Goal: Task Accomplishment & Management: Complete application form

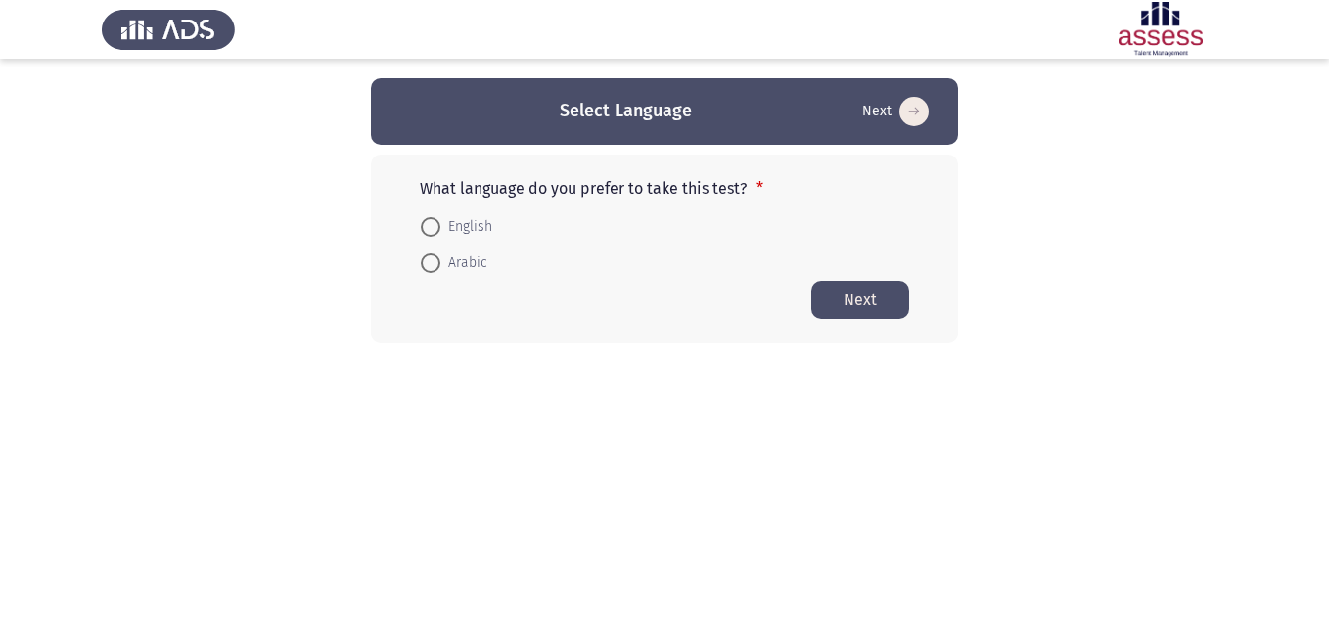
click at [444, 237] on span "English" at bounding box center [466, 226] width 52 height 23
click at [440, 237] on input "English" at bounding box center [431, 227] width 20 height 20
radio input "true"
click at [851, 299] on button "Next" at bounding box center [860, 299] width 98 height 38
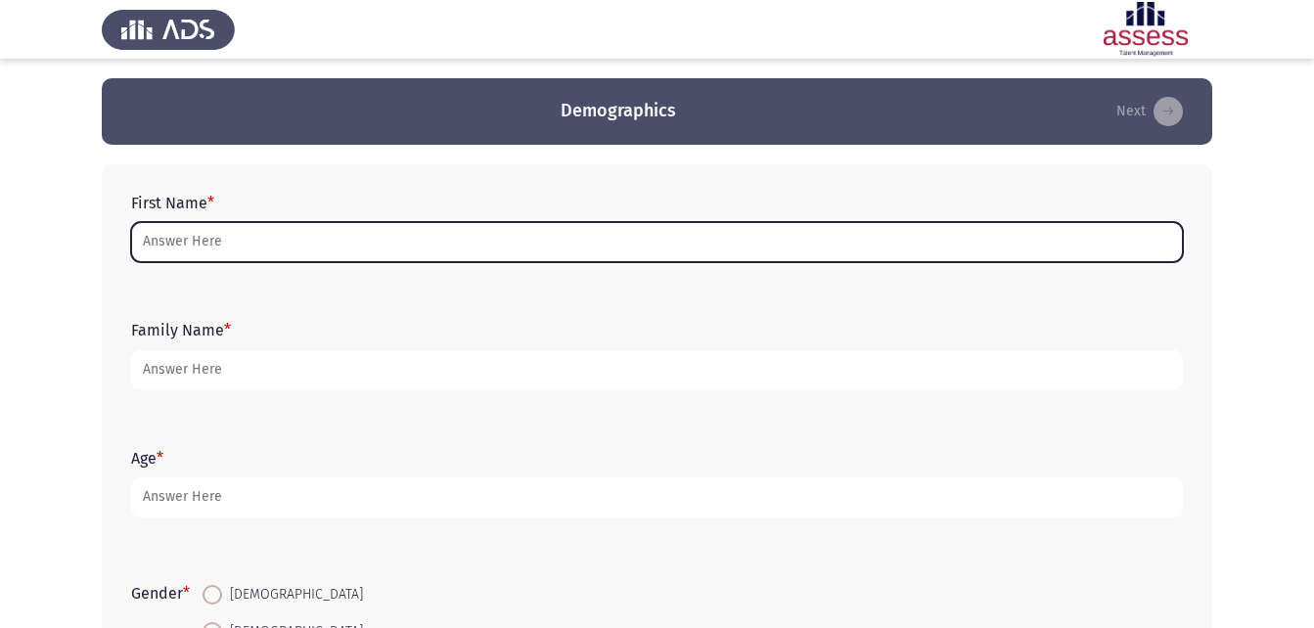
click at [288, 232] on input "First Name *" at bounding box center [657, 242] width 1052 height 40
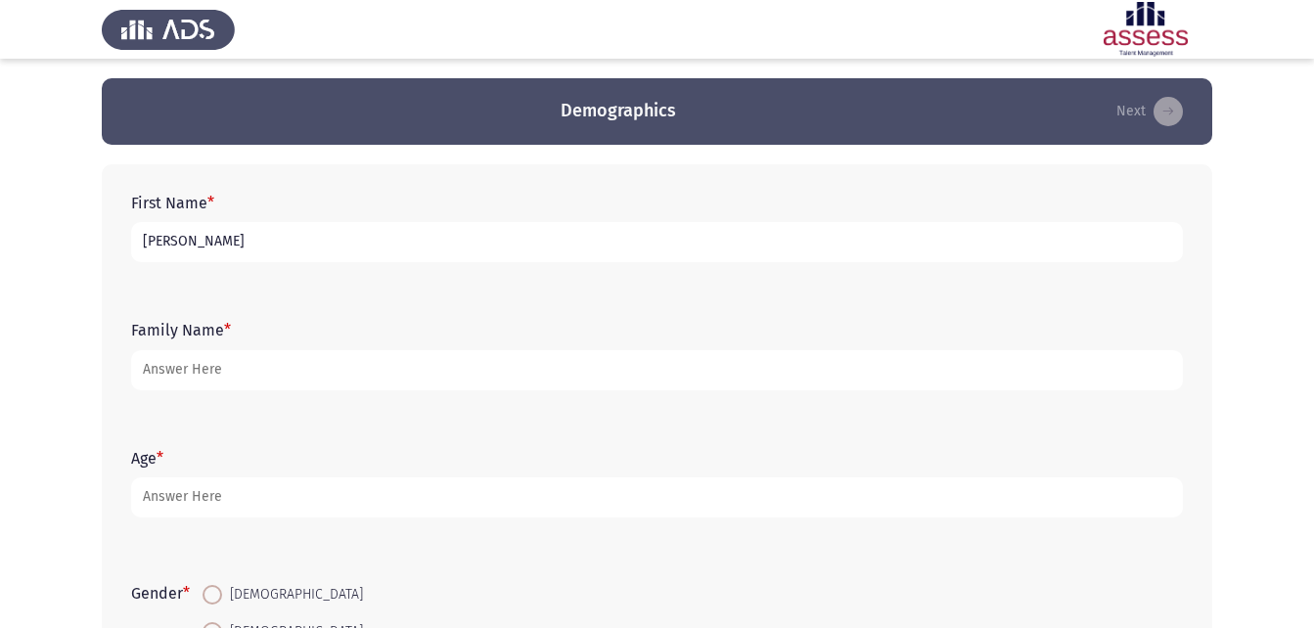
type input "[PERSON_NAME]"
click at [316, 391] on div "Family Name *" at bounding box center [656, 355] width 1071 height 88
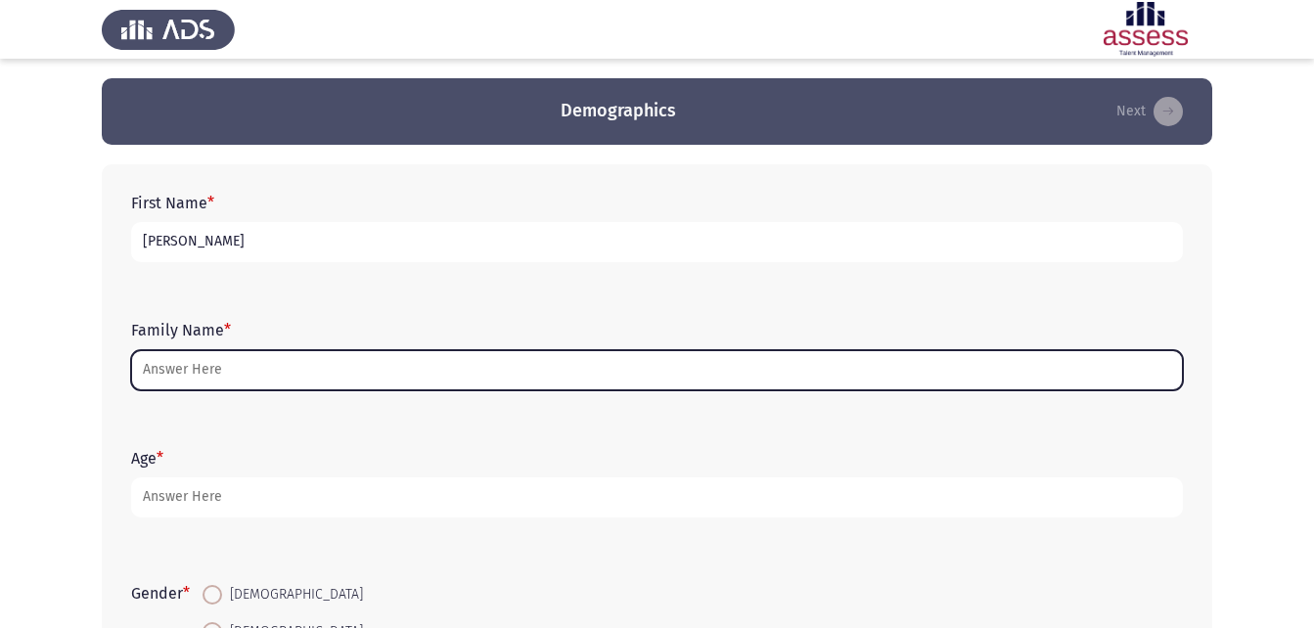
click at [317, 378] on input "Family Name *" at bounding box center [657, 370] width 1052 height 40
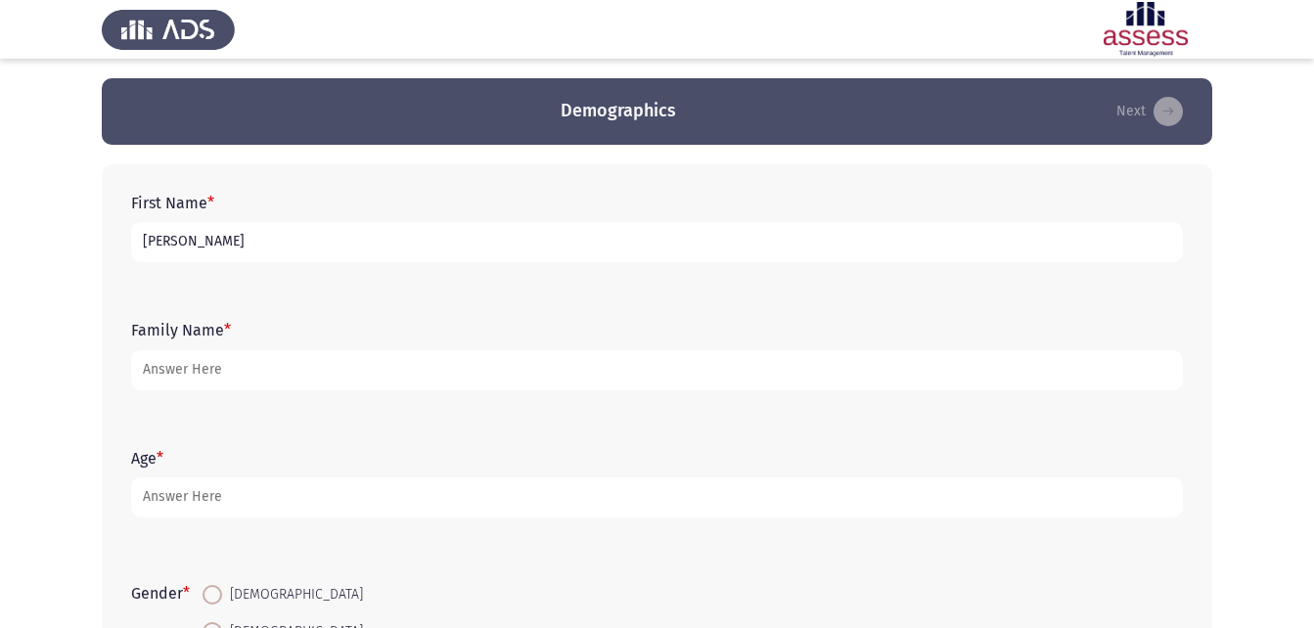
click at [360, 238] on input "[PERSON_NAME]" at bounding box center [657, 242] width 1052 height 40
type input "p"
type input "[PERSON_NAME] رمزي صليب"
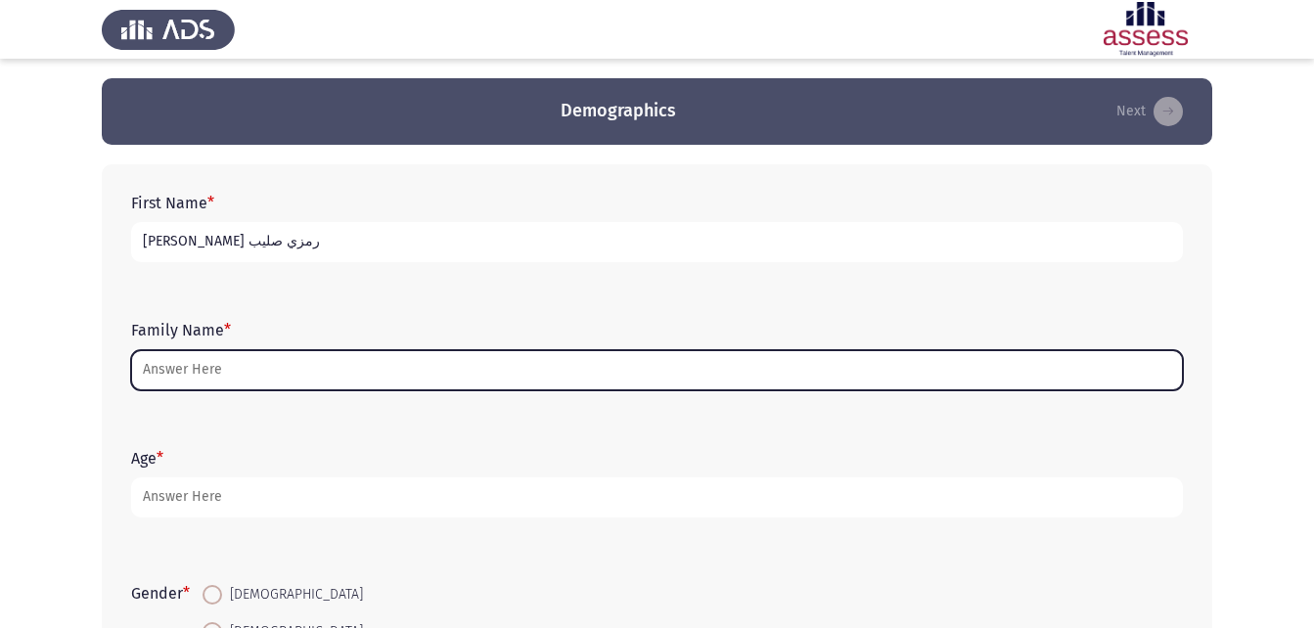
click at [283, 355] on input "Family Name *" at bounding box center [657, 370] width 1052 height 40
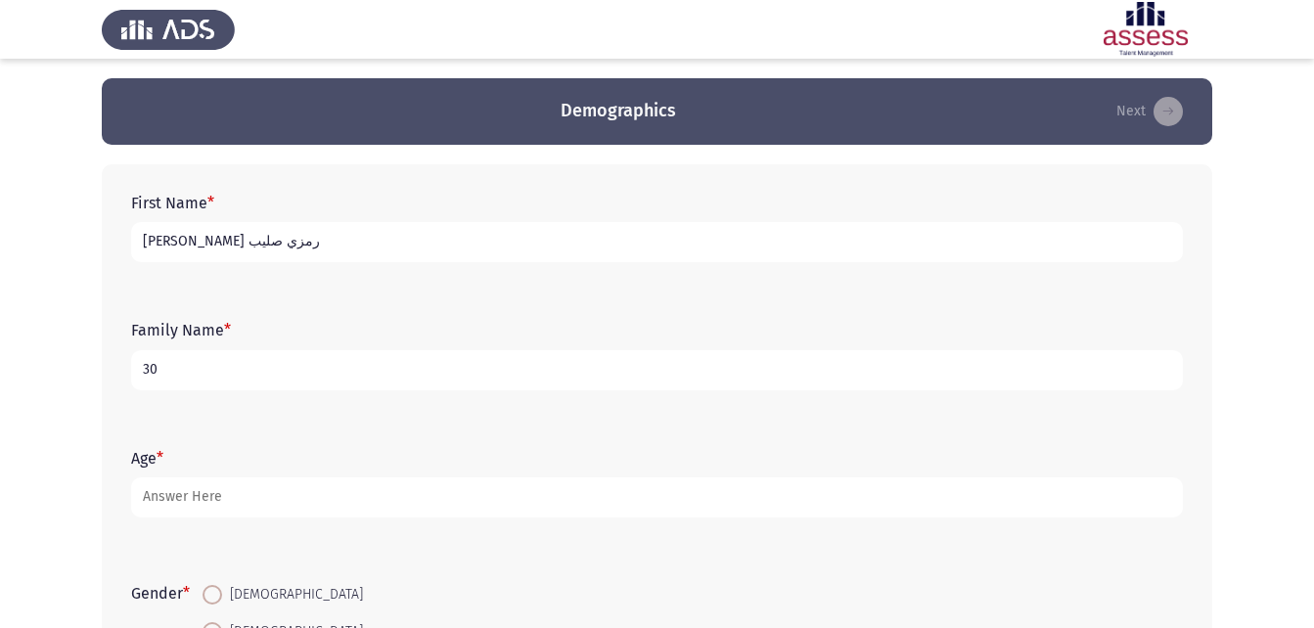
type input "3"
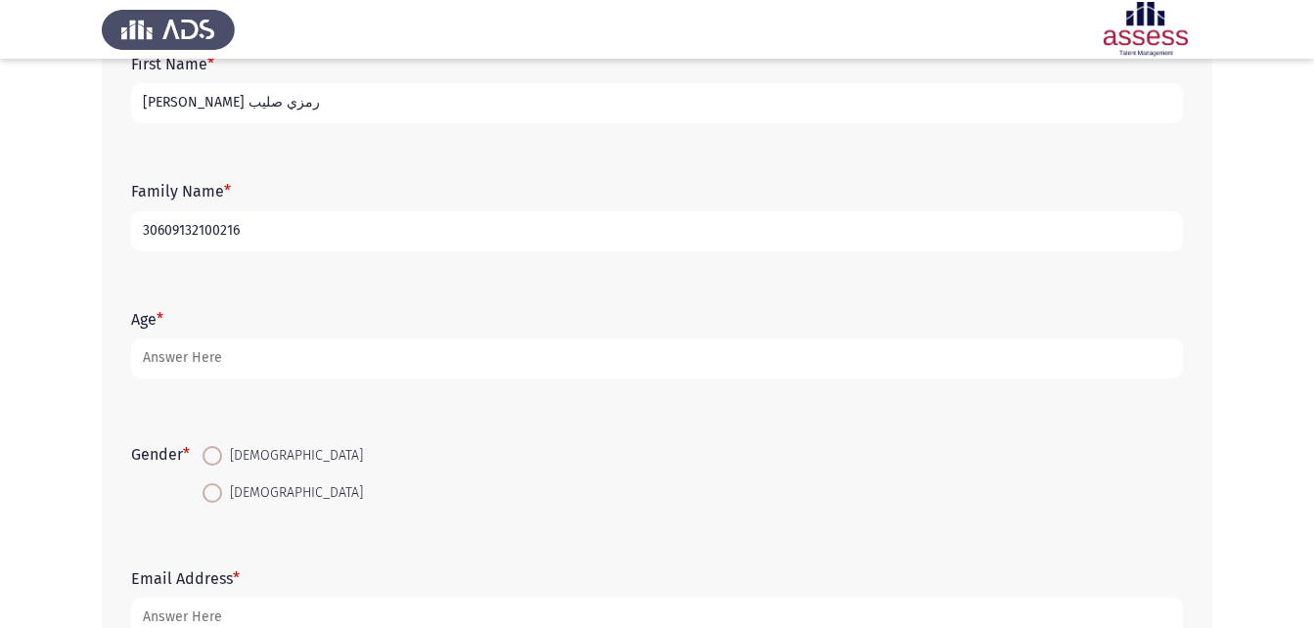
scroll to position [276, 0]
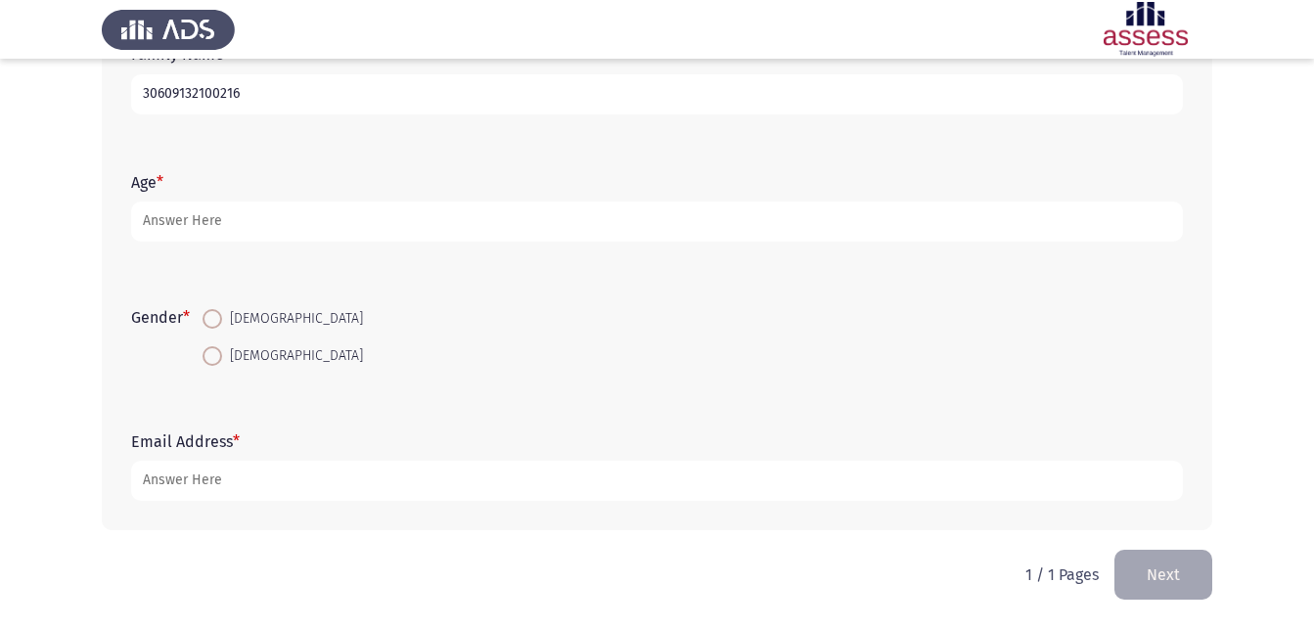
type input "30609132100216"
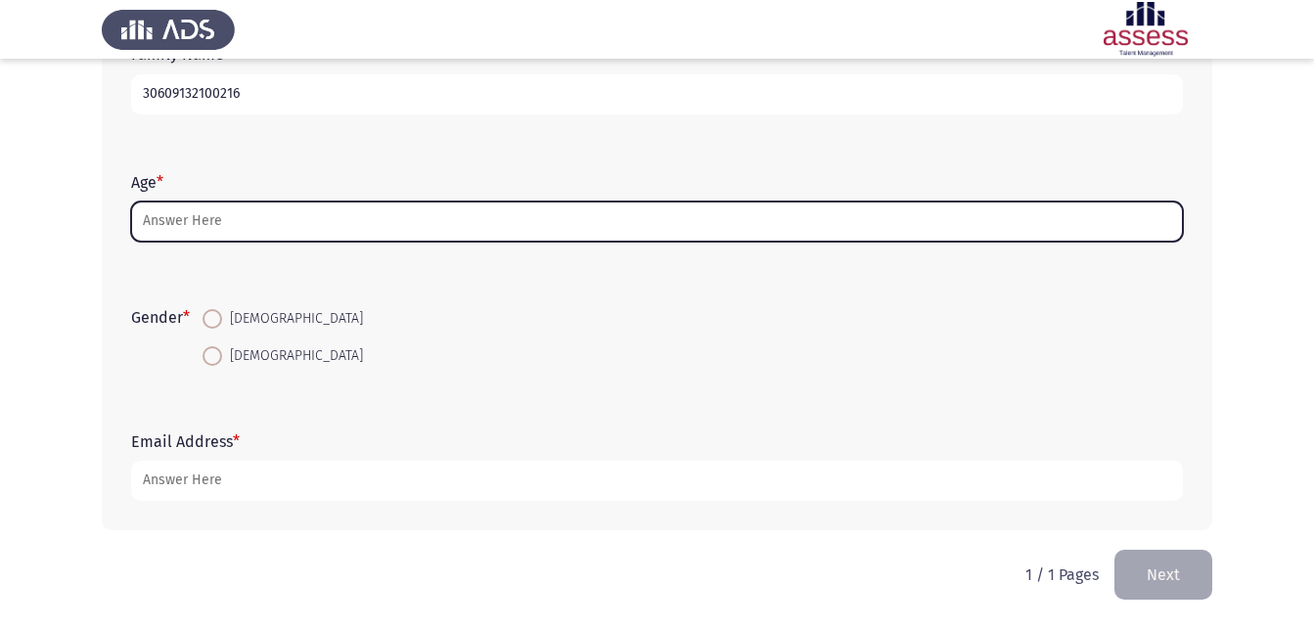
click at [298, 228] on input "Age *" at bounding box center [657, 222] width 1052 height 40
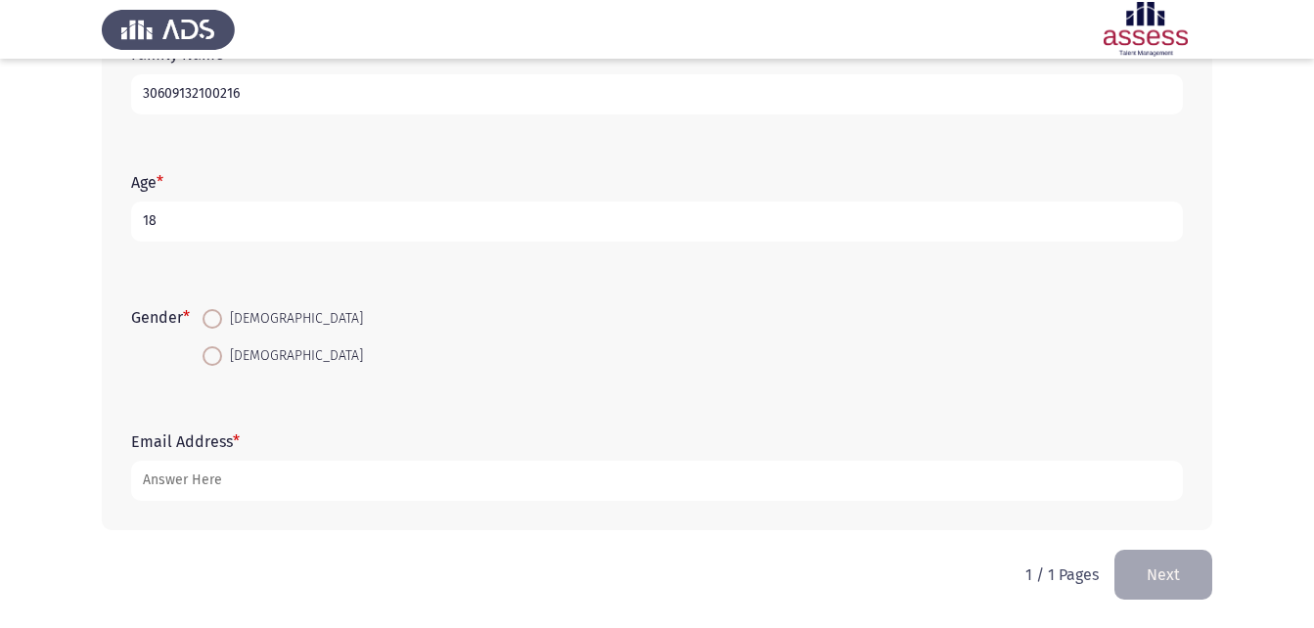
type input "18"
click at [222, 330] on mat-radio-button "[DEMOGRAPHIC_DATA]" at bounding box center [283, 318] width 186 height 36
click at [222, 318] on span at bounding box center [213, 319] width 20 height 20
click at [222, 318] on input "[DEMOGRAPHIC_DATA]" at bounding box center [213, 319] width 20 height 20
radio input "true"
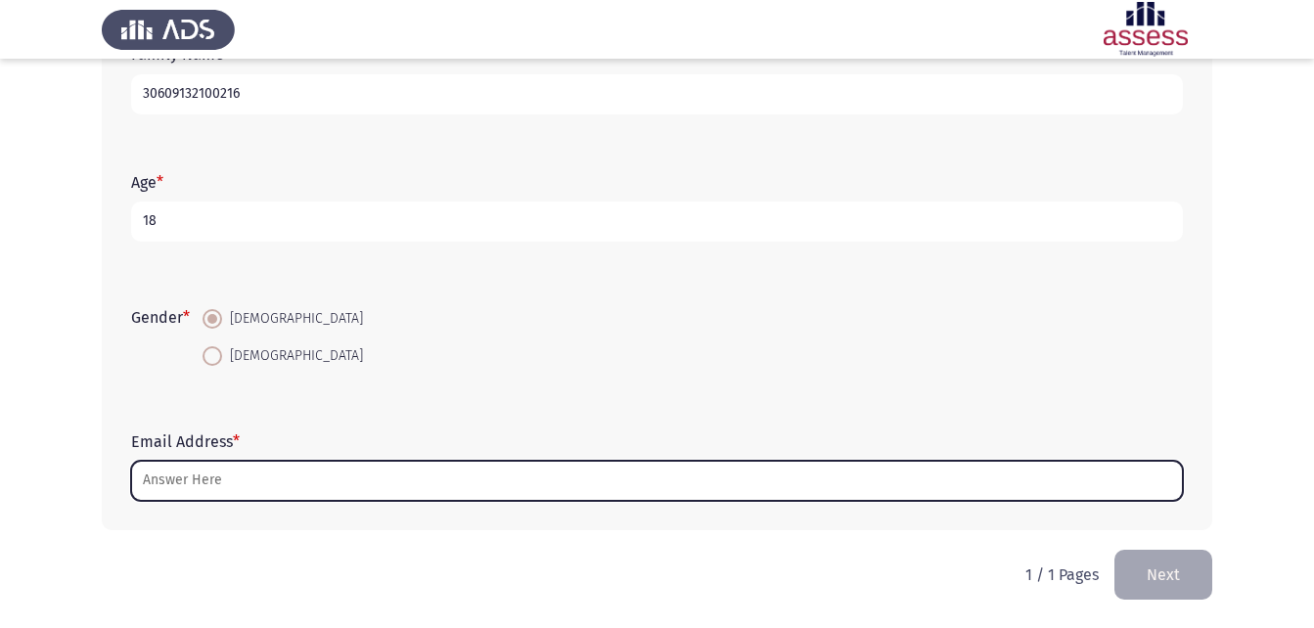
click at [270, 475] on input "Email Address *" at bounding box center [657, 481] width 1052 height 40
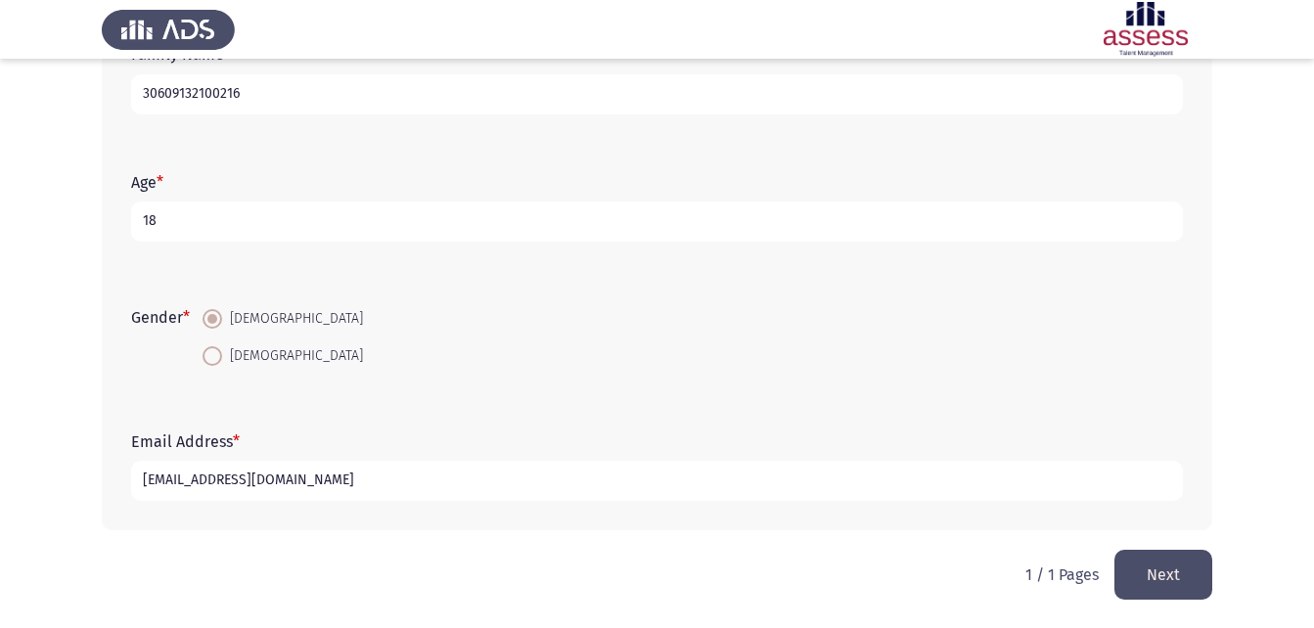
type input "[EMAIL_ADDRESS][DOMAIN_NAME]"
click at [360, 508] on div "Email Address * [EMAIL_ADDRESS][DOMAIN_NAME]" at bounding box center [656, 467] width 1071 height 88
click at [1139, 582] on button "Next" at bounding box center [1163, 575] width 98 height 50
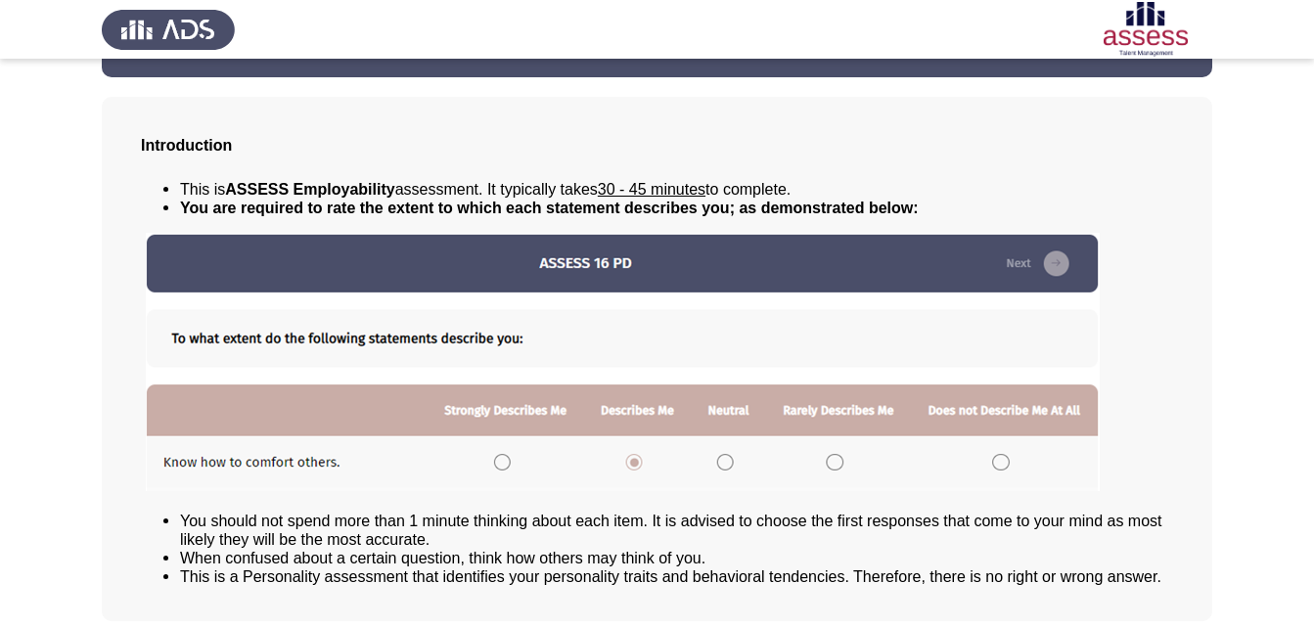
scroll to position [150, 0]
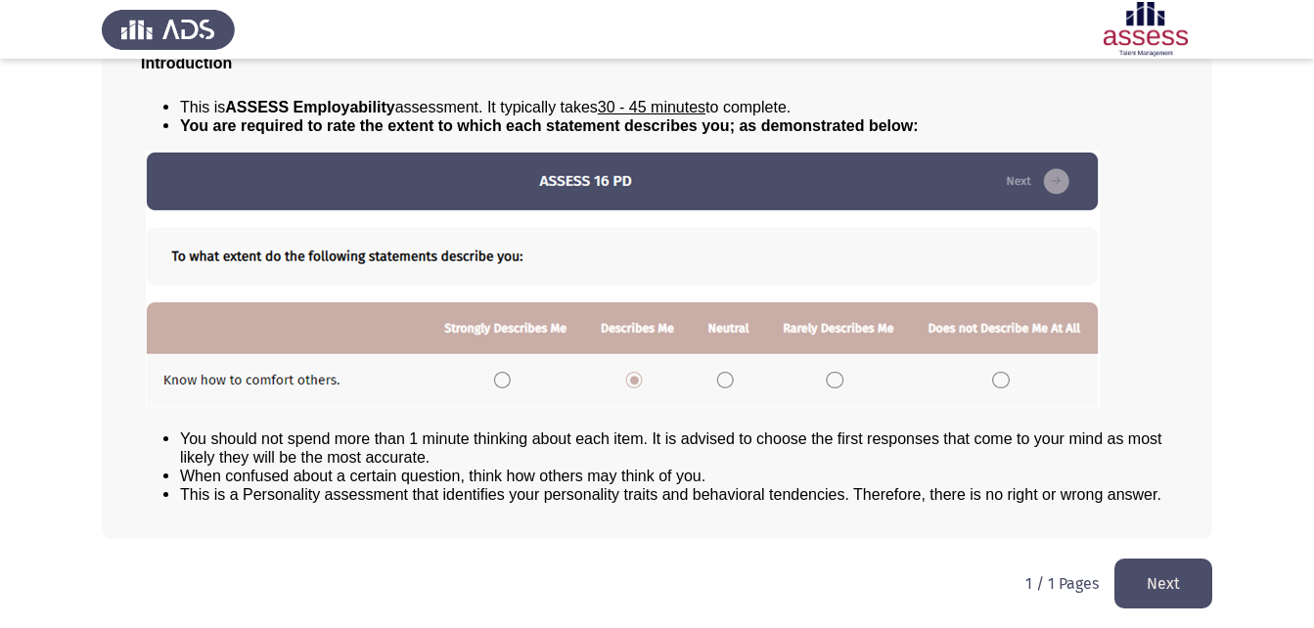
click at [1178, 587] on button "Next" at bounding box center [1163, 584] width 98 height 50
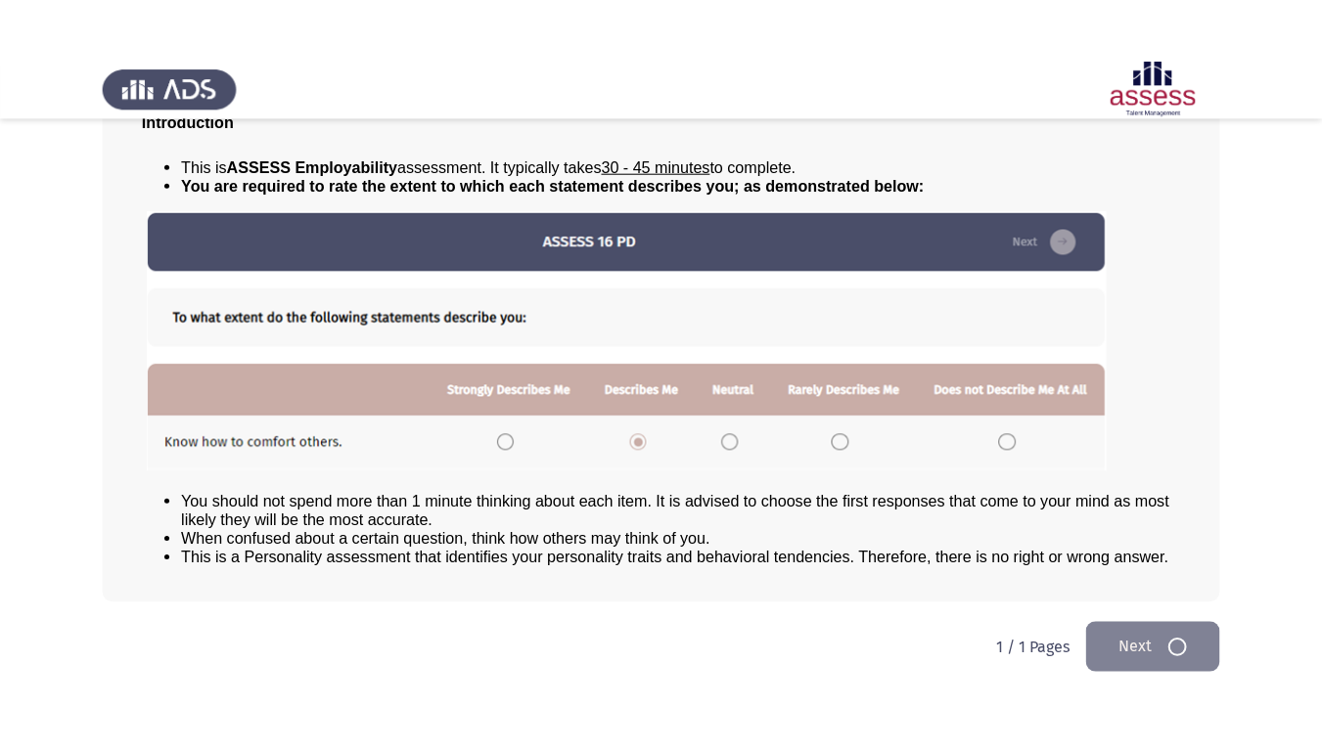
scroll to position [0, 0]
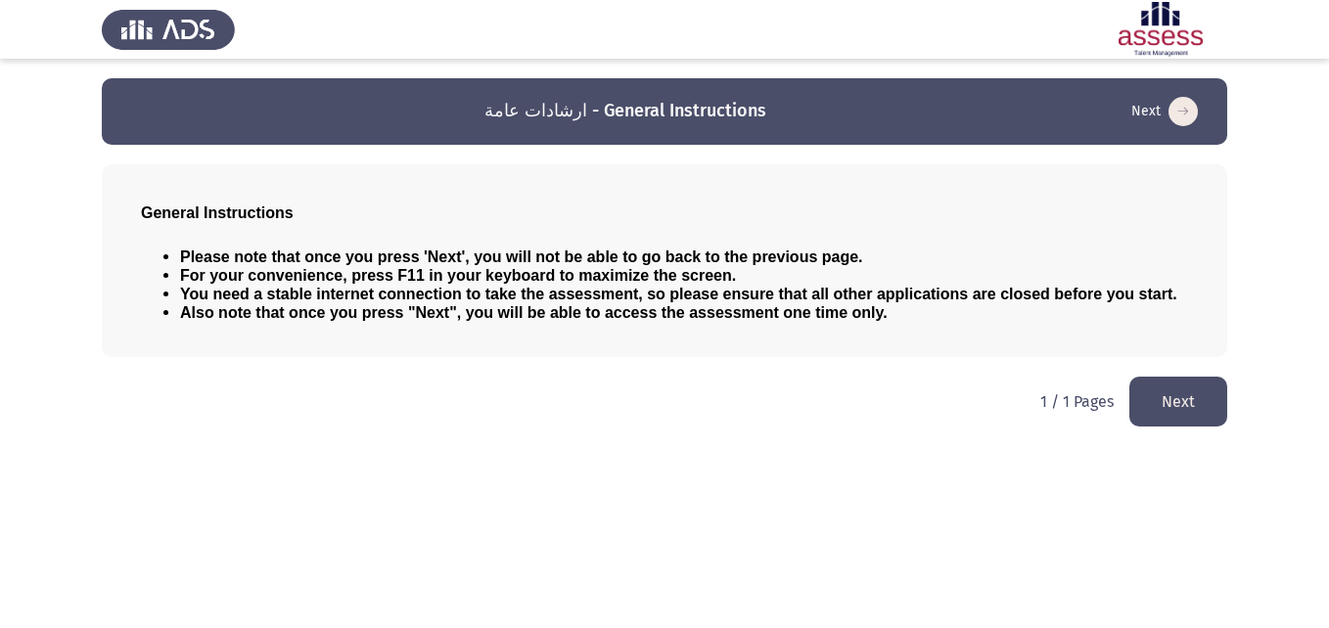
click at [1224, 413] on button "Next" at bounding box center [1178, 402] width 98 height 50
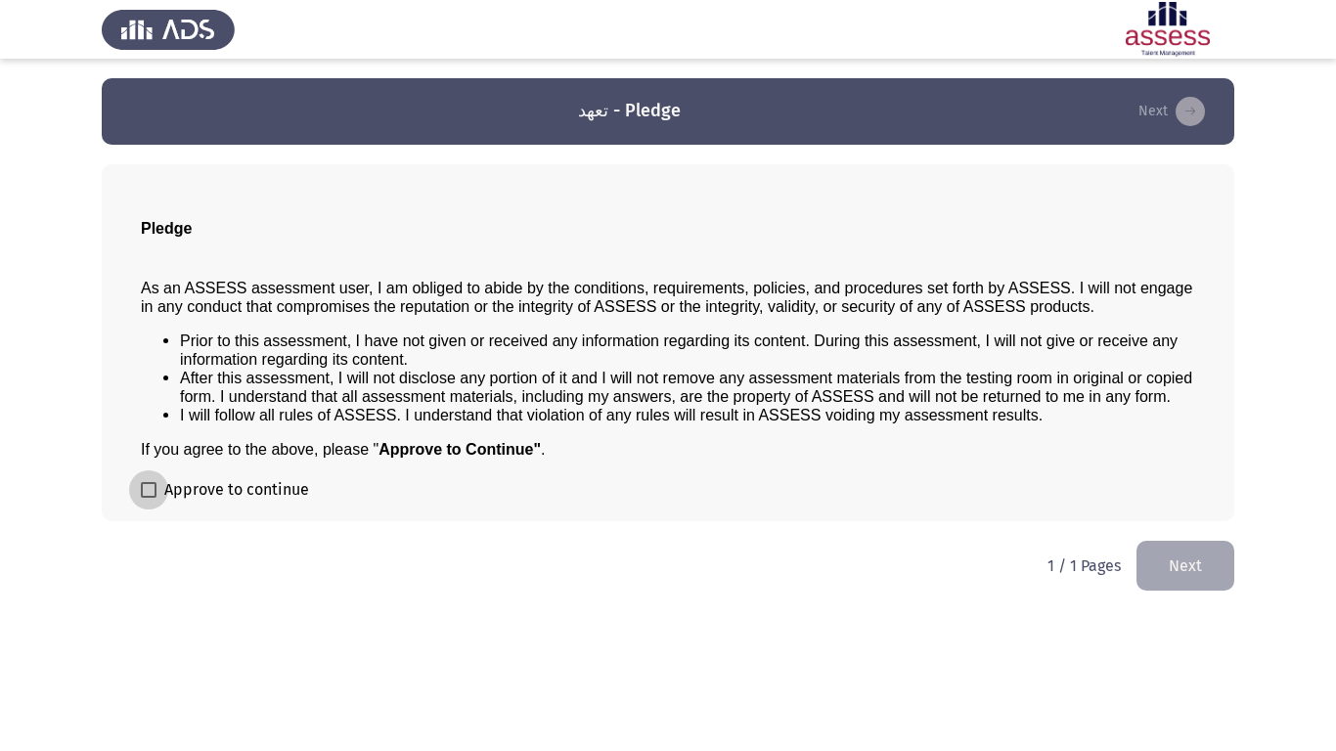
click at [157, 498] on label "Approve to continue" at bounding box center [225, 489] width 168 height 23
click at [149, 498] on input "Approve to continue" at bounding box center [148, 498] width 1 height 1
checkbox input "true"
click at [1166, 546] on button "Next" at bounding box center [1186, 566] width 98 height 50
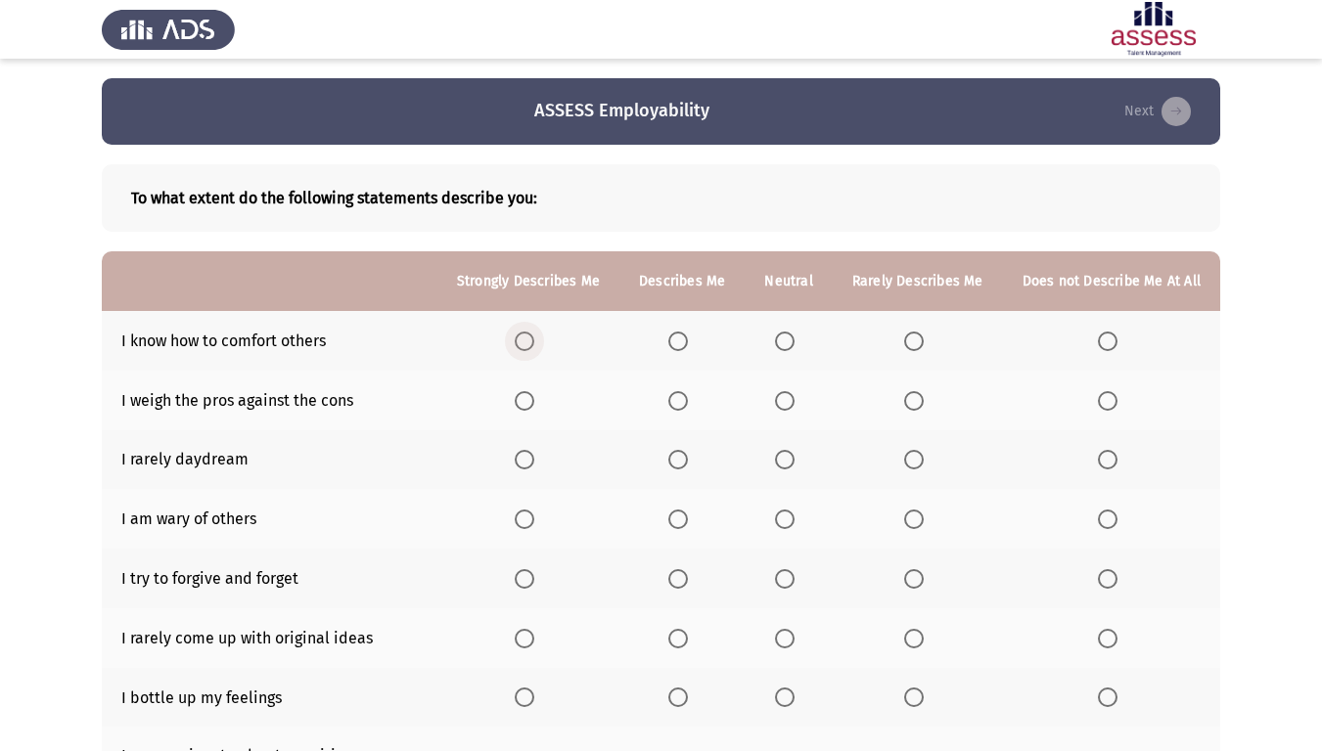
click at [534, 338] on span "Select an option" at bounding box center [525, 342] width 20 height 20
click at [534, 338] on input "Select an option" at bounding box center [525, 342] width 20 height 20
click at [499, 340] on th at bounding box center [528, 341] width 182 height 60
click at [684, 404] on span "Select an option" at bounding box center [678, 401] width 20 height 20
click at [684, 404] on input "Select an option" at bounding box center [678, 401] width 20 height 20
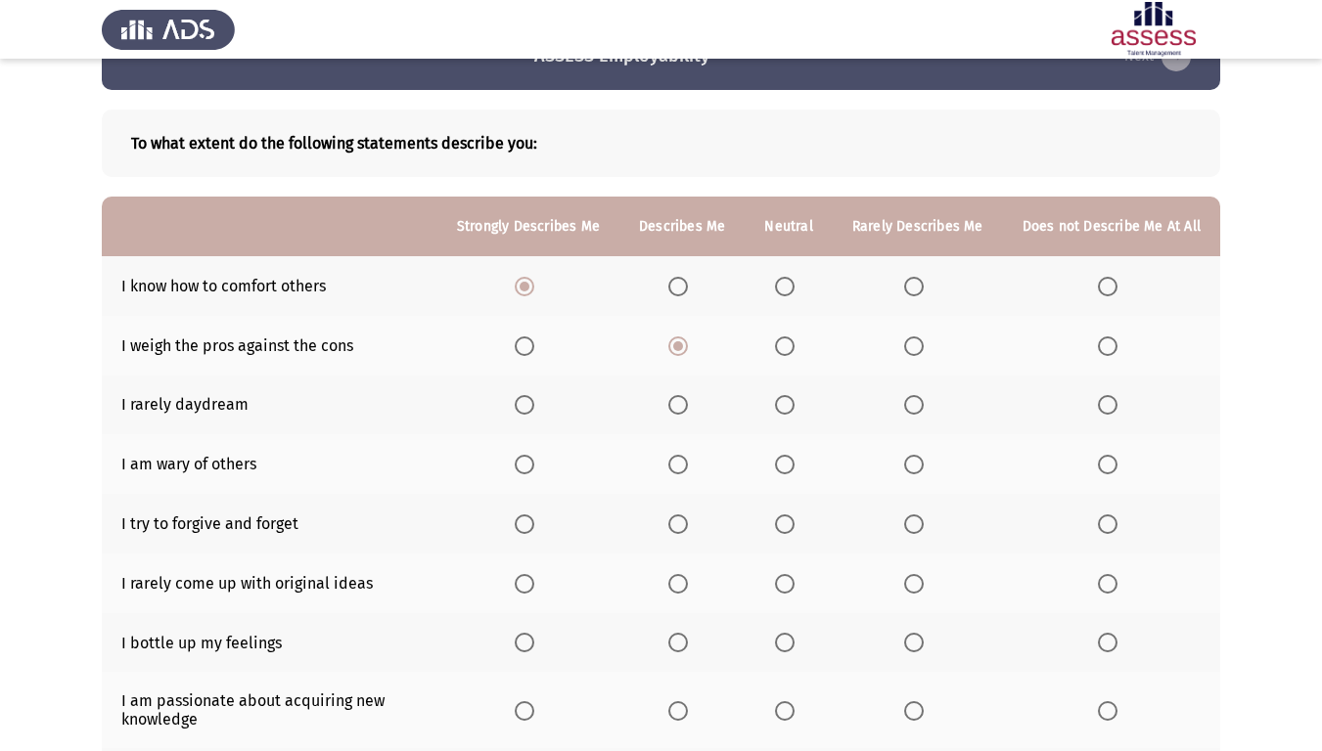
scroll to position [98, 0]
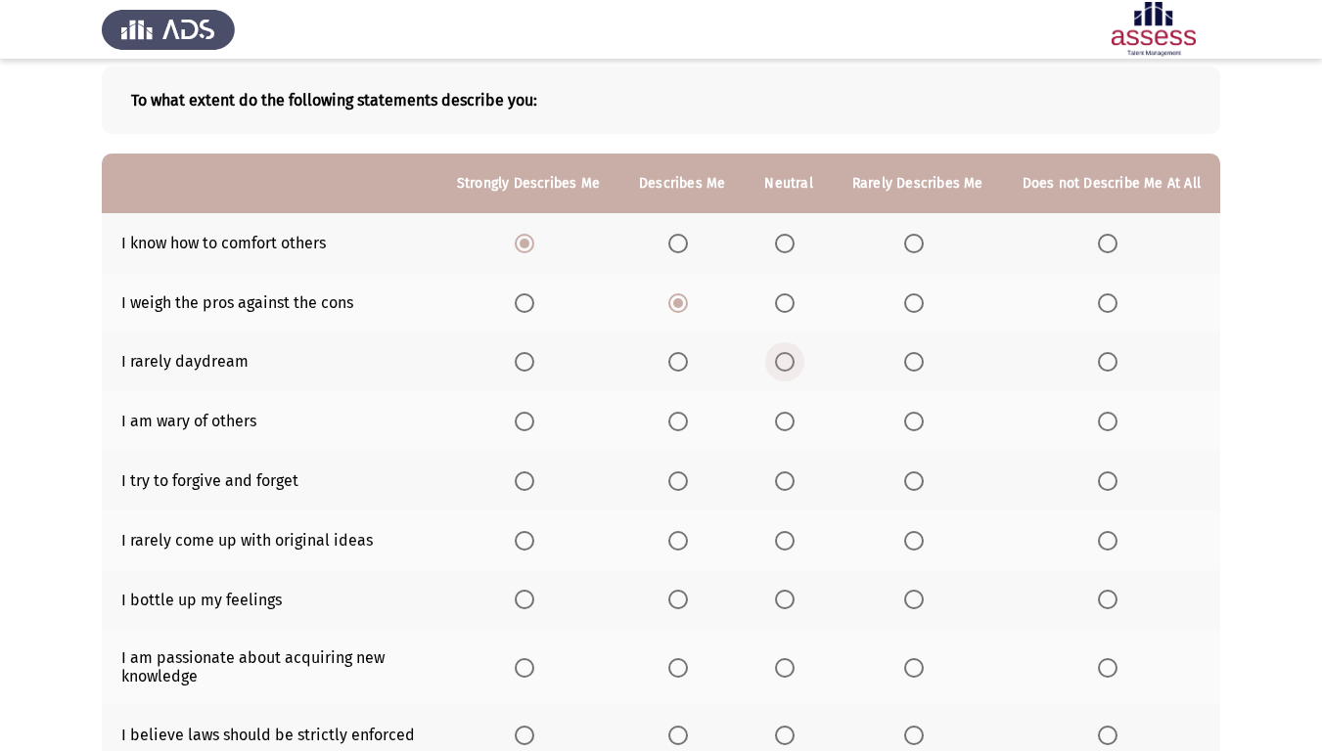
click at [790, 369] on span "Select an option" at bounding box center [785, 362] width 20 height 20
click at [790, 369] on input "Select an option" at bounding box center [785, 362] width 20 height 20
click at [786, 413] on span "Select an option" at bounding box center [785, 422] width 20 height 20
click at [786, 413] on input "Select an option" at bounding box center [785, 422] width 20 height 20
click at [683, 468] on th at bounding box center [681, 481] width 125 height 60
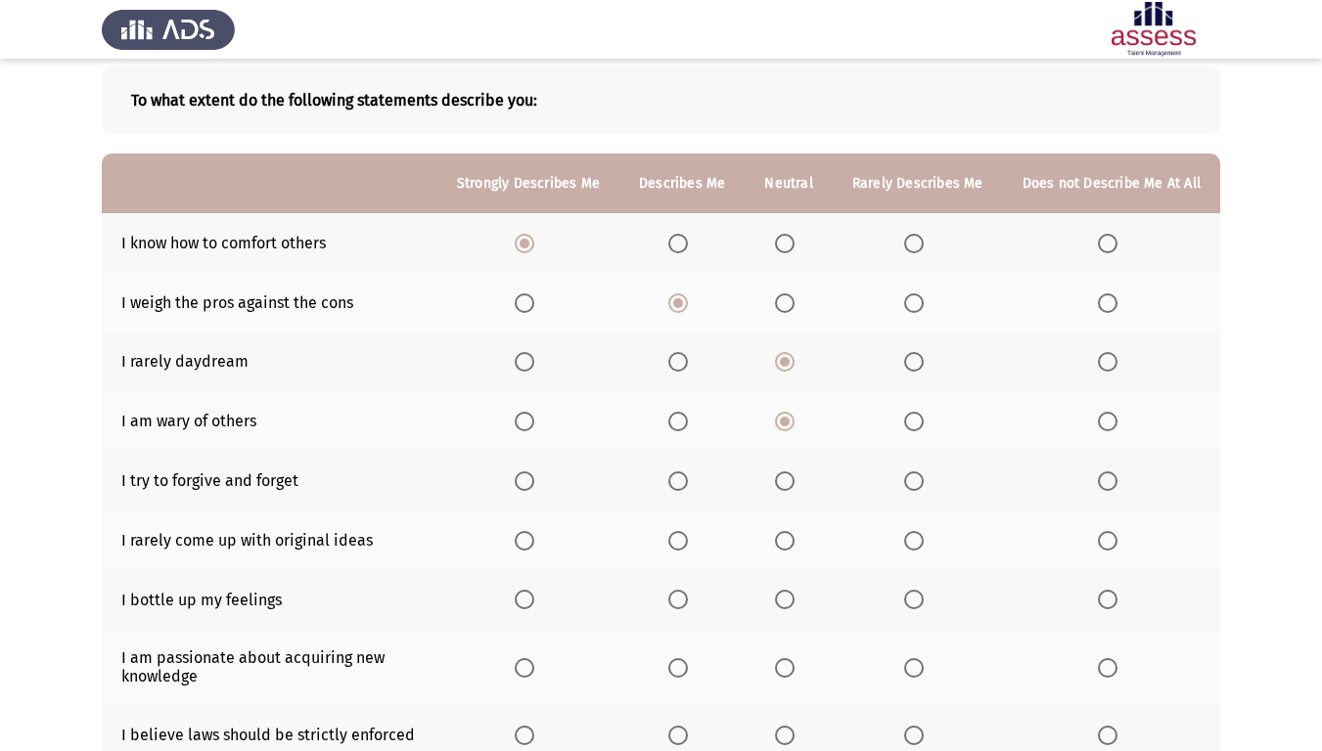
click at [676, 475] on span "Select an option" at bounding box center [678, 482] width 20 height 20
click at [676, 475] on input "Select an option" at bounding box center [678, 482] width 20 height 20
click at [529, 486] on span "Select an option" at bounding box center [525, 482] width 20 height 20
click at [529, 486] on input "Select an option" at bounding box center [525, 482] width 20 height 20
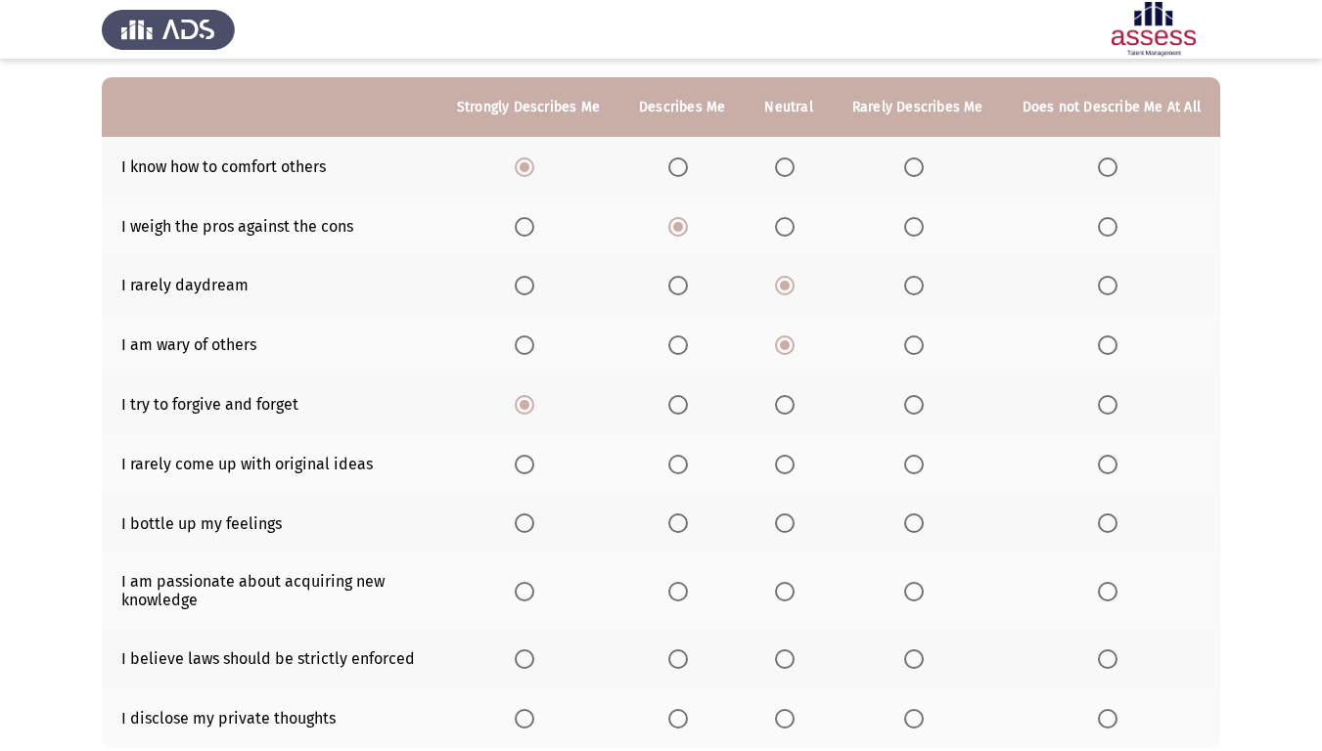
scroll to position [196, 0]
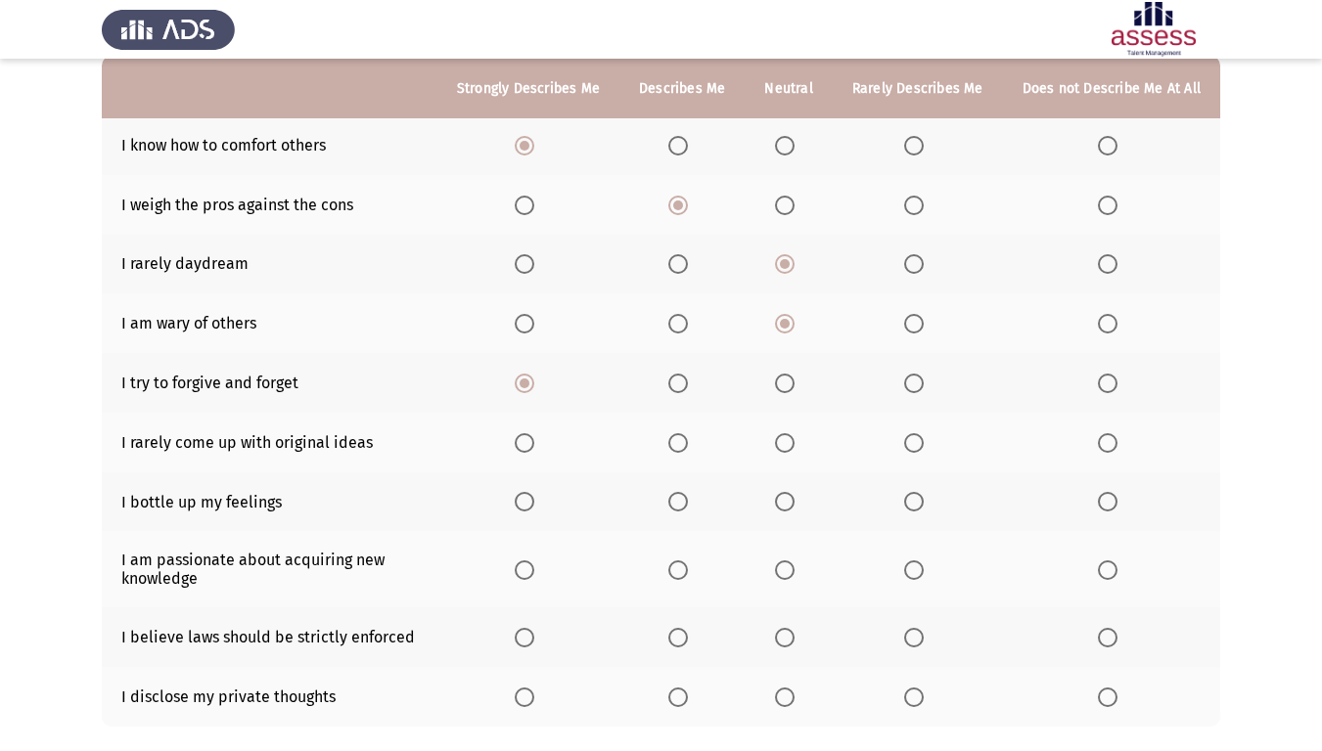
click at [684, 382] on span "Select an option" at bounding box center [678, 384] width 20 height 20
click at [684, 382] on input "Select an option" at bounding box center [678, 384] width 20 height 20
click at [794, 446] on span "Select an option" at bounding box center [785, 443] width 20 height 20
click at [794, 446] on input "Select an option" at bounding box center [785, 443] width 20 height 20
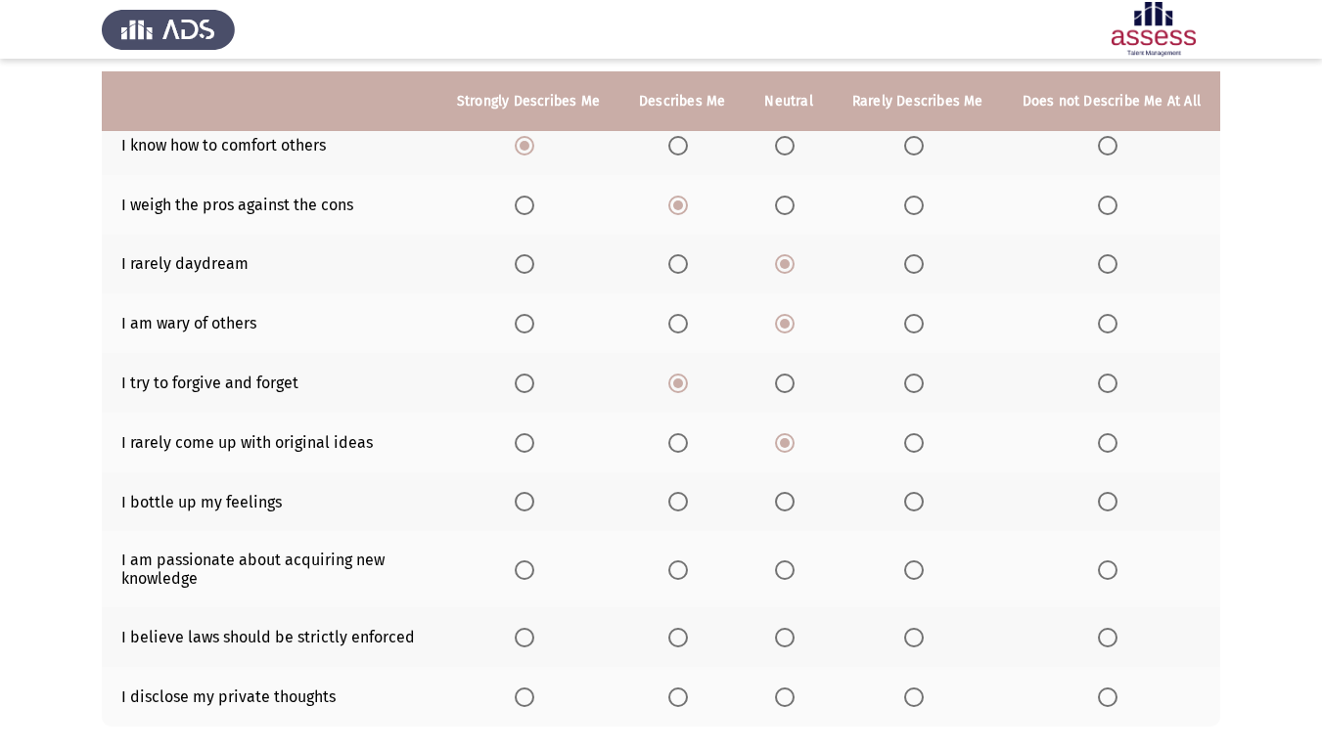
scroll to position [294, 0]
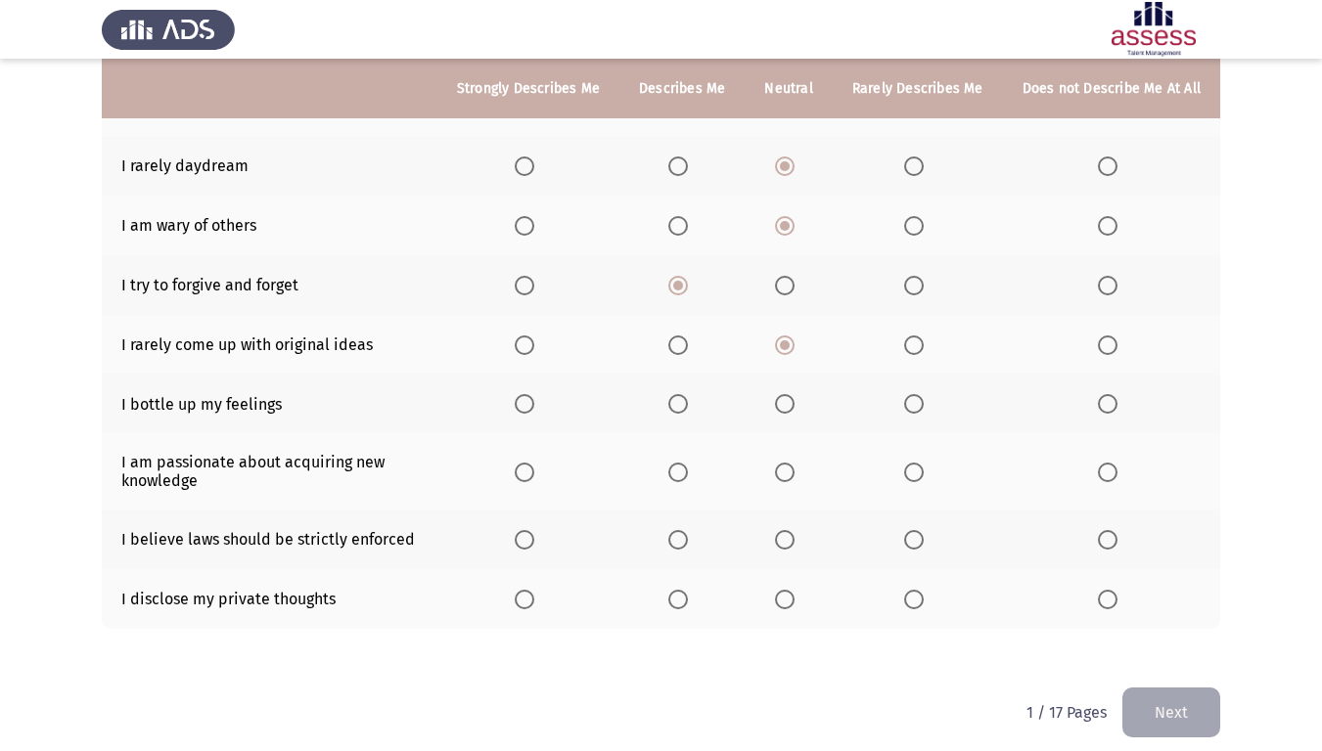
click at [929, 400] on label "Select an option" at bounding box center [917, 404] width 27 height 20
click at [924, 400] on input "Select an option" at bounding box center [914, 404] width 20 height 20
click at [684, 473] on span "Select an option" at bounding box center [678, 473] width 20 height 20
click at [684, 473] on input "Select an option" at bounding box center [678, 473] width 20 height 20
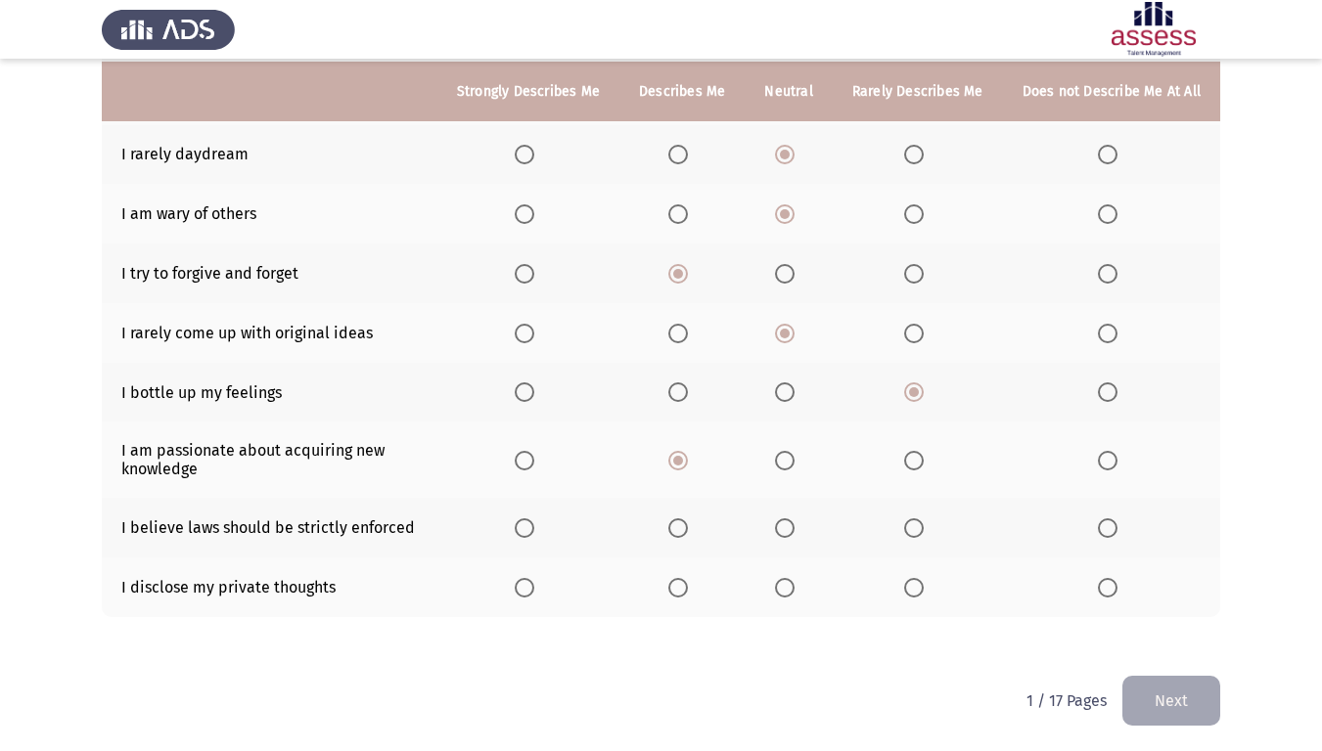
scroll to position [308, 0]
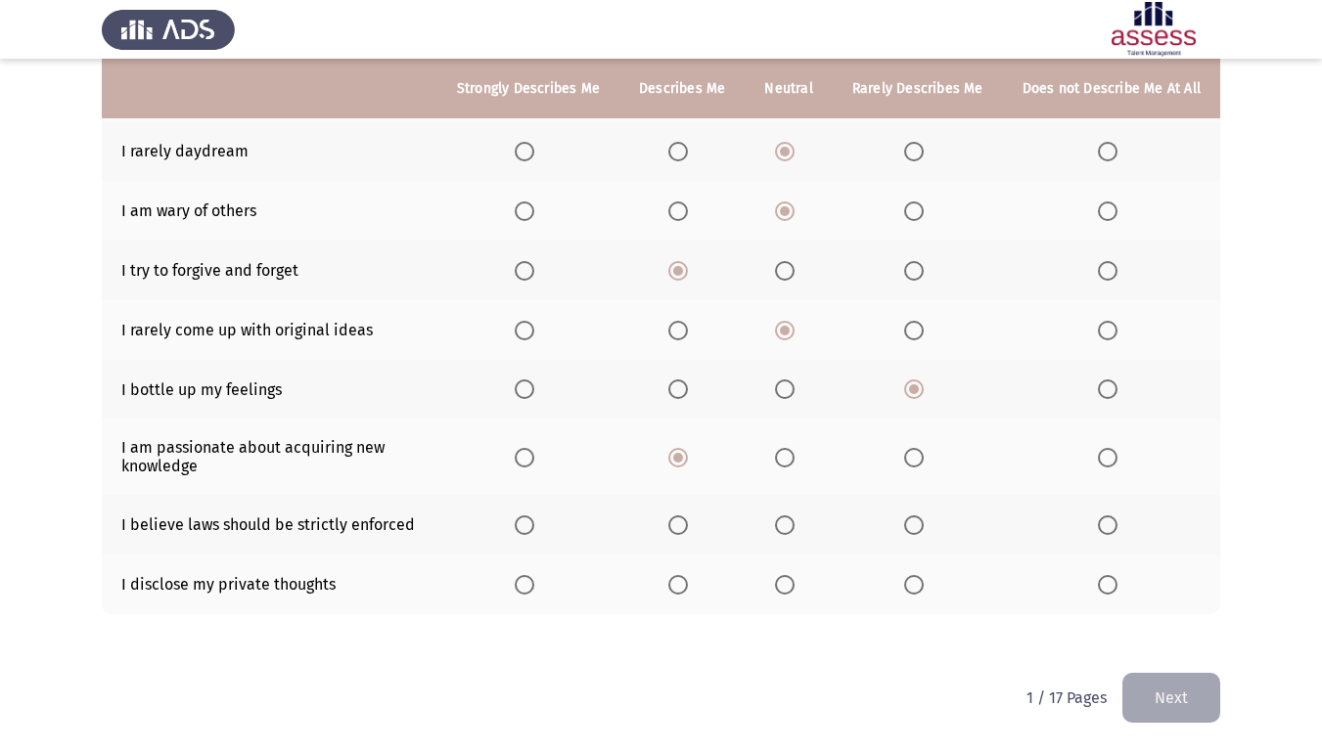
click at [684, 522] on span "Select an option" at bounding box center [678, 526] width 20 height 20
click at [684, 522] on input "Select an option" at bounding box center [678, 526] width 20 height 20
click at [937, 596] on th at bounding box center [918, 585] width 170 height 60
click at [911, 574] on mat-radio-button "Select an option" at bounding box center [917, 584] width 27 height 21
click at [912, 577] on span "Select an option" at bounding box center [914, 585] width 20 height 20
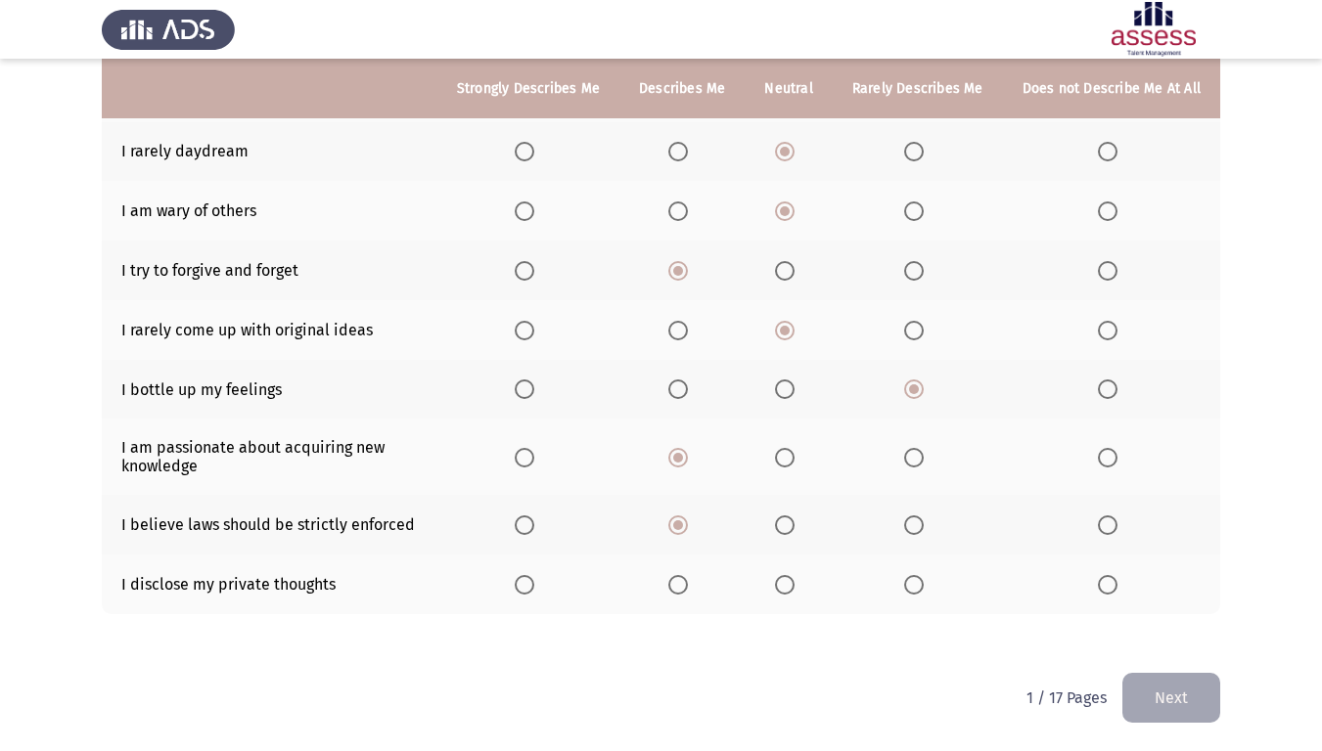
click at [912, 577] on input "Select an option" at bounding box center [914, 585] width 20 height 20
click at [1138, 627] on button "Next" at bounding box center [1171, 698] width 98 height 50
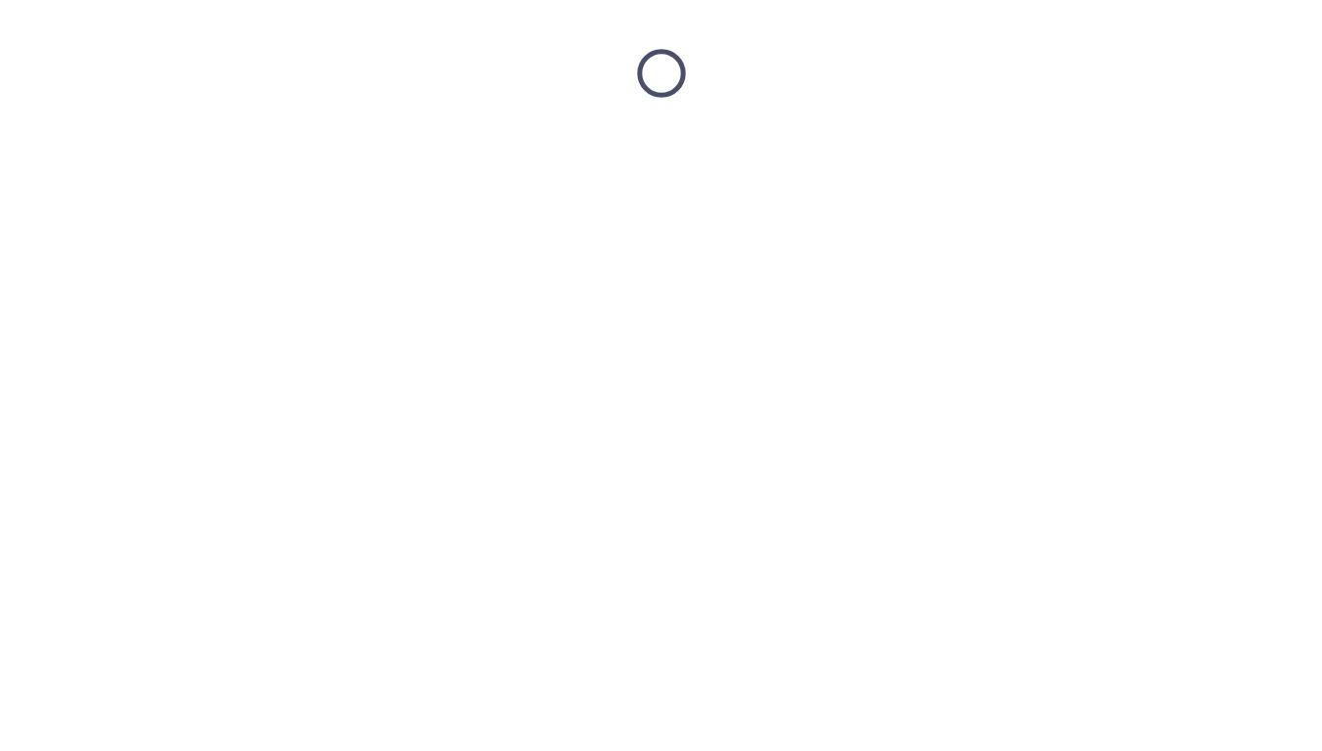
scroll to position [0, 0]
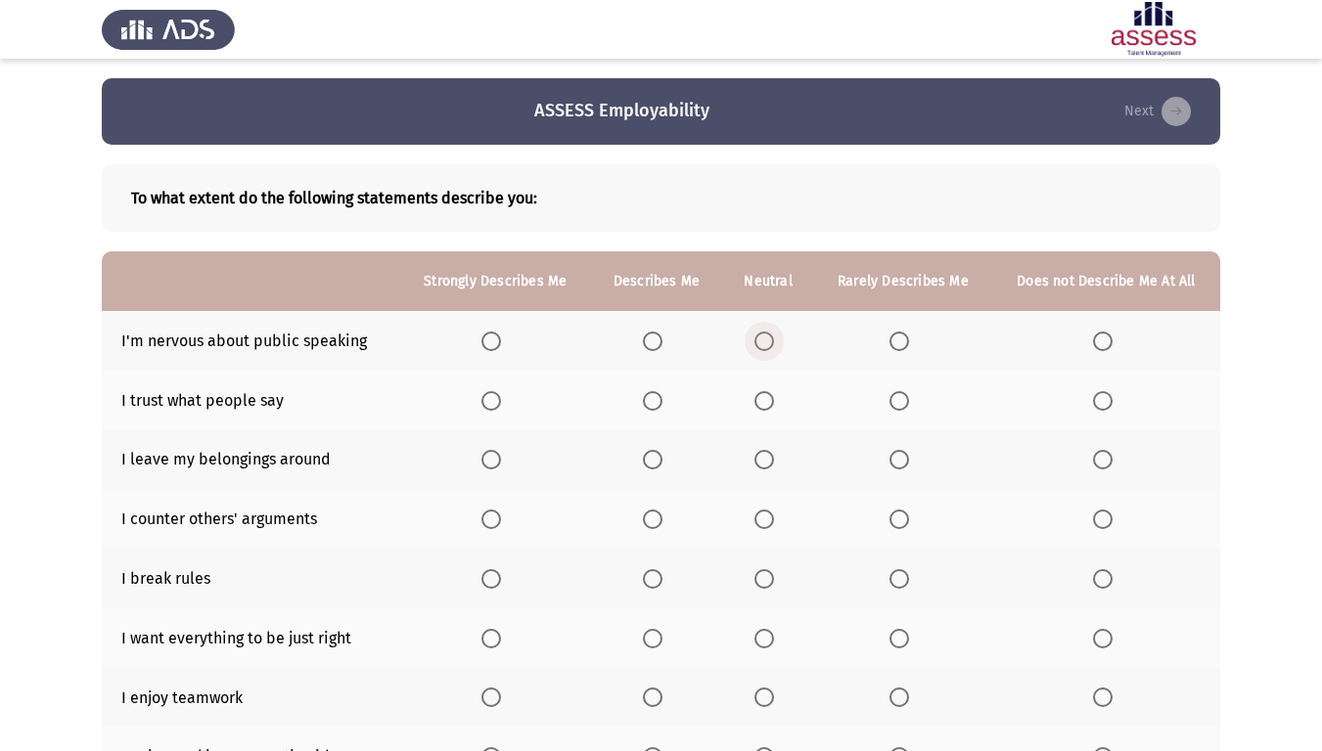
click at [758, 338] on span "Select an option" at bounding box center [764, 342] width 20 height 20
click at [758, 338] on input "Select an option" at bounding box center [764, 342] width 20 height 20
click at [898, 397] on span "Select an option" at bounding box center [899, 401] width 20 height 20
click at [898, 397] on input "Select an option" at bounding box center [899, 401] width 20 height 20
click at [1102, 403] on span "Select an option" at bounding box center [1103, 401] width 20 height 20
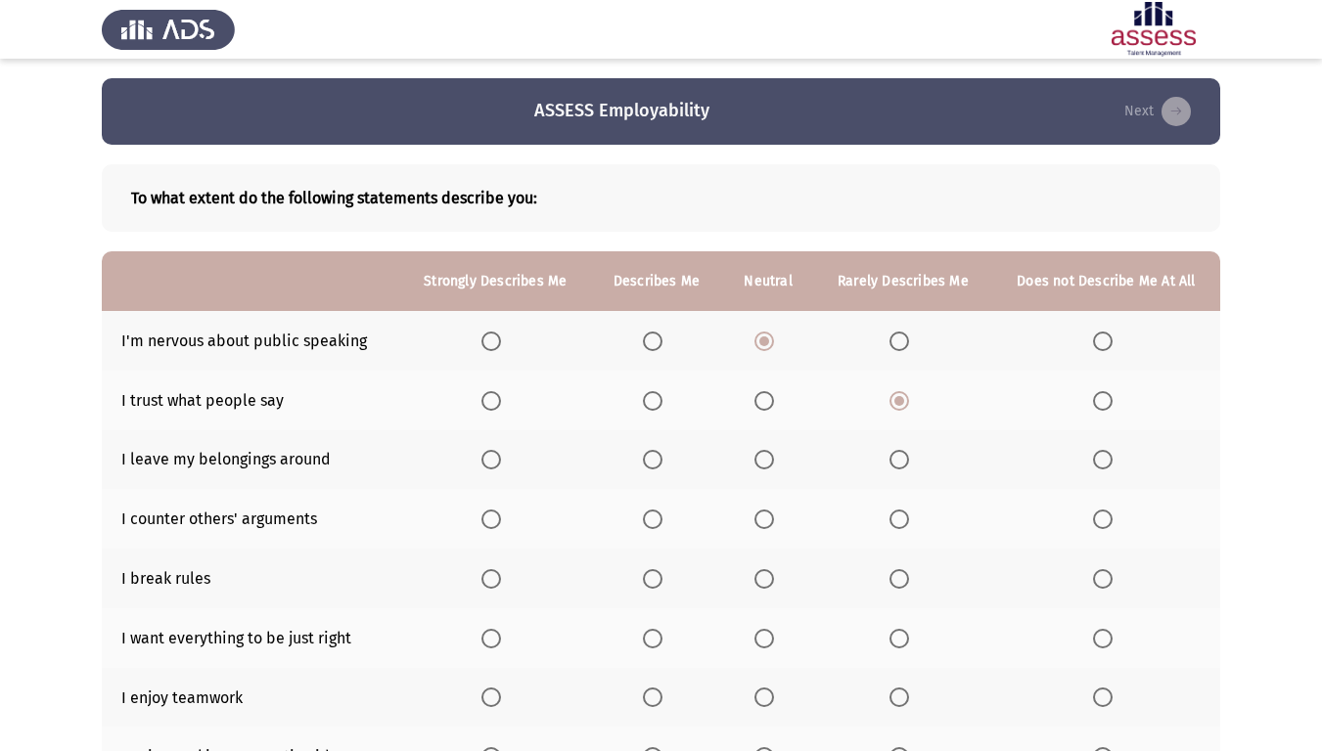
click at [1102, 403] on input "Select an option" at bounding box center [1103, 401] width 20 height 20
click at [891, 391] on span "Select an option" at bounding box center [899, 401] width 20 height 20
click at [891, 391] on input "Select an option" at bounding box center [899, 401] width 20 height 20
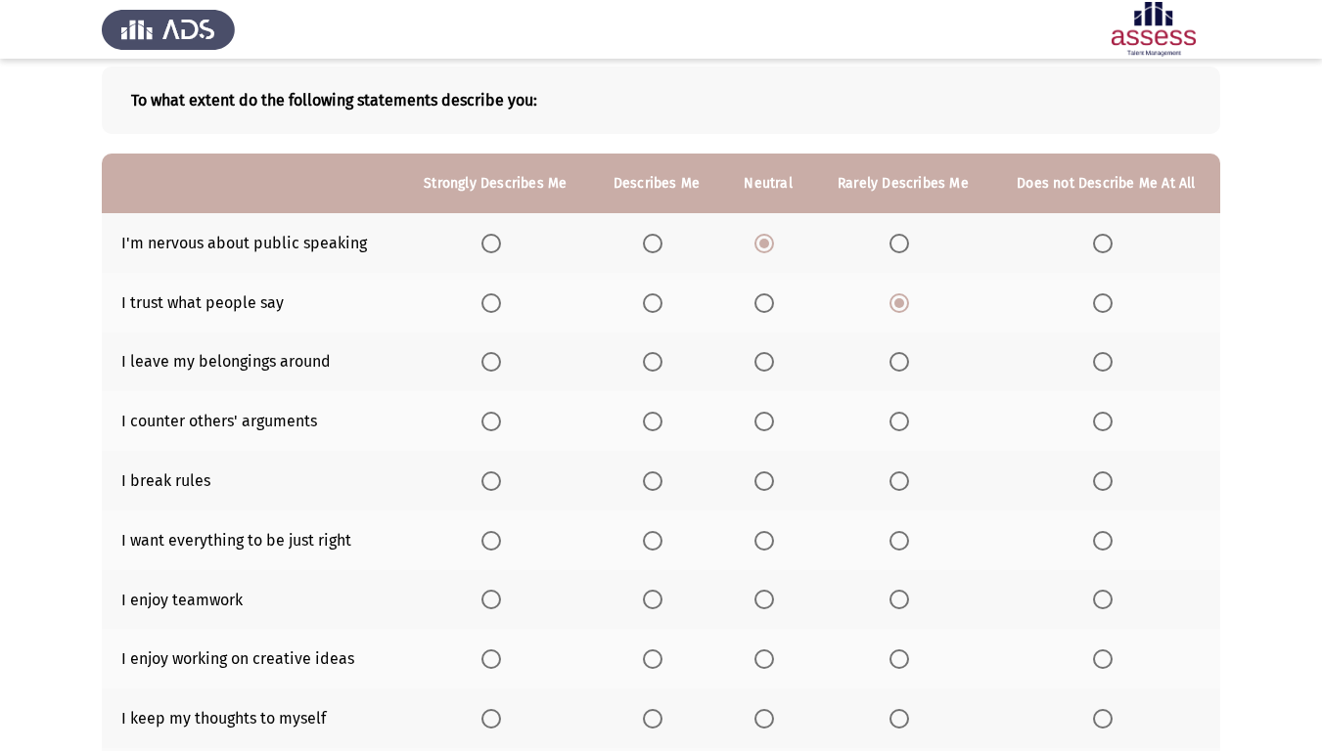
click at [917, 359] on label "Select an option" at bounding box center [902, 362] width 27 height 20
click at [909, 359] on input "Select an option" at bounding box center [899, 362] width 20 height 20
click at [1090, 411] on th at bounding box center [1106, 421] width 228 height 60
click at [1100, 413] on span "Select an option" at bounding box center [1103, 422] width 20 height 20
click at [1100, 413] on input "Select an option" at bounding box center [1103, 422] width 20 height 20
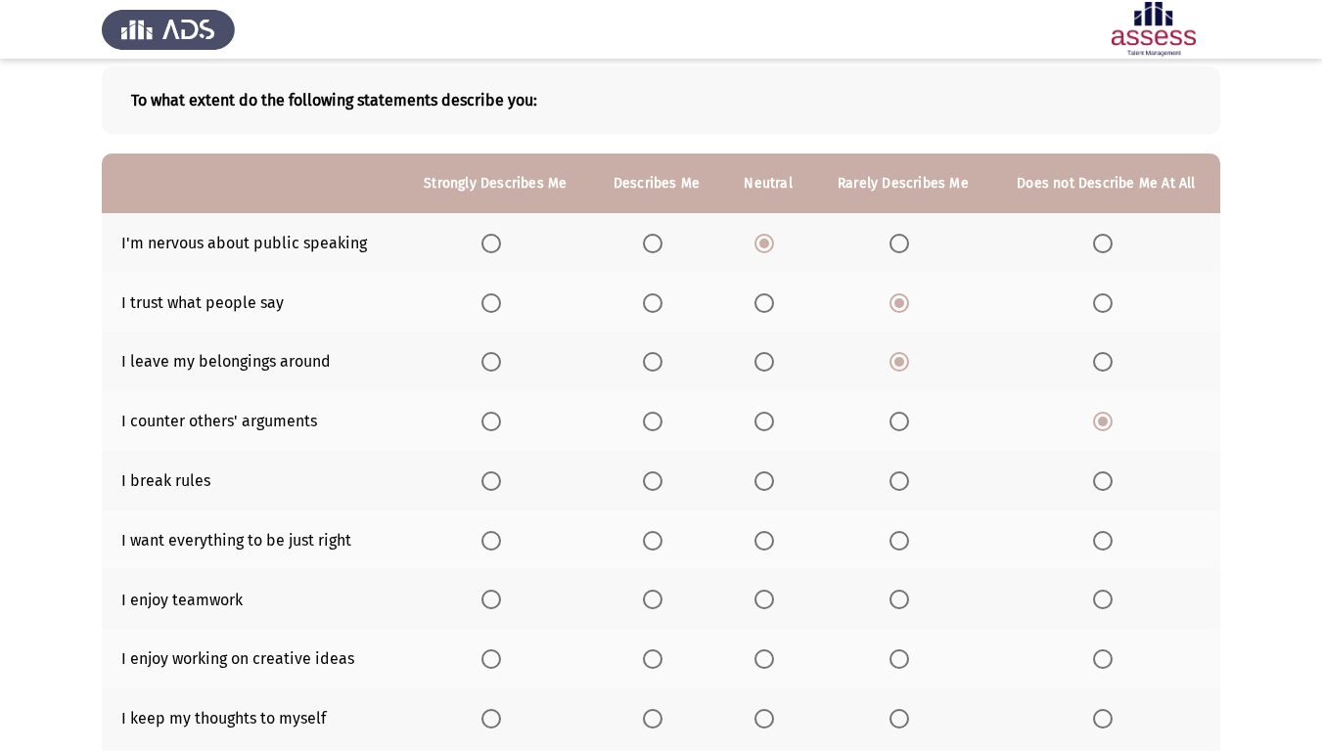
scroll to position [196, 0]
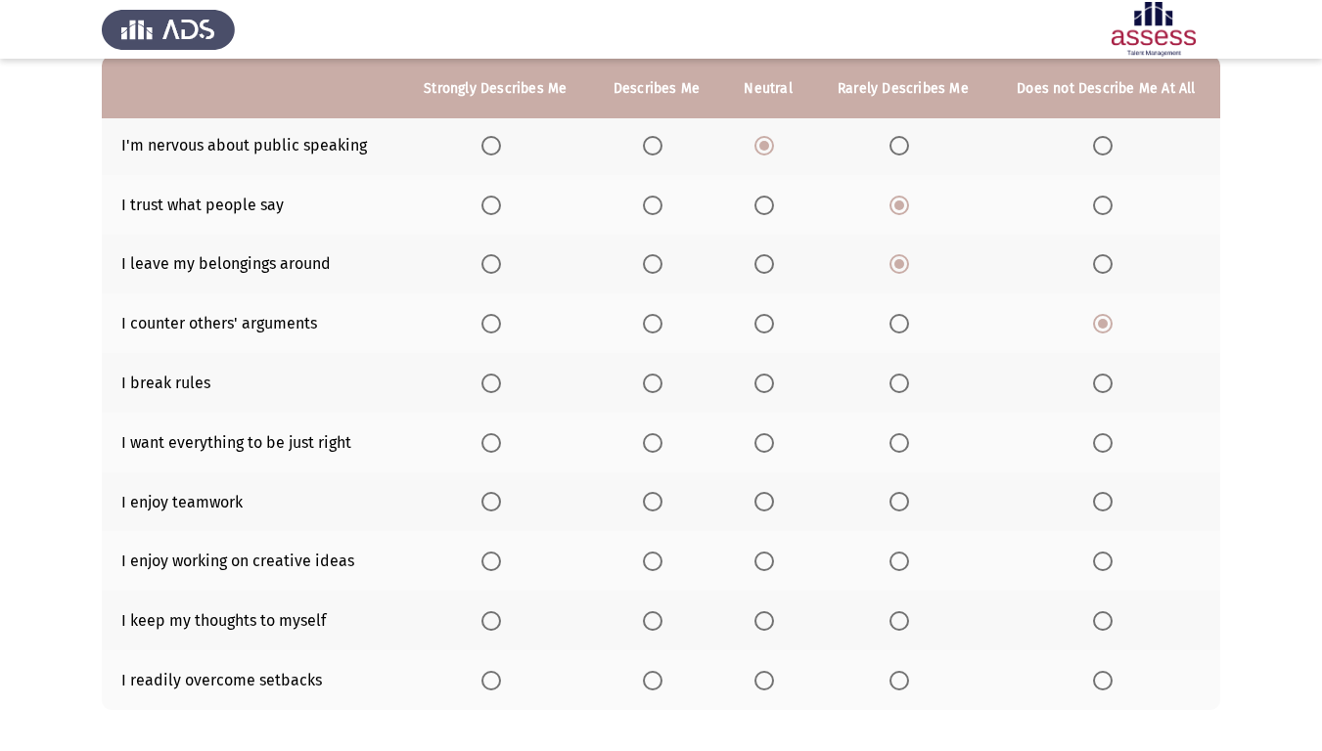
click at [906, 387] on span "Select an option" at bounding box center [899, 384] width 20 height 20
click at [906, 387] on input "Select an option" at bounding box center [899, 384] width 20 height 20
click at [1114, 372] on th at bounding box center [1106, 383] width 228 height 60
click at [1108, 377] on span "Select an option" at bounding box center [1103, 384] width 20 height 20
click at [1108, 377] on input "Select an option" at bounding box center [1103, 384] width 20 height 20
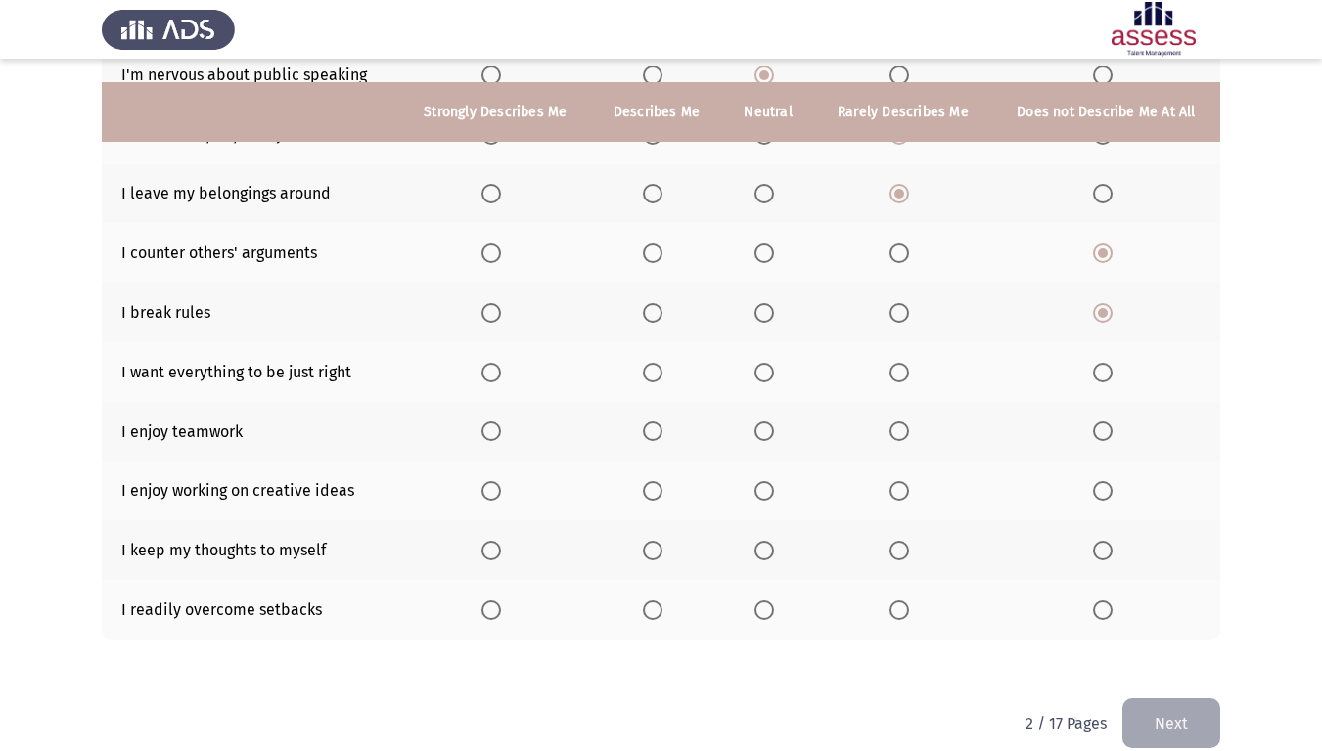
scroll to position [194, 0]
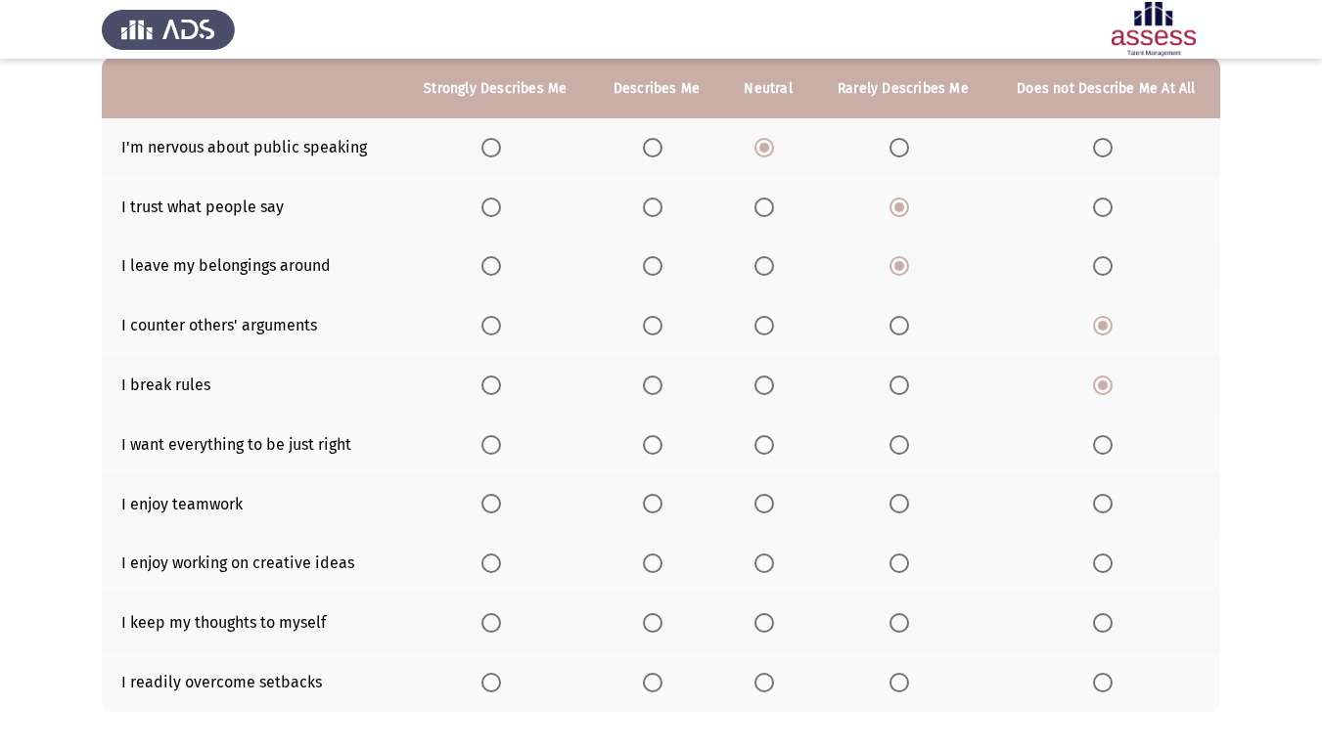
click at [660, 451] on span "Select an option" at bounding box center [653, 445] width 20 height 20
click at [660, 451] on input "Select an option" at bounding box center [653, 445] width 20 height 20
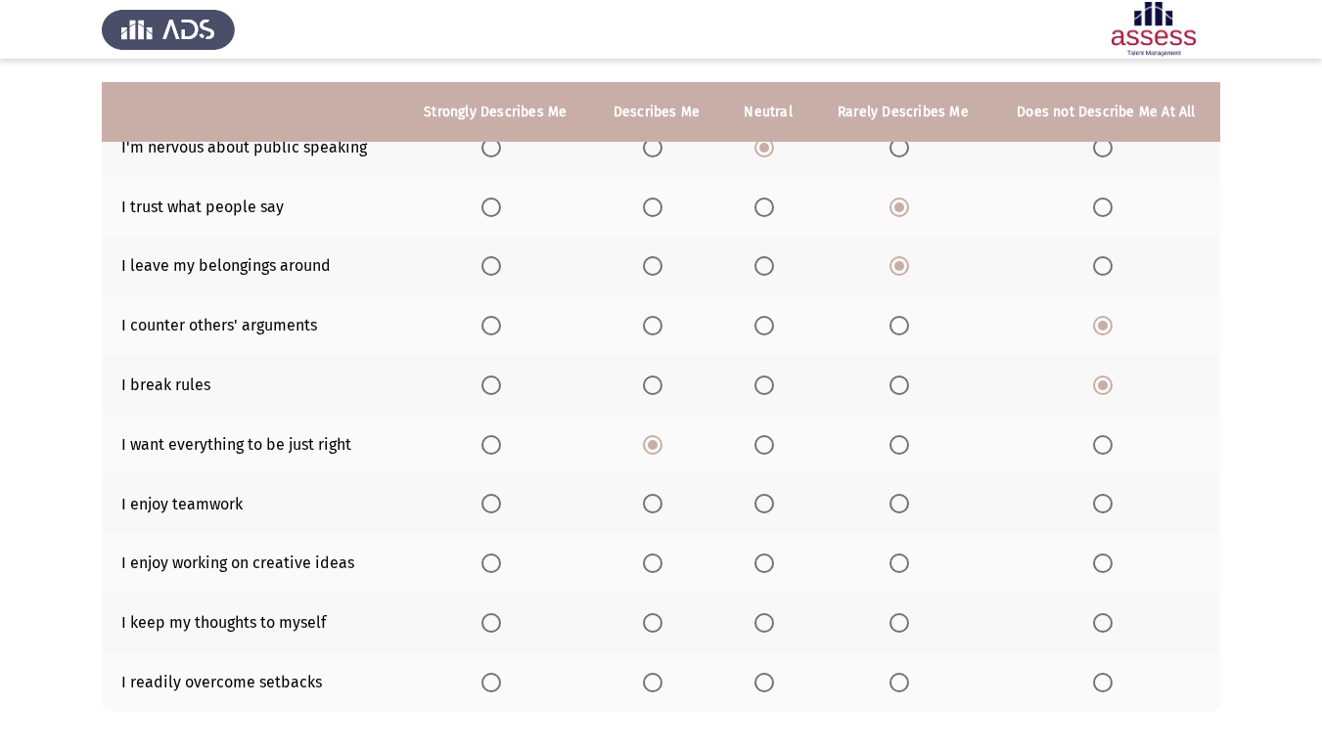
scroll to position [292, 0]
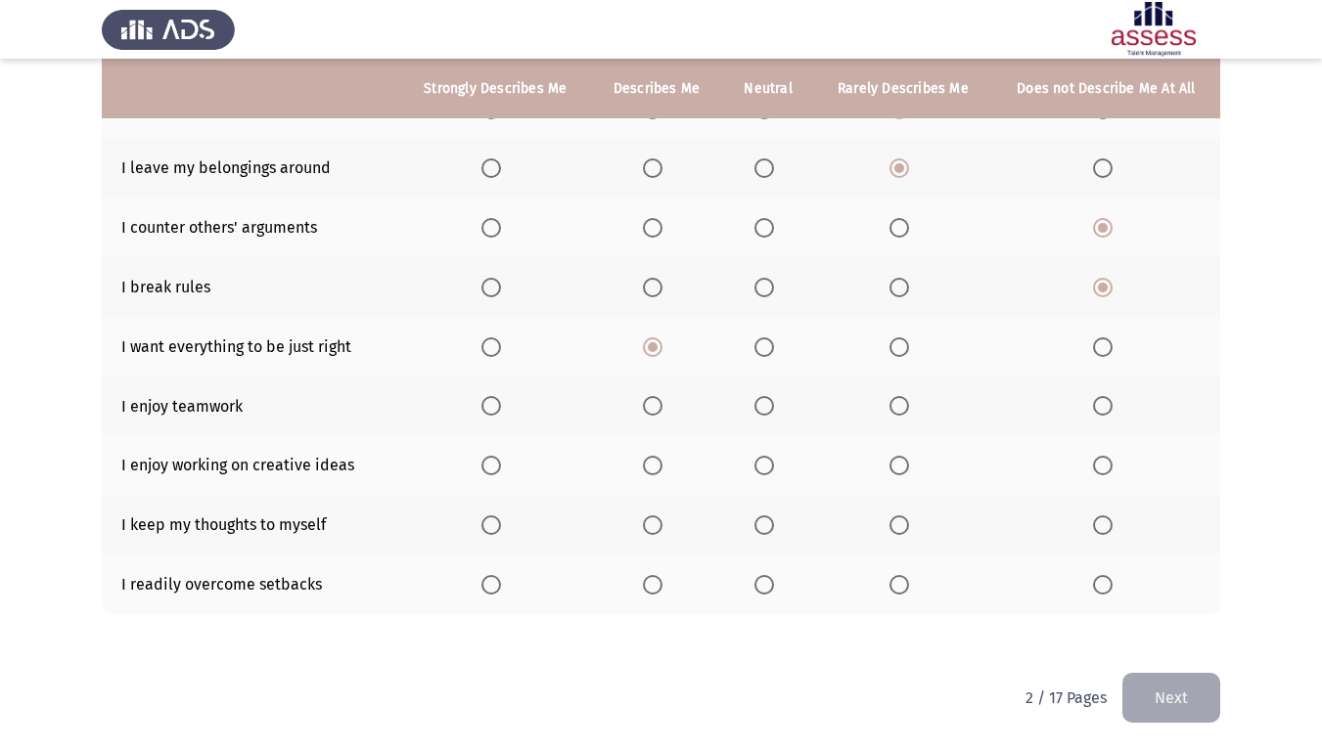
click at [479, 408] on th at bounding box center [495, 407] width 191 height 60
click at [485, 404] on span "Select an option" at bounding box center [491, 406] width 20 height 20
click at [485, 404] on input "Select an option" at bounding box center [491, 406] width 20 height 20
click at [771, 458] on span "Select an option" at bounding box center [764, 466] width 20 height 20
click at [771, 458] on input "Select an option" at bounding box center [764, 466] width 20 height 20
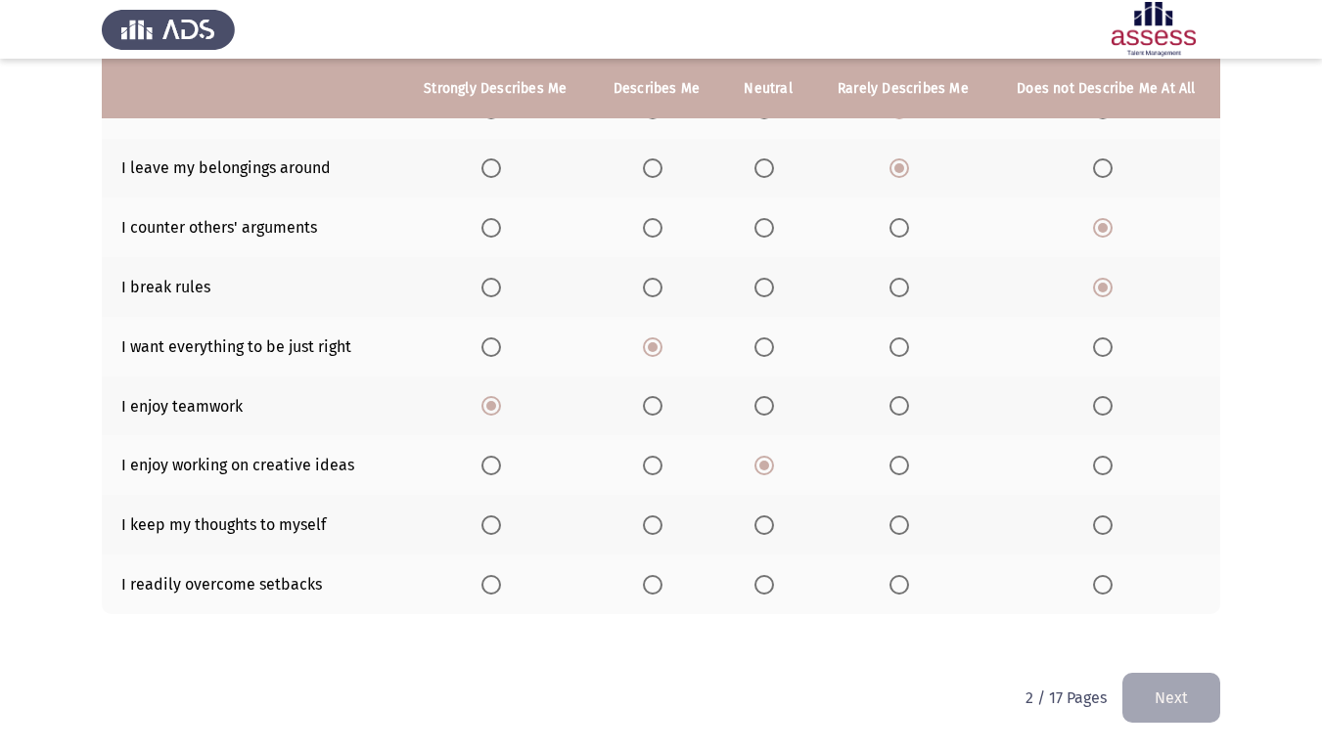
click at [655, 468] on span "Select an option" at bounding box center [653, 466] width 20 height 20
click at [655, 468] on input "Select an option" at bounding box center [653, 466] width 20 height 20
click at [906, 527] on span "Select an option" at bounding box center [899, 526] width 20 height 20
click at [906, 527] on input "Select an option" at bounding box center [899, 526] width 20 height 20
click at [1105, 518] on span "Select an option" at bounding box center [1103, 526] width 20 height 20
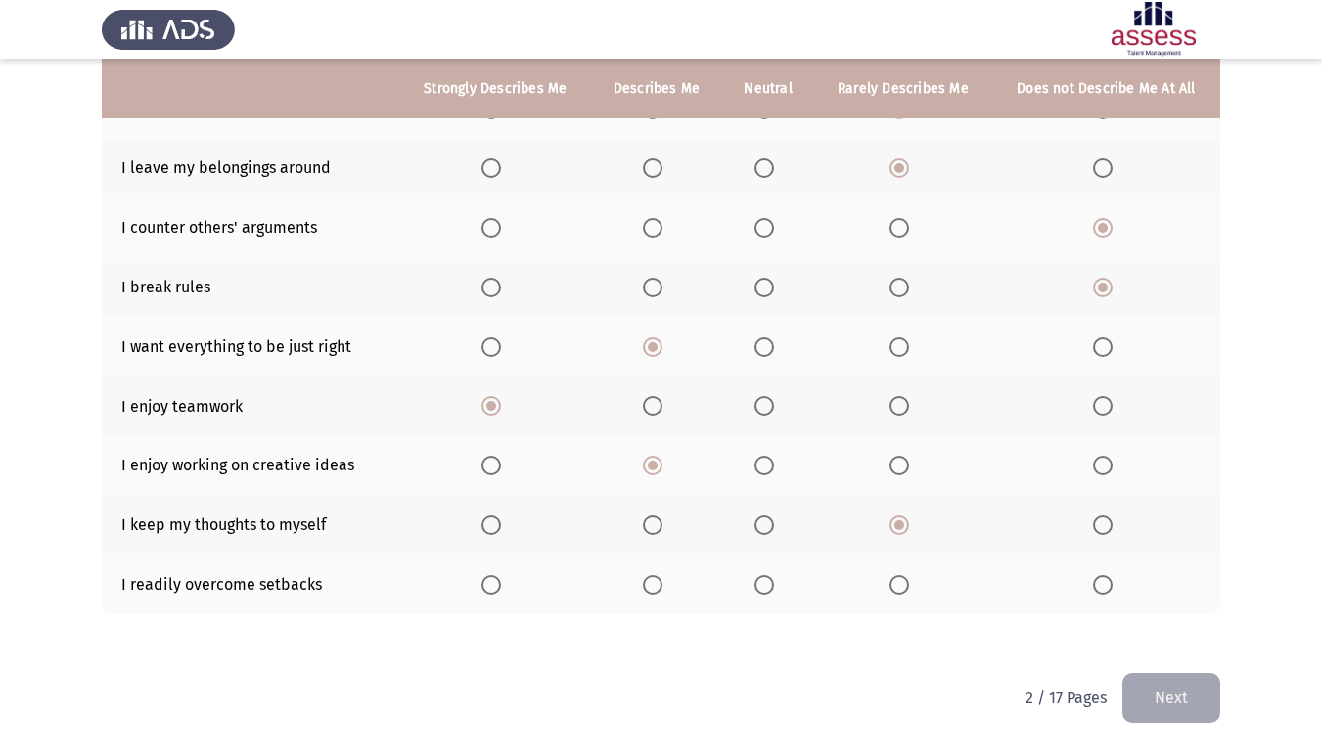
click at [1105, 518] on input "Select an option" at bounding box center [1103, 526] width 20 height 20
click at [653, 585] on span "Select an option" at bounding box center [653, 585] width 0 height 0
click at [655, 584] on input "Select an option" at bounding box center [653, 585] width 20 height 20
click at [1159, 627] on button "Next" at bounding box center [1171, 698] width 98 height 50
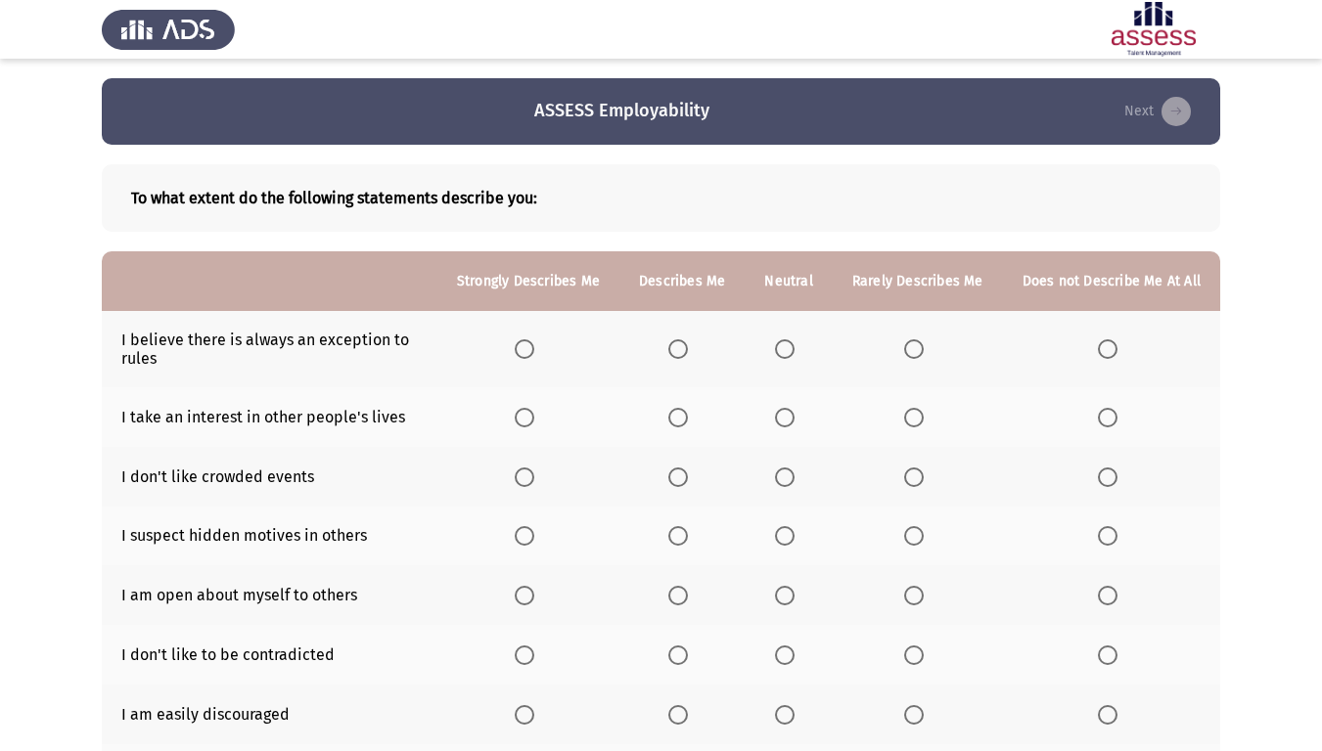
click at [687, 350] on span "Select an option" at bounding box center [678, 349] width 20 height 20
click at [687, 350] on input "Select an option" at bounding box center [678, 349] width 20 height 20
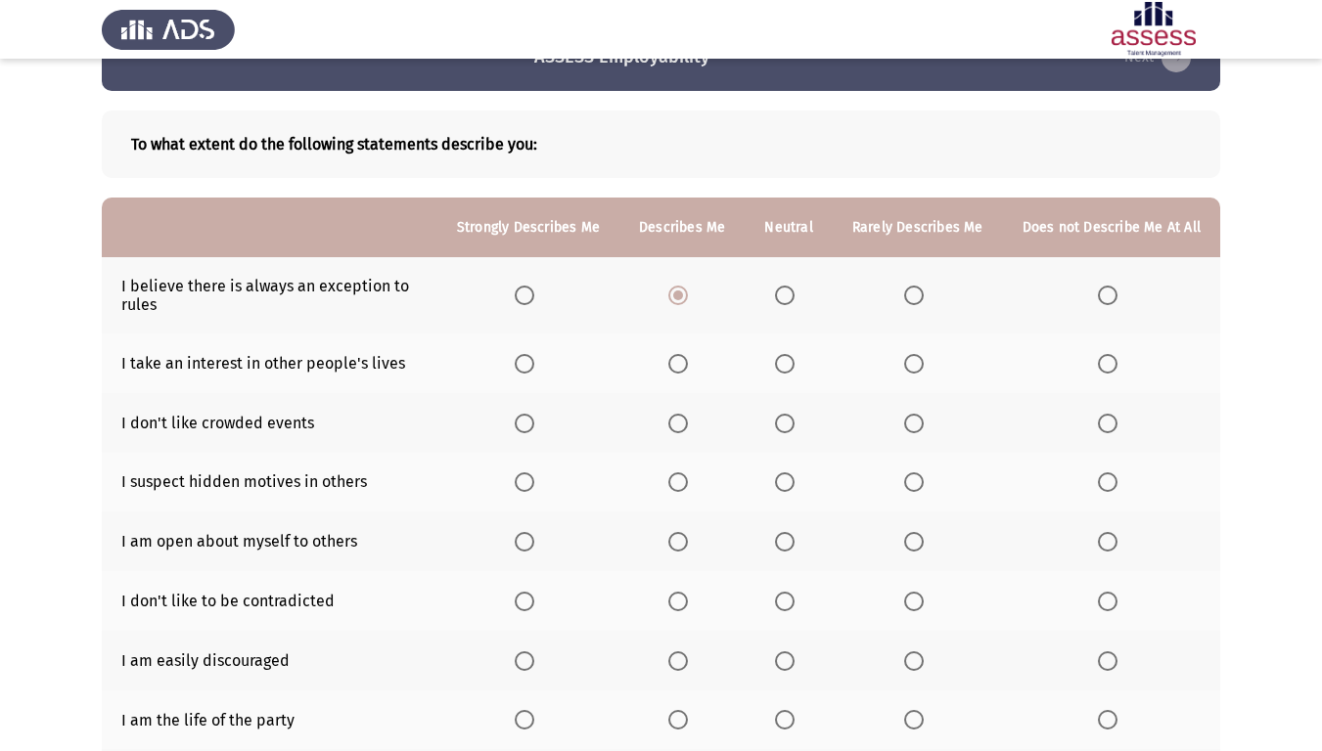
scroll to position [98, 0]
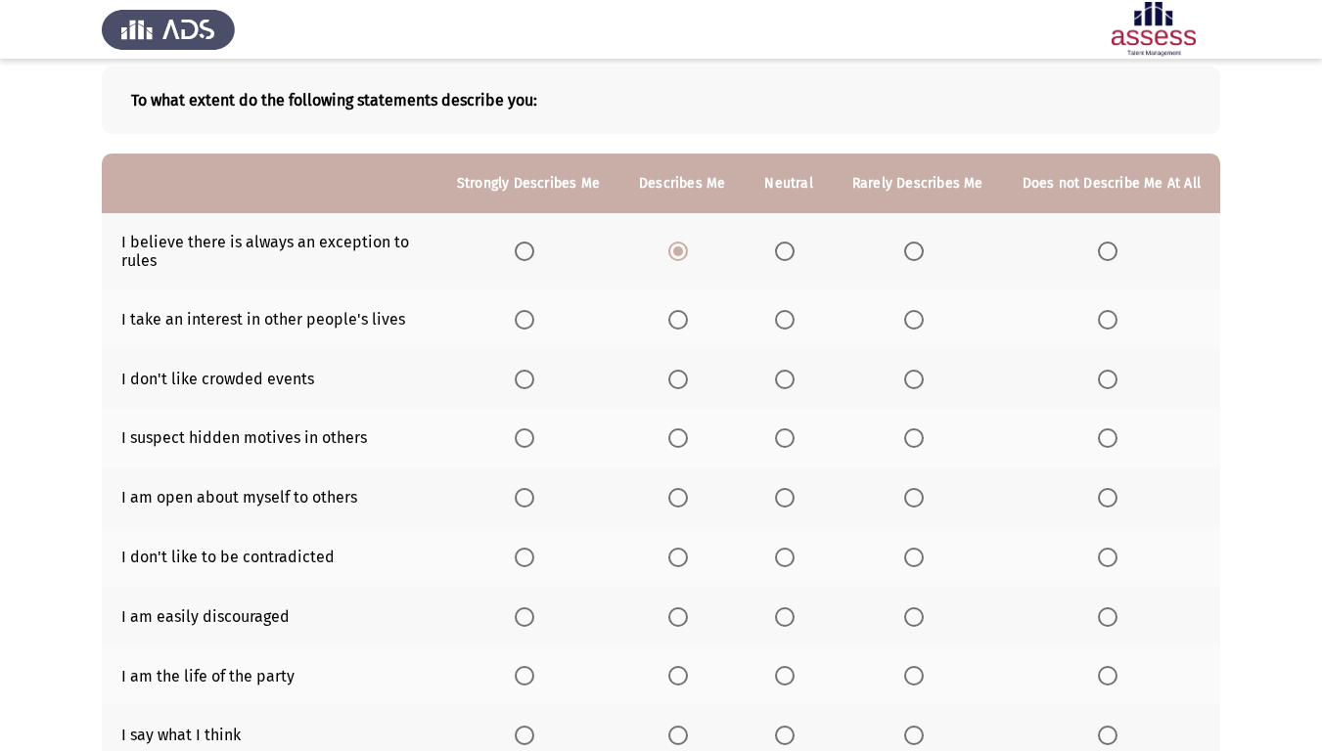
click at [787, 331] on th at bounding box center [788, 320] width 87 height 60
click at [794, 324] on span "Select an option" at bounding box center [785, 320] width 20 height 20
click at [794, 324] on input "Select an option" at bounding box center [785, 320] width 20 height 20
click at [791, 382] on span "Select an option" at bounding box center [785, 380] width 20 height 20
click at [791, 382] on input "Select an option" at bounding box center [785, 380] width 20 height 20
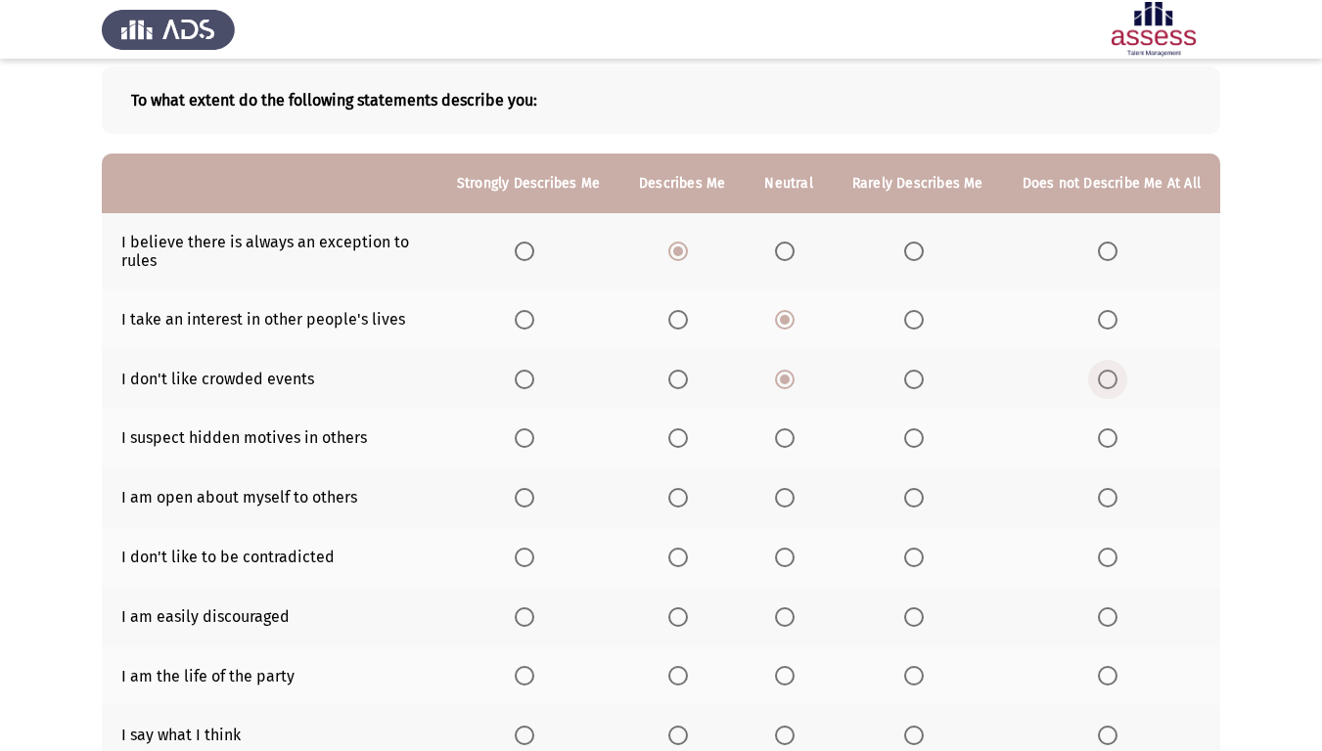
click at [1107, 374] on span "Select an option" at bounding box center [1108, 380] width 20 height 20
click at [1107, 374] on input "Select an option" at bounding box center [1108, 380] width 20 height 20
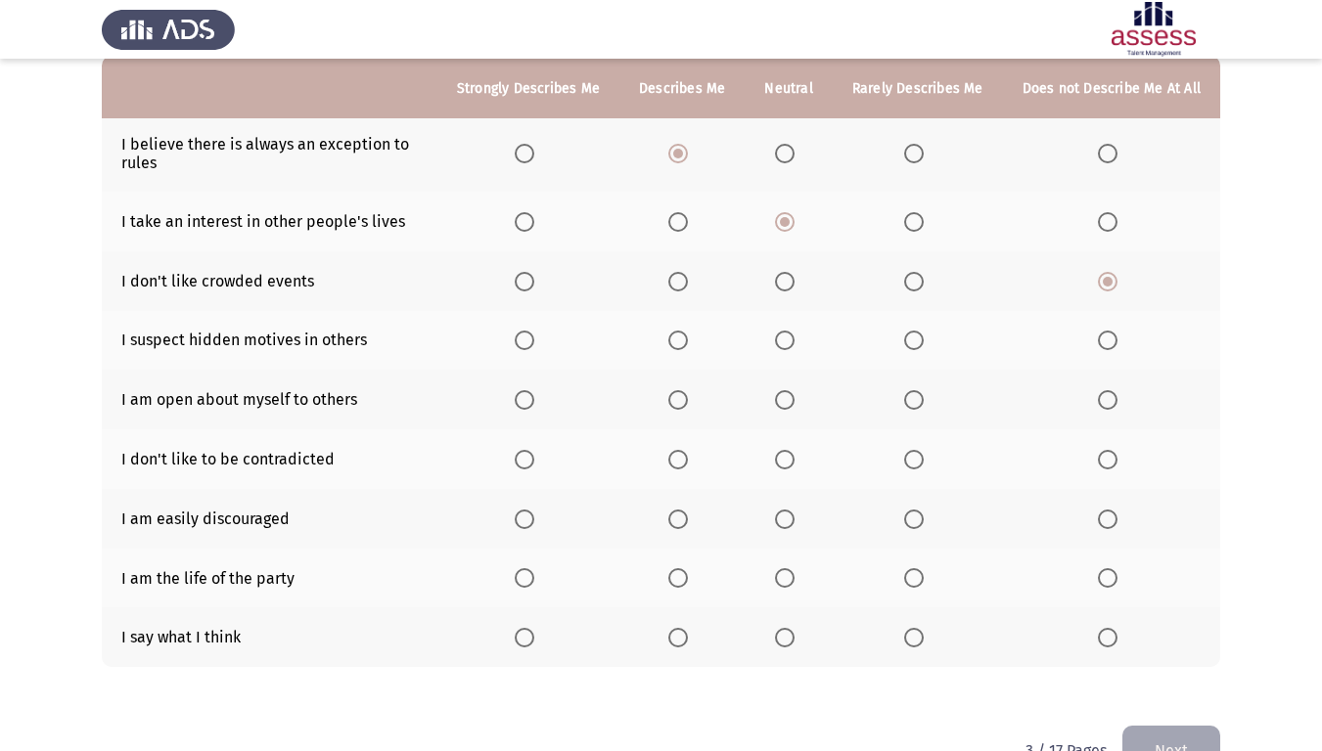
click at [792, 344] on span "Select an option" at bounding box center [785, 341] width 20 height 20
click at [792, 344] on input "Select an option" at bounding box center [785, 341] width 20 height 20
click at [688, 343] on span "Select an option" at bounding box center [678, 341] width 20 height 20
click at [688, 343] on input "Select an option" at bounding box center [678, 341] width 20 height 20
click at [680, 409] on span "Select an option" at bounding box center [678, 400] width 20 height 20
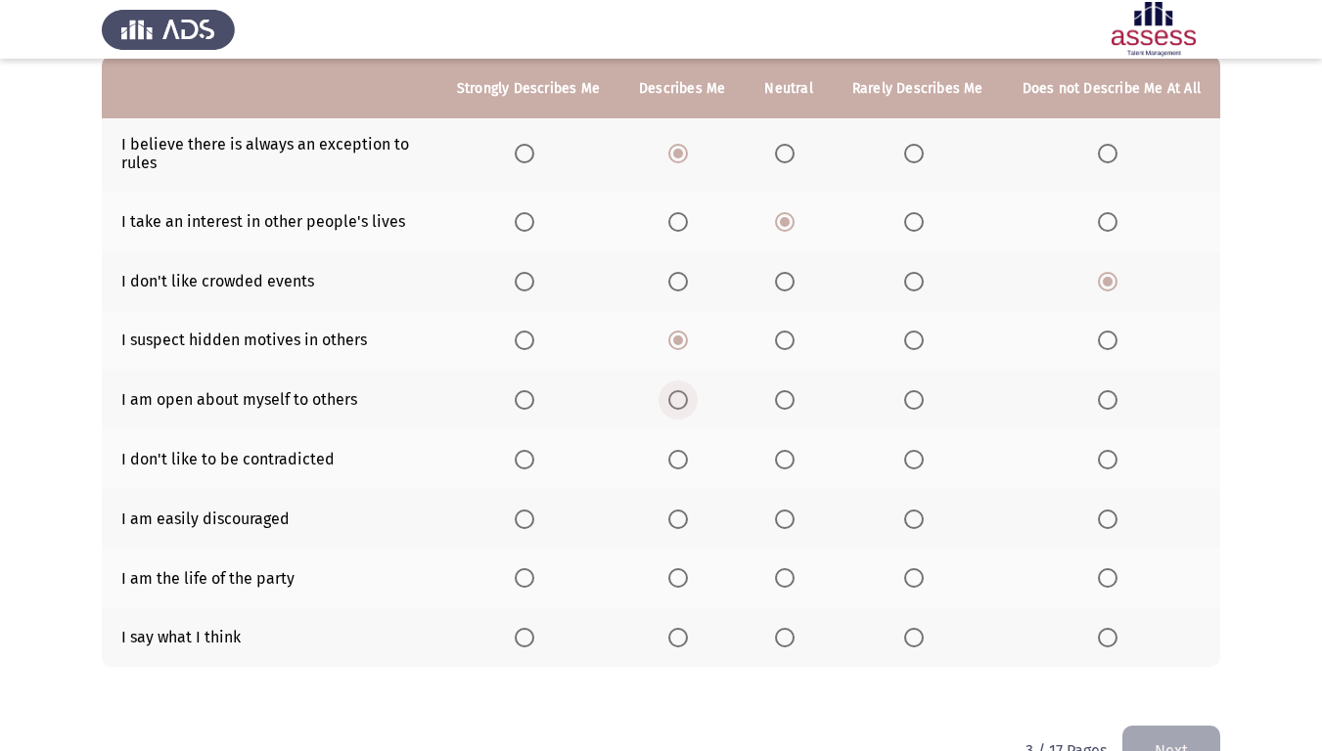
click at [680, 409] on input "Select an option" at bounding box center [678, 400] width 20 height 20
click at [794, 455] on span "Select an option" at bounding box center [785, 460] width 20 height 20
click at [794, 455] on input "Select an option" at bounding box center [785, 460] width 20 height 20
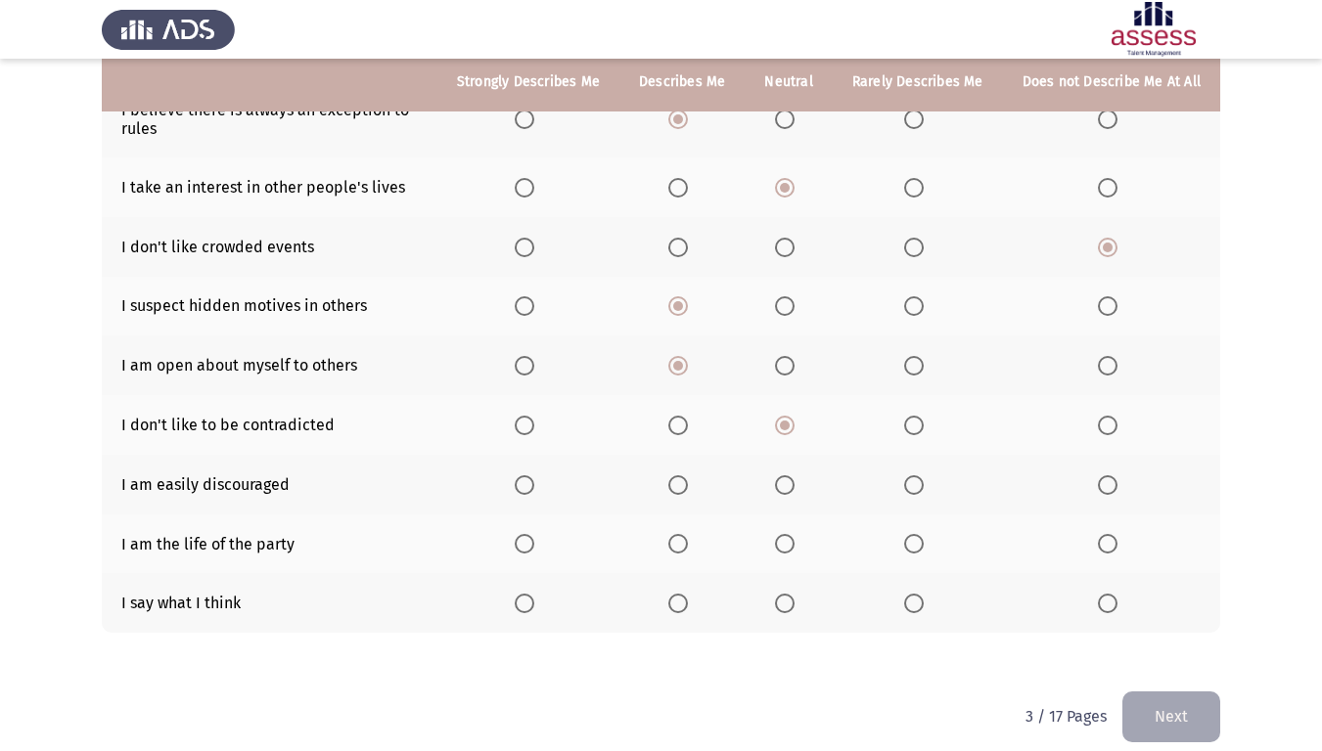
scroll to position [249, 0]
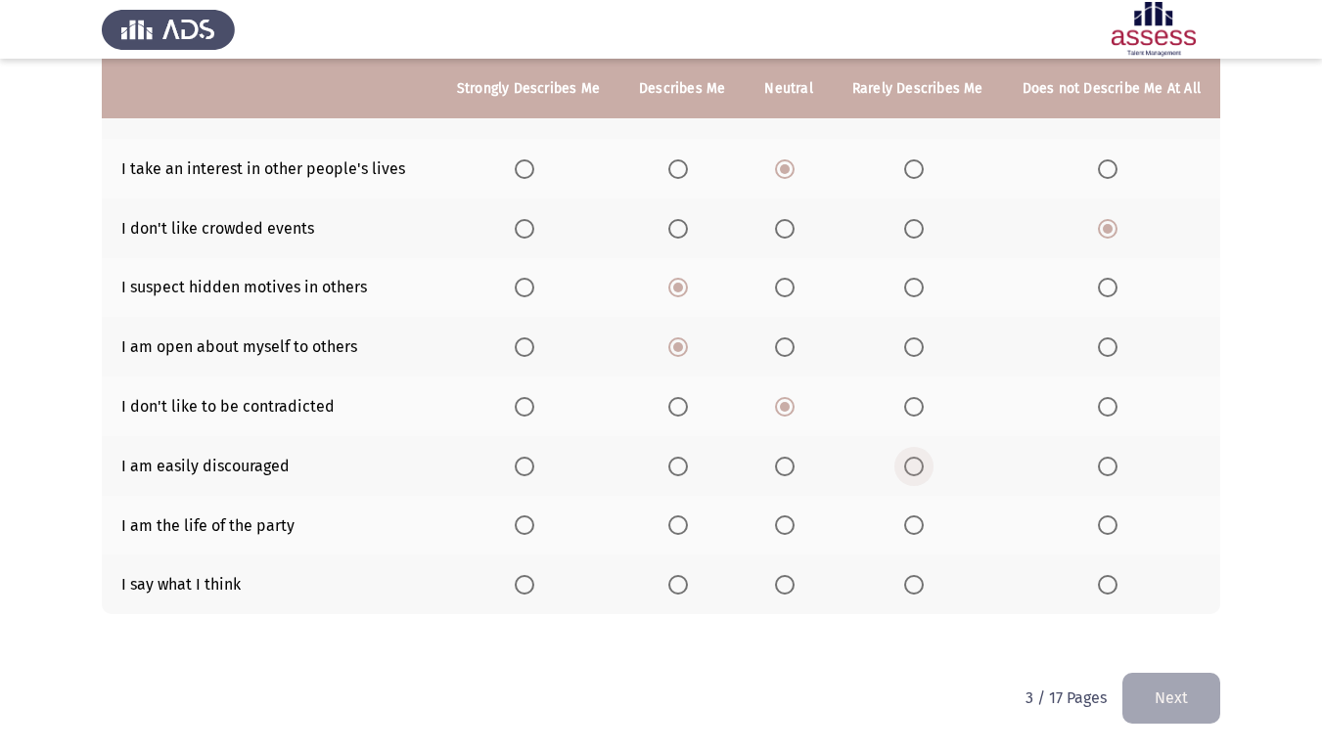
click at [931, 469] on label "Select an option" at bounding box center [917, 467] width 27 height 20
click at [924, 469] on input "Select an option" at bounding box center [914, 467] width 20 height 20
click at [786, 521] on span "Select an option" at bounding box center [785, 526] width 20 height 20
click at [786, 521] on input "Select an option" at bounding box center [785, 526] width 20 height 20
click at [913, 578] on span "Select an option" at bounding box center [914, 585] width 20 height 20
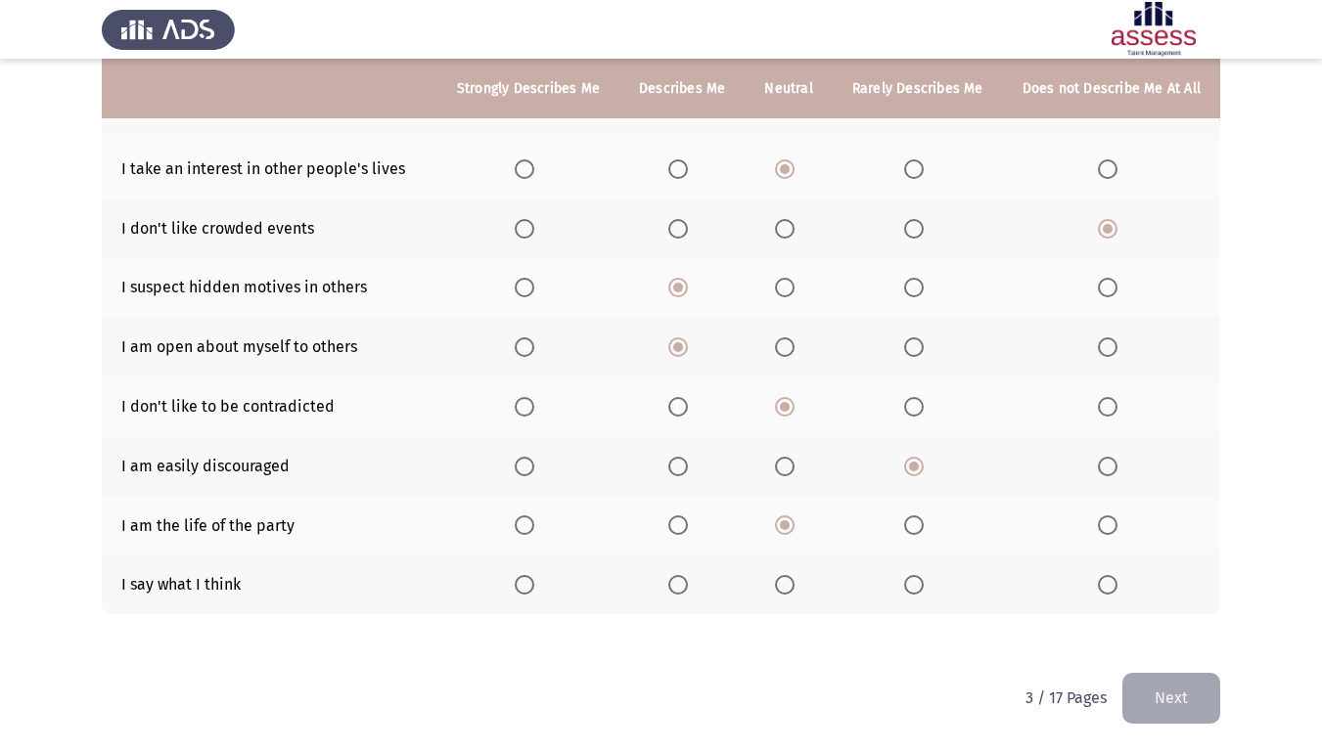
click at [913, 578] on input "Select an option" at bounding box center [914, 585] width 20 height 20
click at [1165, 627] on button "Next" at bounding box center [1171, 698] width 98 height 50
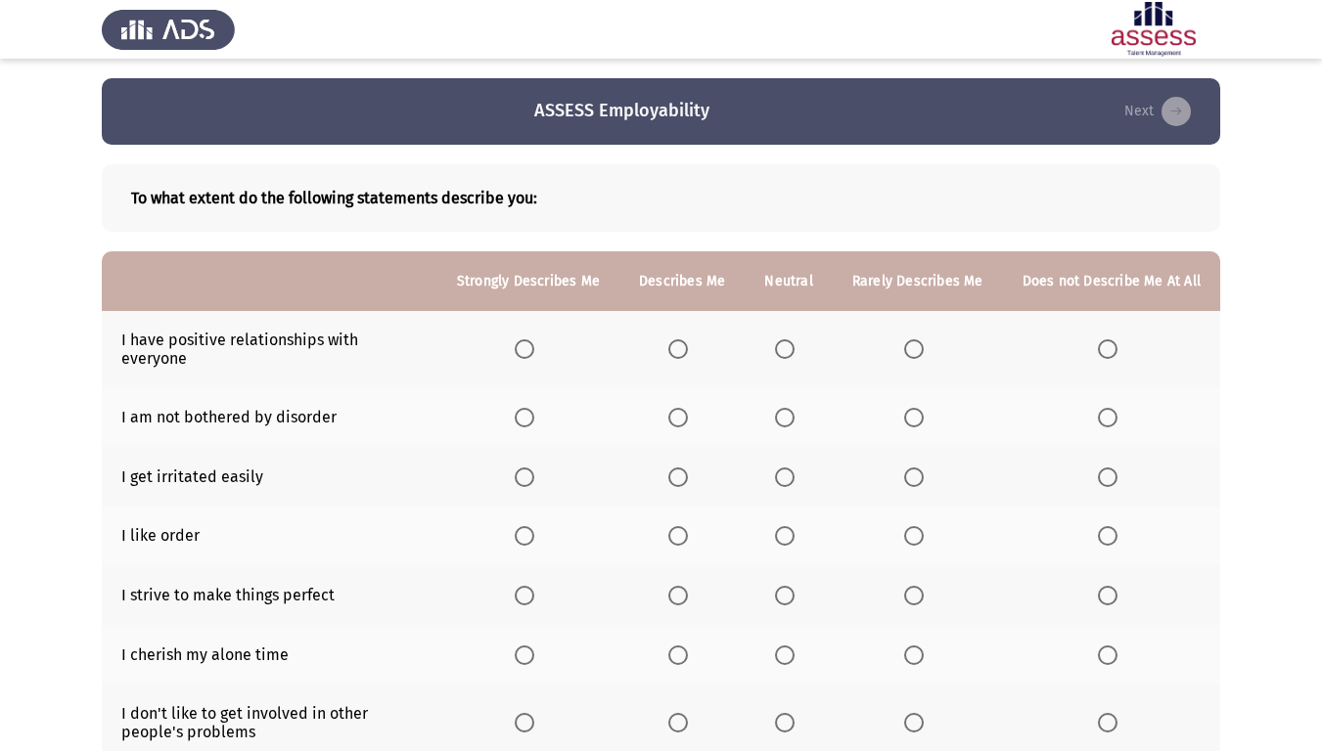
click at [688, 344] on span "Select an option" at bounding box center [678, 349] width 20 height 20
click at [688, 344] on input "Select an option" at bounding box center [678, 349] width 20 height 20
click at [529, 344] on span "Select an option" at bounding box center [525, 349] width 20 height 20
click at [529, 344] on input "Select an option" at bounding box center [525, 349] width 20 height 20
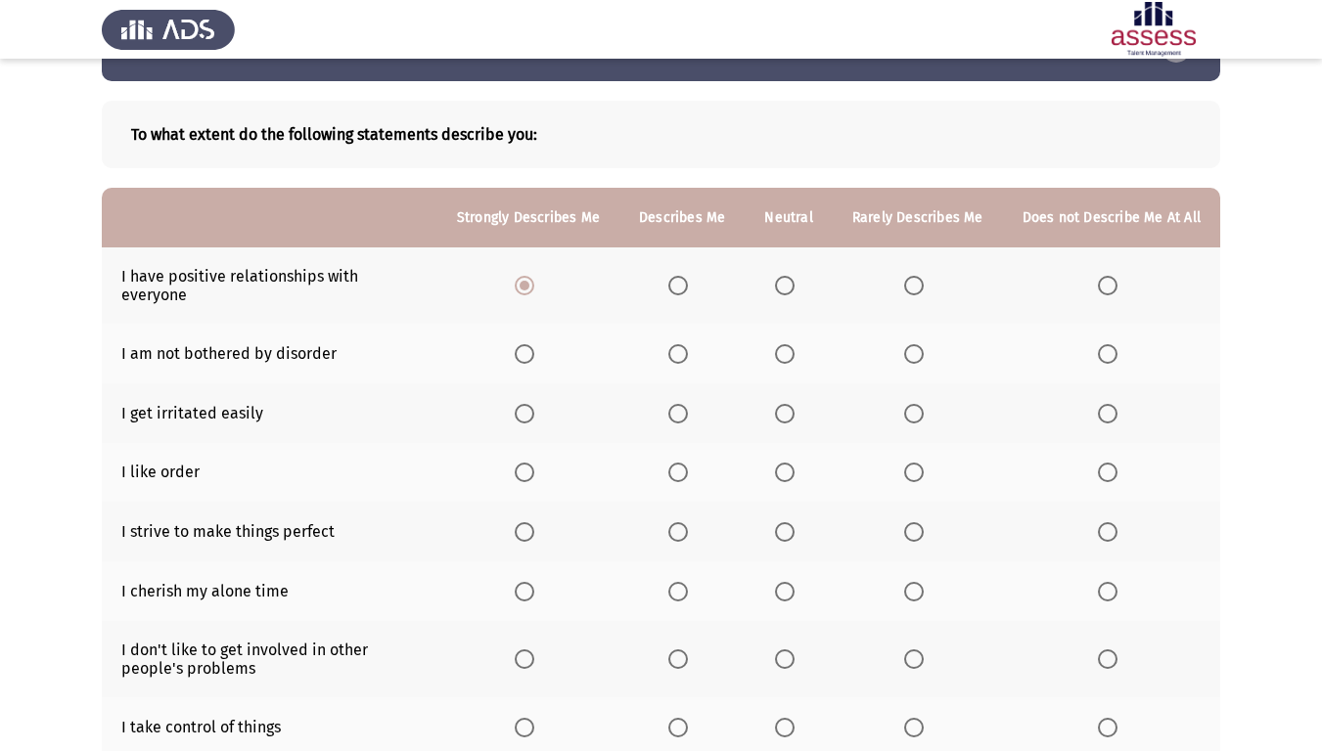
scroll to position [98, 0]
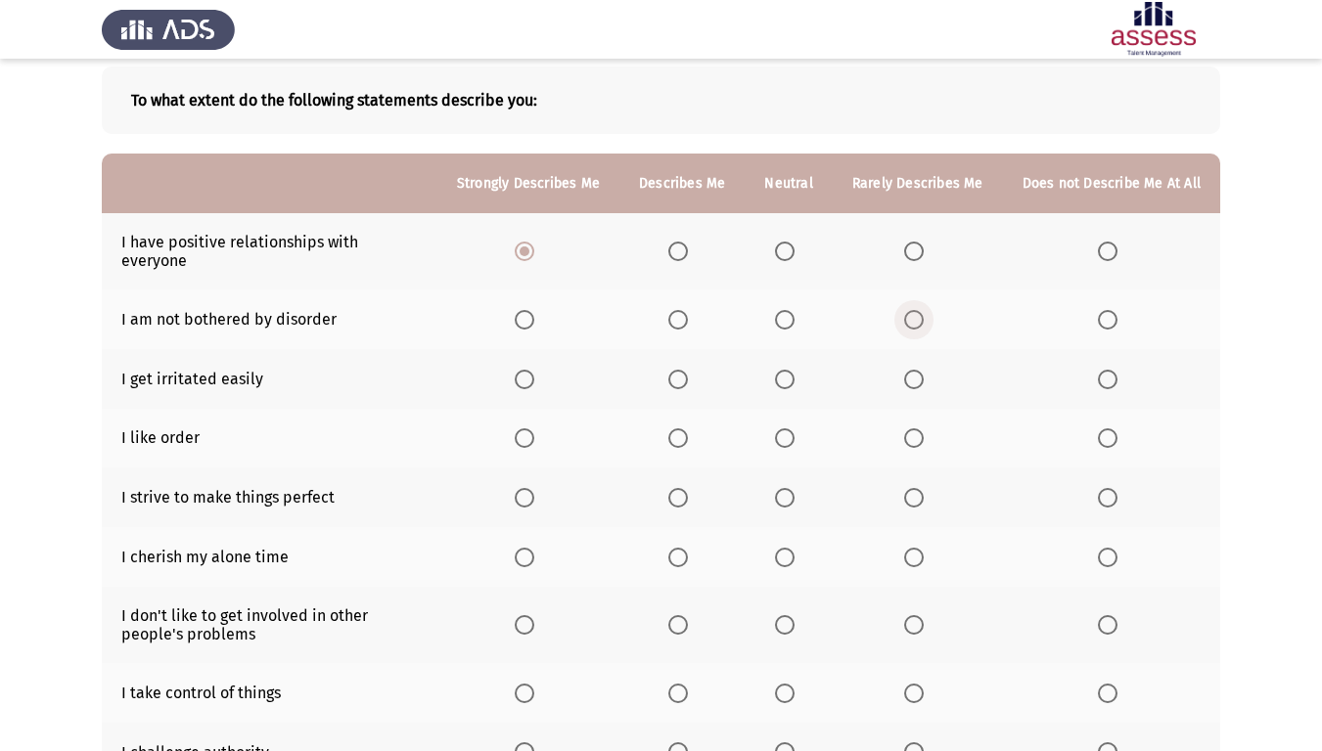
click at [912, 310] on span "Select an option" at bounding box center [914, 320] width 20 height 20
click at [912, 310] on input "Select an option" at bounding box center [914, 320] width 20 height 20
click at [788, 370] on span "Select an option" at bounding box center [785, 380] width 20 height 20
click at [788, 370] on input "Select an option" at bounding box center [785, 380] width 20 height 20
click at [904, 362] on th at bounding box center [918, 379] width 170 height 60
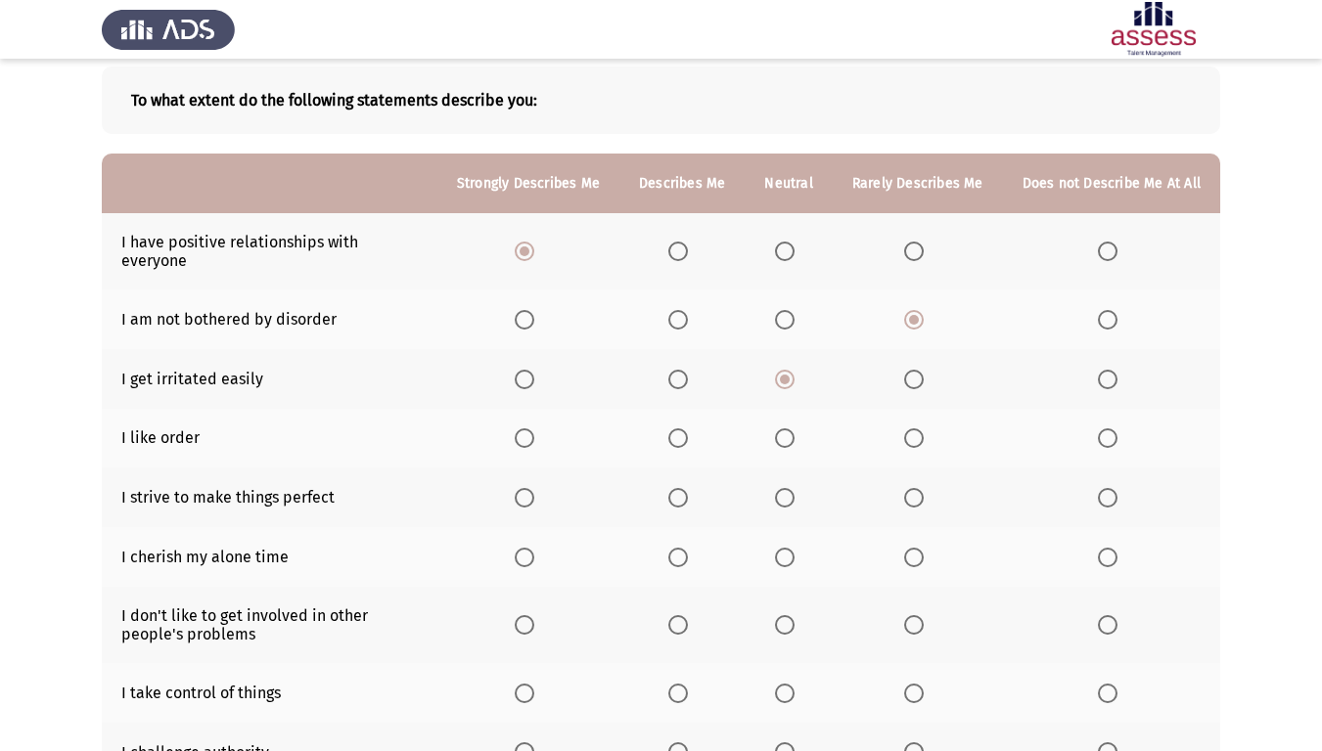
click at [908, 370] on span "Select an option" at bounding box center [914, 380] width 20 height 20
click at [908, 370] on input "Select an option" at bounding box center [914, 380] width 20 height 20
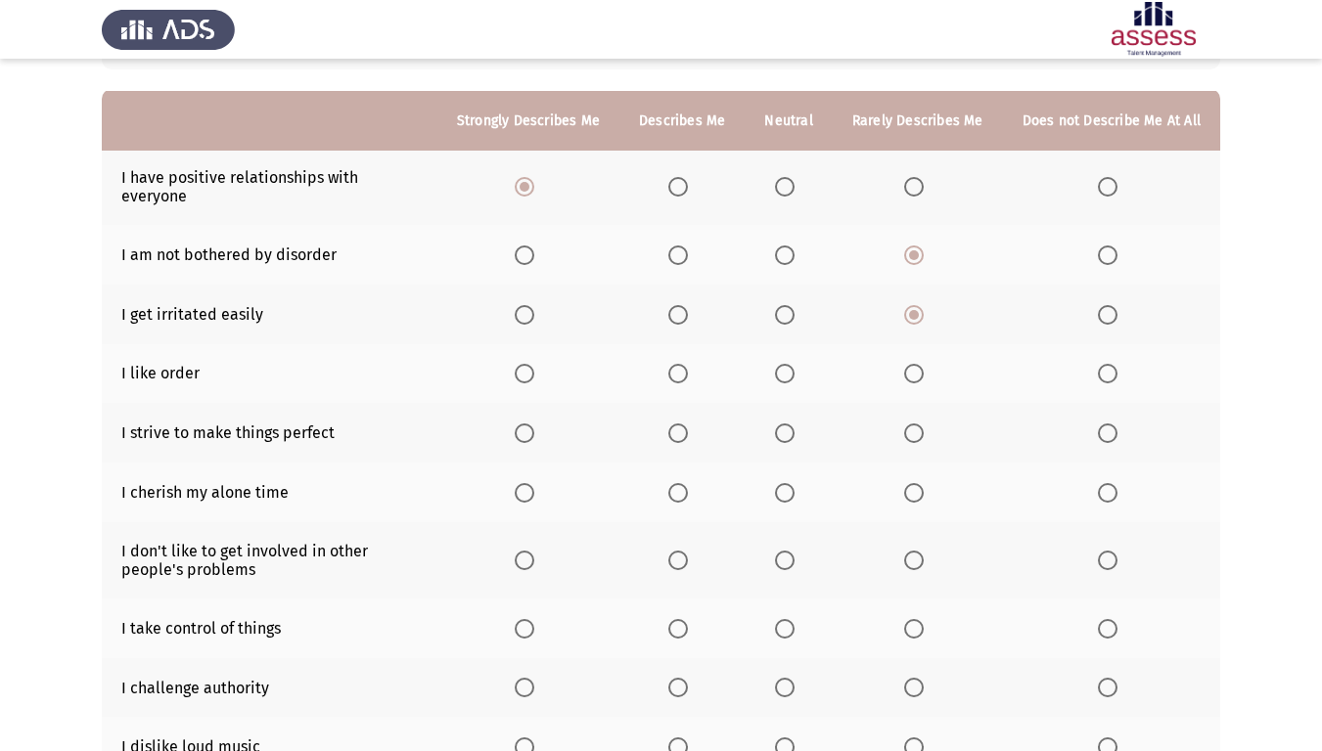
scroll to position [196, 0]
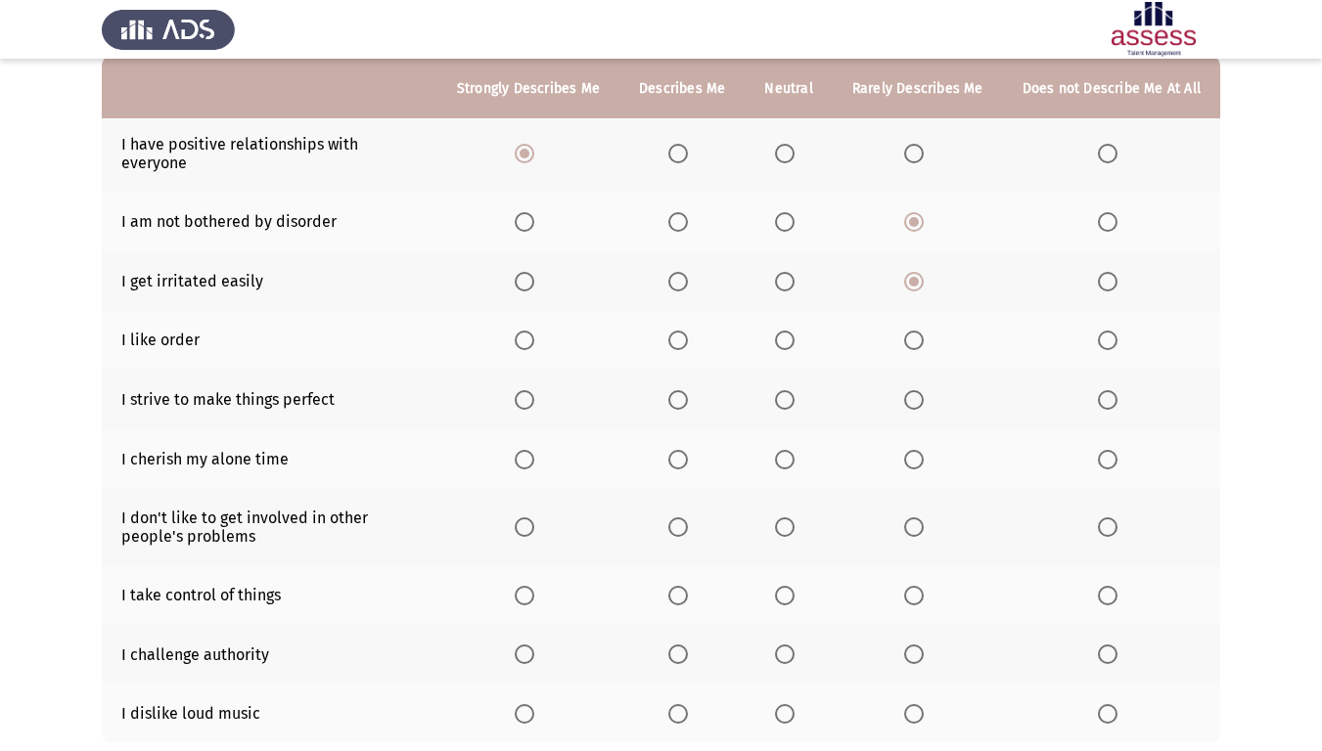
click at [781, 331] on span "Select an option" at bounding box center [785, 341] width 20 height 20
click at [781, 331] on input "Select an option" at bounding box center [785, 341] width 20 height 20
click at [913, 390] on span "Select an option" at bounding box center [914, 400] width 20 height 20
click at [913, 390] on input "Select an option" at bounding box center [914, 400] width 20 height 20
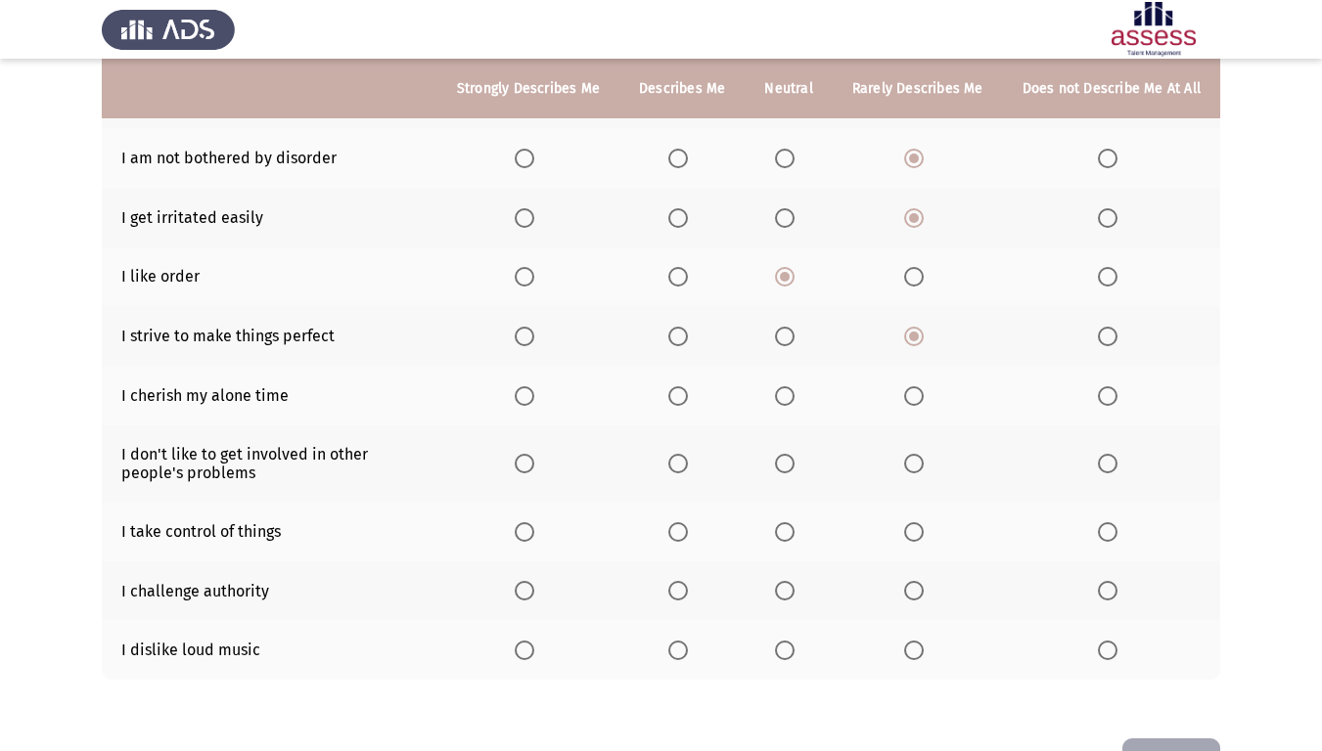
scroll to position [294, 0]
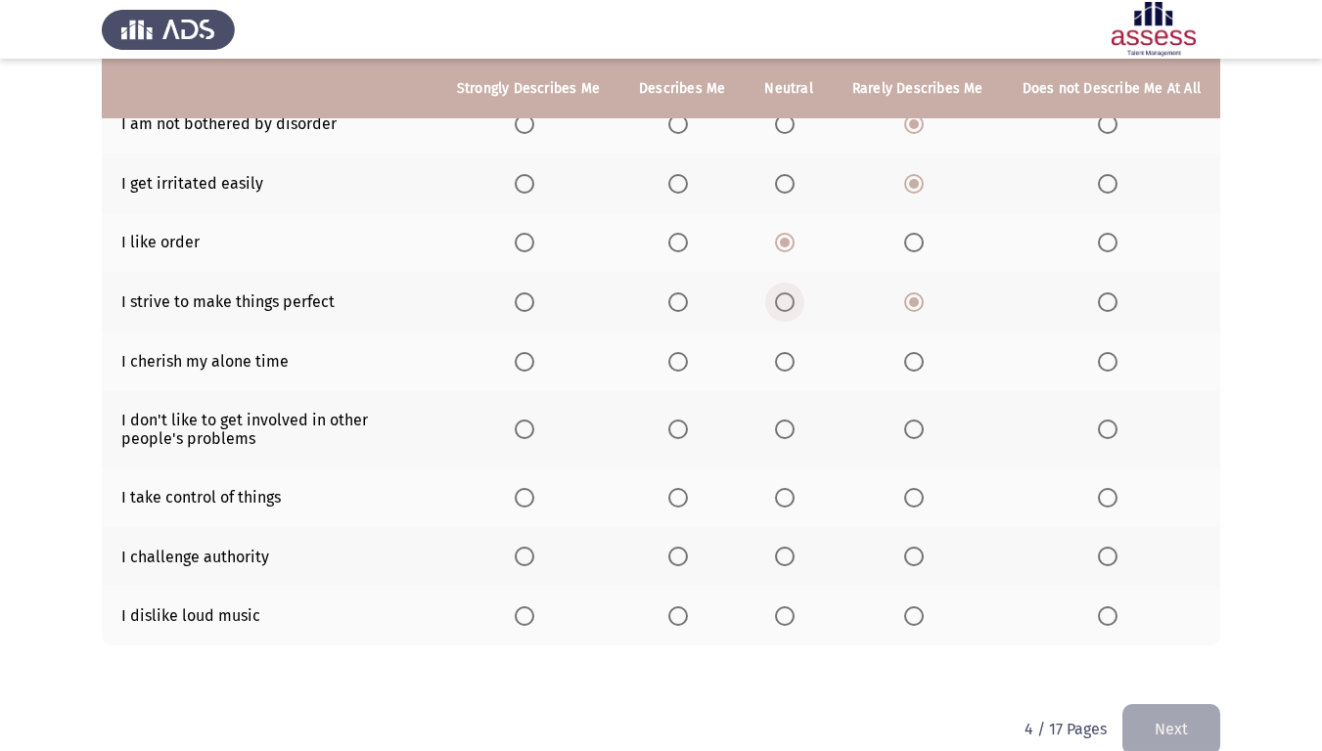
click at [783, 293] on span "Select an option" at bounding box center [785, 303] width 20 height 20
click at [783, 293] on input "Select an option" at bounding box center [785, 303] width 20 height 20
click at [924, 293] on span "Select an option" at bounding box center [914, 303] width 20 height 20
click at [924, 293] on input "Select an option" at bounding box center [914, 303] width 20 height 20
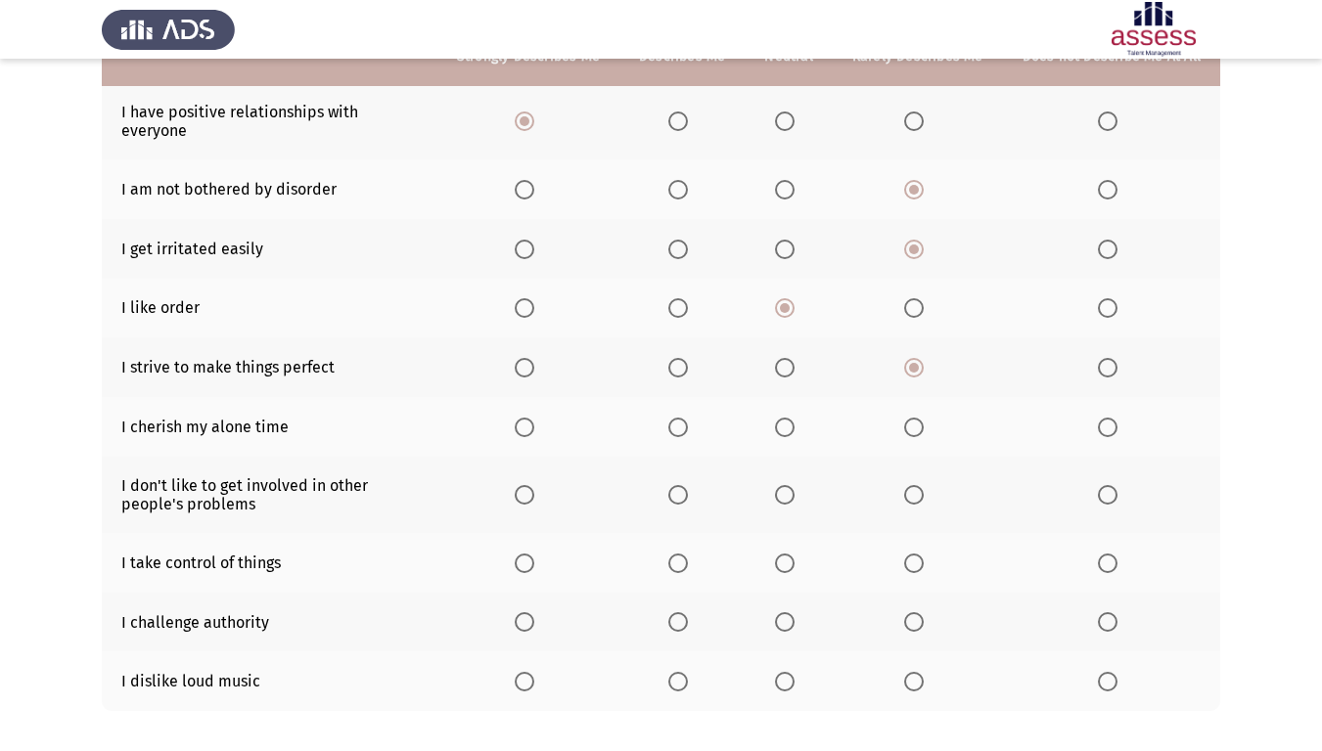
scroll to position [196, 0]
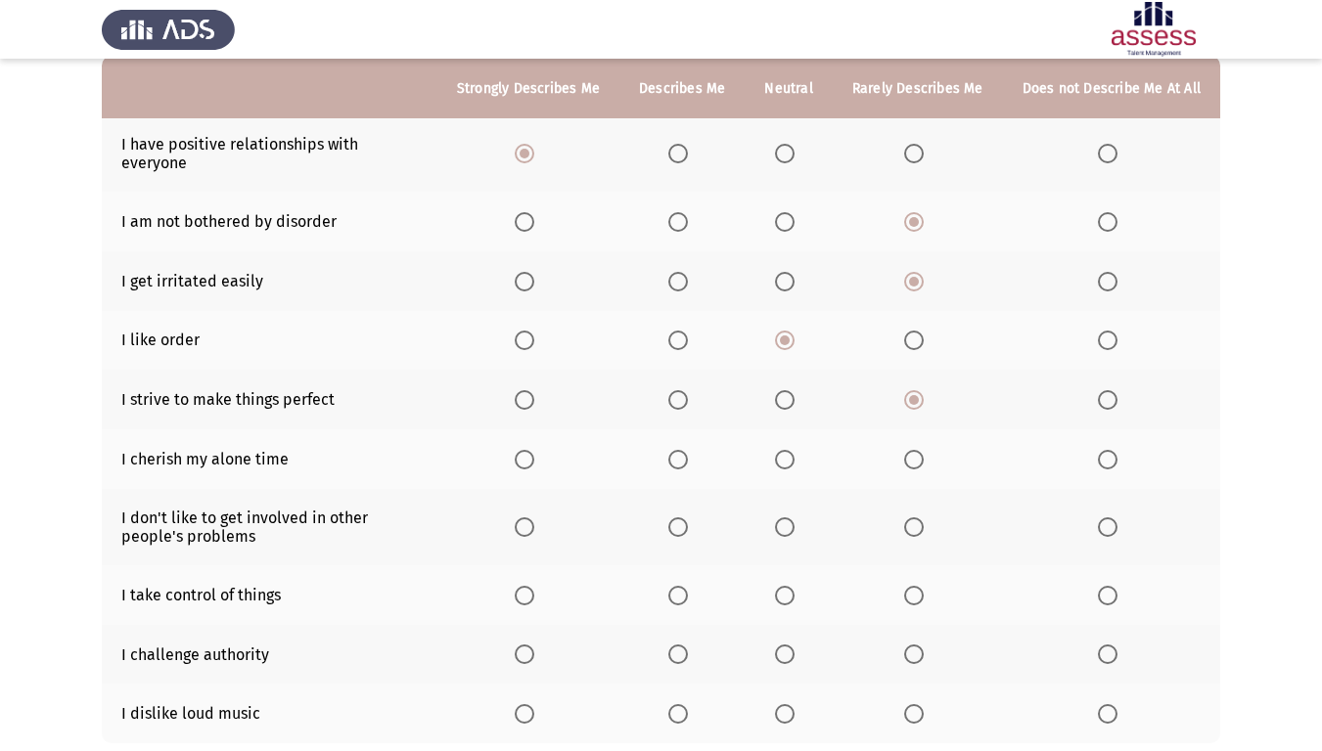
click at [802, 450] on label "Select an option" at bounding box center [788, 460] width 27 height 20
click at [794, 450] on input "Select an option" at bounding box center [785, 460] width 20 height 20
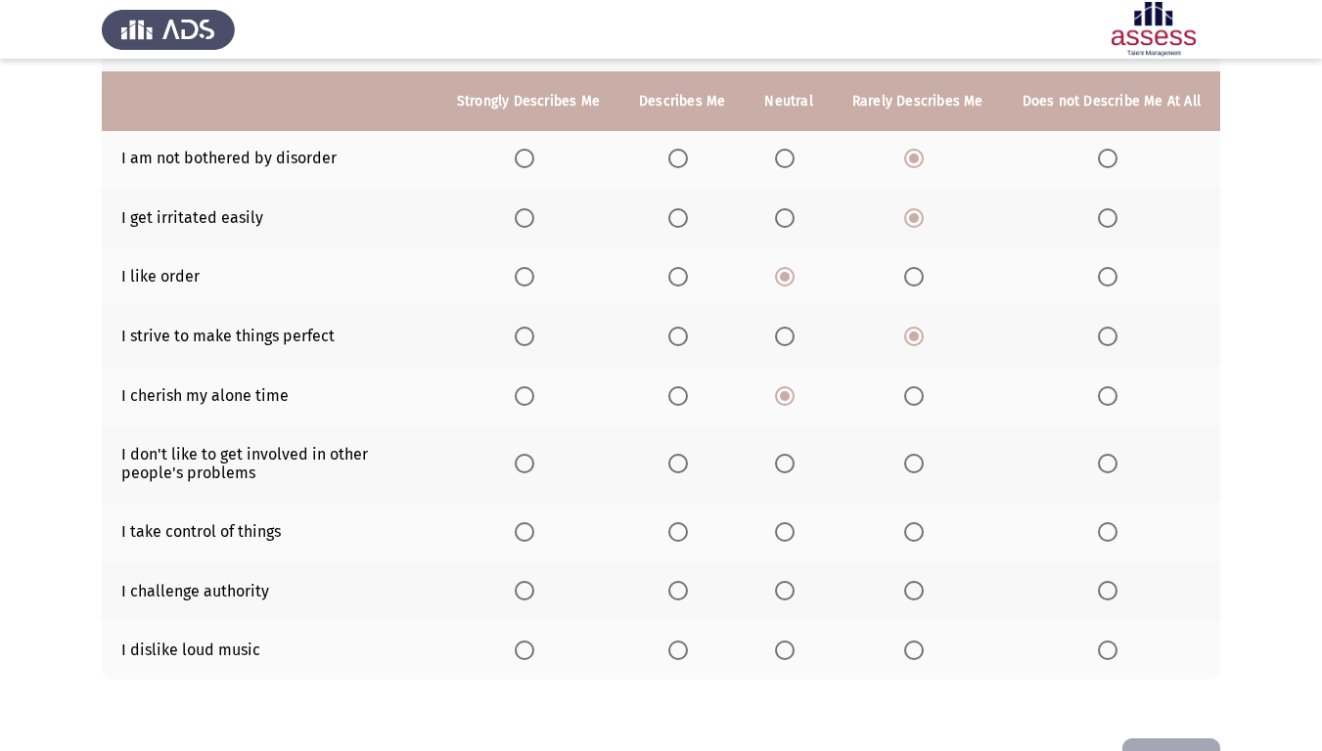
scroll to position [294, 0]
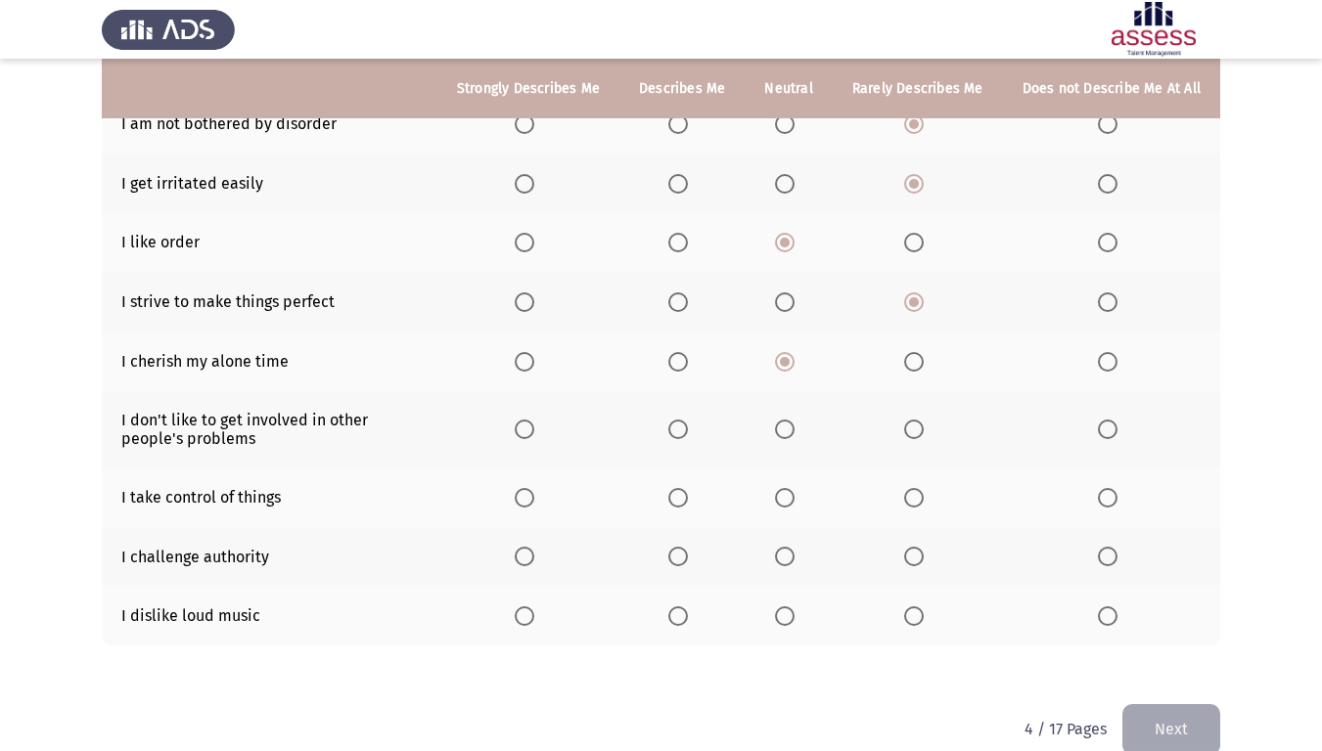
click at [924, 420] on span "Select an option" at bounding box center [914, 430] width 20 height 20
click at [924, 420] on input "Select an option" at bounding box center [914, 430] width 20 height 20
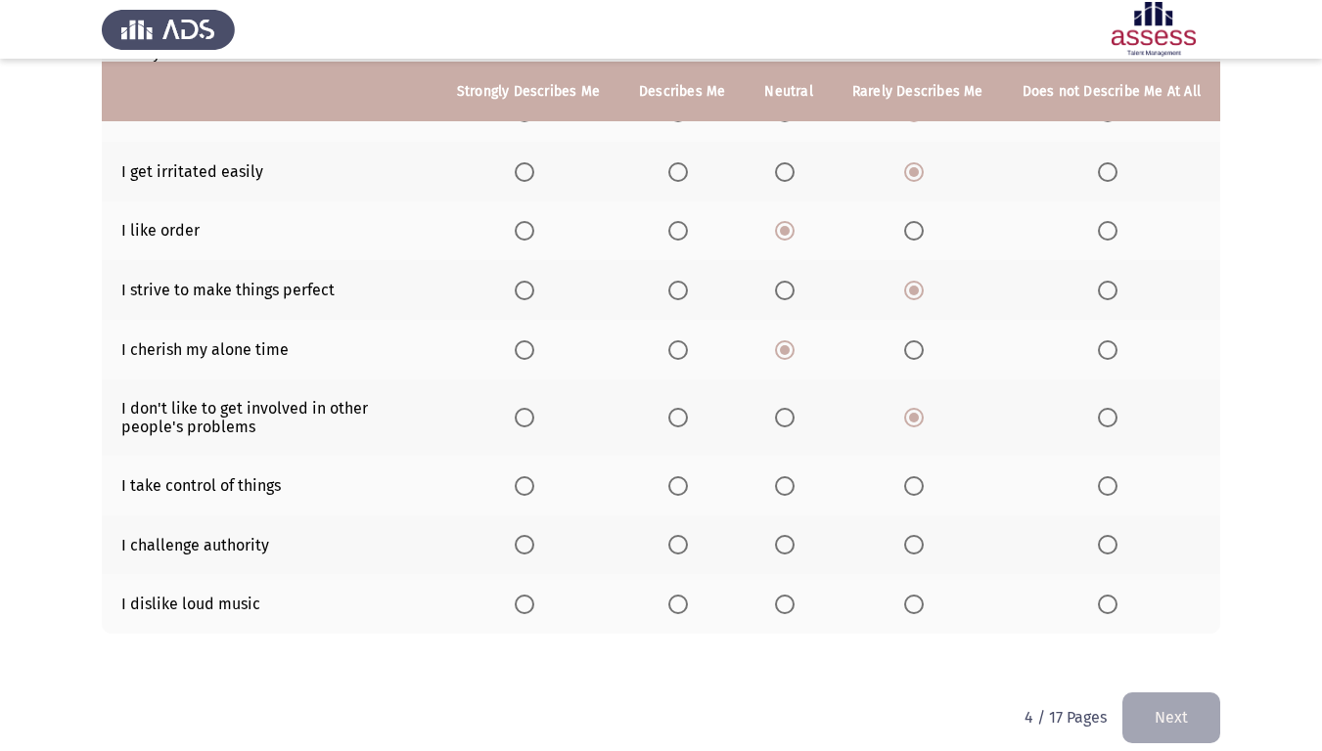
scroll to position [308, 0]
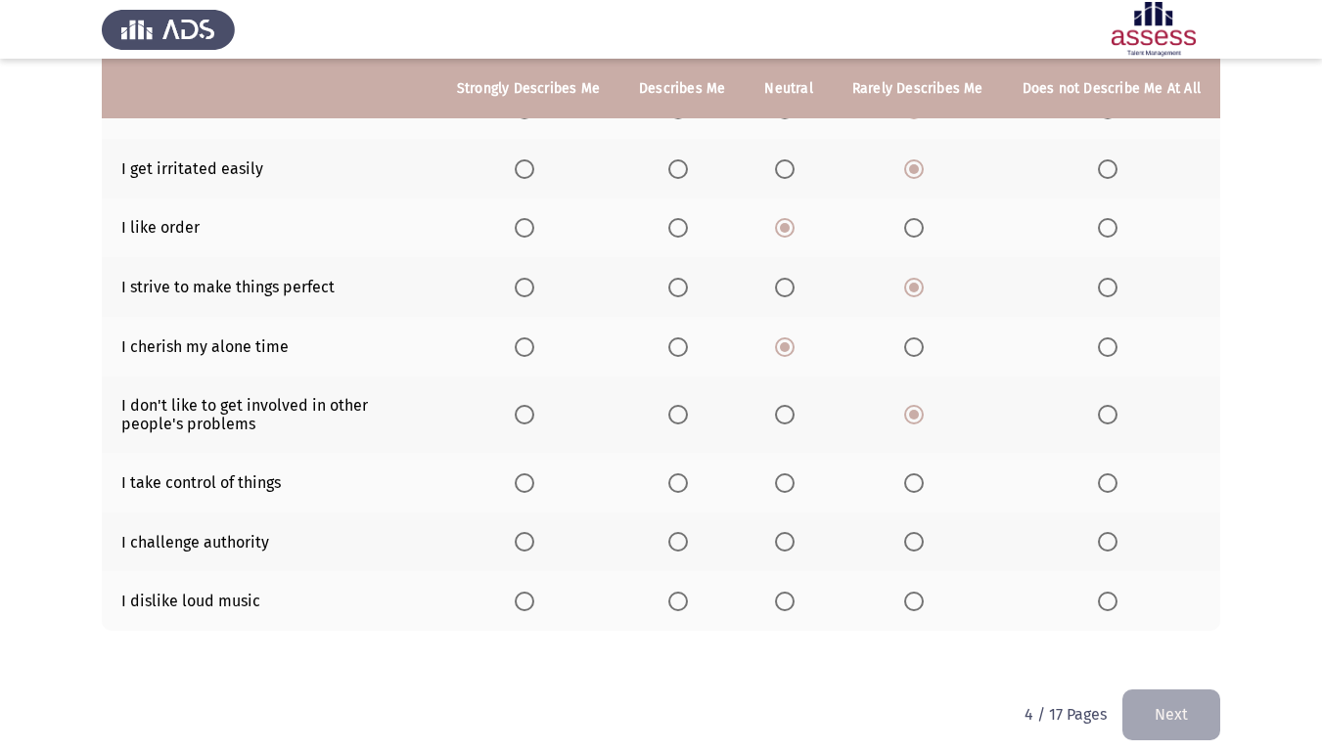
click at [672, 467] on th at bounding box center [681, 483] width 125 height 60
click at [682, 474] on span "Select an option" at bounding box center [678, 484] width 20 height 20
click at [682, 474] on input "Select an option" at bounding box center [678, 484] width 20 height 20
click at [682, 532] on span "Select an option" at bounding box center [678, 542] width 20 height 20
click at [682, 532] on input "Select an option" at bounding box center [678, 542] width 20 height 20
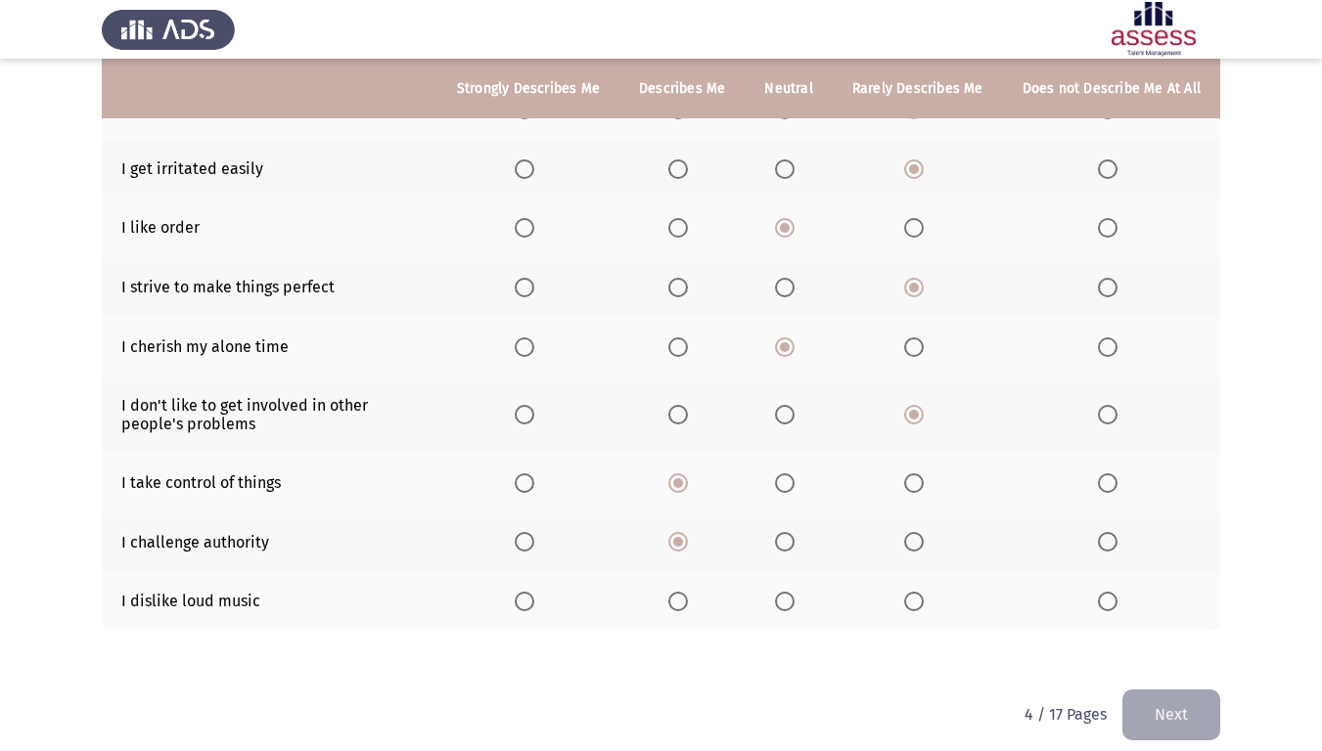
drag, startPoint x: 522, startPoint y: 597, endPoint x: 534, endPoint y: 594, distance: 12.1
click at [529, 595] on th at bounding box center [528, 601] width 182 height 60
click at [542, 592] on label "Select an option" at bounding box center [528, 602] width 27 height 20
click at [534, 592] on input "Select an option" at bounding box center [525, 602] width 20 height 20
click at [1173, 627] on button "Next" at bounding box center [1171, 715] width 98 height 50
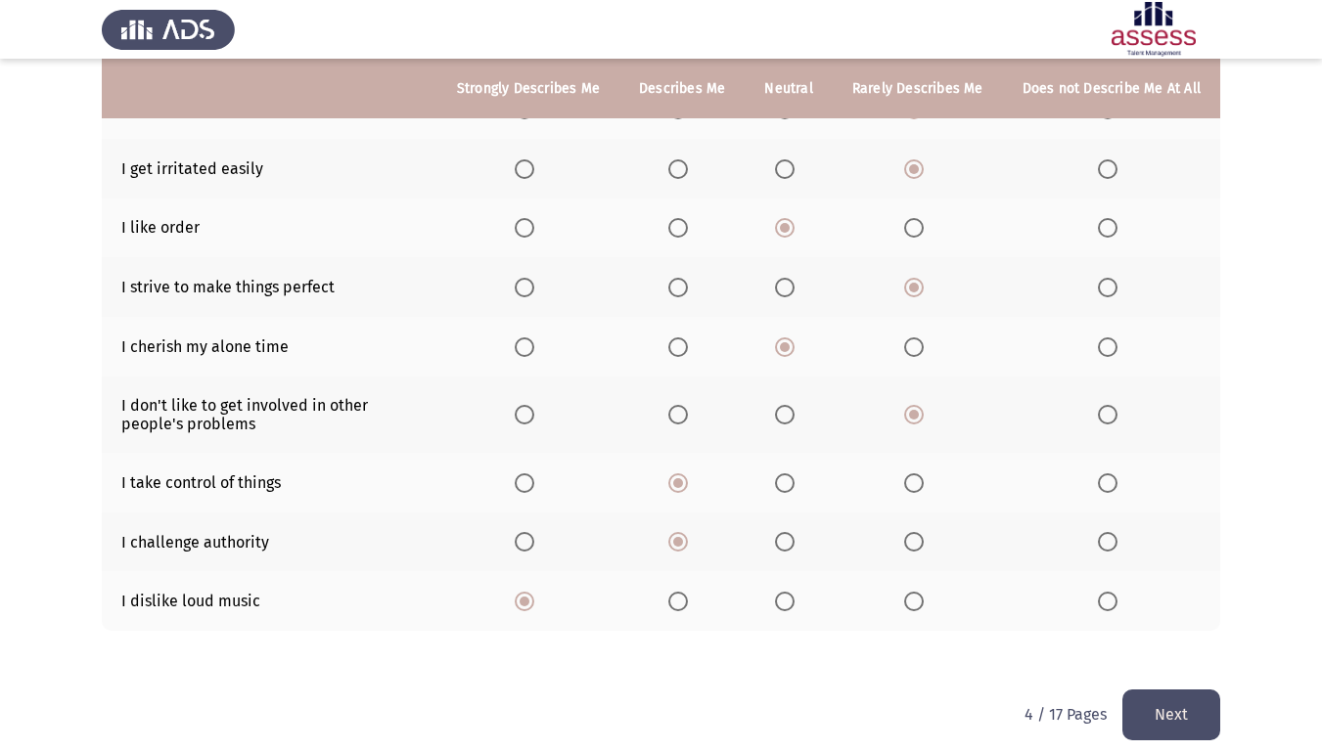
scroll to position [0, 0]
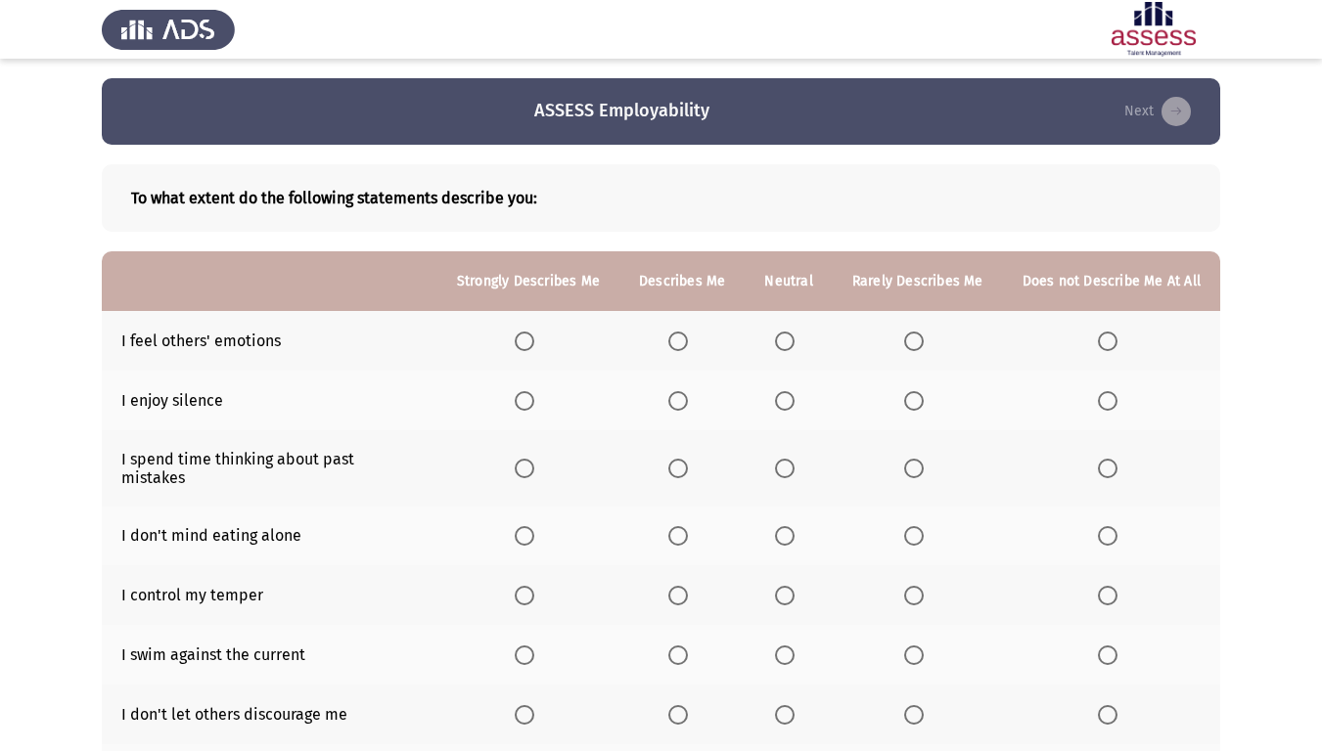
click at [523, 350] on span "Select an option" at bounding box center [525, 342] width 20 height 20
click at [523, 350] on input "Select an option" at bounding box center [525, 342] width 20 height 20
click at [917, 402] on span "Select an option" at bounding box center [914, 401] width 20 height 20
click at [917, 402] on input "Select an option" at bounding box center [914, 401] width 20 height 20
click at [788, 400] on span "Select an option" at bounding box center [785, 401] width 20 height 20
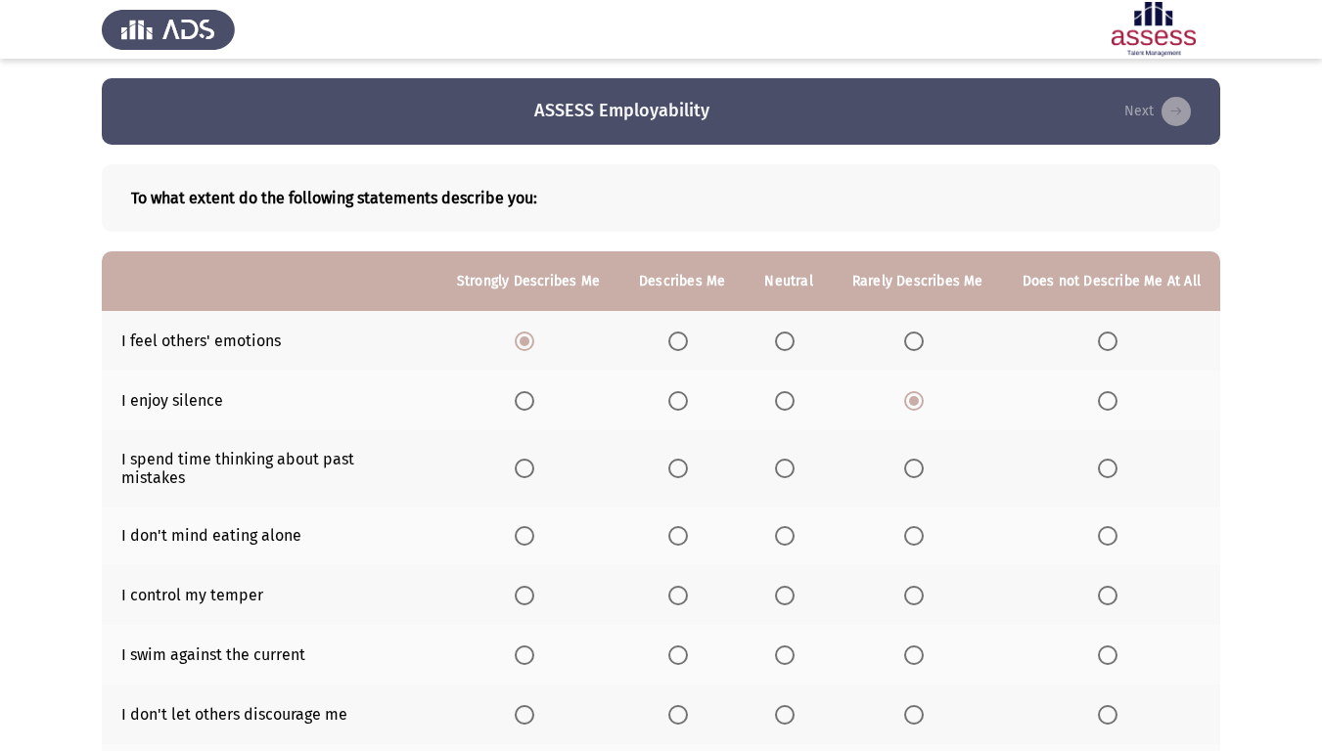
click at [788, 400] on input "Select an option" at bounding box center [785, 401] width 20 height 20
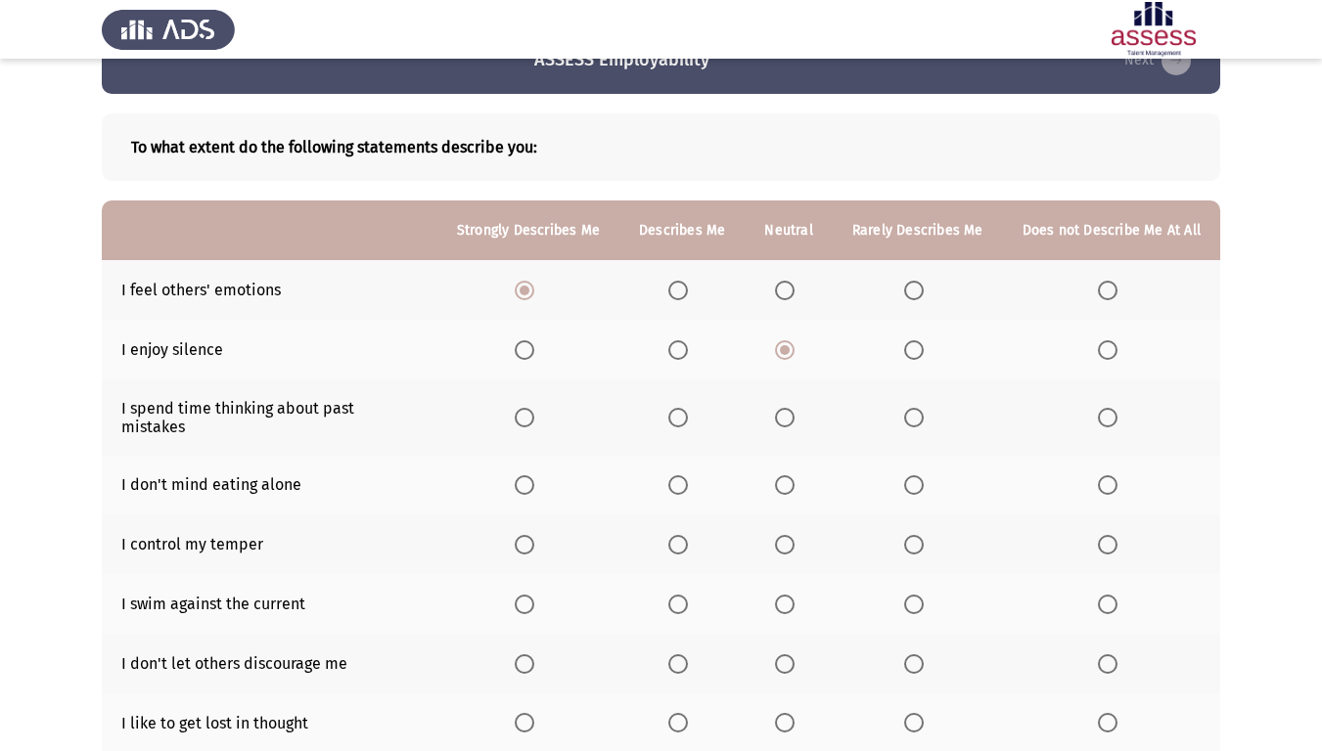
scroll to position [98, 0]
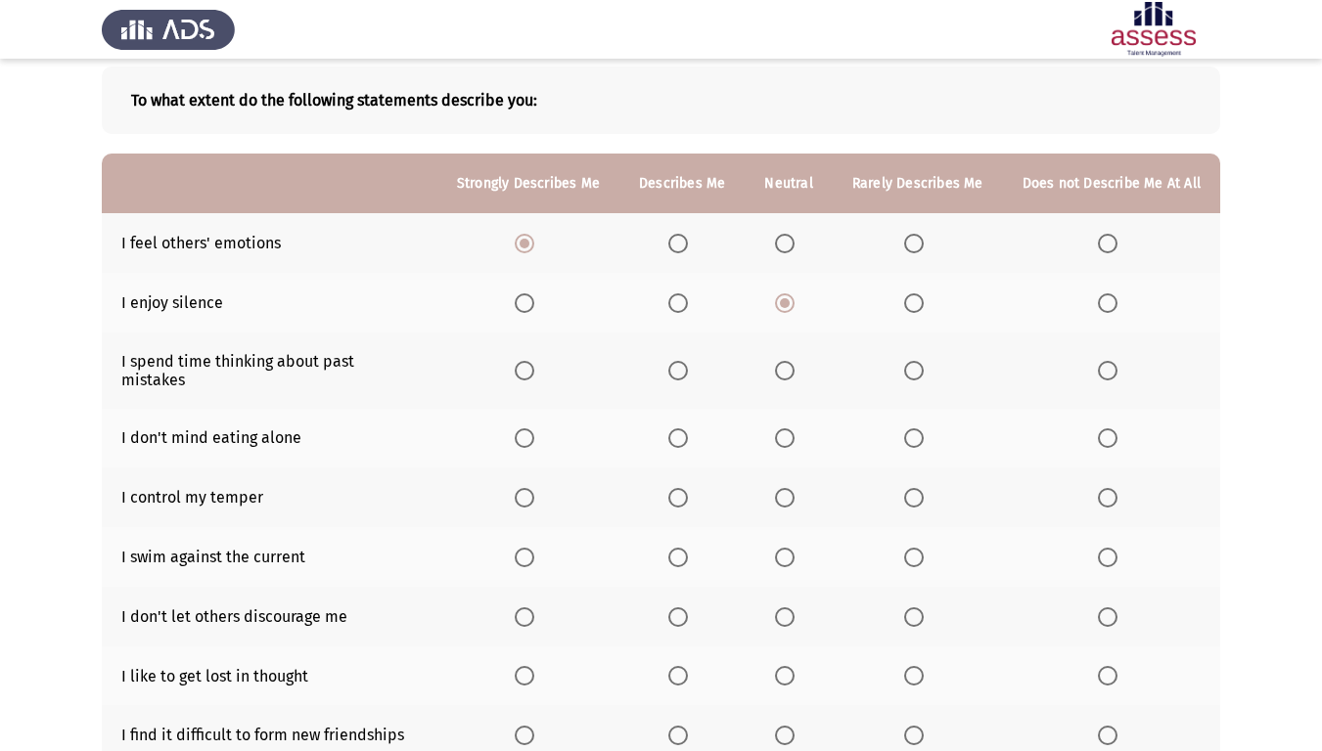
click at [1110, 362] on span "Select an option" at bounding box center [1108, 371] width 20 height 20
click at [1110, 362] on input "Select an option" at bounding box center [1108, 371] width 20 height 20
click at [781, 429] on span "Select an option" at bounding box center [785, 439] width 20 height 20
click at [781, 429] on input "Select an option" at bounding box center [785, 439] width 20 height 20
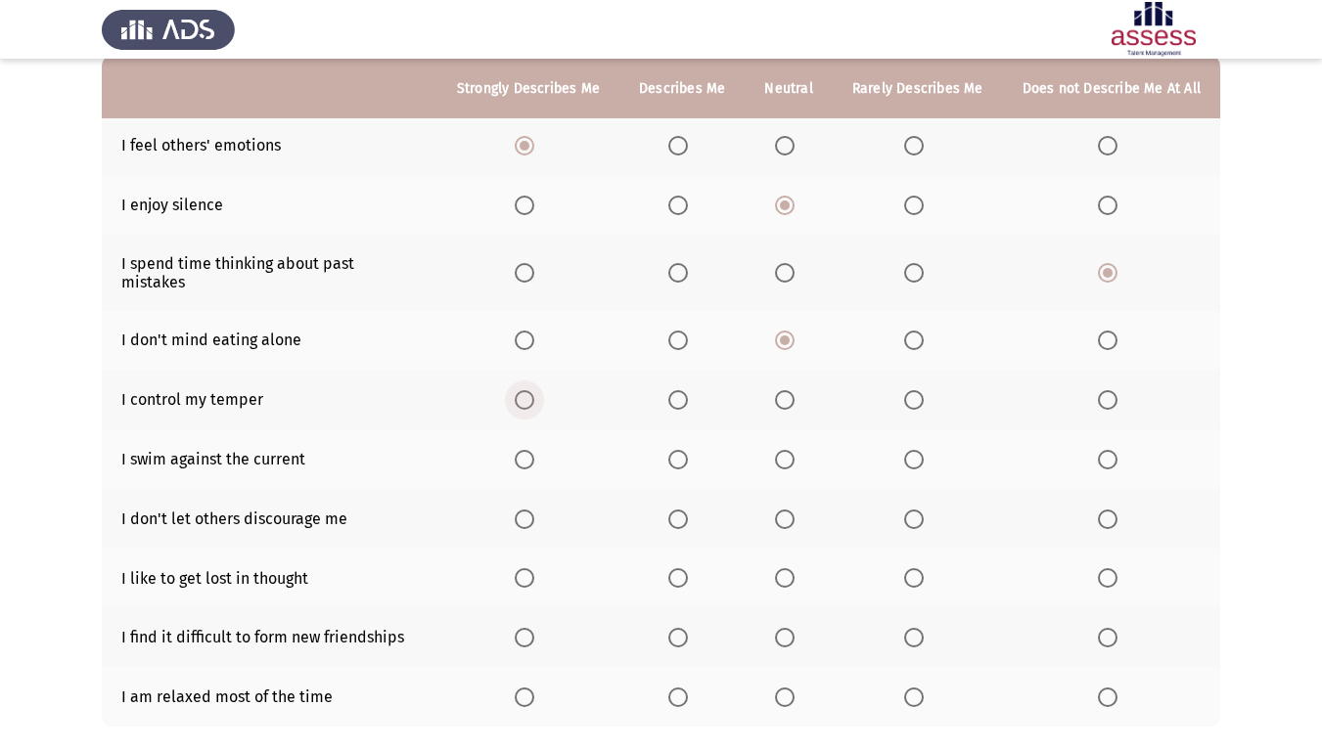
click at [531, 390] on span "Select an option" at bounding box center [525, 400] width 20 height 20
click at [531, 390] on input "Select an option" at bounding box center [525, 400] width 20 height 20
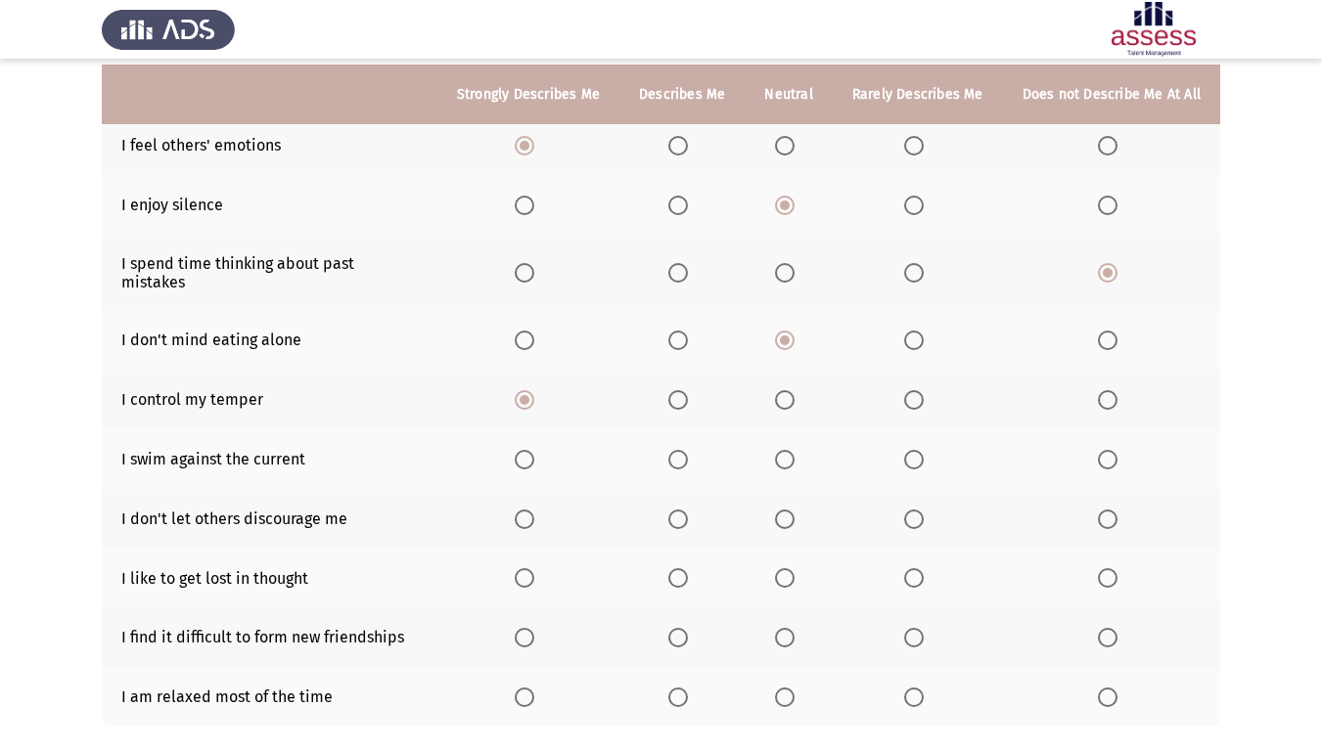
scroll to position [292, 0]
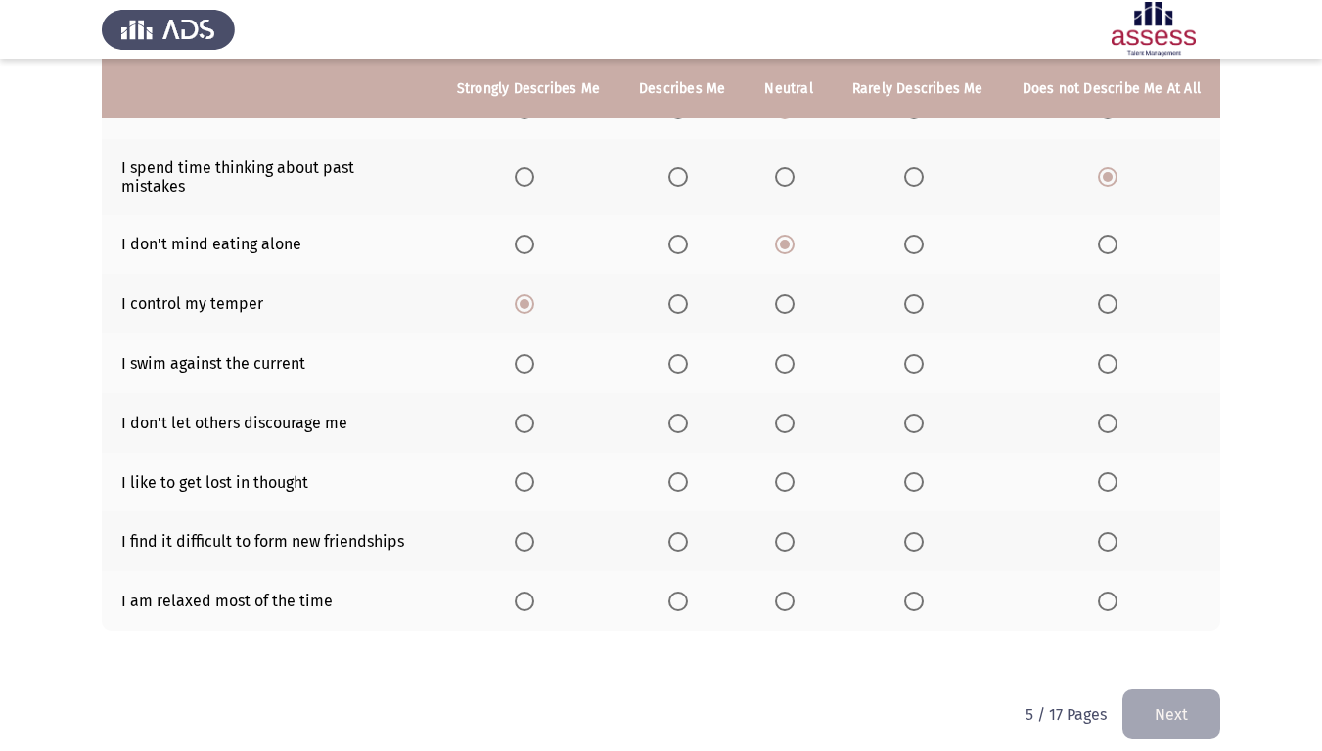
click at [674, 294] on span "Select an option" at bounding box center [678, 304] width 20 height 20
click at [674, 294] on input "Select an option" at bounding box center [678, 304] width 20 height 20
click at [924, 354] on span "Select an option" at bounding box center [914, 364] width 20 height 20
click at [924, 354] on input "Select an option" at bounding box center [914, 364] width 20 height 20
click at [778, 344] on th at bounding box center [788, 364] width 87 height 60
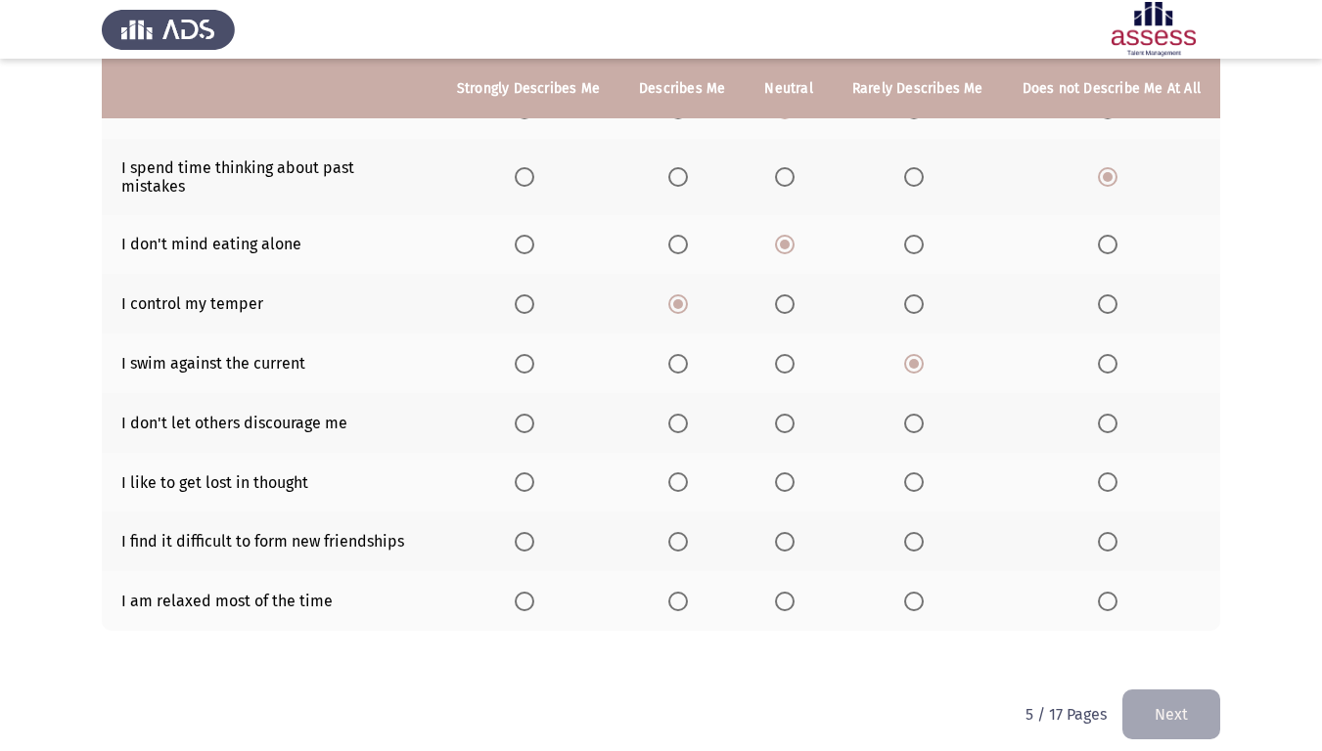
click at [779, 354] on span "Select an option" at bounding box center [785, 364] width 20 height 20
click at [779, 354] on input "Select an option" at bounding box center [785, 364] width 20 height 20
click at [688, 414] on span "Select an option" at bounding box center [678, 424] width 20 height 20
click at [688, 414] on input "Select an option" at bounding box center [678, 424] width 20 height 20
click at [798, 473] on label "Select an option" at bounding box center [788, 483] width 27 height 20
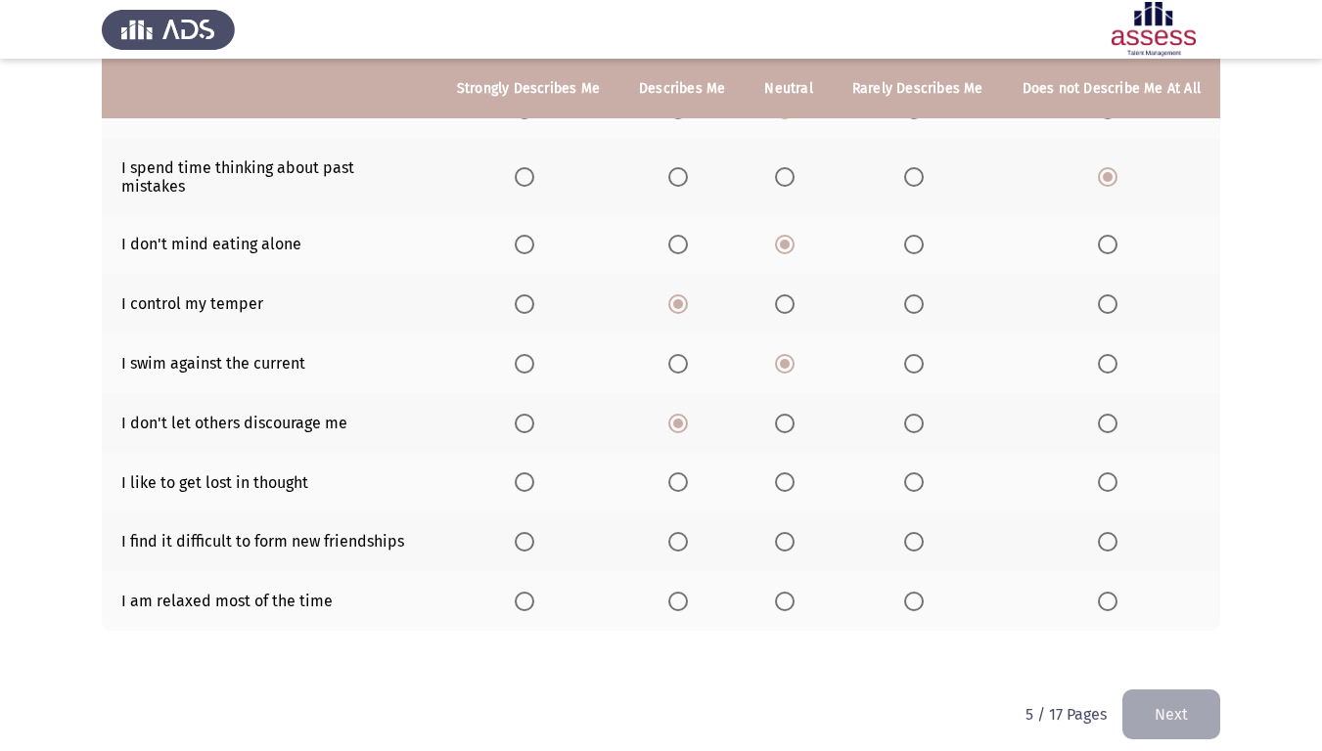
click at [794, 473] on input "Select an option" at bounding box center [785, 483] width 20 height 20
click at [1112, 532] on span "Select an option" at bounding box center [1108, 542] width 20 height 20
click at [1112, 532] on input "Select an option" at bounding box center [1108, 542] width 20 height 20
click at [668, 593] on th at bounding box center [681, 601] width 125 height 60
click at [688, 592] on span "Select an option" at bounding box center [678, 602] width 20 height 20
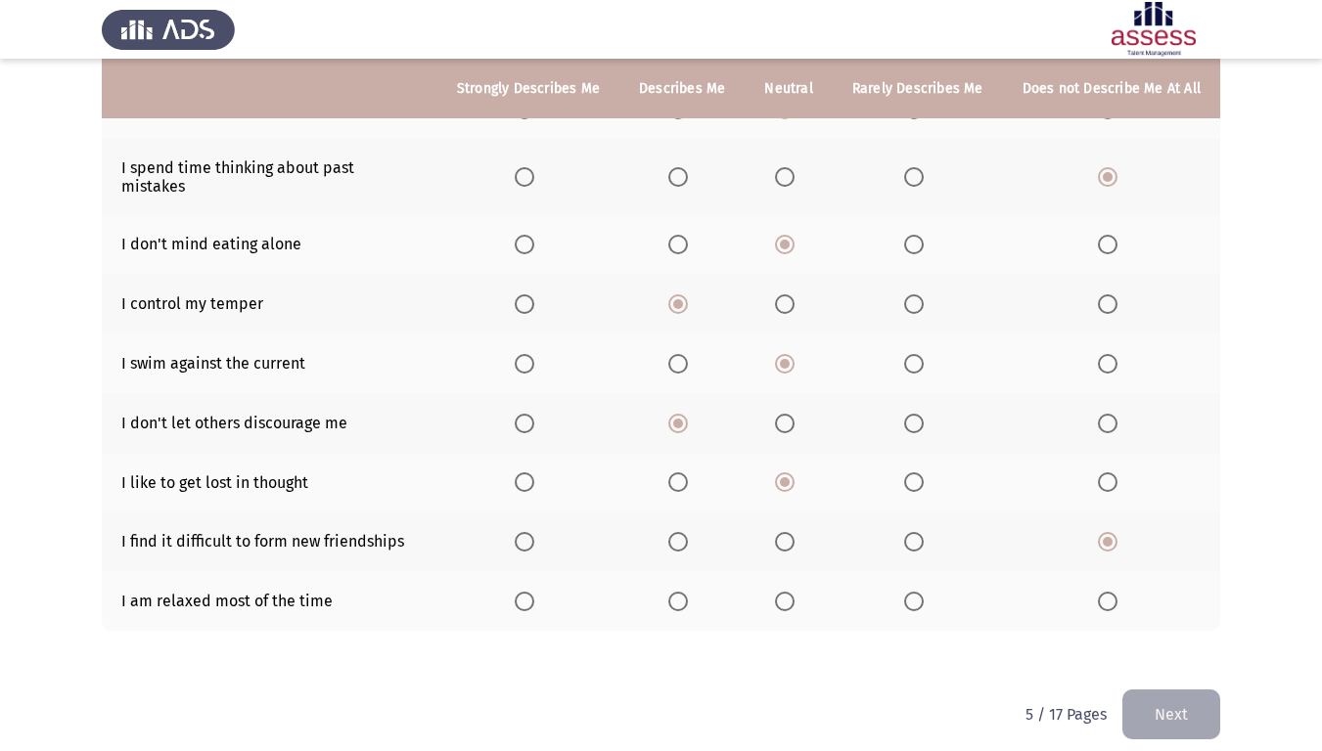
click at [688, 592] on input "Select an option" at bounding box center [678, 602] width 20 height 20
click at [1167, 627] on button "Next" at bounding box center [1171, 715] width 98 height 50
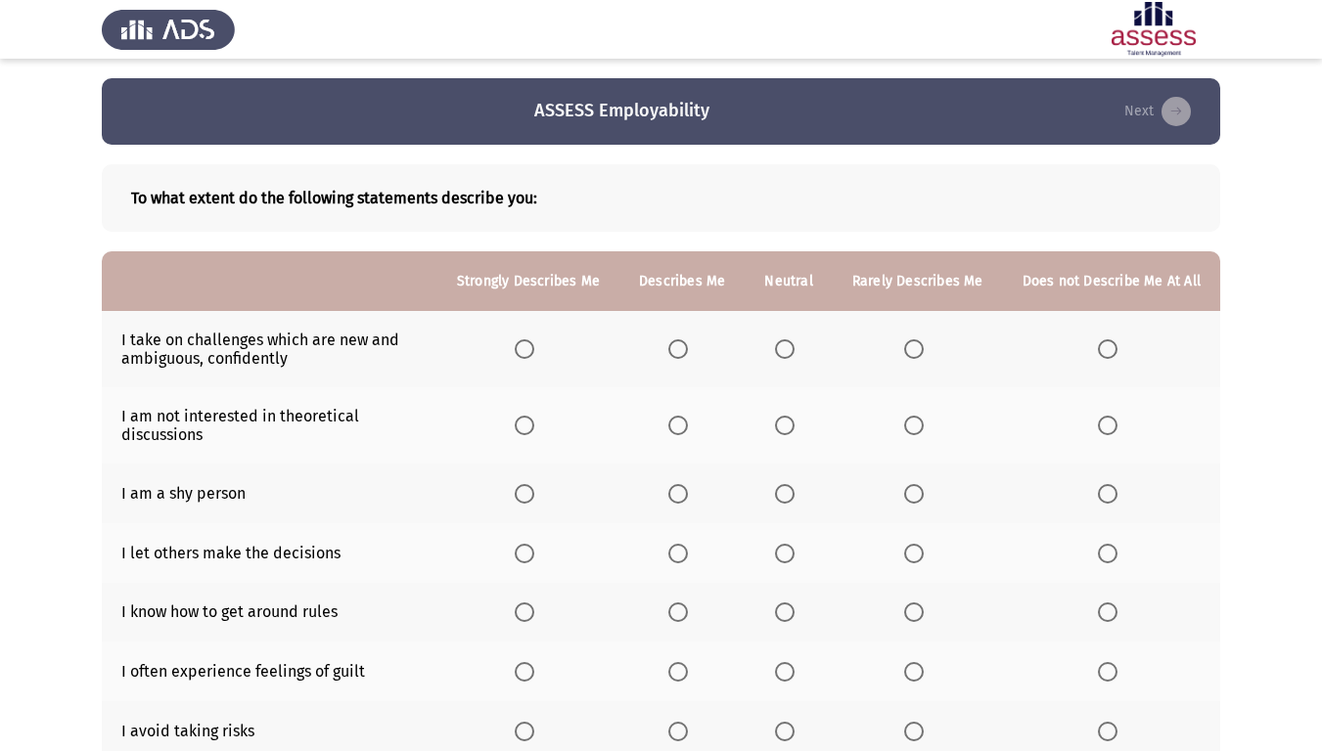
scroll to position [98, 0]
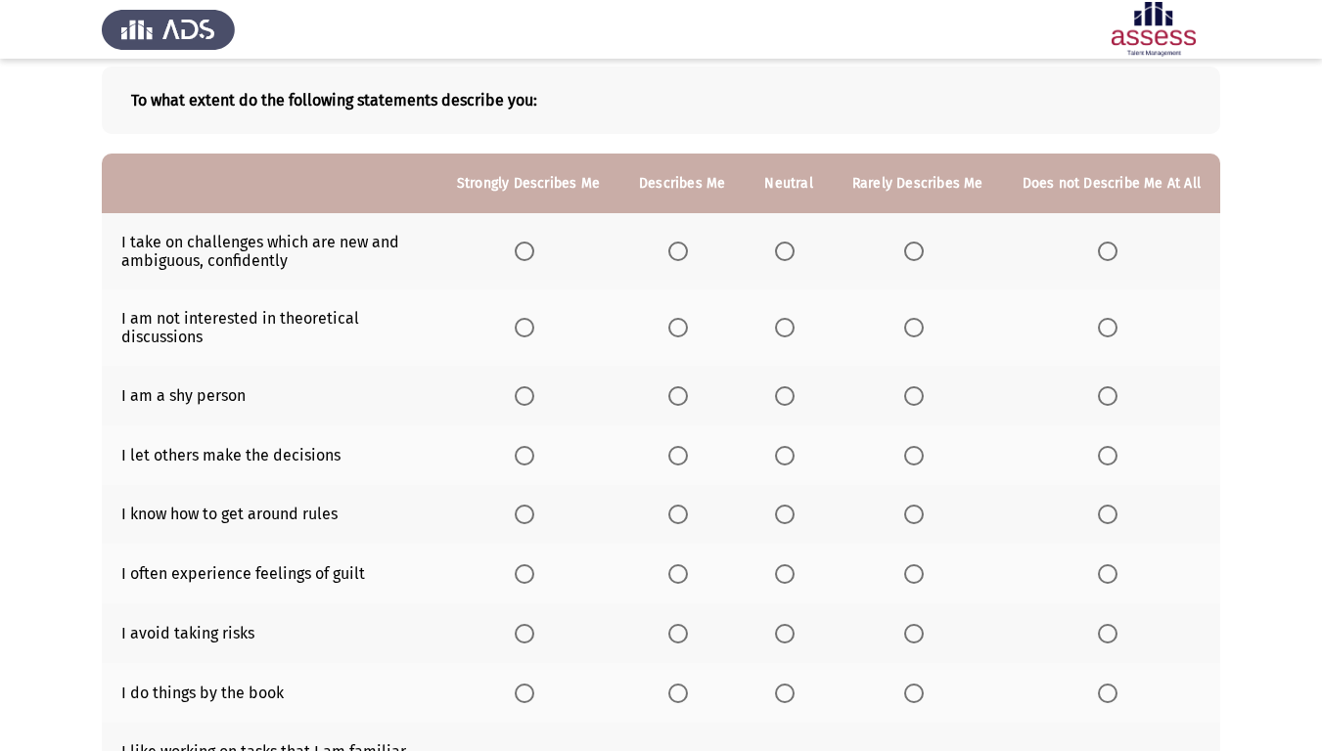
click at [527, 247] on span "Select an option" at bounding box center [525, 252] width 20 height 20
click at [527, 247] on input "Select an option" at bounding box center [525, 252] width 20 height 20
drag, startPoint x: 661, startPoint y: 236, endPoint x: 681, endPoint y: 234, distance: 19.7
click at [675, 234] on th at bounding box center [681, 251] width 125 height 76
click at [693, 237] on th at bounding box center [681, 251] width 125 height 76
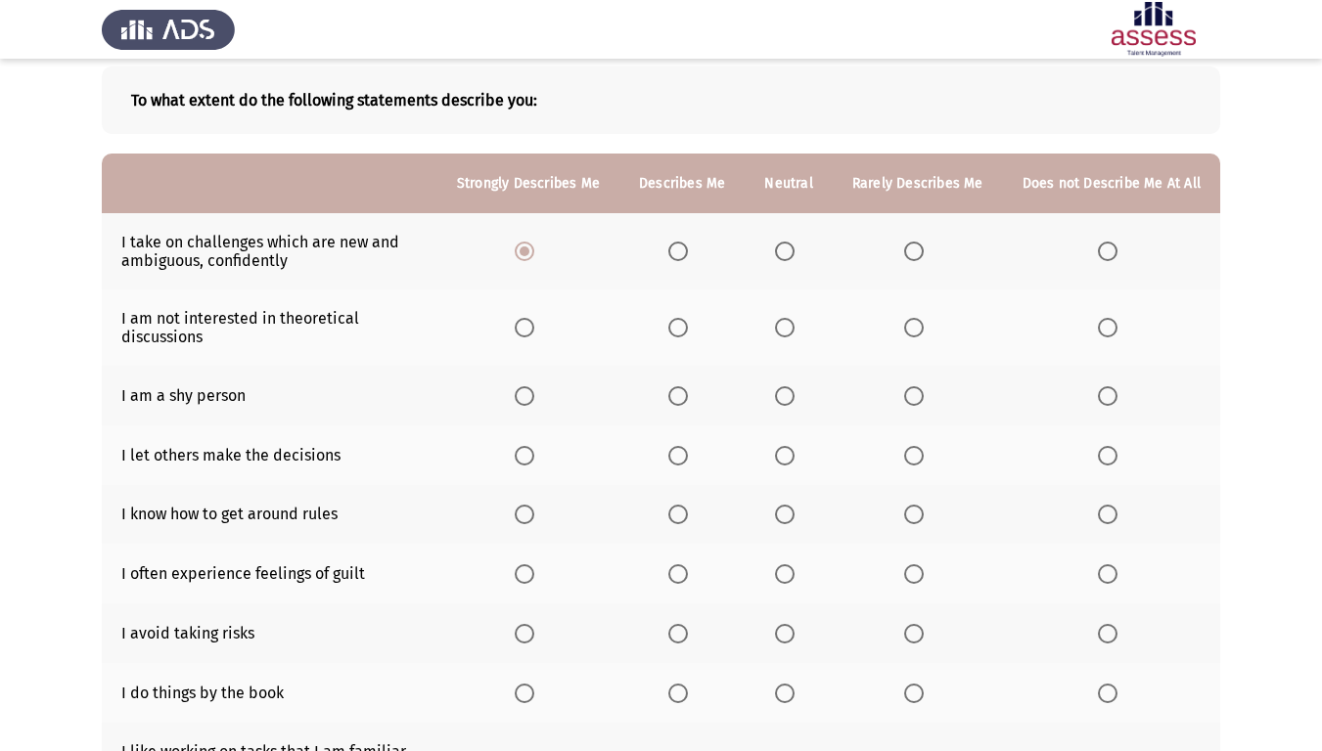
click at [696, 242] on label "Select an option" at bounding box center [681, 252] width 27 height 20
click at [688, 242] on input "Select an option" at bounding box center [678, 252] width 20 height 20
click at [527, 337] on span "Select an option" at bounding box center [525, 328] width 20 height 20
click at [527, 337] on input "Select an option" at bounding box center [525, 328] width 20 height 20
click at [688, 326] on span "Select an option" at bounding box center [678, 328] width 20 height 20
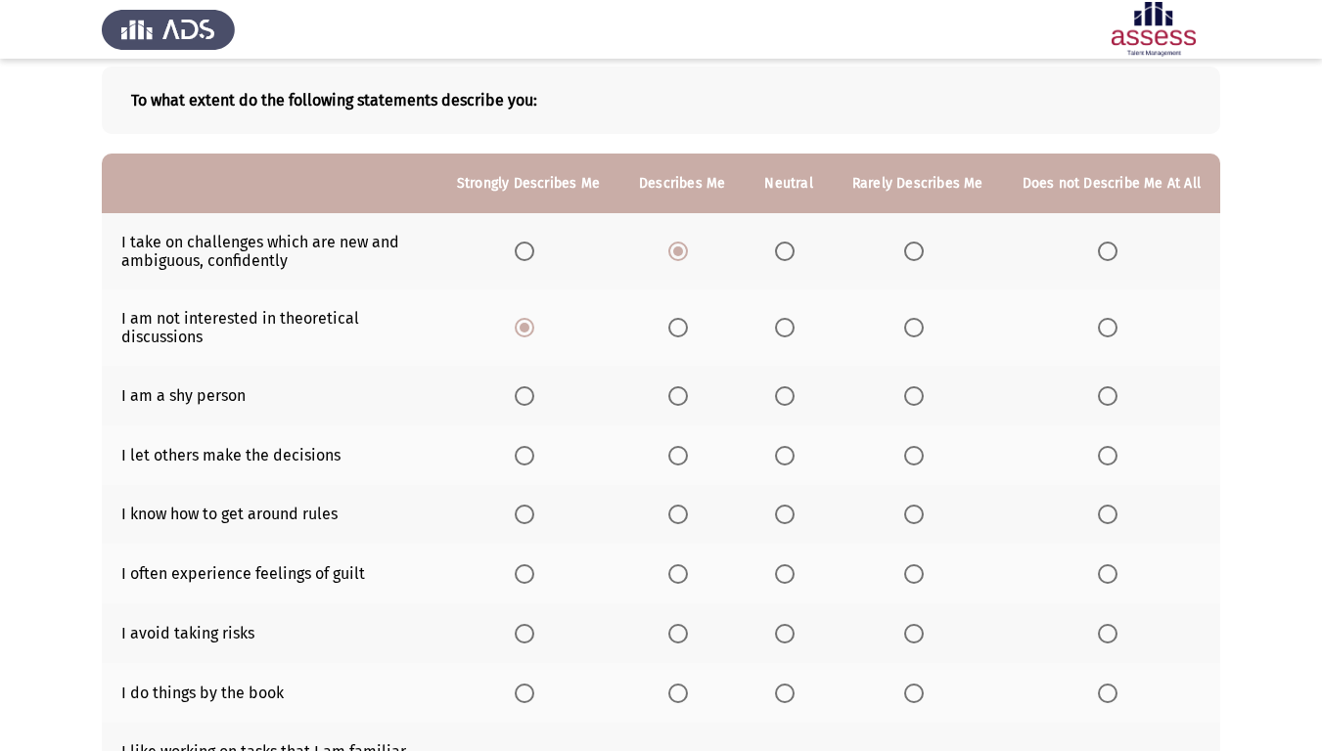
click at [688, 326] on input "Select an option" at bounding box center [678, 328] width 20 height 20
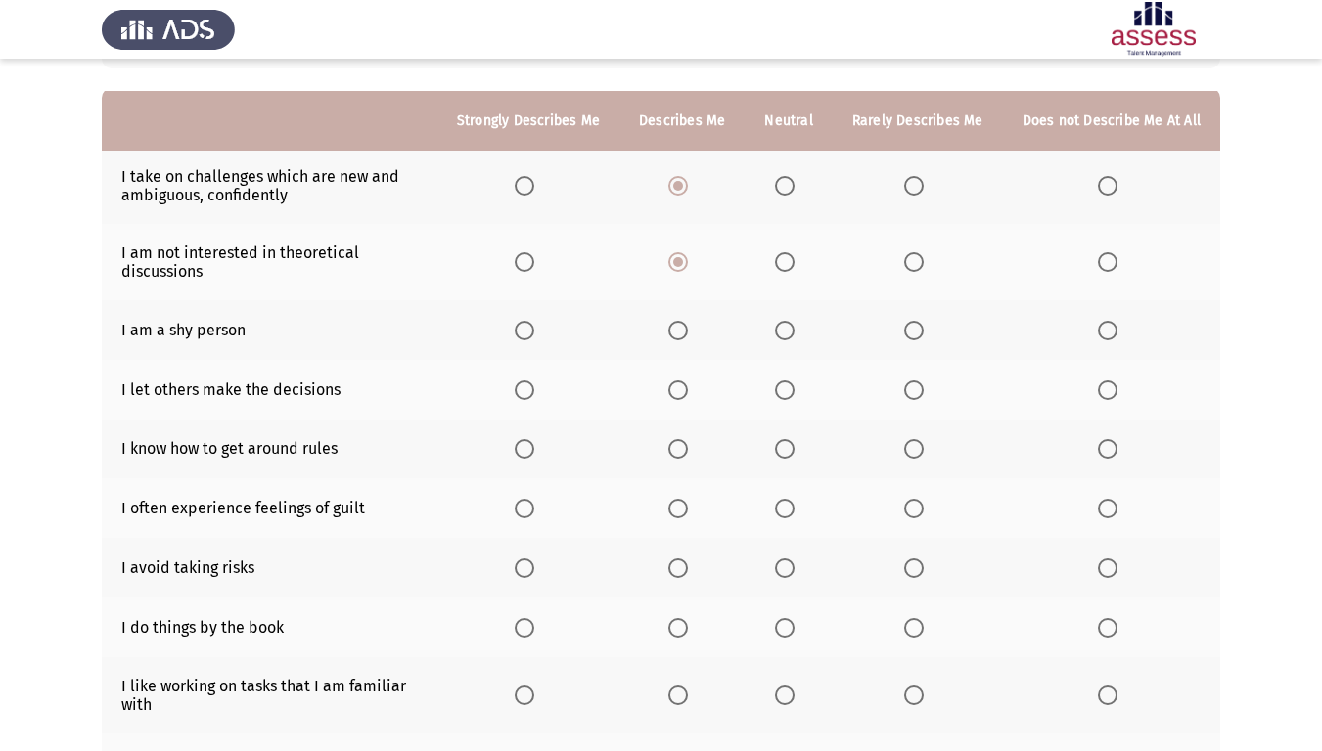
scroll to position [196, 0]
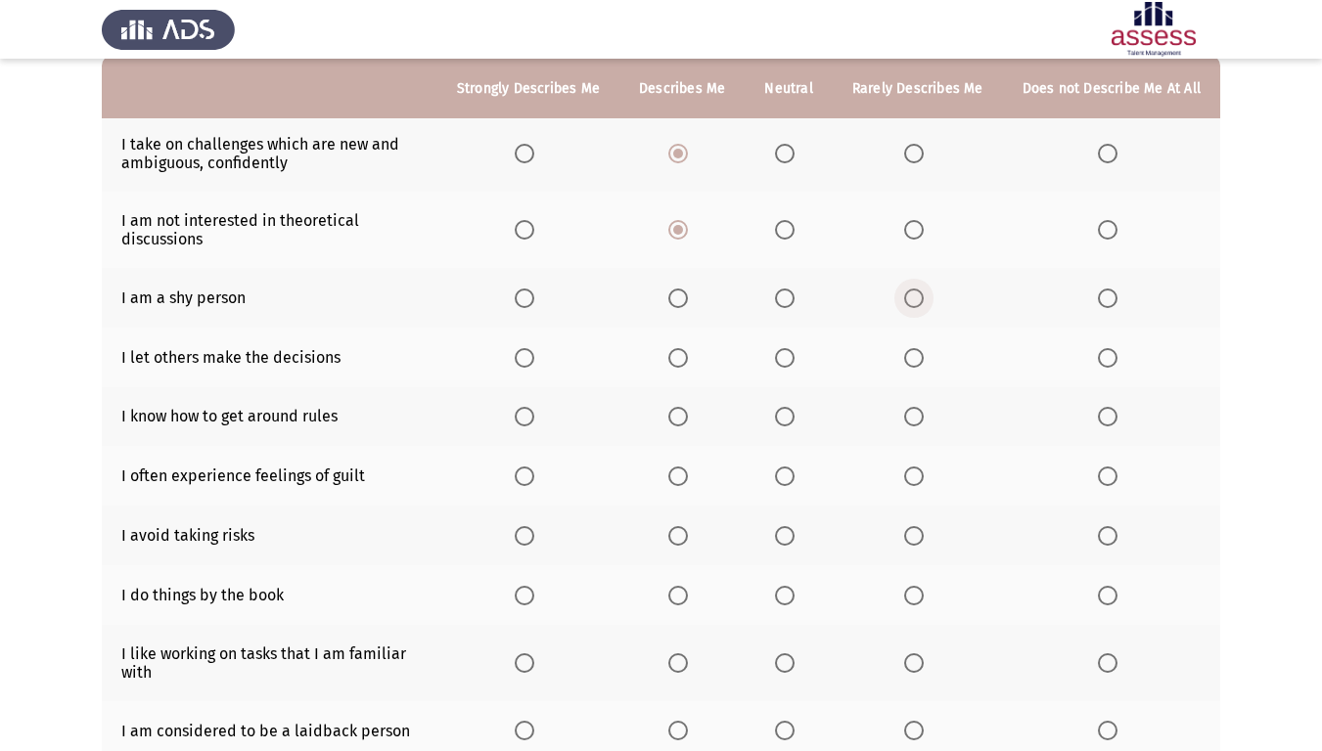
click at [928, 297] on label "Select an option" at bounding box center [917, 299] width 27 height 20
click at [924, 297] on input "Select an option" at bounding box center [914, 299] width 20 height 20
click at [924, 356] on span "Select an option" at bounding box center [914, 358] width 20 height 20
click at [924, 356] on input "Select an option" at bounding box center [914, 358] width 20 height 20
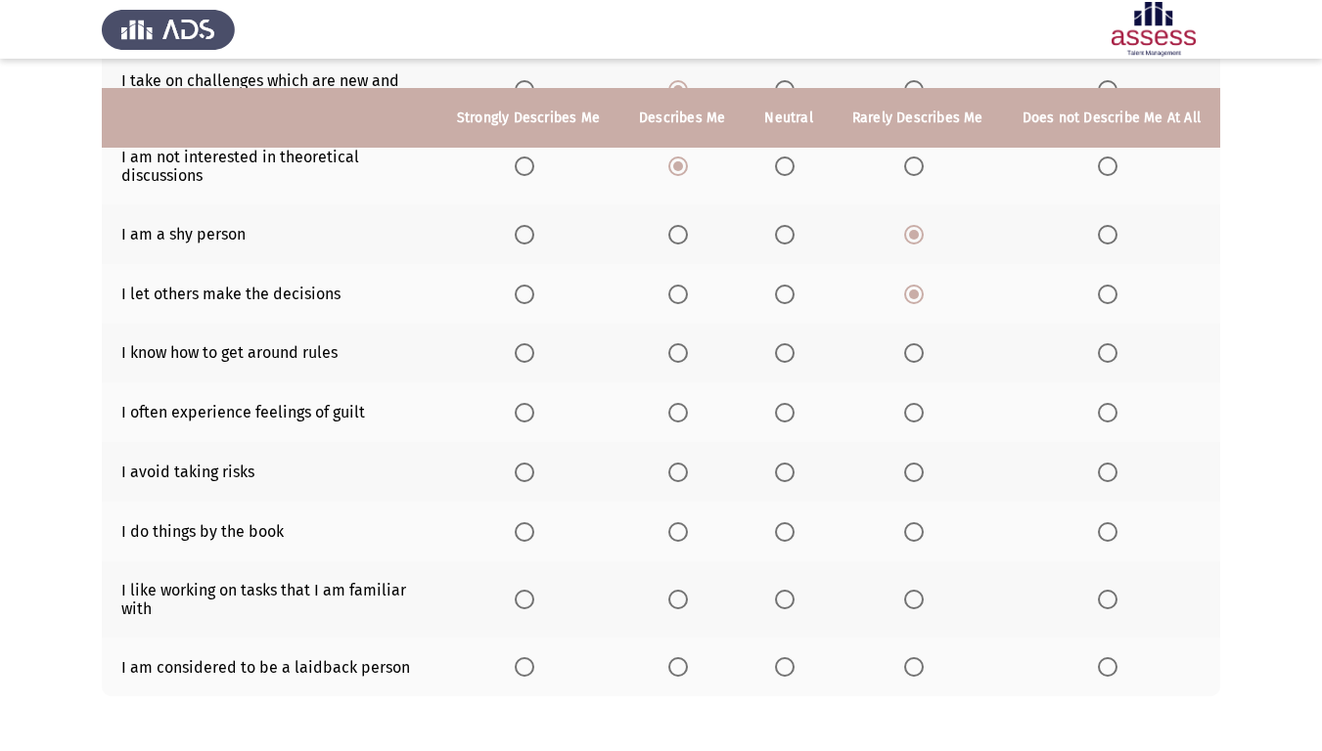
scroll to position [294, 0]
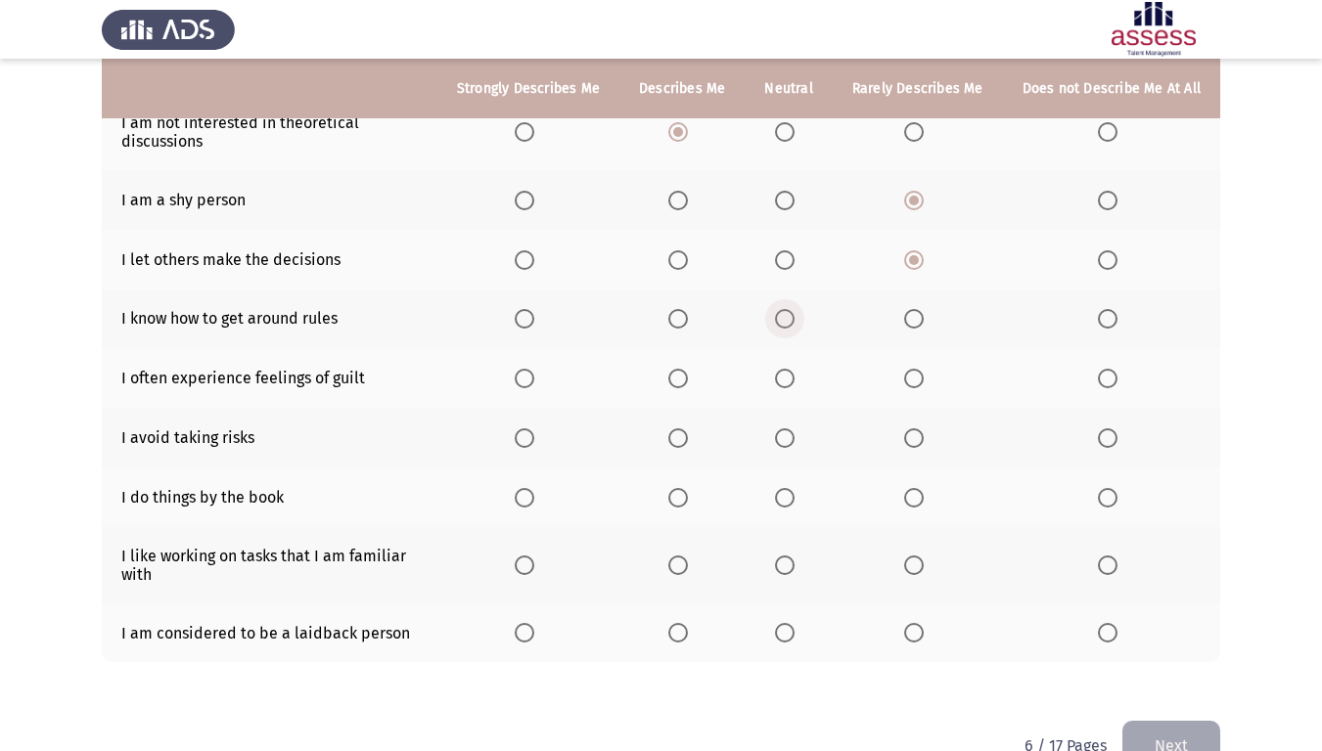
click at [794, 317] on span "Select an option" at bounding box center [785, 319] width 20 height 20
click at [794, 317] on input "Select an option" at bounding box center [785, 319] width 20 height 20
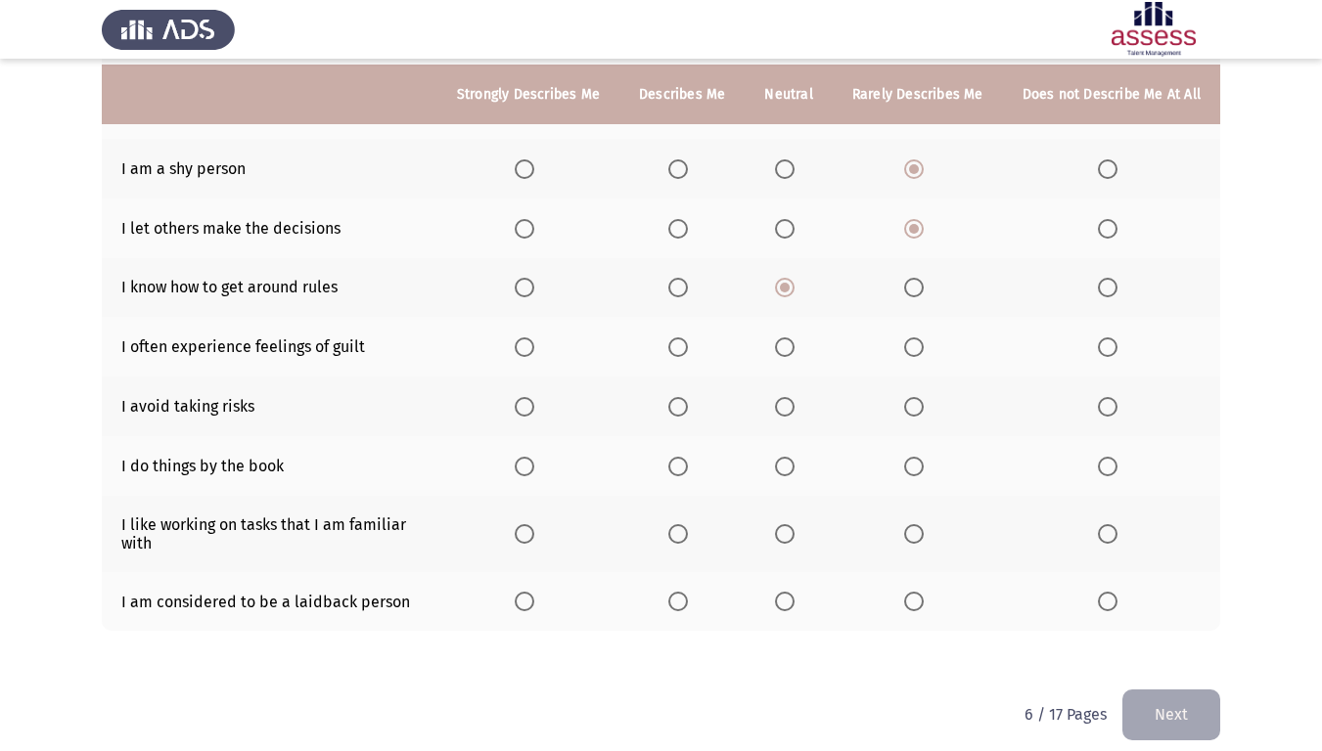
scroll to position [341, 0]
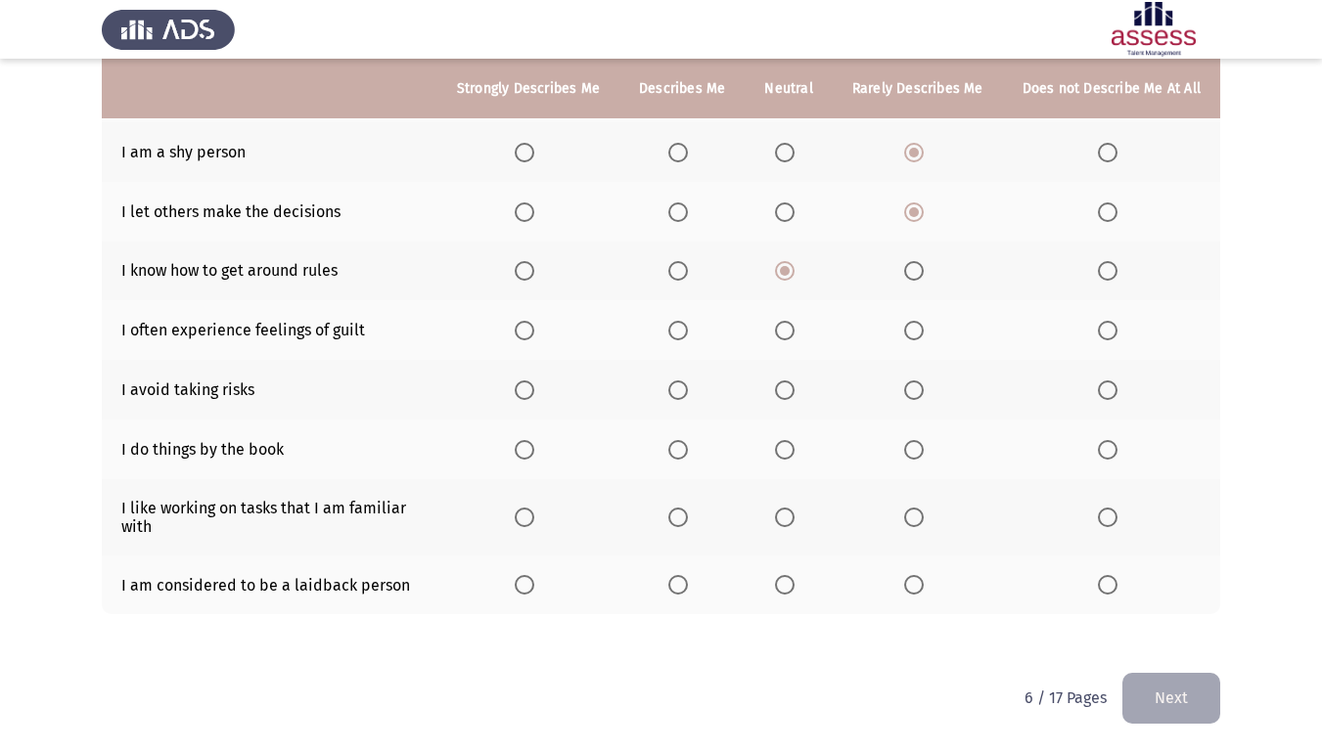
click at [929, 276] on label "Select an option" at bounding box center [917, 271] width 27 height 20
click at [924, 276] on input "Select an option" at bounding box center [914, 271] width 20 height 20
click at [788, 266] on span "Select an option" at bounding box center [785, 271] width 20 height 20
click at [788, 266] on input "Select an option" at bounding box center [785, 271] width 20 height 20
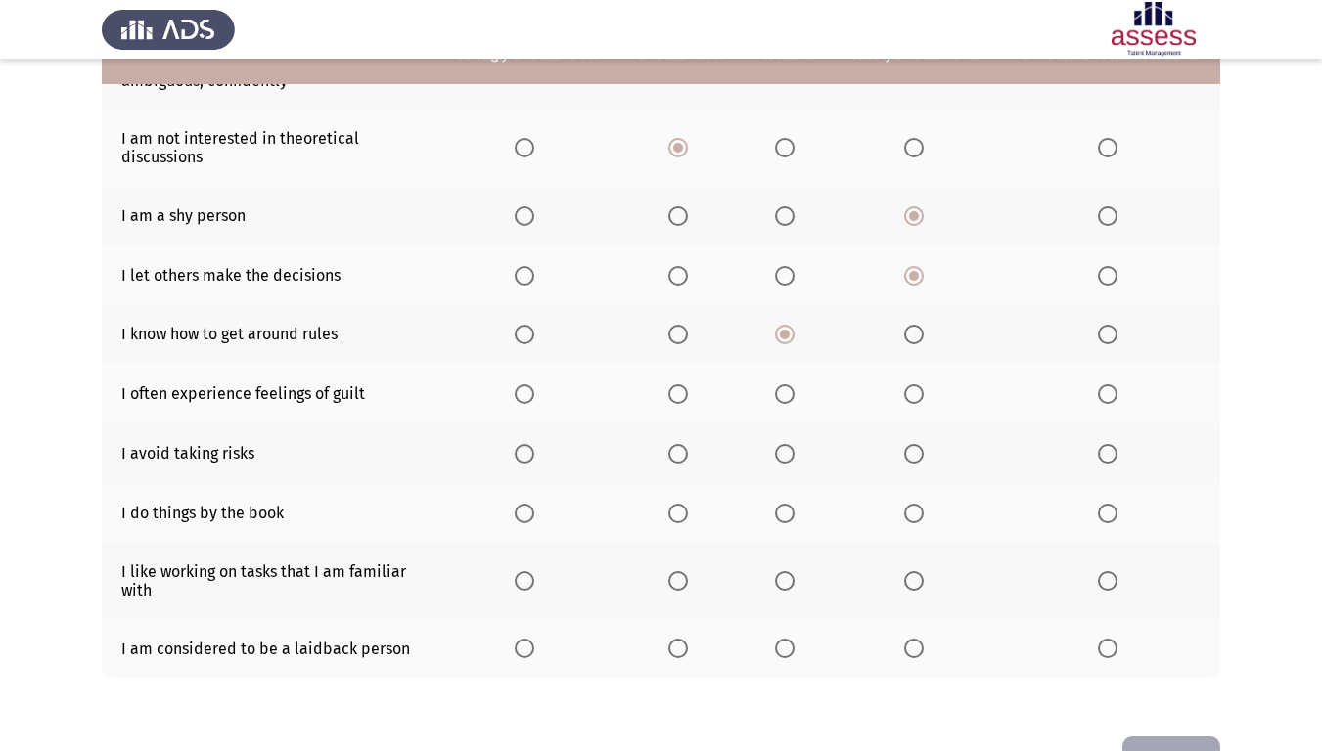
scroll to position [244, 0]
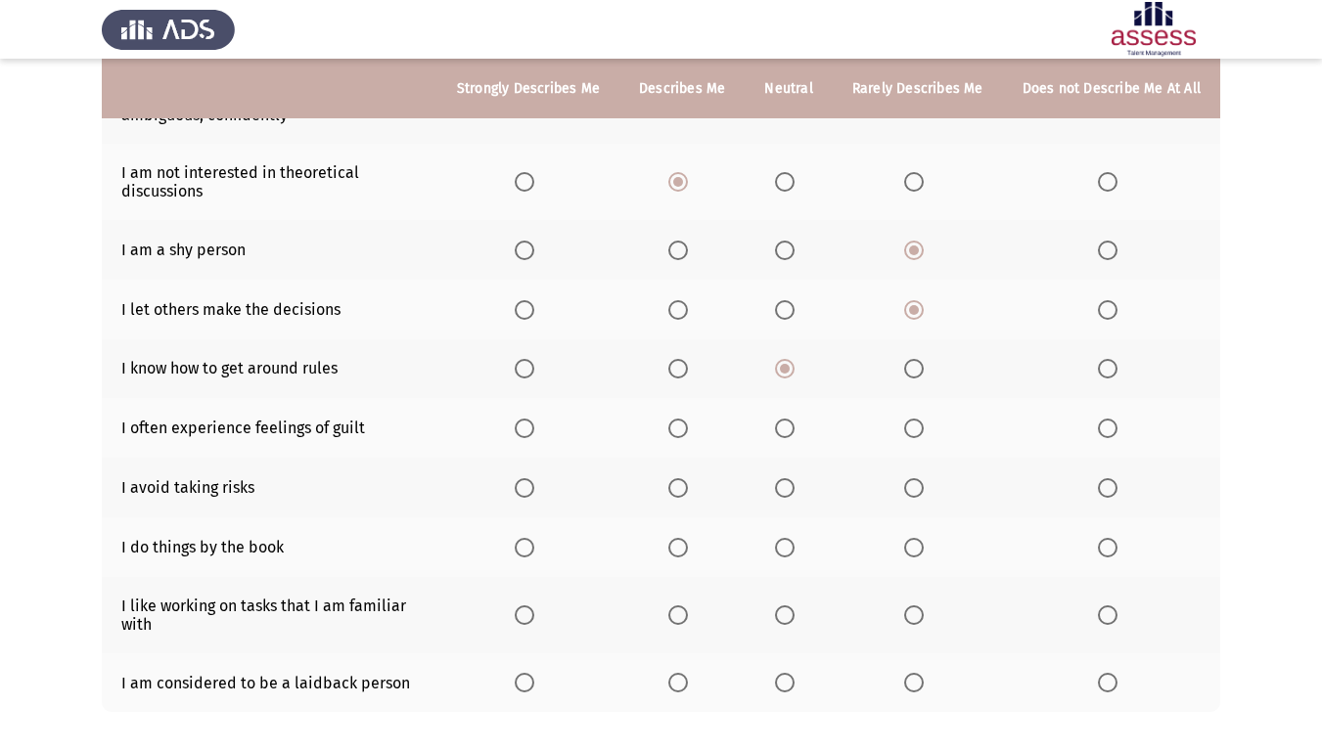
click at [697, 417] on th at bounding box center [681, 428] width 125 height 60
click at [688, 421] on span "Select an option" at bounding box center [678, 429] width 20 height 20
click at [688, 421] on input "Select an option" at bounding box center [678, 429] width 20 height 20
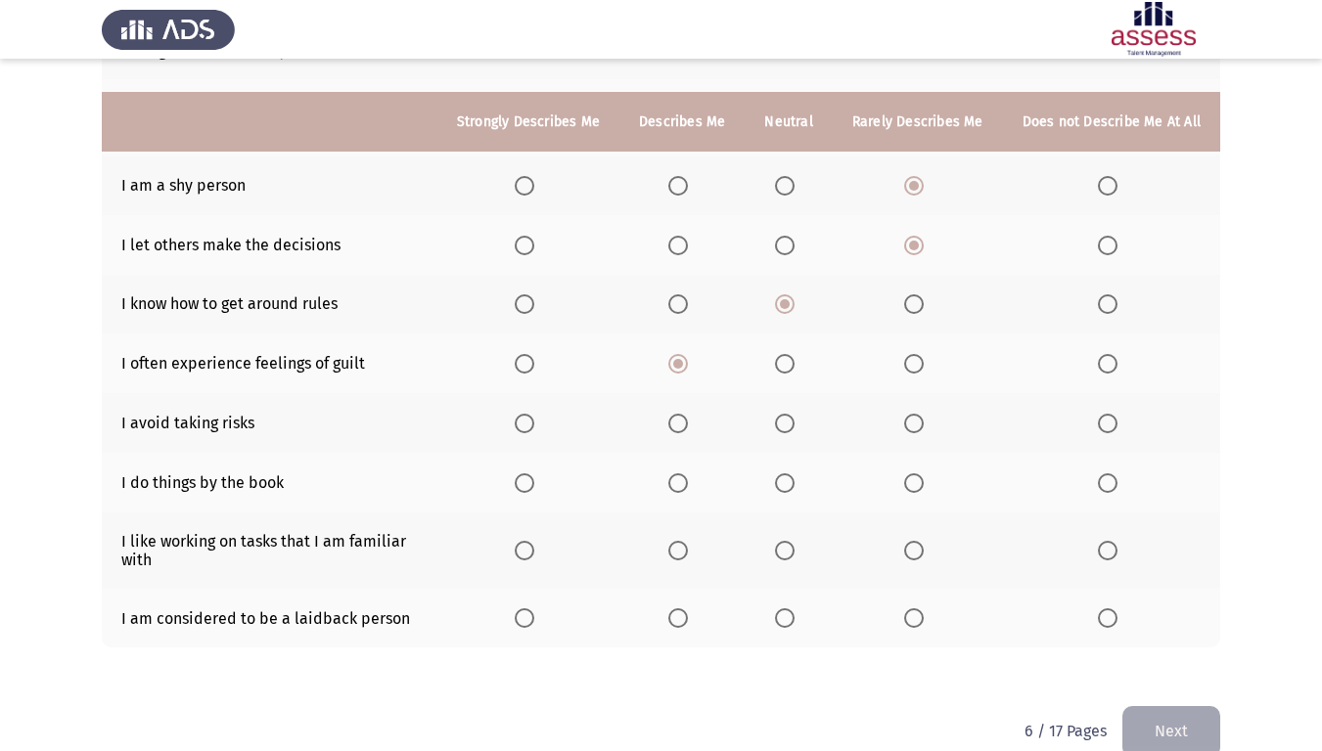
scroll to position [341, 0]
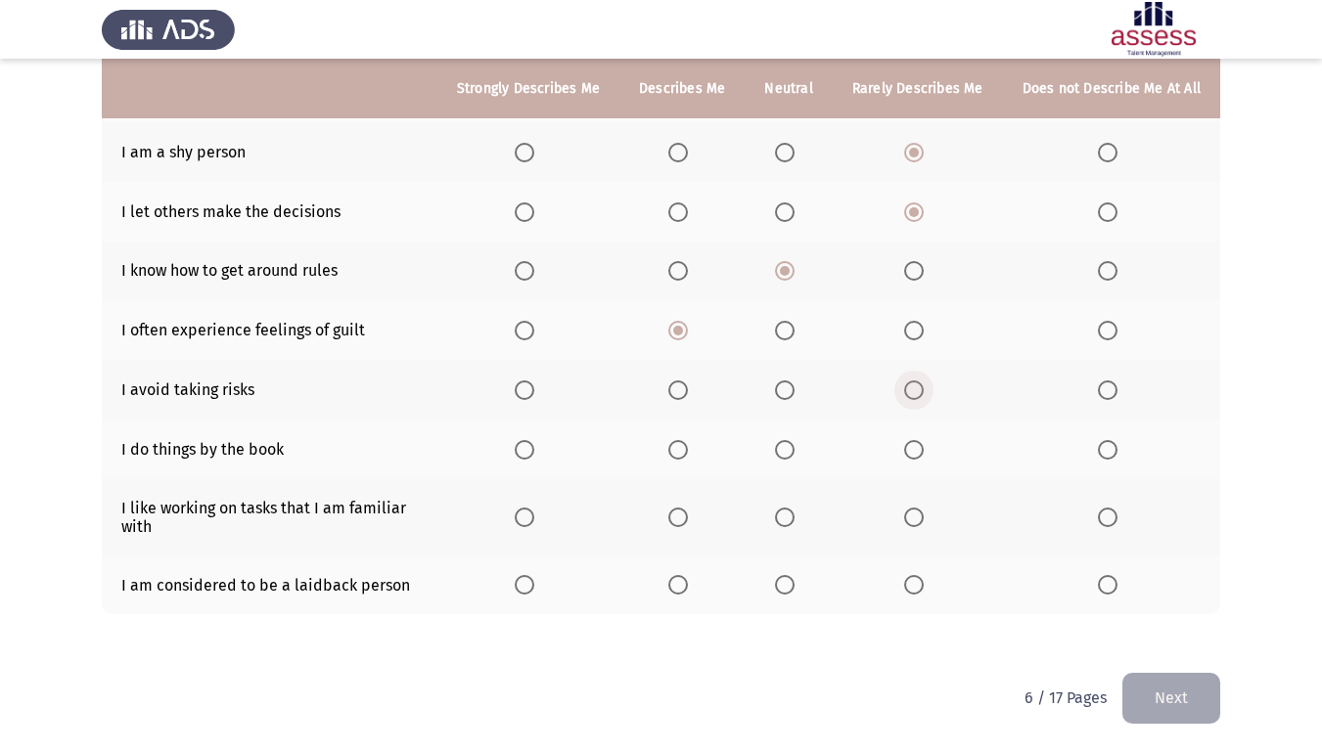
click at [924, 386] on span "Select an option" at bounding box center [914, 391] width 20 height 20
click at [924, 386] on input "Select an option" at bounding box center [914, 391] width 20 height 20
click at [1096, 391] on th at bounding box center [1111, 390] width 217 height 60
click at [1103, 392] on span "Select an option" at bounding box center [1108, 391] width 20 height 20
click at [1103, 392] on input "Select an option" at bounding box center [1108, 391] width 20 height 20
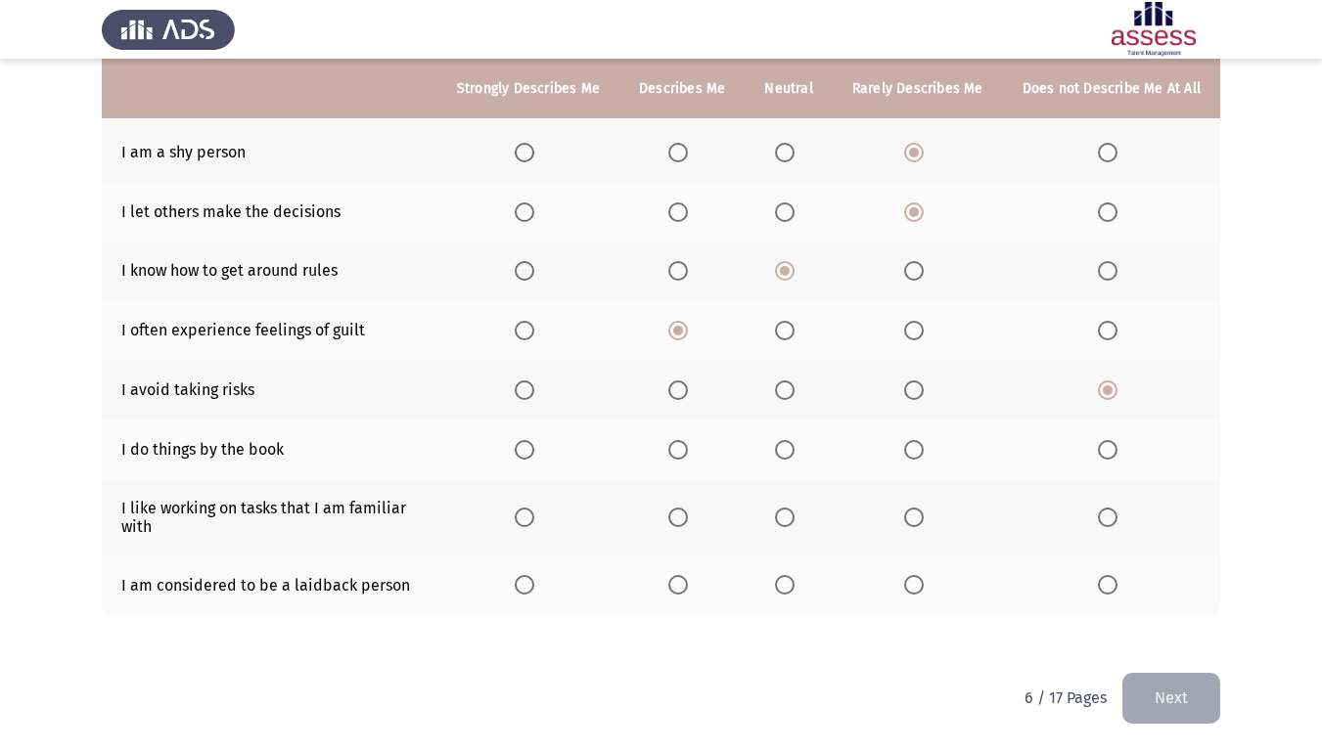
click at [780, 438] on th at bounding box center [788, 450] width 87 height 60
click at [787, 445] on span "Select an option" at bounding box center [785, 450] width 20 height 20
click at [787, 445] on input "Select an option" at bounding box center [785, 450] width 20 height 20
click at [696, 512] on label "Select an option" at bounding box center [681, 518] width 27 height 20
click at [688, 512] on input "Select an option" at bounding box center [678, 518] width 20 height 20
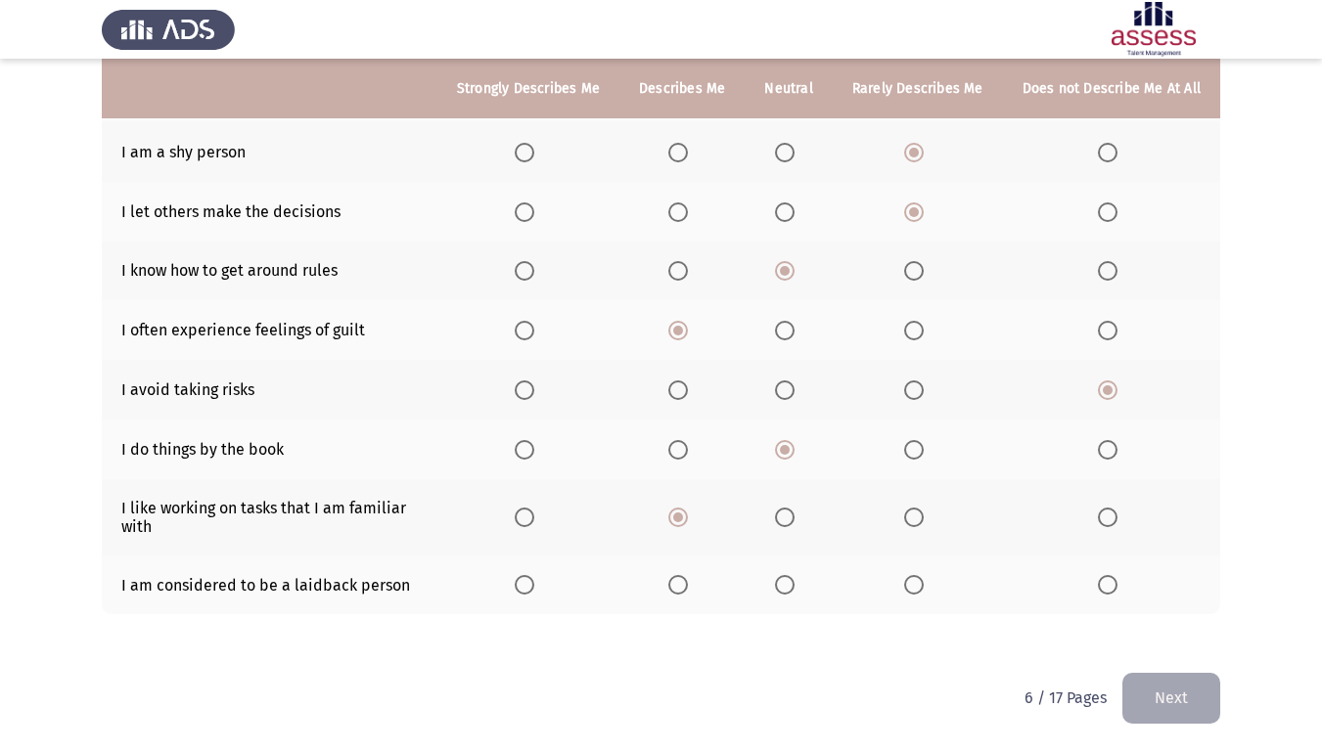
click at [673, 593] on th at bounding box center [681, 586] width 125 height 60
click at [696, 590] on label "Select an option" at bounding box center [681, 585] width 27 height 20
click at [688, 590] on input "Select an option" at bounding box center [678, 585] width 20 height 20
click at [1202, 627] on button "Next" at bounding box center [1171, 698] width 98 height 50
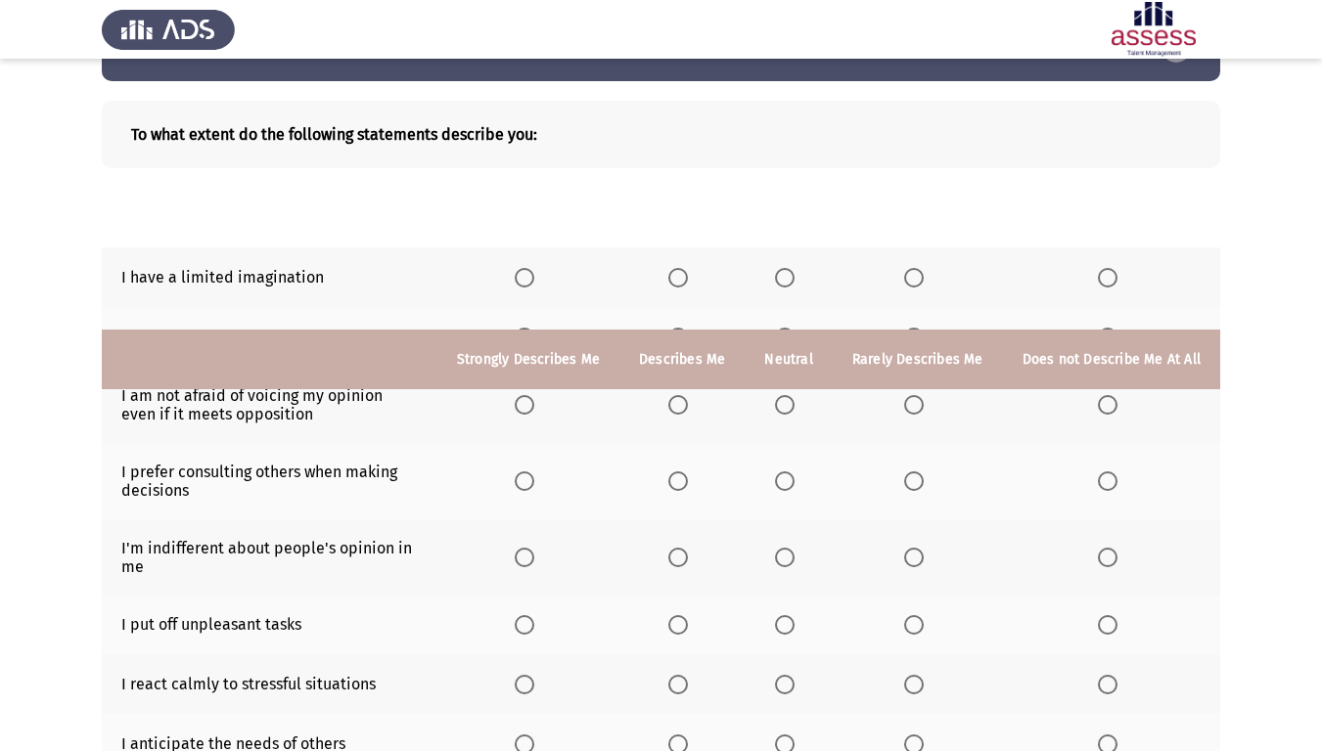
scroll to position [0, 0]
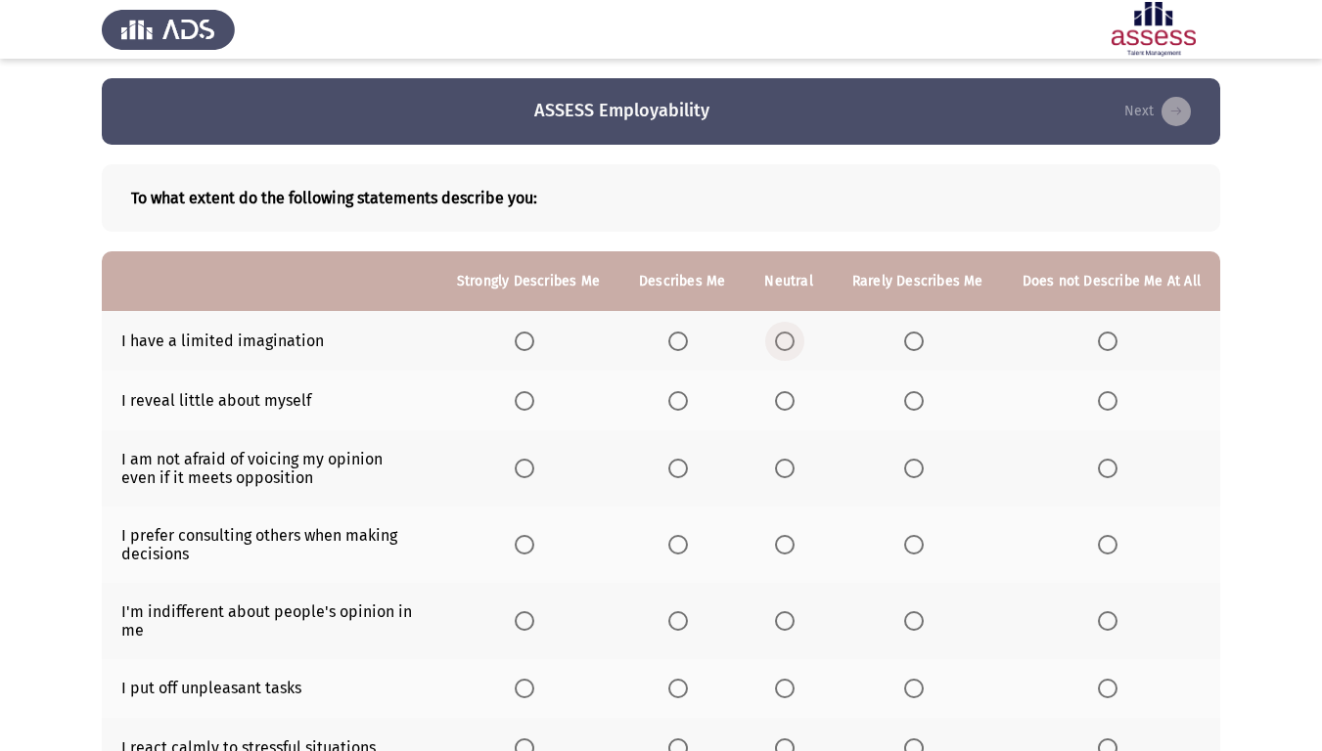
click at [794, 339] on span "Select an option" at bounding box center [785, 342] width 20 height 20
click at [794, 339] on input "Select an option" at bounding box center [785, 342] width 20 height 20
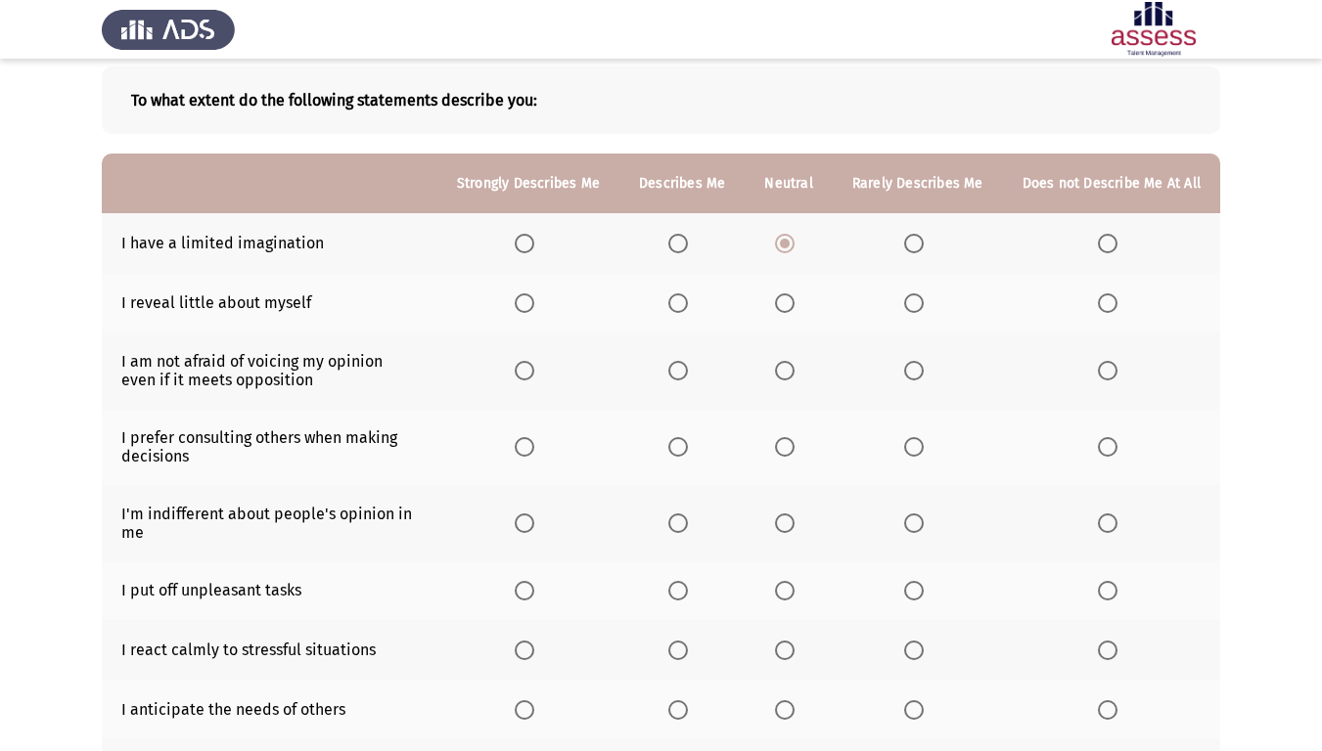
click at [794, 307] on span "Select an option" at bounding box center [785, 304] width 20 height 20
click at [794, 307] on input "Select an option" at bounding box center [785, 304] width 20 height 20
click at [668, 372] on th at bounding box center [681, 371] width 125 height 76
click at [669, 370] on th at bounding box center [681, 371] width 125 height 76
click at [678, 367] on span "Select an option" at bounding box center [678, 371] width 20 height 20
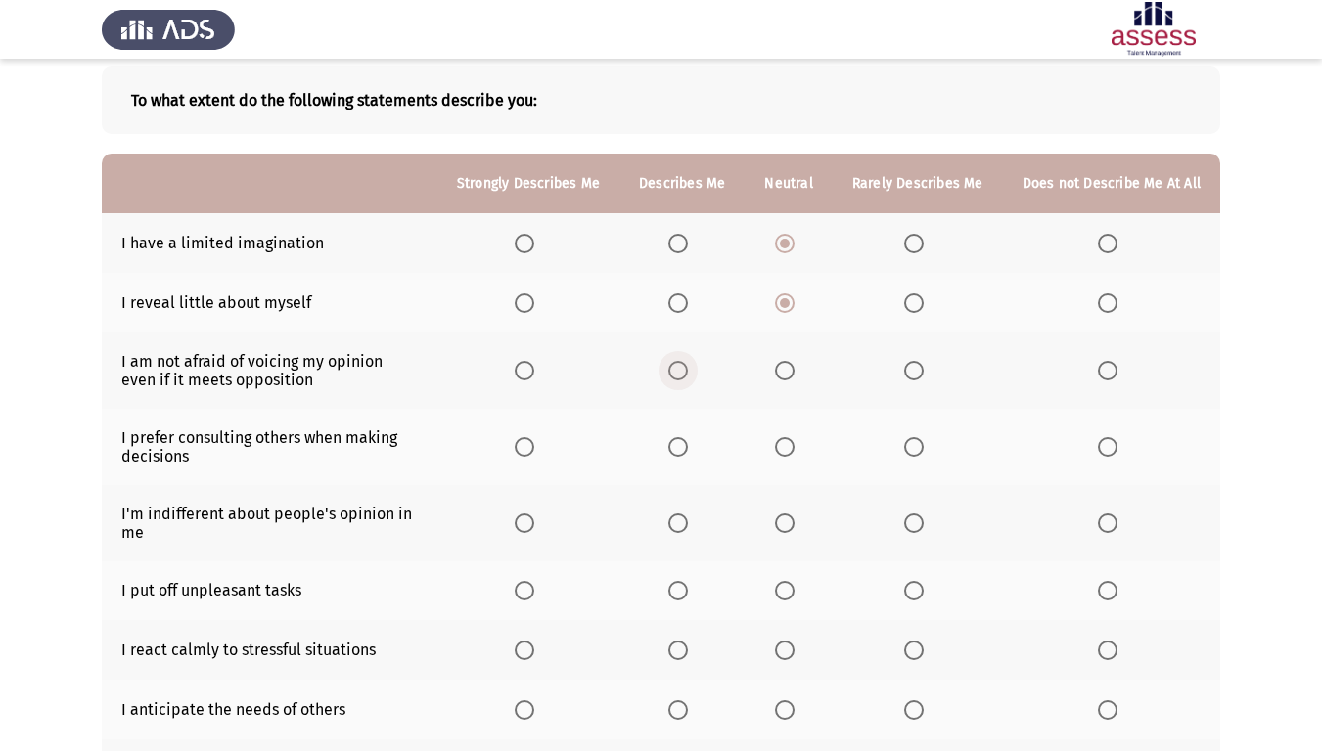
click at [678, 367] on input "Select an option" at bounding box center [678, 371] width 20 height 20
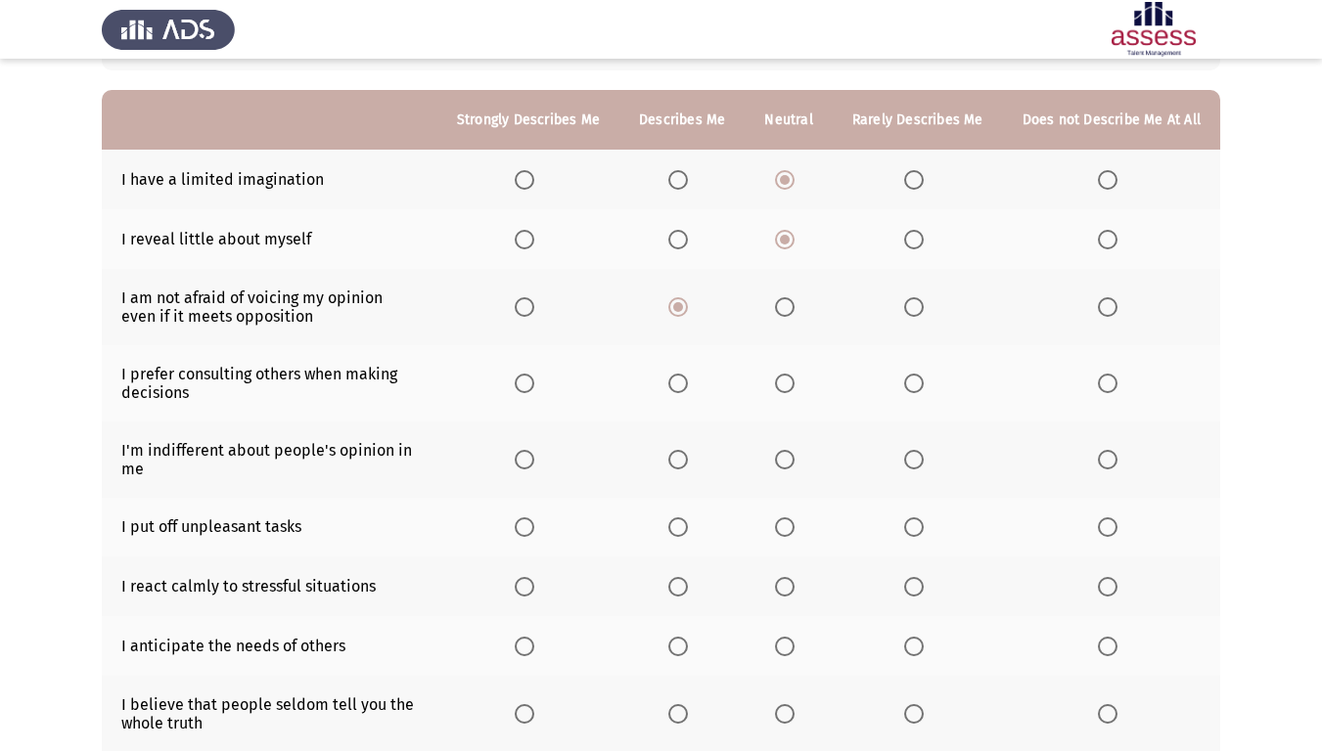
scroll to position [196, 0]
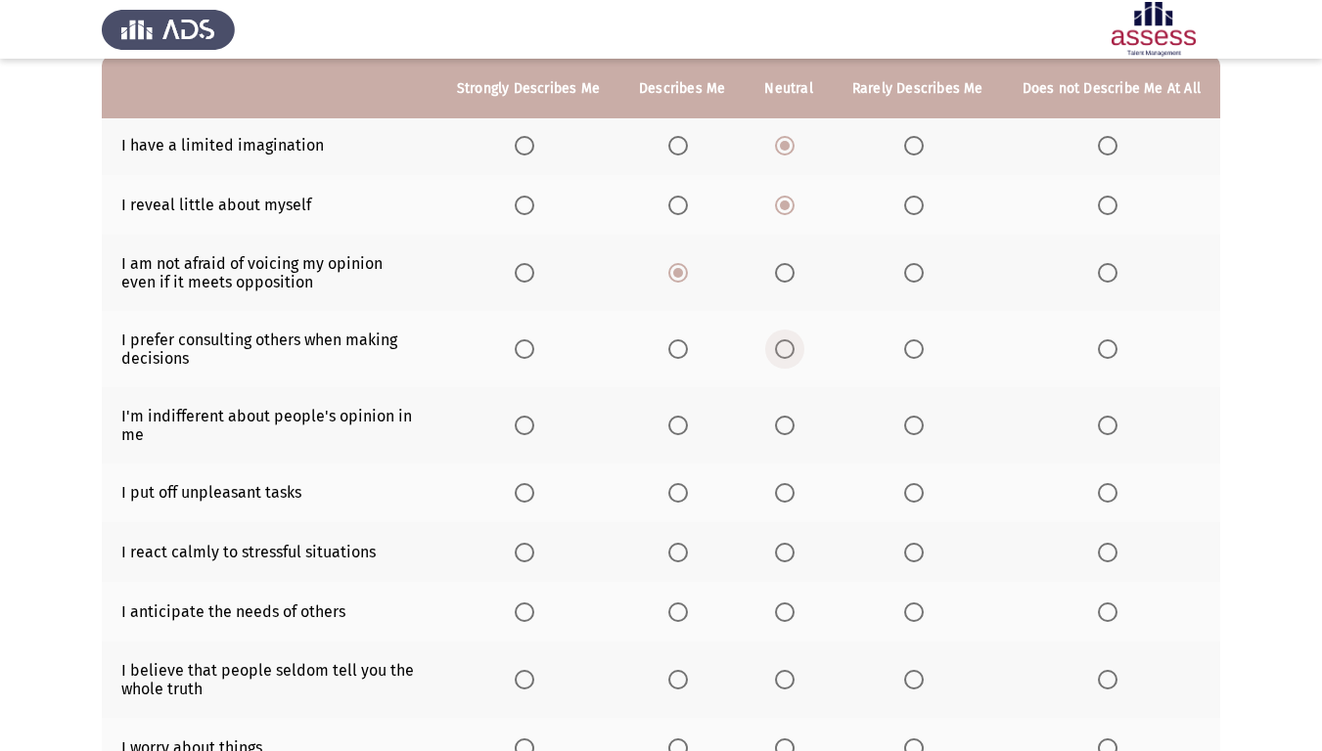
click at [794, 345] on span "Select an option" at bounding box center [785, 349] width 20 height 20
click at [794, 345] on input "Select an option" at bounding box center [785, 349] width 20 height 20
click at [922, 424] on span "Select an option" at bounding box center [914, 426] width 20 height 20
click at [922, 424] on input "Select an option" at bounding box center [914, 426] width 20 height 20
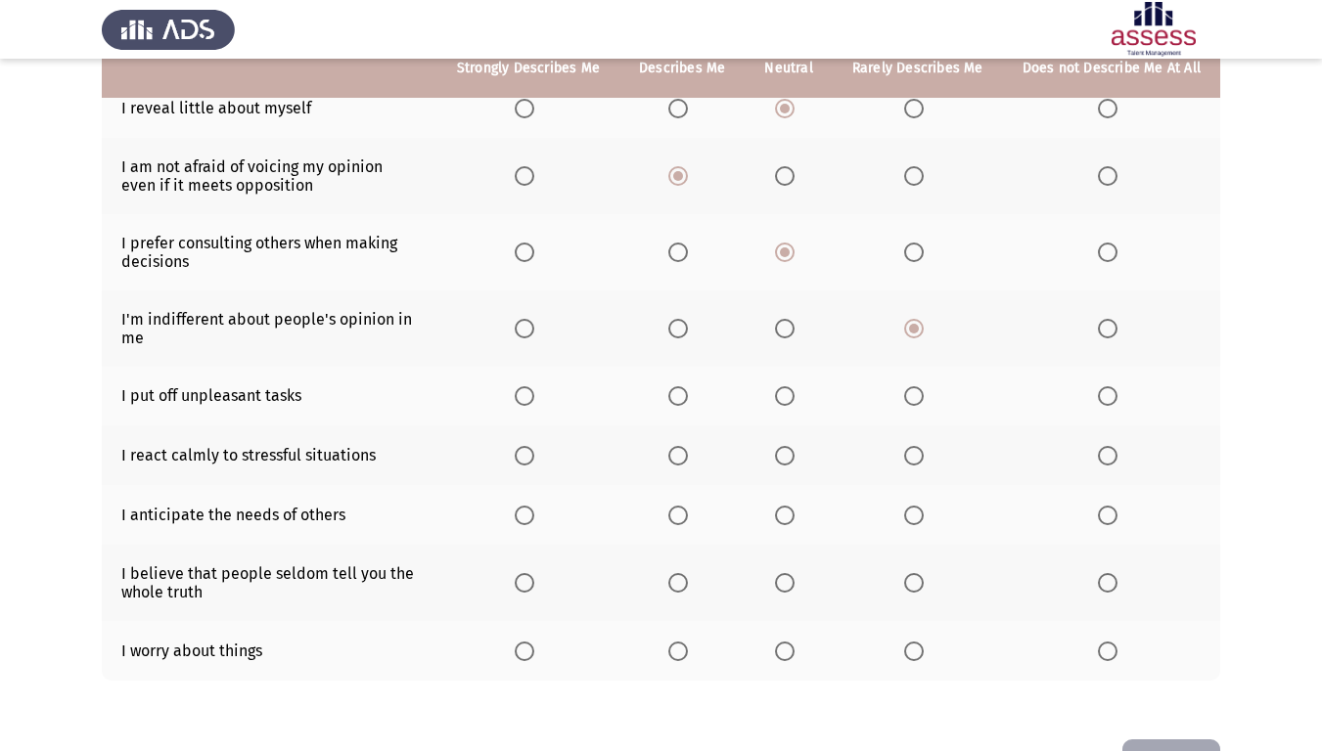
scroll to position [294, 0]
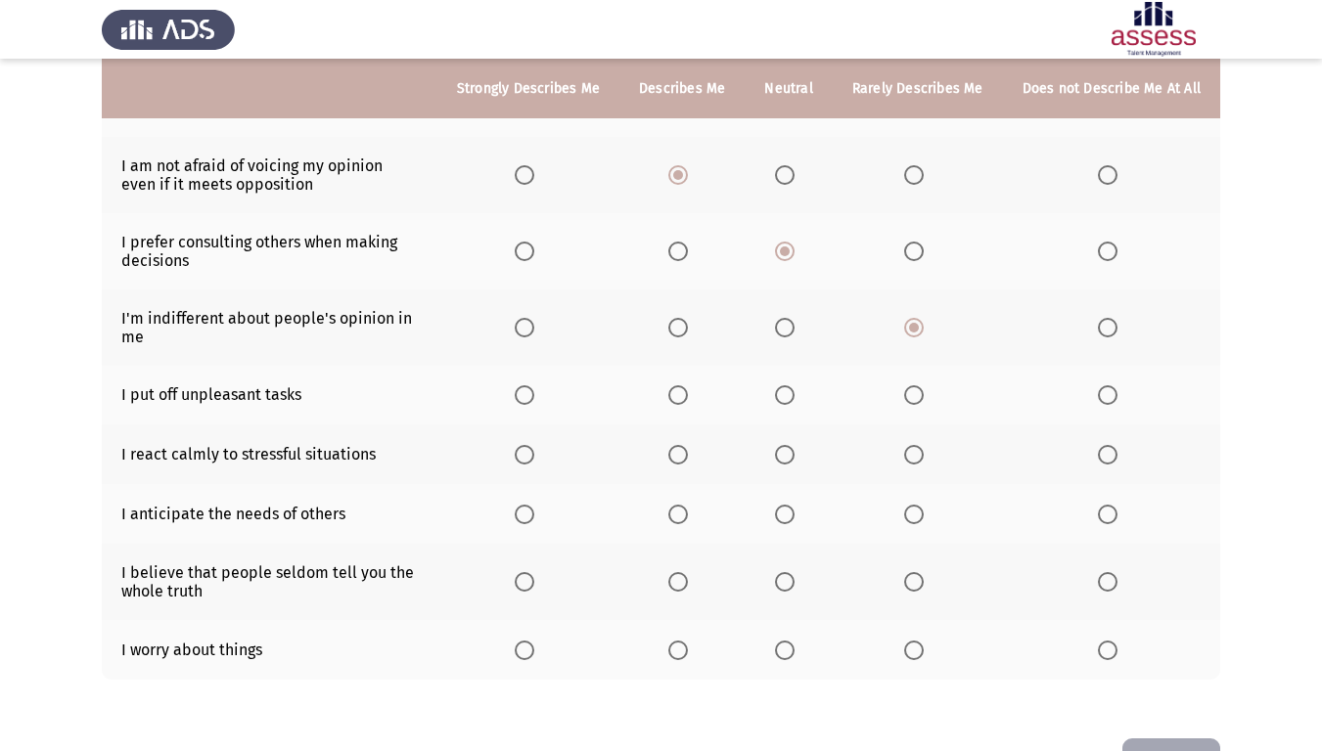
click at [792, 400] on span "Select an option" at bounding box center [785, 395] width 20 height 20
click at [792, 400] on input "Select an option" at bounding box center [785, 395] width 20 height 20
click at [683, 464] on span "Select an option" at bounding box center [678, 455] width 20 height 20
click at [683, 464] on input "Select an option" at bounding box center [678, 455] width 20 height 20
click at [684, 498] on th at bounding box center [681, 514] width 125 height 60
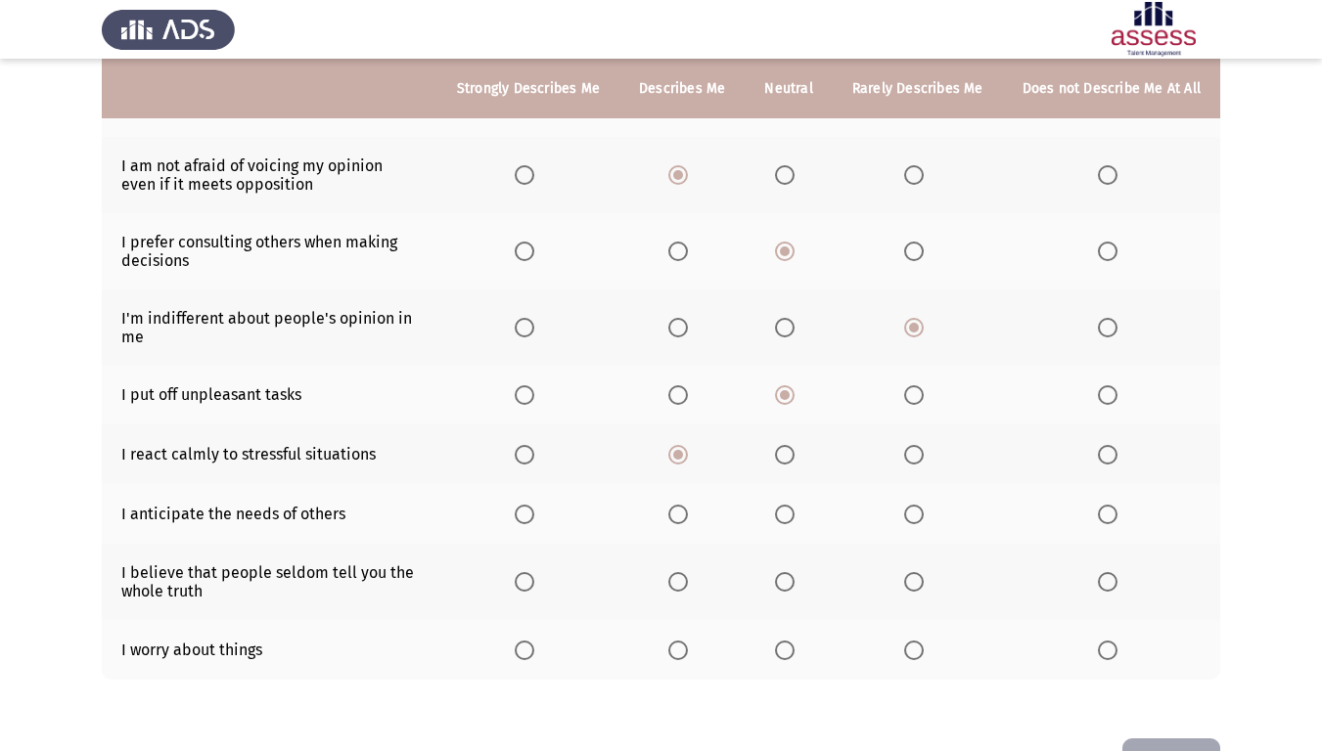
click at [684, 509] on span "Select an option" at bounding box center [678, 515] width 20 height 20
click at [684, 509] on input "Select an option" at bounding box center [678, 515] width 20 height 20
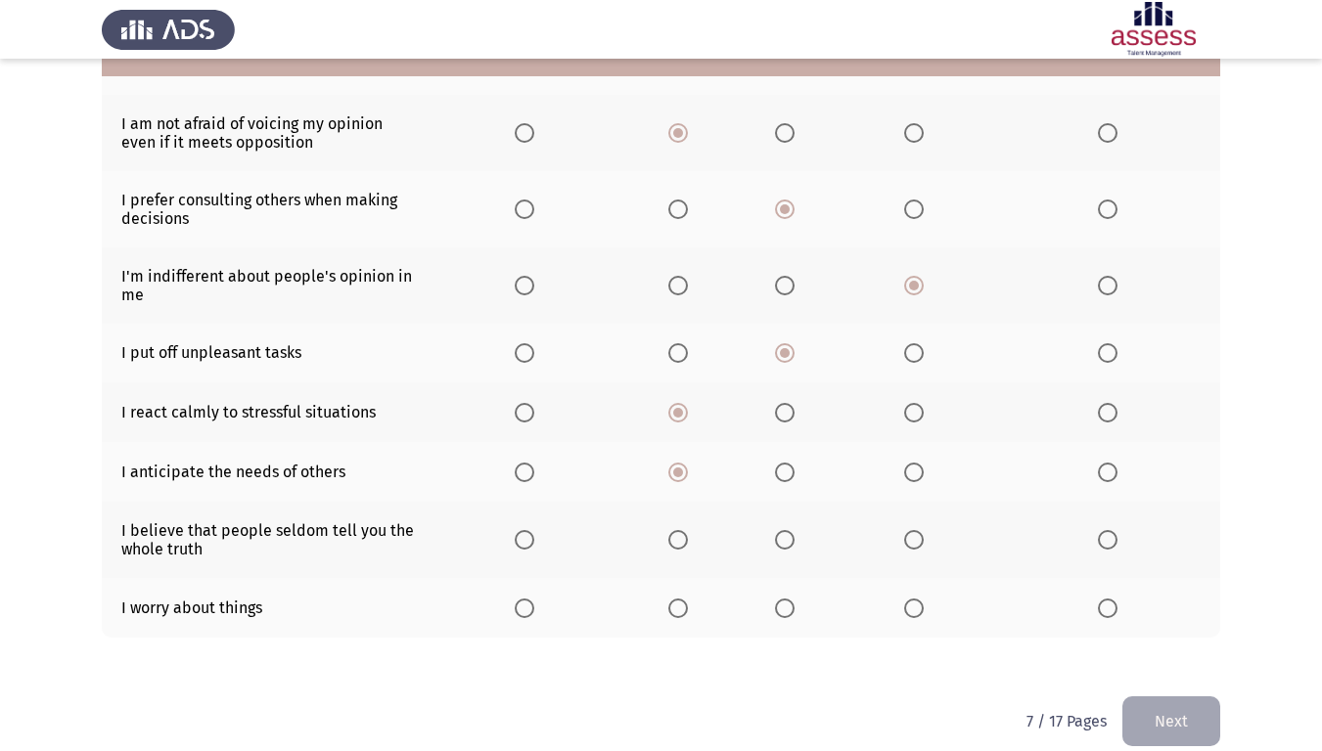
scroll to position [359, 0]
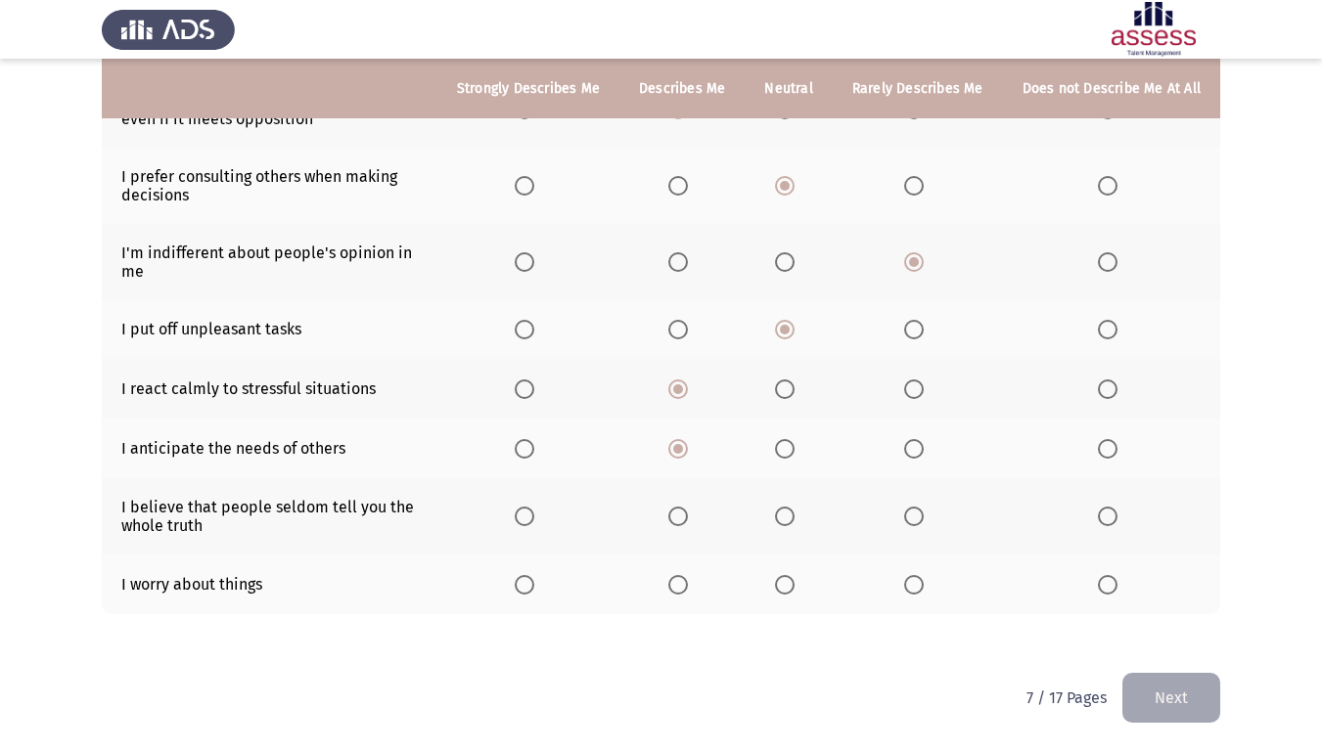
click at [792, 504] on th at bounding box center [788, 516] width 87 height 76
click at [916, 513] on span "Select an option" at bounding box center [914, 517] width 20 height 20
click at [916, 513] on input "Select an option" at bounding box center [914, 517] width 20 height 20
click at [784, 589] on span "Select an option" at bounding box center [785, 585] width 20 height 20
click at [784, 589] on input "Select an option" at bounding box center [785, 585] width 20 height 20
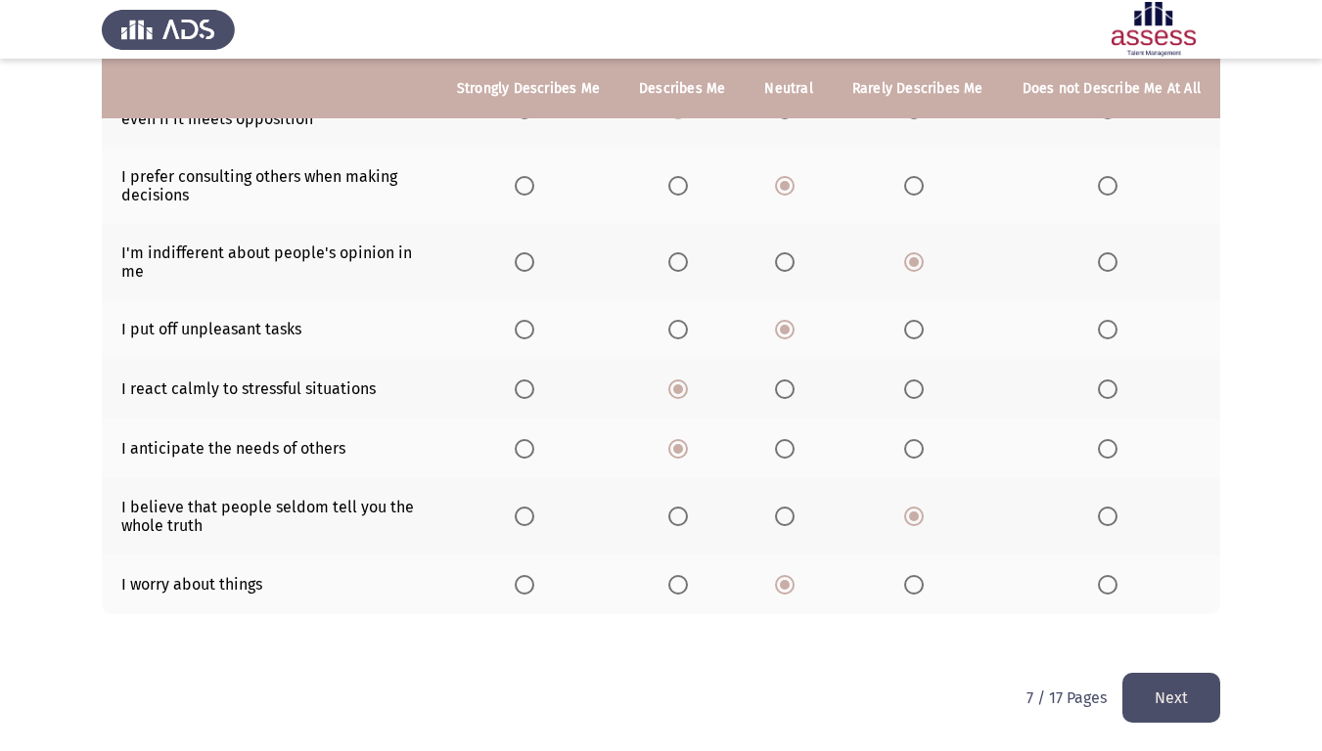
click at [916, 583] on span "Select an option" at bounding box center [914, 585] width 20 height 20
click at [916, 583] on input "Select an option" at bounding box center [914, 585] width 20 height 20
click at [1181, 627] on button "Next" at bounding box center [1171, 698] width 98 height 50
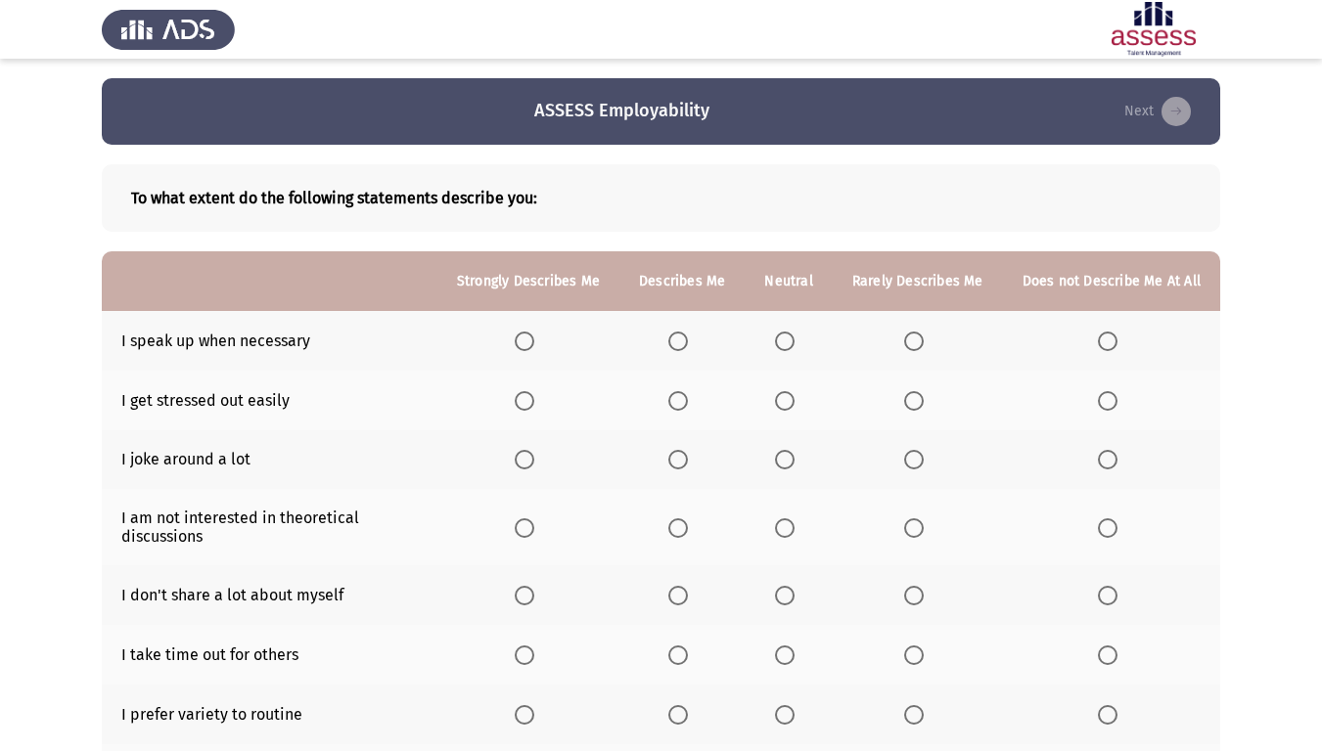
click at [915, 339] on span "Select an option" at bounding box center [914, 342] width 20 height 20
click at [915, 339] on input "Select an option" at bounding box center [914, 342] width 20 height 20
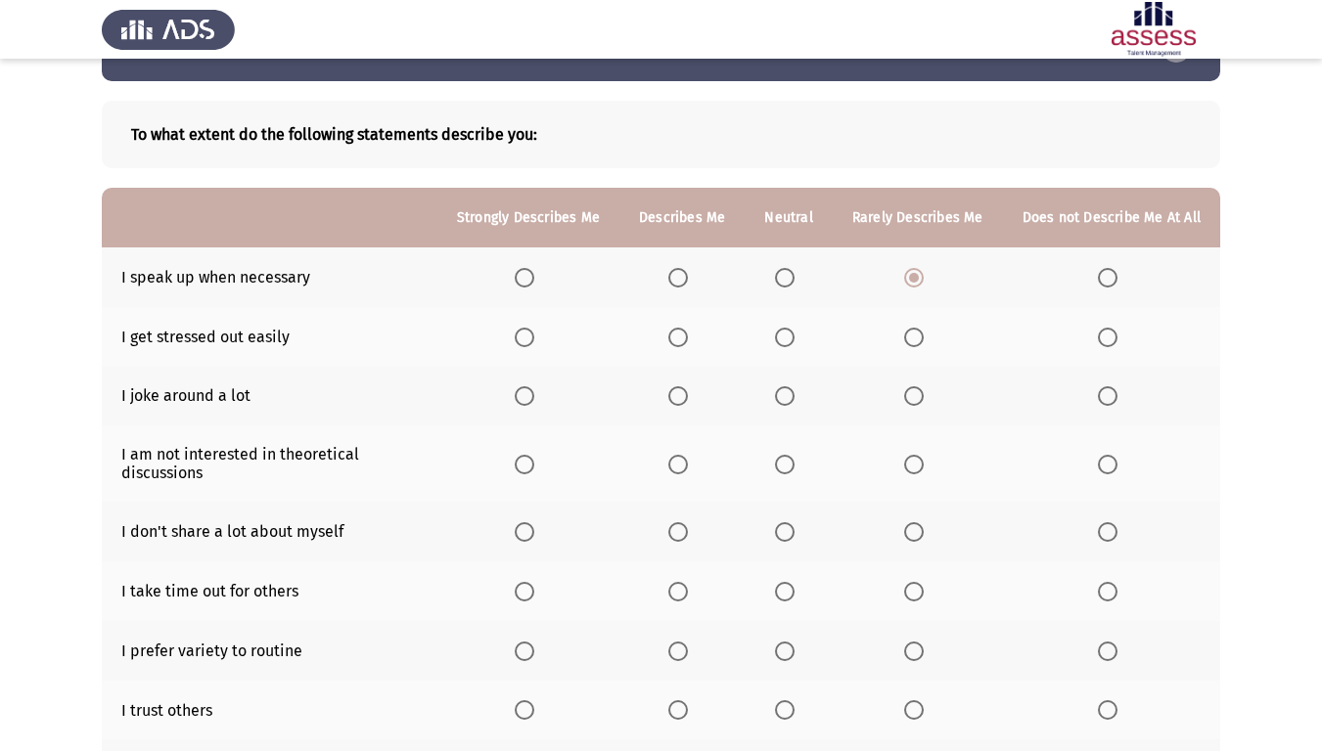
scroll to position [98, 0]
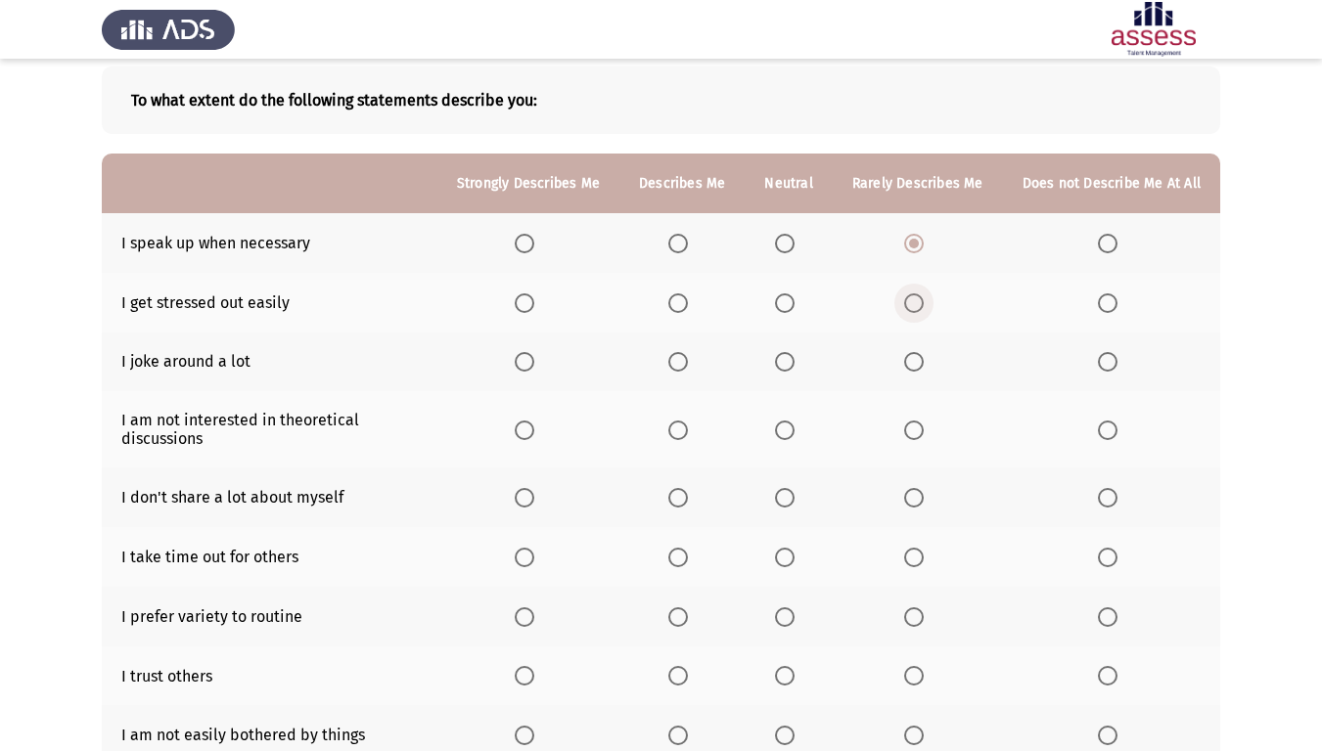
click at [908, 300] on span "Select an option" at bounding box center [914, 304] width 20 height 20
click at [908, 300] on input "Select an option" at bounding box center [914, 304] width 20 height 20
click at [687, 372] on span "Select an option" at bounding box center [678, 362] width 20 height 20
click at [687, 372] on input "Select an option" at bounding box center [678, 362] width 20 height 20
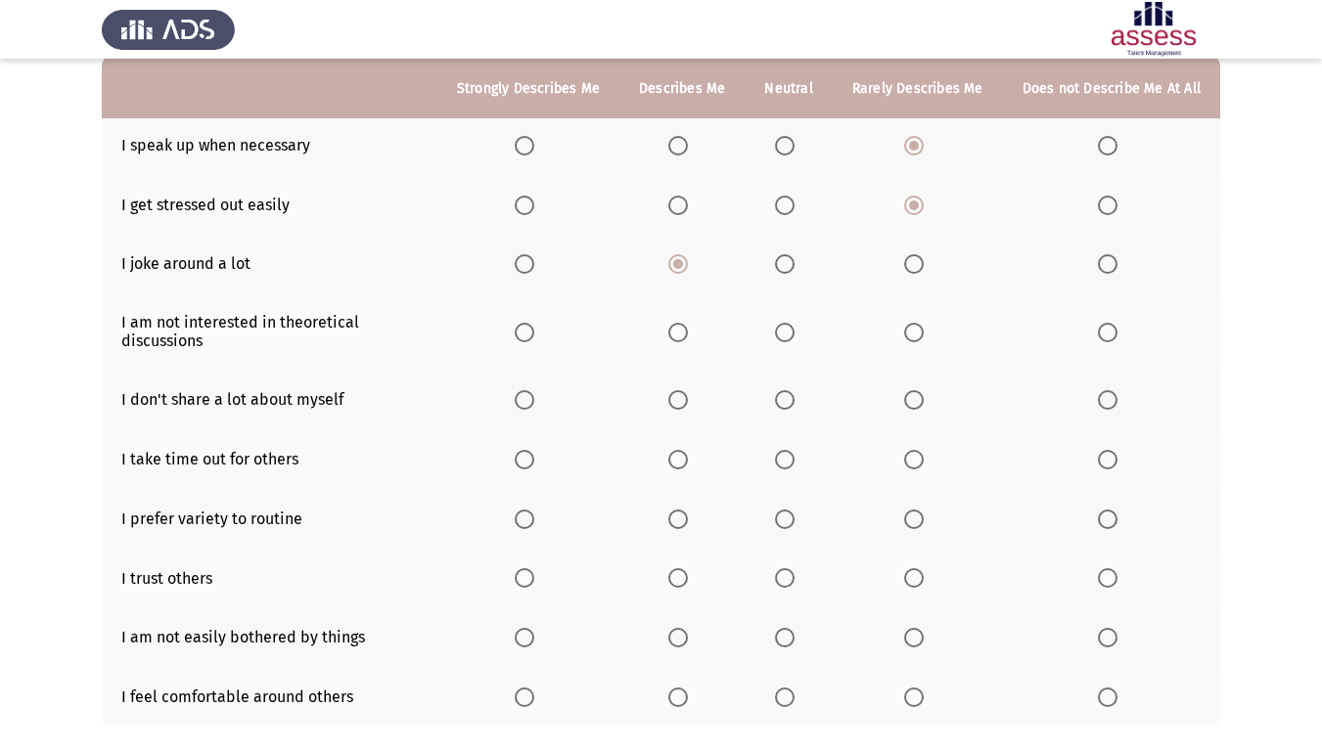
click at [685, 327] on span "Select an option" at bounding box center [678, 333] width 20 height 20
click at [685, 327] on input "Select an option" at bounding box center [678, 333] width 20 height 20
click at [794, 402] on span "Select an option" at bounding box center [785, 400] width 20 height 20
click at [794, 402] on input "Select an option" at bounding box center [785, 400] width 20 height 20
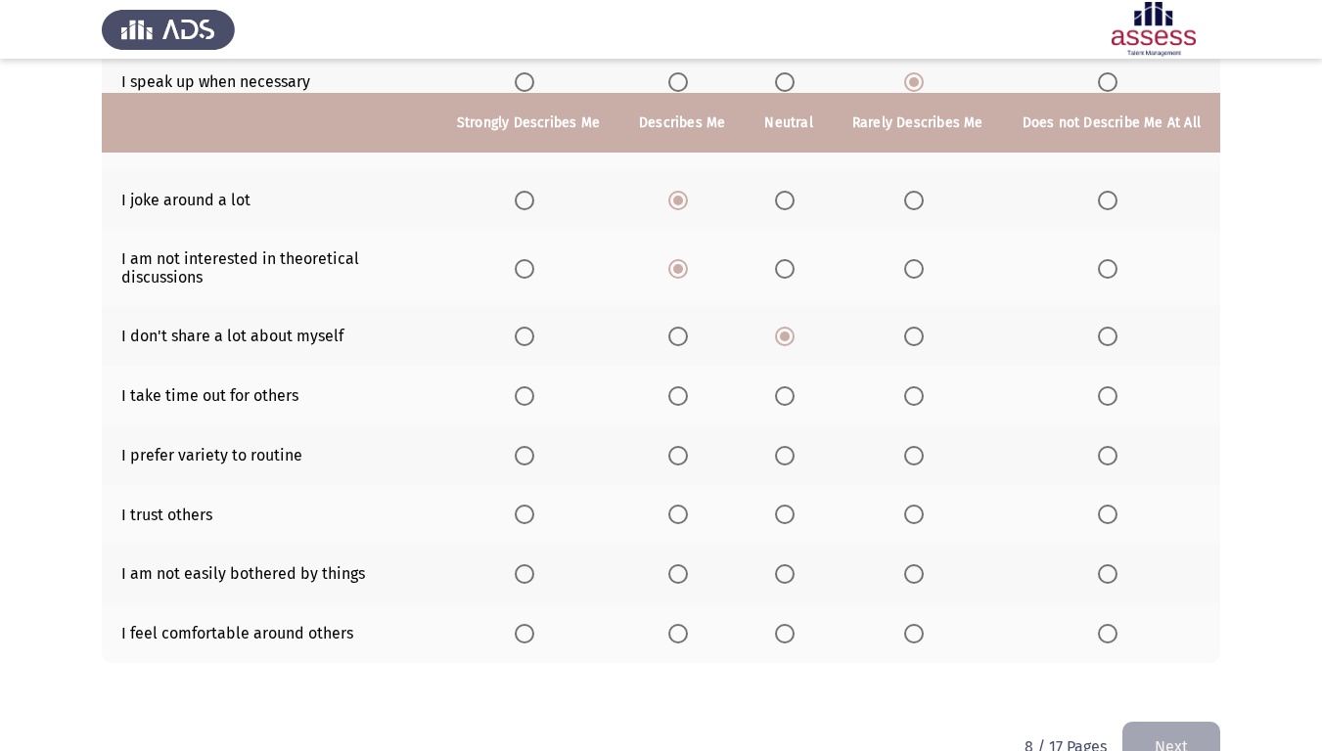
scroll to position [294, 0]
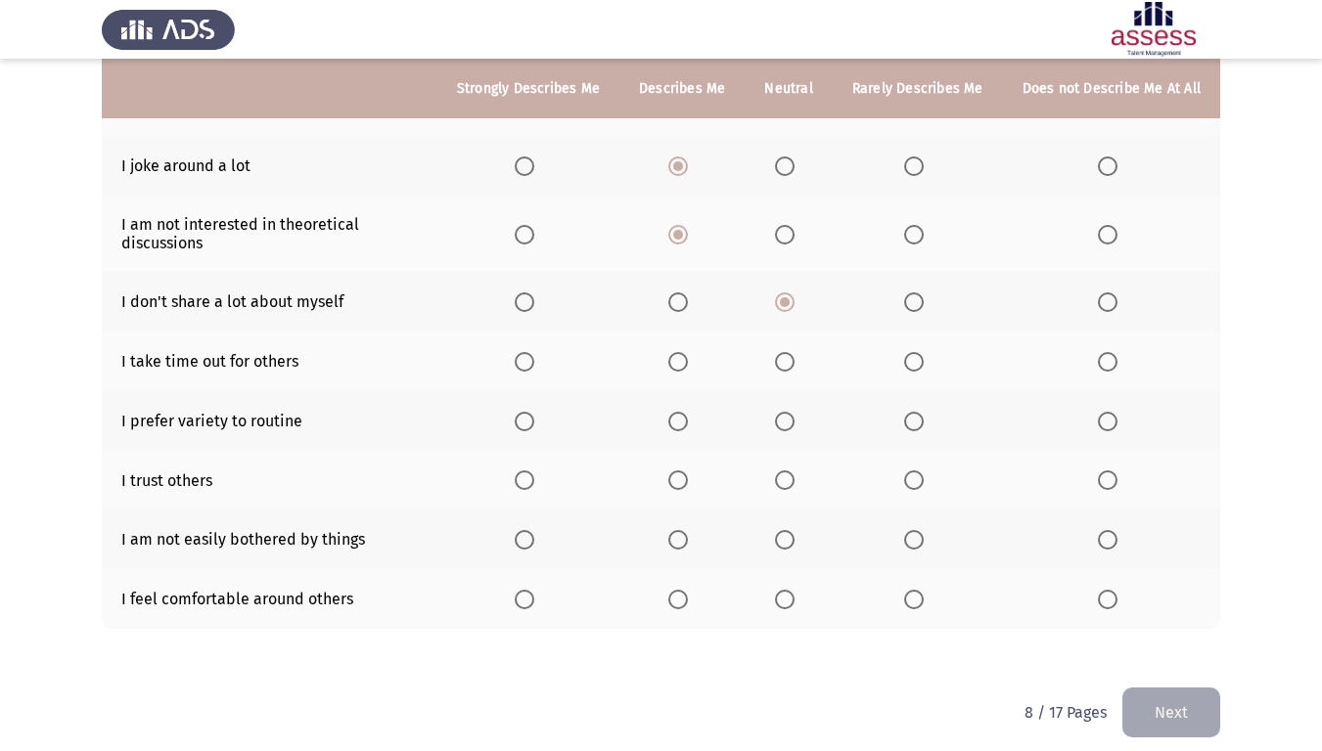
click at [891, 306] on th at bounding box center [918, 302] width 170 height 60
click at [903, 306] on th at bounding box center [918, 302] width 170 height 60
click at [920, 301] on span "Select an option" at bounding box center [914, 303] width 20 height 20
click at [920, 301] on input "Select an option" at bounding box center [914, 303] width 20 height 20
click at [688, 358] on span "Select an option" at bounding box center [678, 362] width 20 height 20
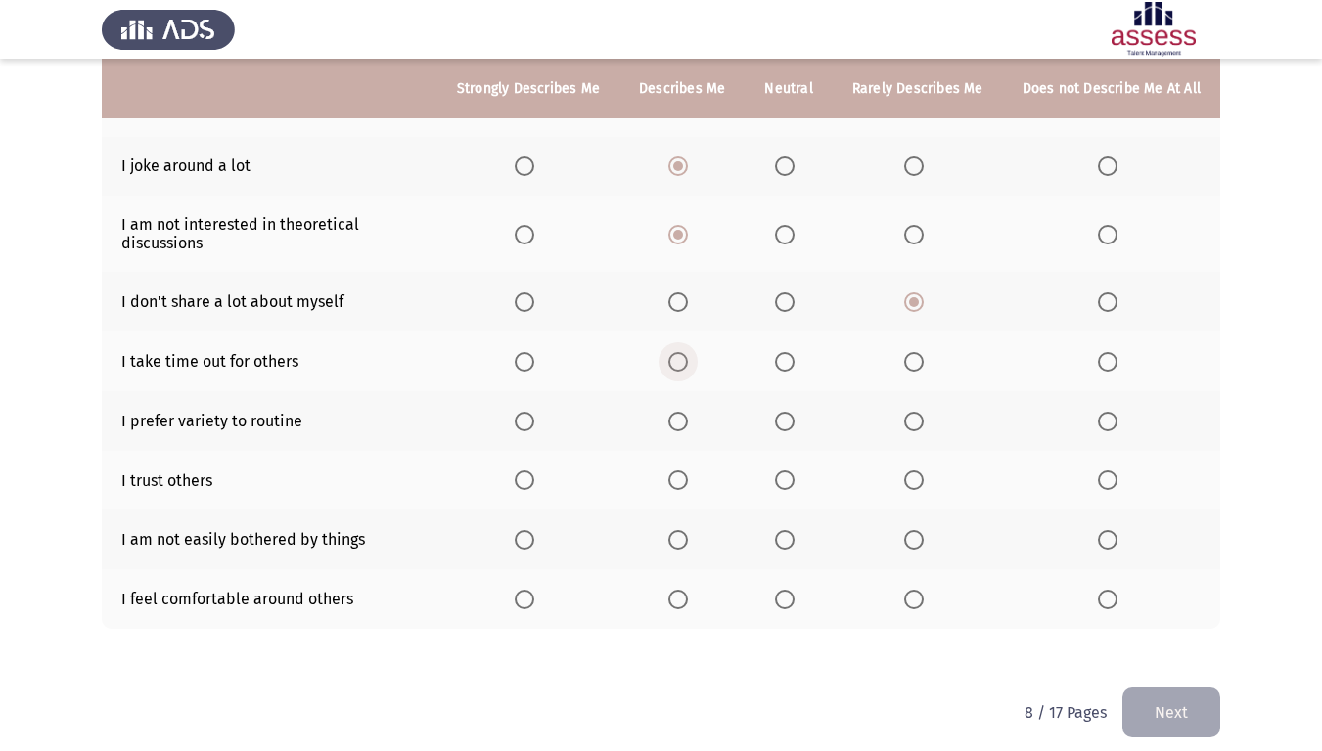
click at [688, 358] on input "Select an option" at bounding box center [678, 362] width 20 height 20
click at [684, 408] on th at bounding box center [681, 421] width 125 height 60
click at [688, 422] on span "Select an option" at bounding box center [678, 422] width 20 height 20
click at [688, 422] on input "Select an option" at bounding box center [678, 422] width 20 height 20
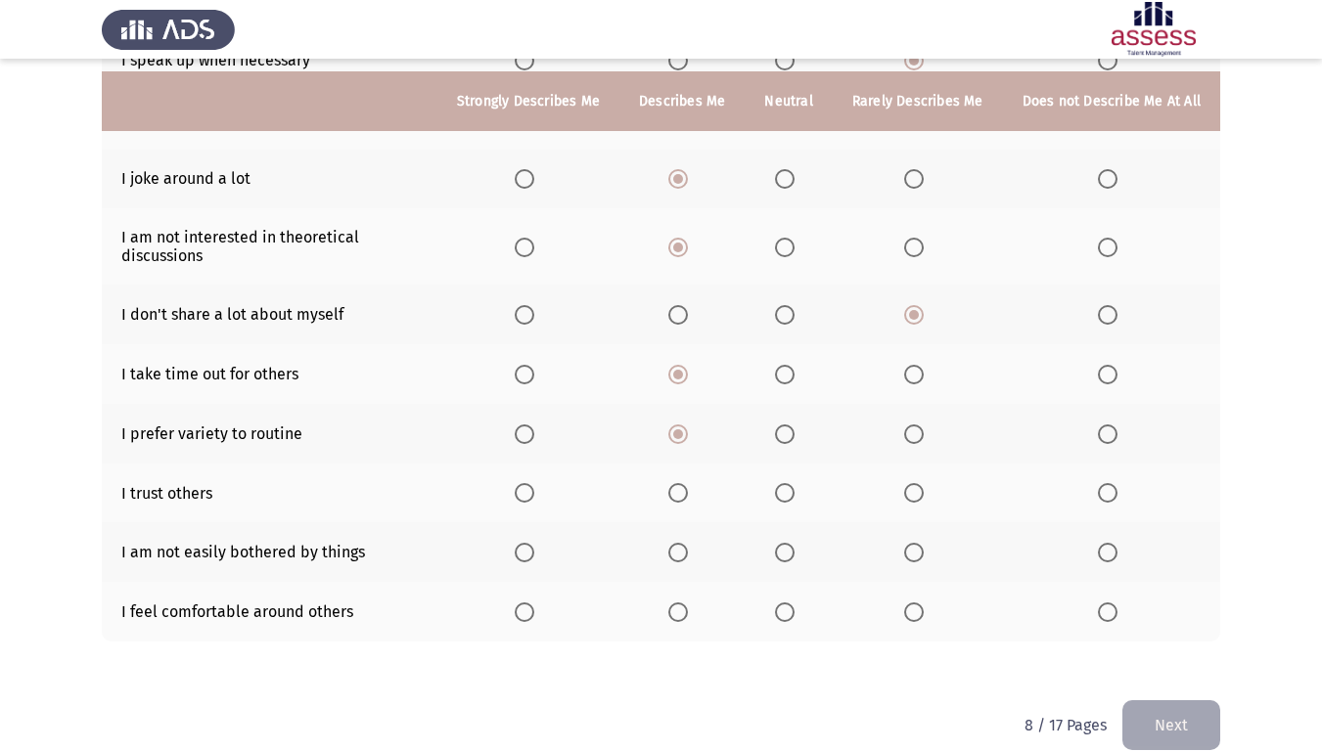
scroll to position [196, 0]
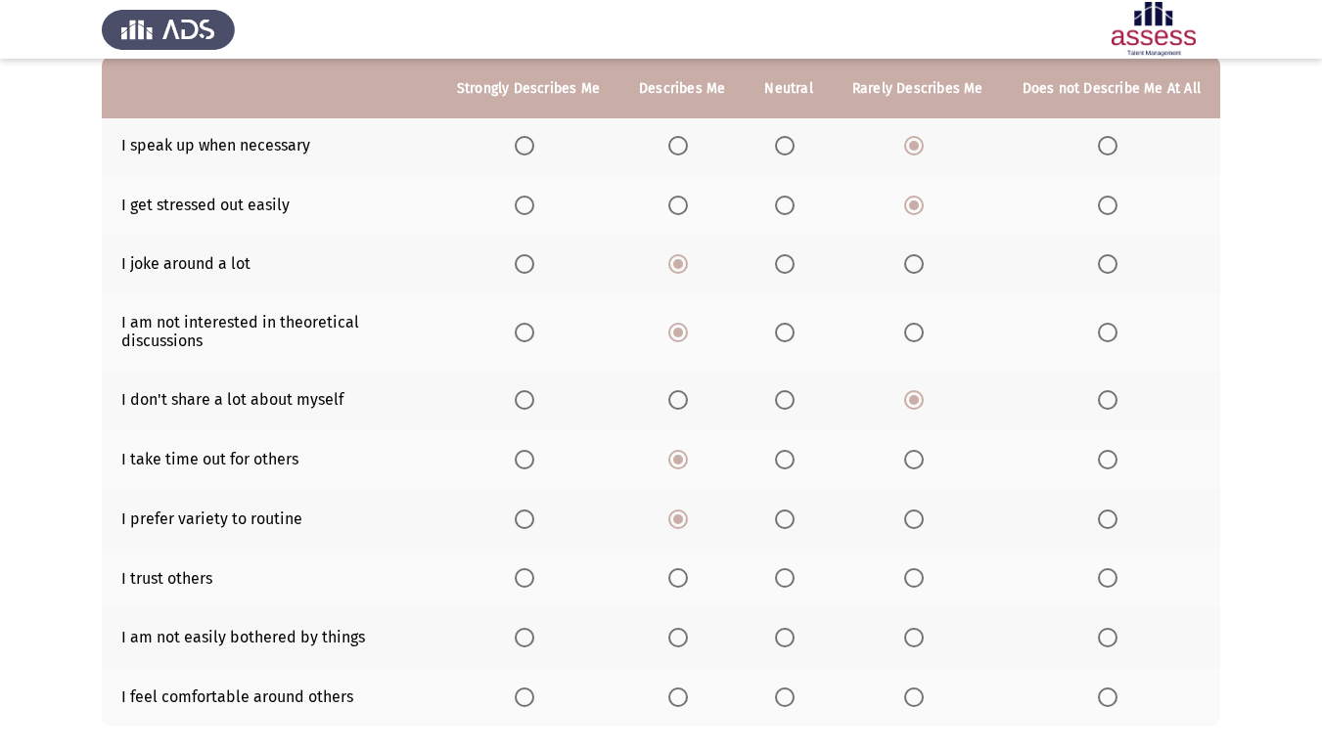
click at [534, 471] on th at bounding box center [528, 460] width 182 height 60
click at [542, 455] on label "Select an option" at bounding box center [528, 460] width 27 height 20
click at [534, 455] on input "Select an option" at bounding box center [525, 460] width 20 height 20
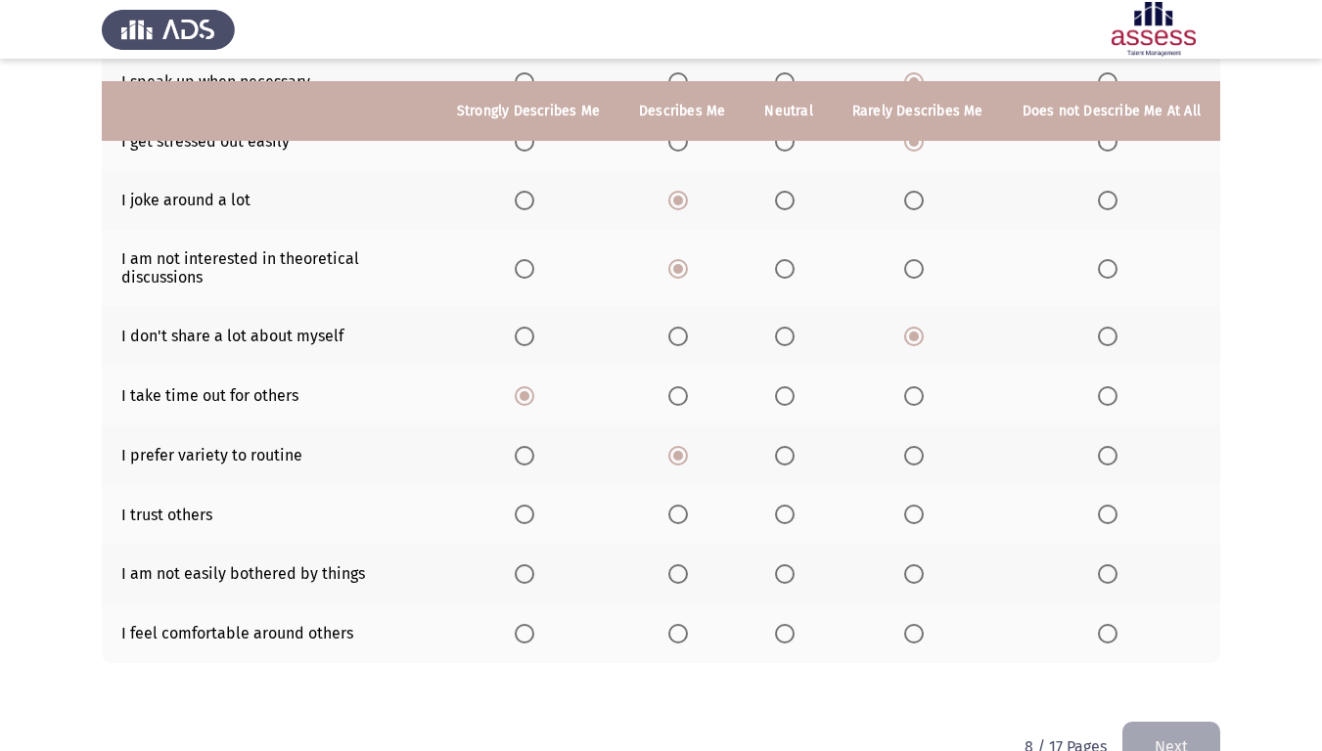
scroll to position [294, 0]
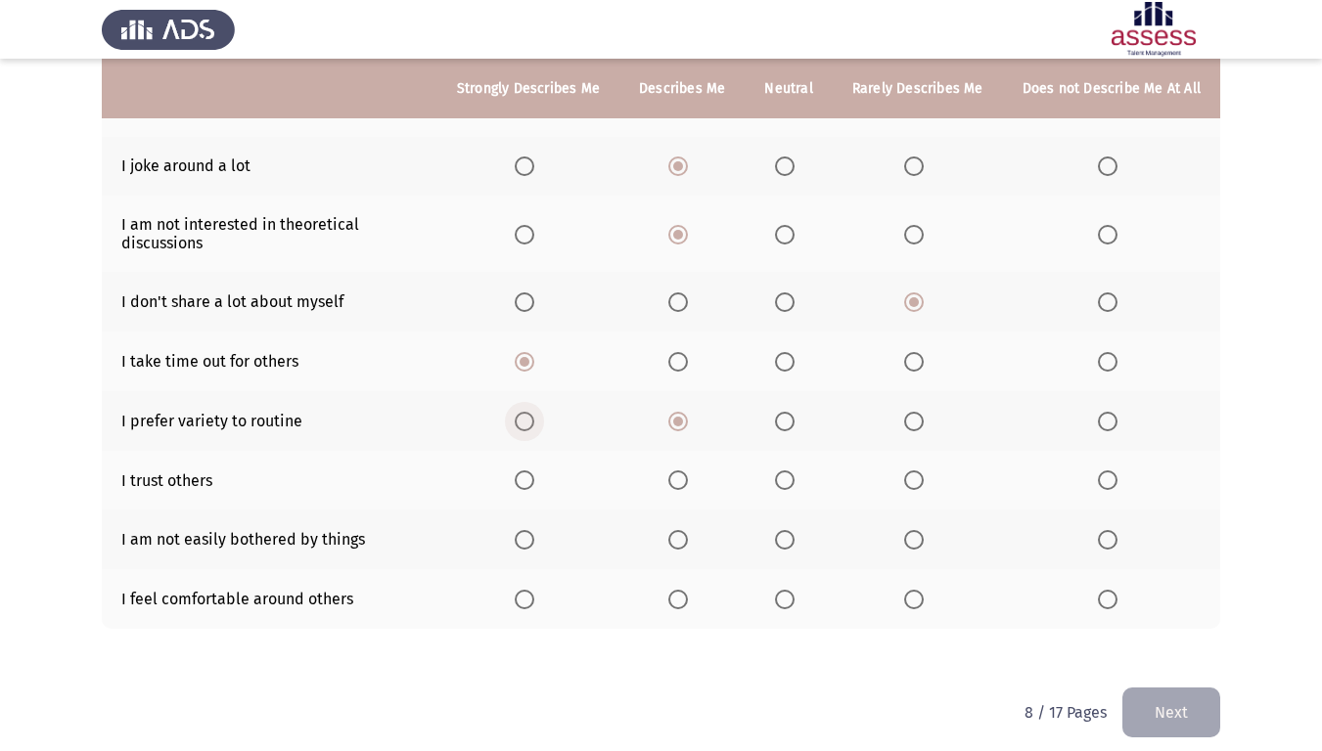
click at [531, 420] on span "Select an option" at bounding box center [525, 422] width 20 height 20
click at [531, 420] on input "Select an option" at bounding box center [525, 422] width 20 height 20
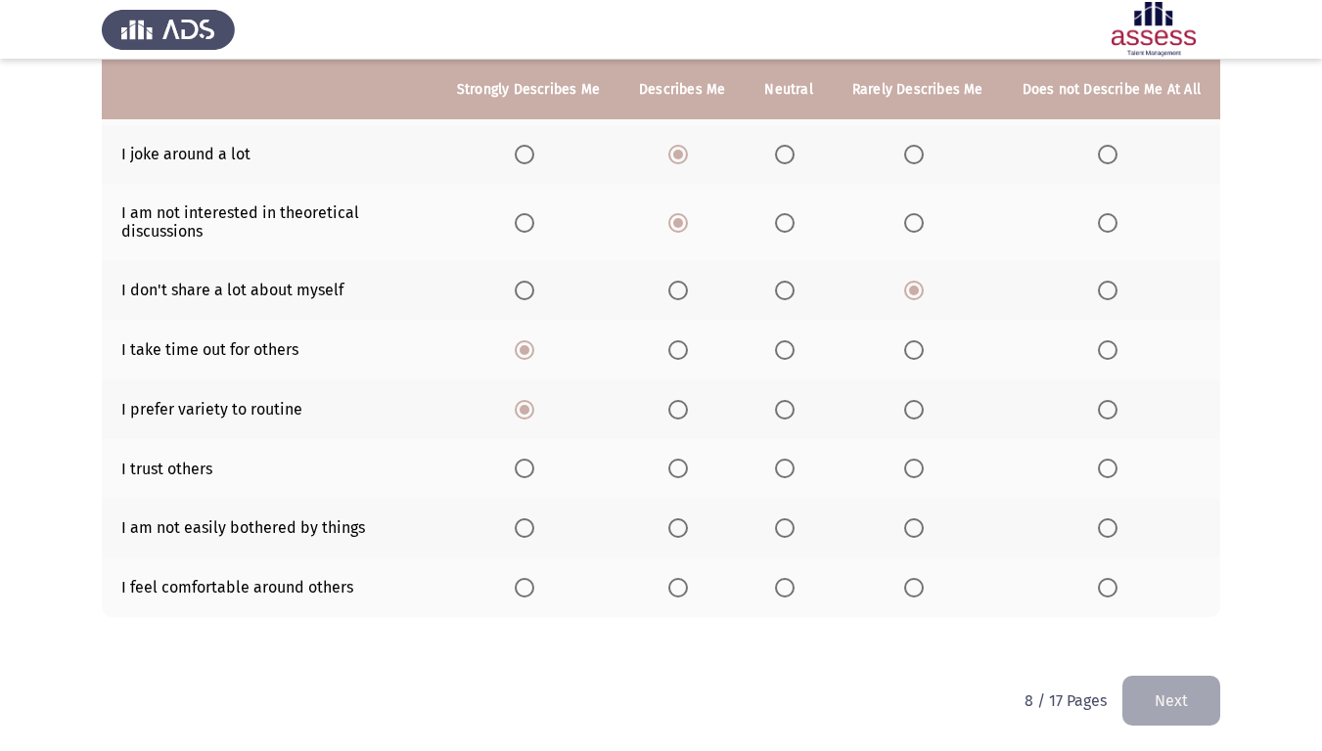
scroll to position [308, 0]
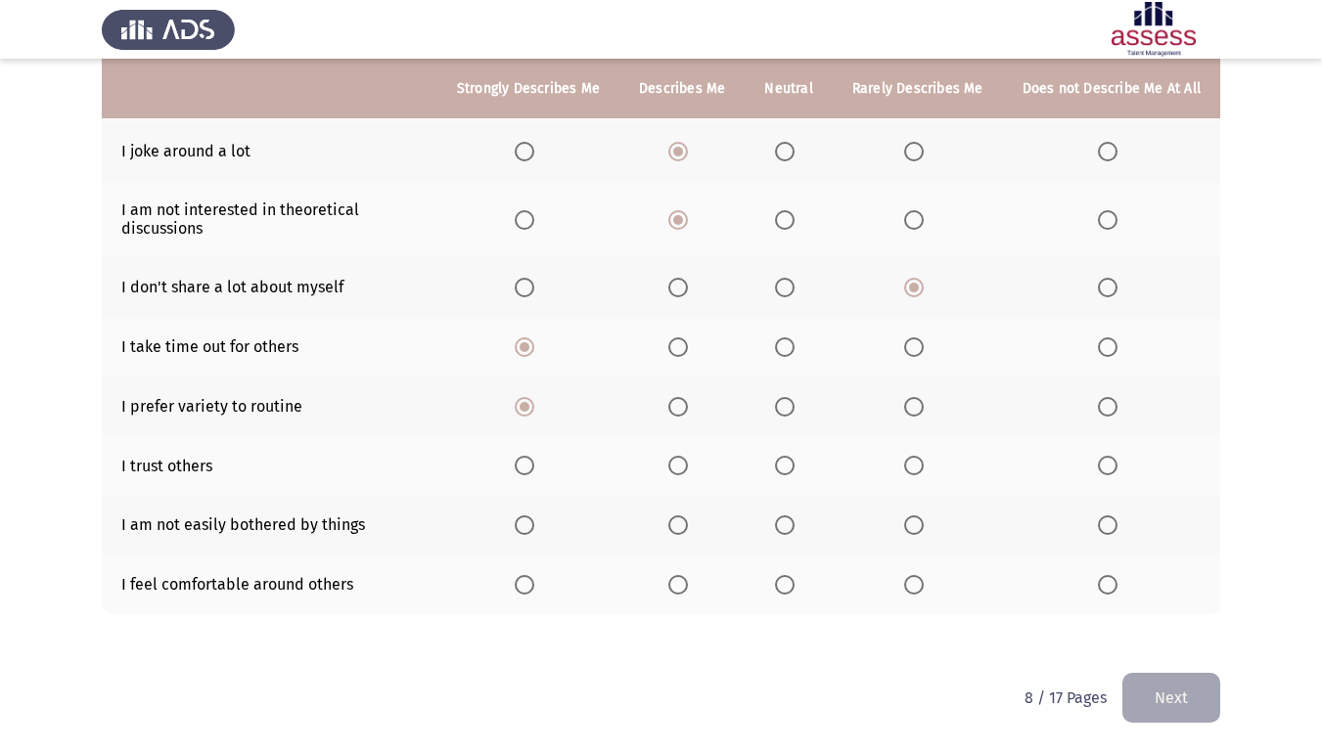
click at [792, 471] on span "Select an option" at bounding box center [785, 466] width 20 height 20
click at [792, 471] on input "Select an option" at bounding box center [785, 466] width 20 height 20
click at [688, 471] on span "Select an option" at bounding box center [678, 466] width 20 height 20
click at [688, 471] on input "Select an option" at bounding box center [678, 466] width 20 height 20
click at [921, 527] on span "Select an option" at bounding box center [914, 526] width 20 height 20
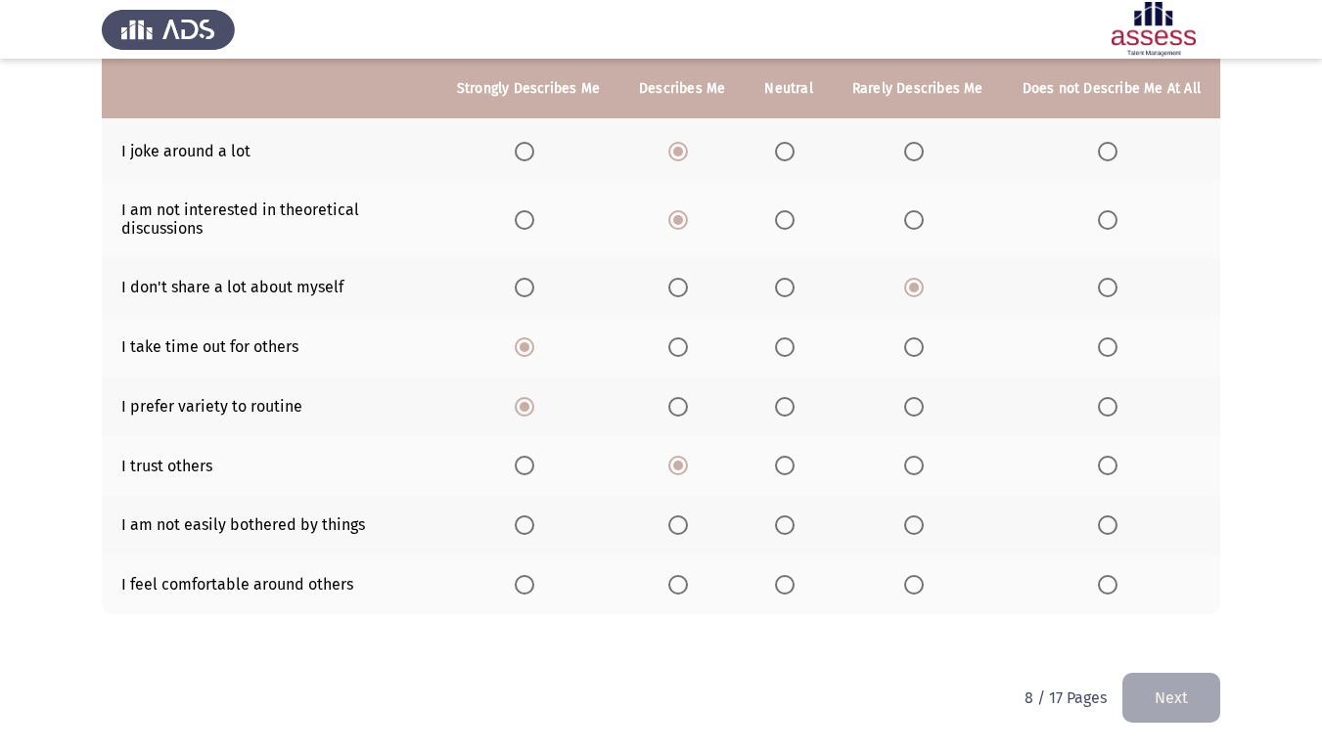
click at [921, 527] on input "Select an option" at bounding box center [914, 526] width 20 height 20
click at [1112, 527] on span "Select an option" at bounding box center [1108, 526] width 20 height 20
click at [1112, 527] on input "Select an option" at bounding box center [1108, 526] width 20 height 20
click at [684, 584] on span "Select an option" at bounding box center [678, 585] width 20 height 20
click at [684, 584] on input "Select an option" at bounding box center [678, 585] width 20 height 20
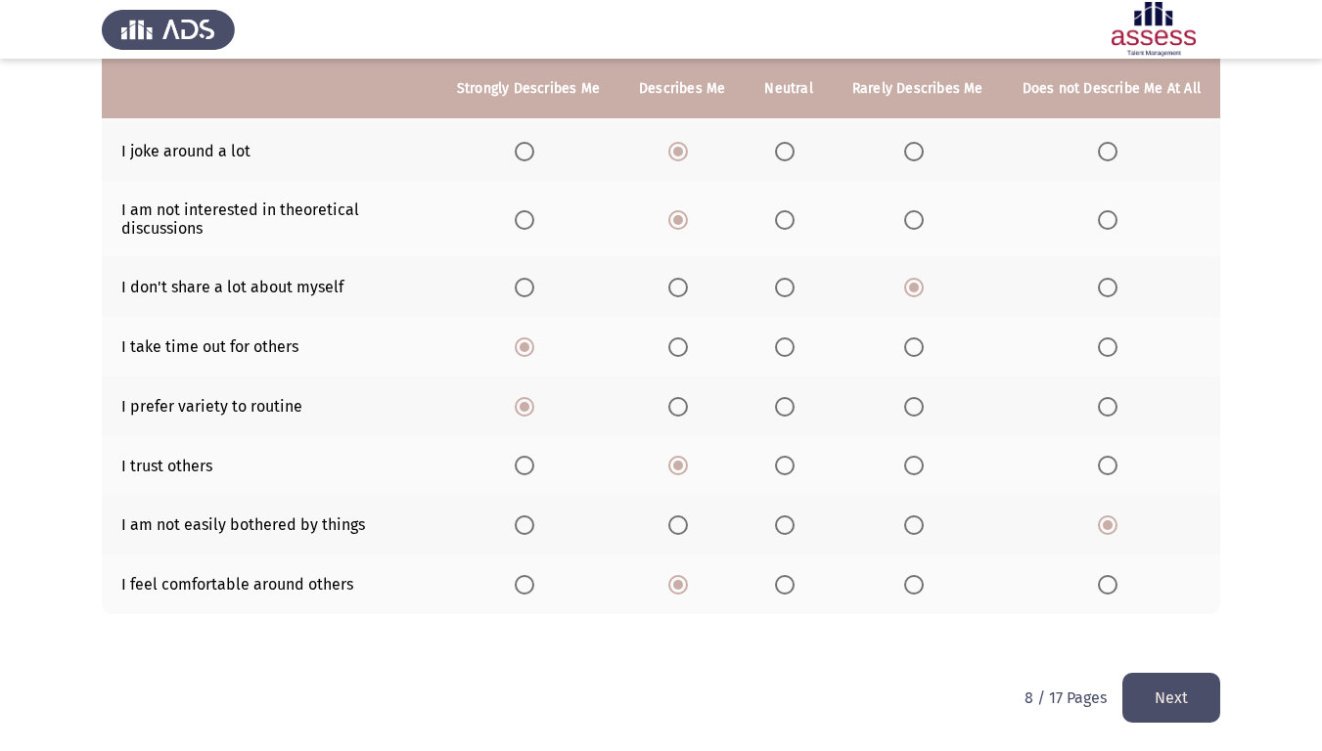
click at [1185, 627] on button "Next" at bounding box center [1171, 698] width 98 height 50
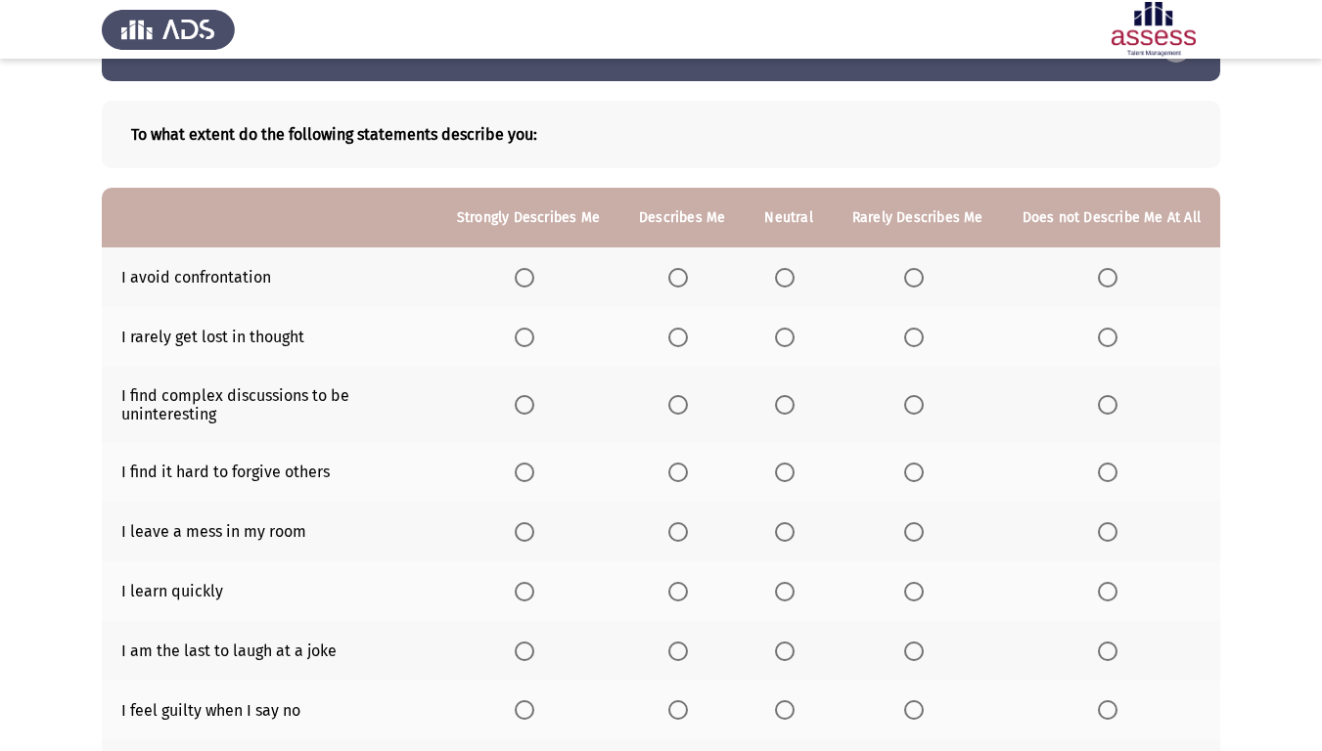
scroll to position [98, 0]
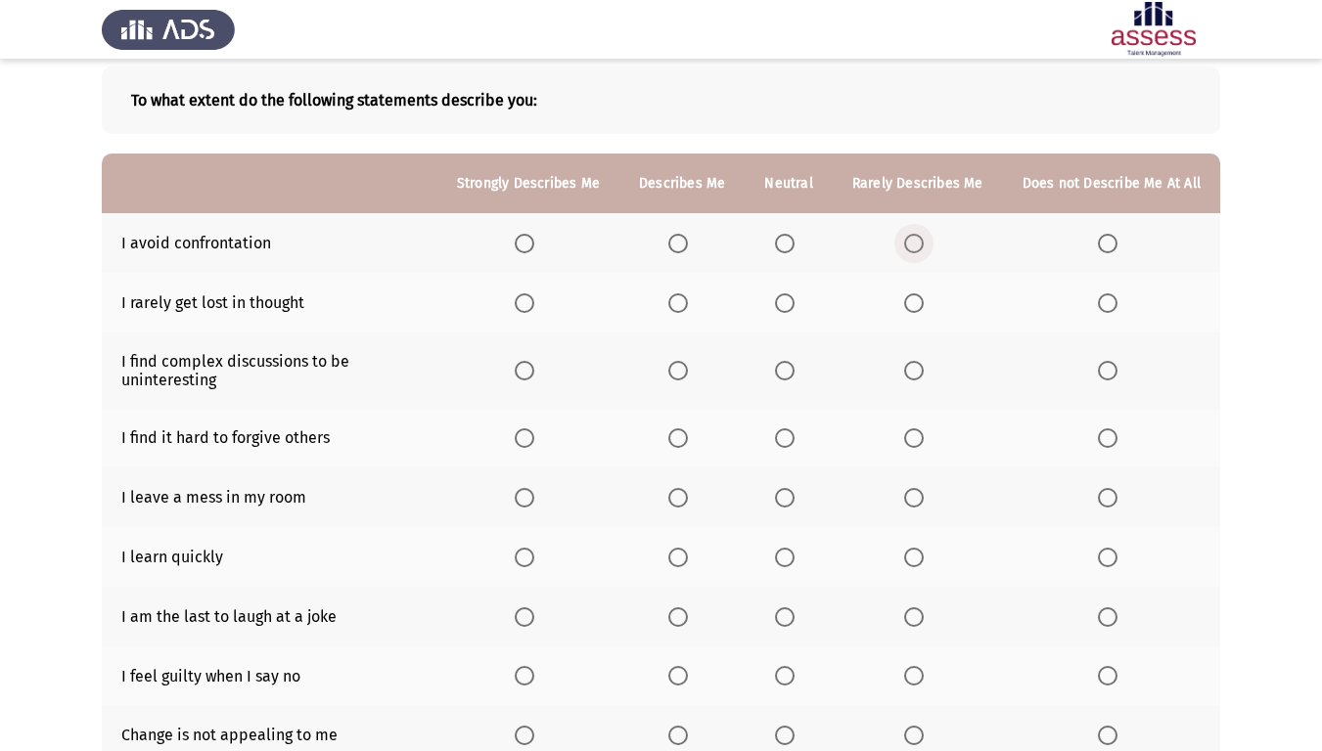
click at [915, 243] on span "Select an option" at bounding box center [914, 244] width 20 height 20
click at [915, 243] on input "Select an option" at bounding box center [914, 244] width 20 height 20
click at [789, 300] on span "Select an option" at bounding box center [785, 304] width 20 height 20
click at [789, 300] on input "Select an option" at bounding box center [785, 304] width 20 height 20
click at [795, 381] on th at bounding box center [788, 371] width 87 height 76
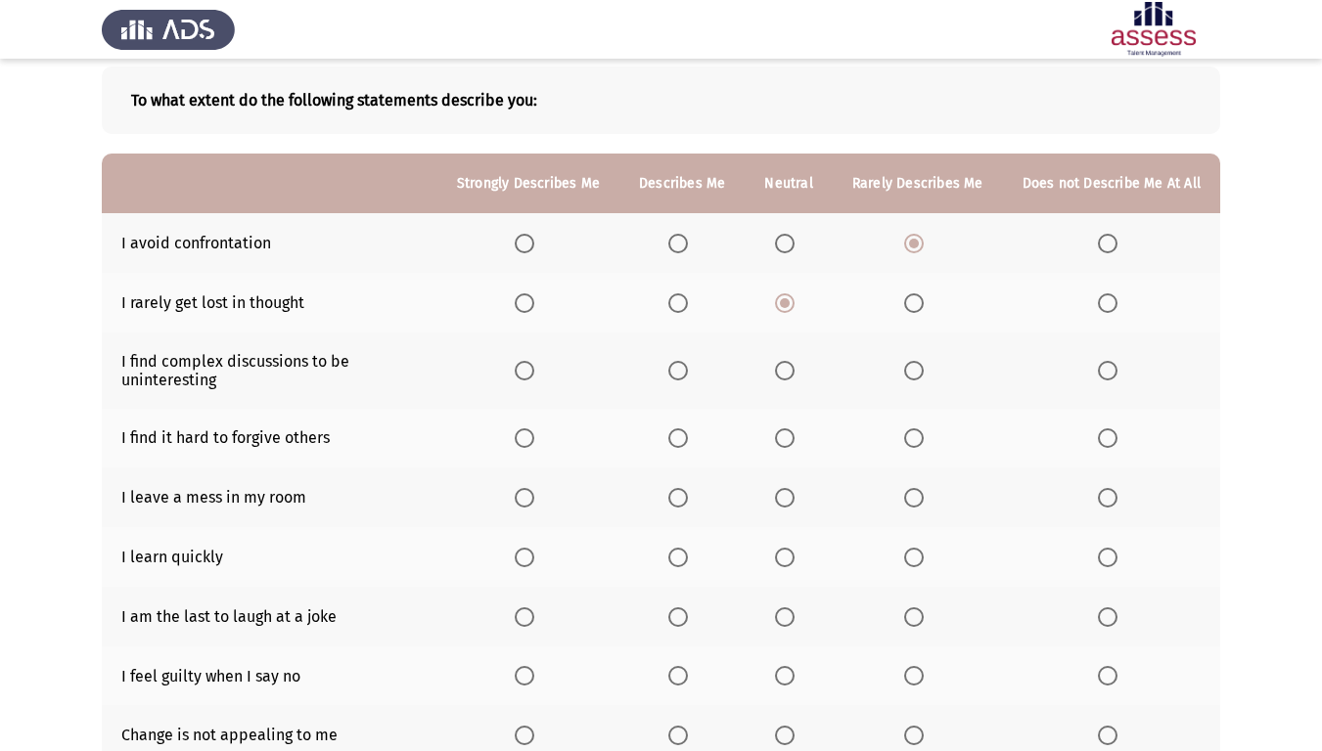
click at [794, 377] on span "Select an option" at bounding box center [785, 371] width 20 height 20
click at [794, 377] on input "Select an option" at bounding box center [785, 371] width 20 height 20
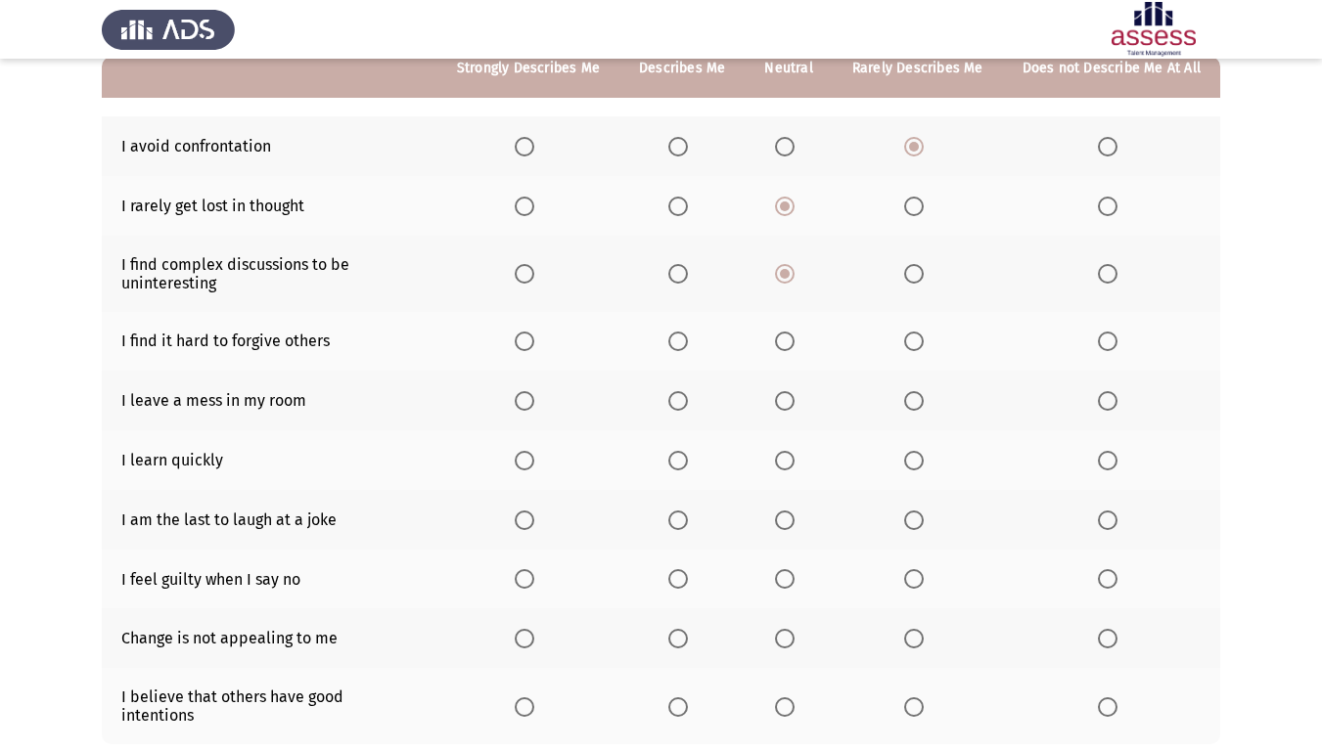
scroll to position [196, 0]
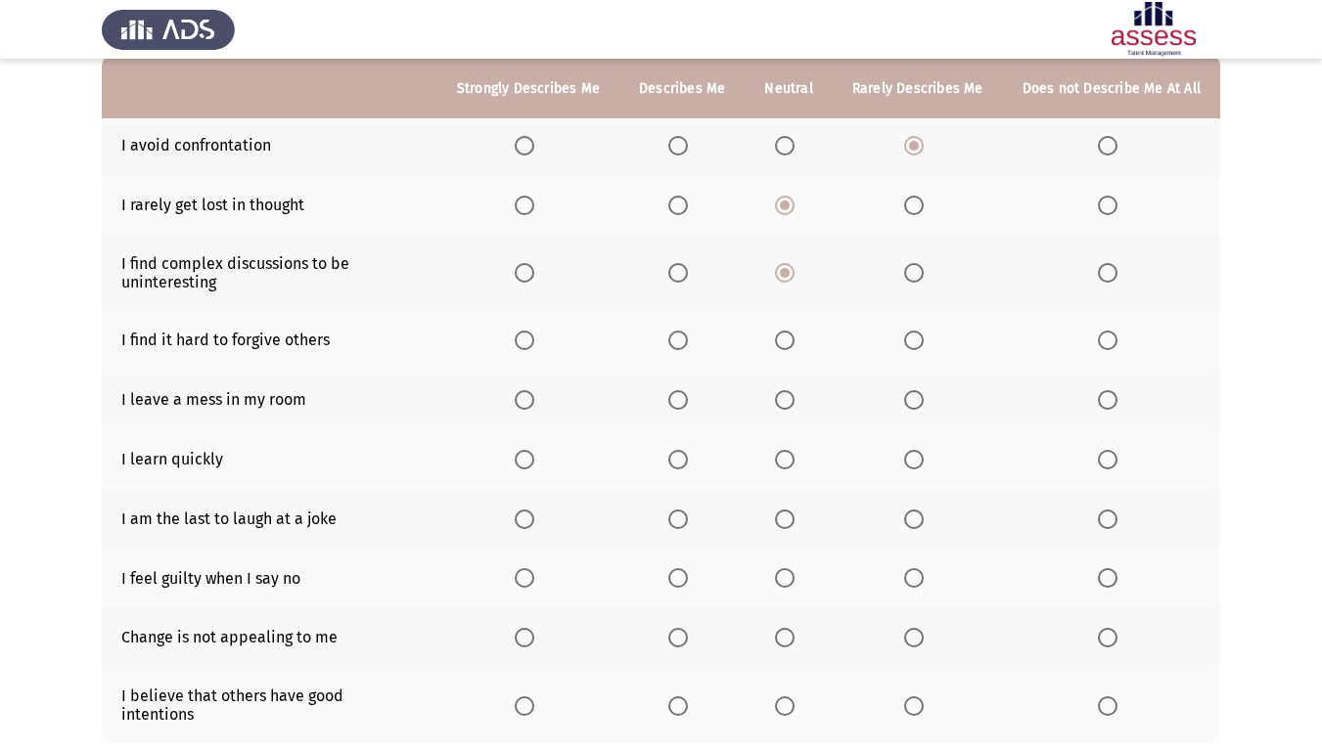
click at [910, 353] on th at bounding box center [918, 341] width 170 height 60
click at [922, 350] on span "Select an option" at bounding box center [914, 341] width 20 height 20
click at [922, 350] on input "Select an option" at bounding box center [914, 341] width 20 height 20
click at [1108, 338] on span "Select an option" at bounding box center [1108, 341] width 20 height 20
click at [1108, 338] on input "Select an option" at bounding box center [1108, 341] width 20 height 20
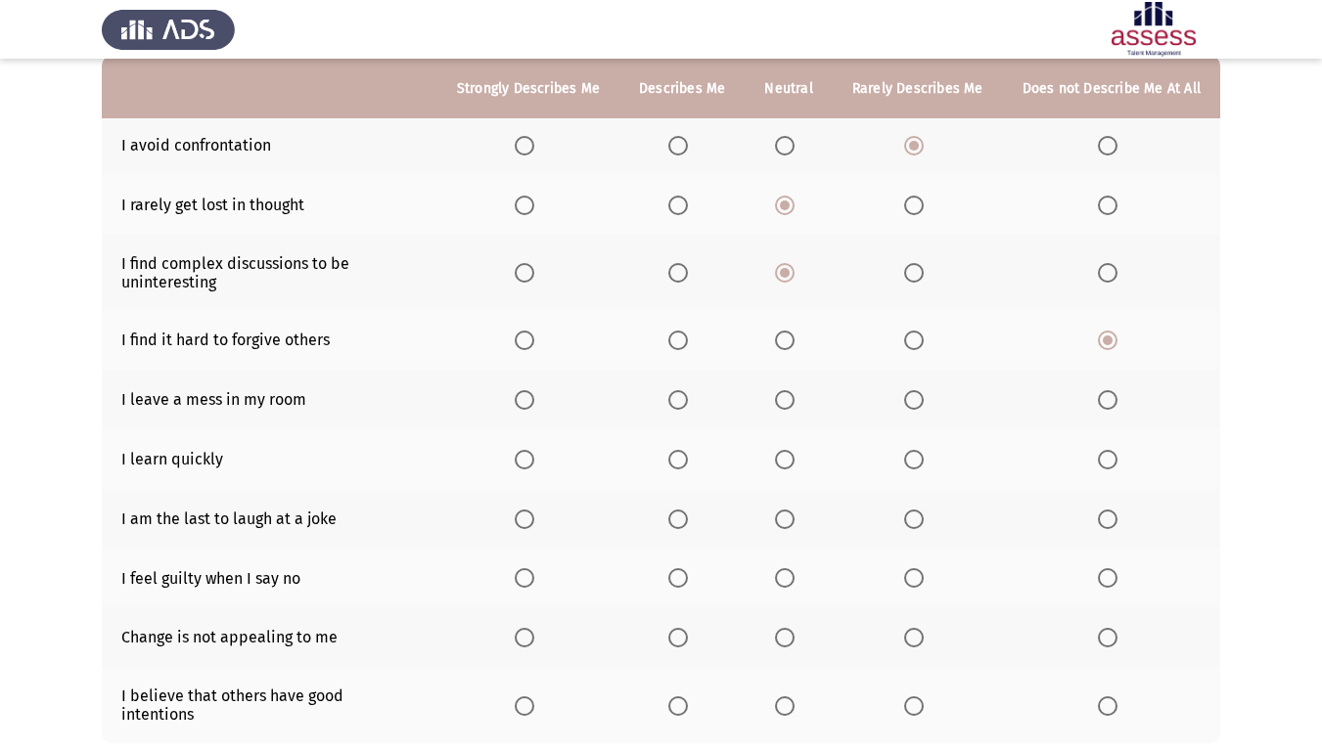
click at [919, 339] on span "Select an option" at bounding box center [914, 341] width 20 height 20
click at [919, 339] on input "Select an option" at bounding box center [914, 341] width 20 height 20
click at [1114, 333] on span "Select an option" at bounding box center [1108, 341] width 20 height 20
click at [1114, 333] on input "Select an option" at bounding box center [1108, 341] width 20 height 20
click at [904, 394] on th at bounding box center [918, 400] width 170 height 60
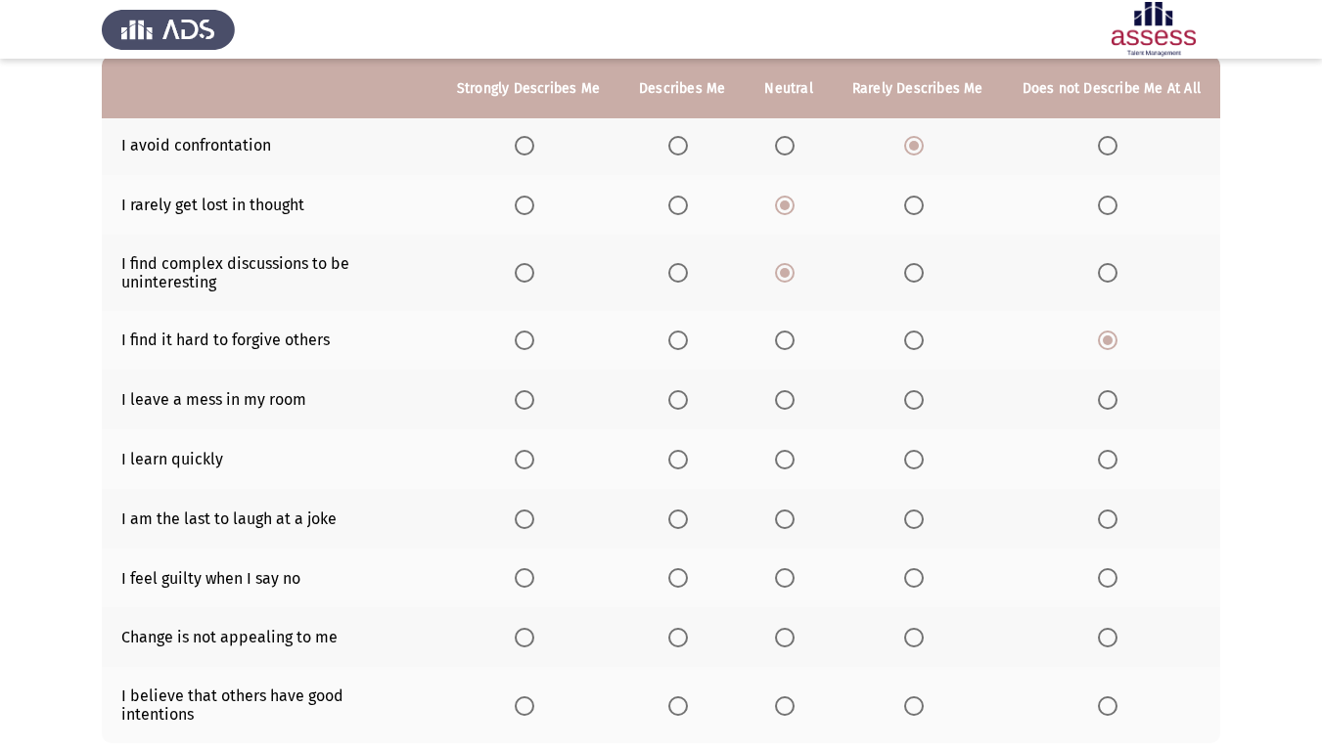
click at [919, 394] on span "Select an option" at bounding box center [914, 400] width 20 height 20
click at [919, 394] on input "Select an option" at bounding box center [914, 400] width 20 height 20
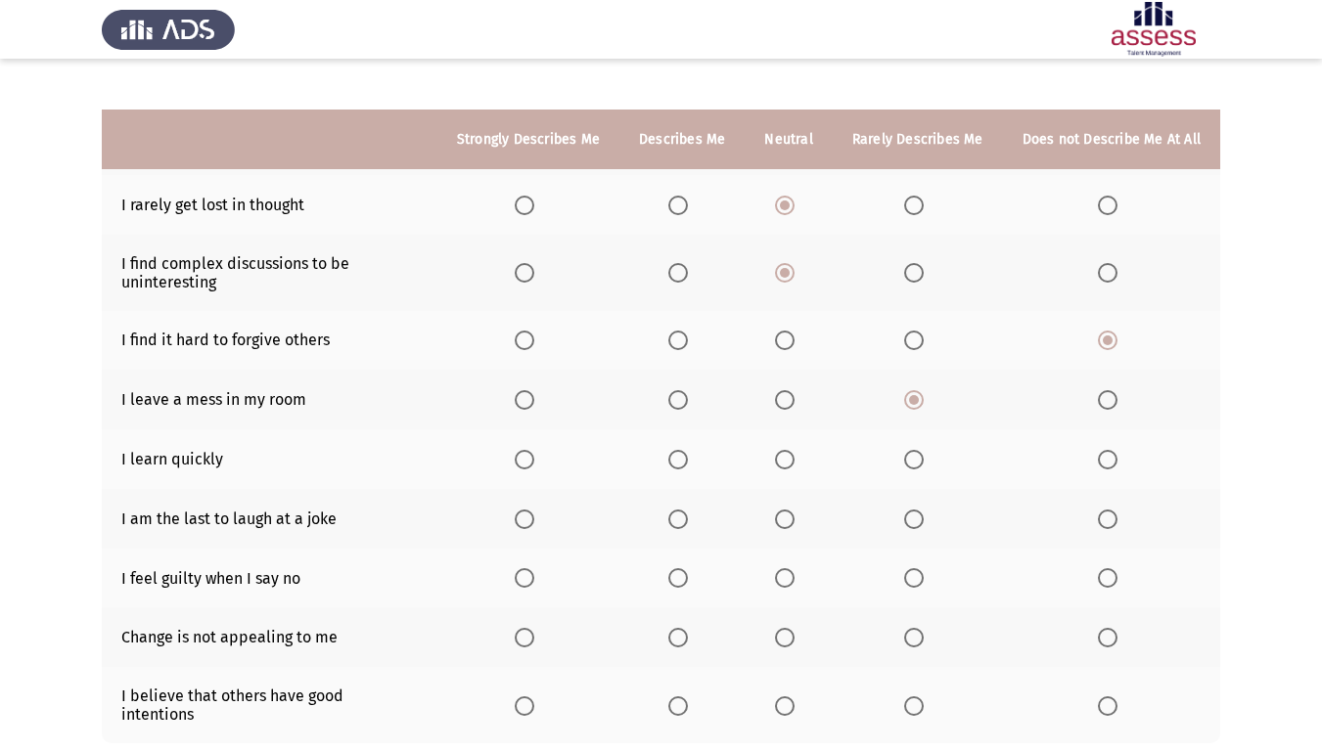
scroll to position [294, 0]
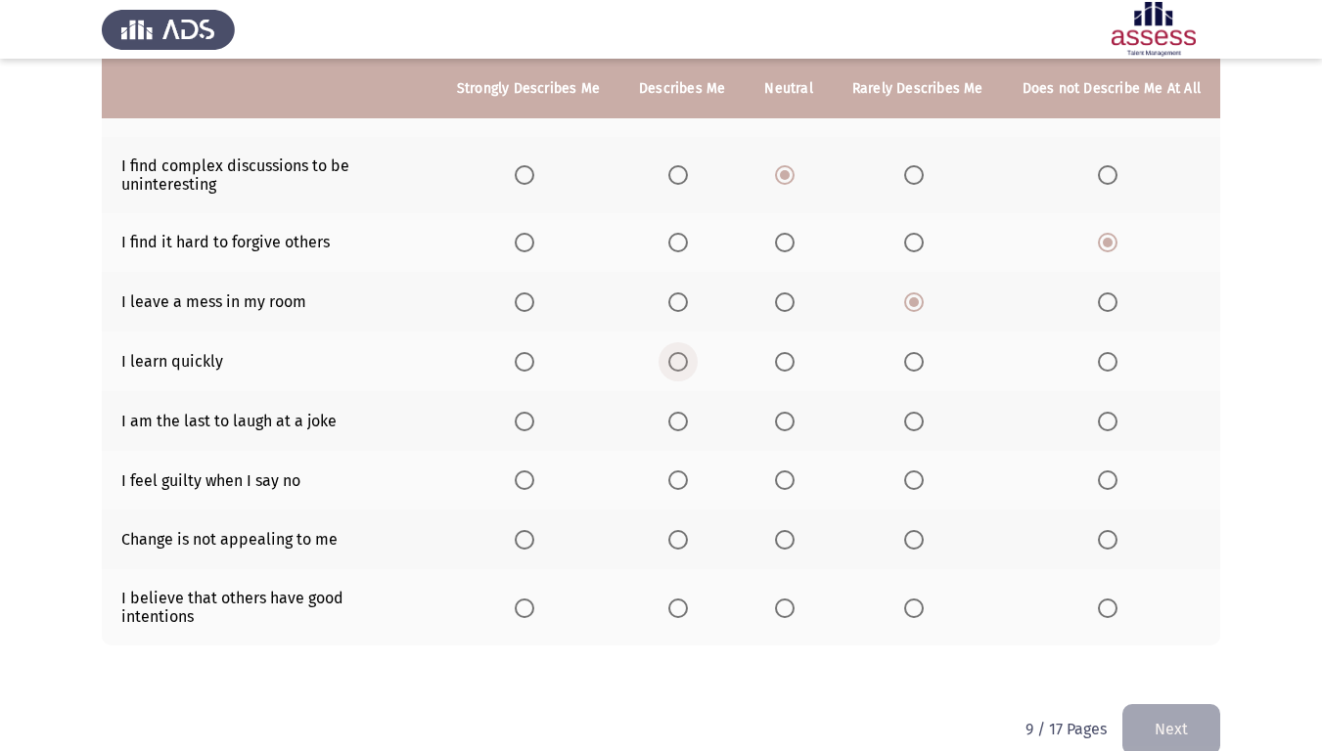
click at [684, 356] on span "Select an option" at bounding box center [678, 362] width 20 height 20
click at [684, 356] on input "Select an option" at bounding box center [678, 362] width 20 height 20
click at [911, 413] on span "Select an option" at bounding box center [914, 422] width 20 height 20
click at [911, 413] on input "Select an option" at bounding box center [914, 422] width 20 height 20
click at [786, 426] on span "Select an option" at bounding box center [785, 422] width 20 height 20
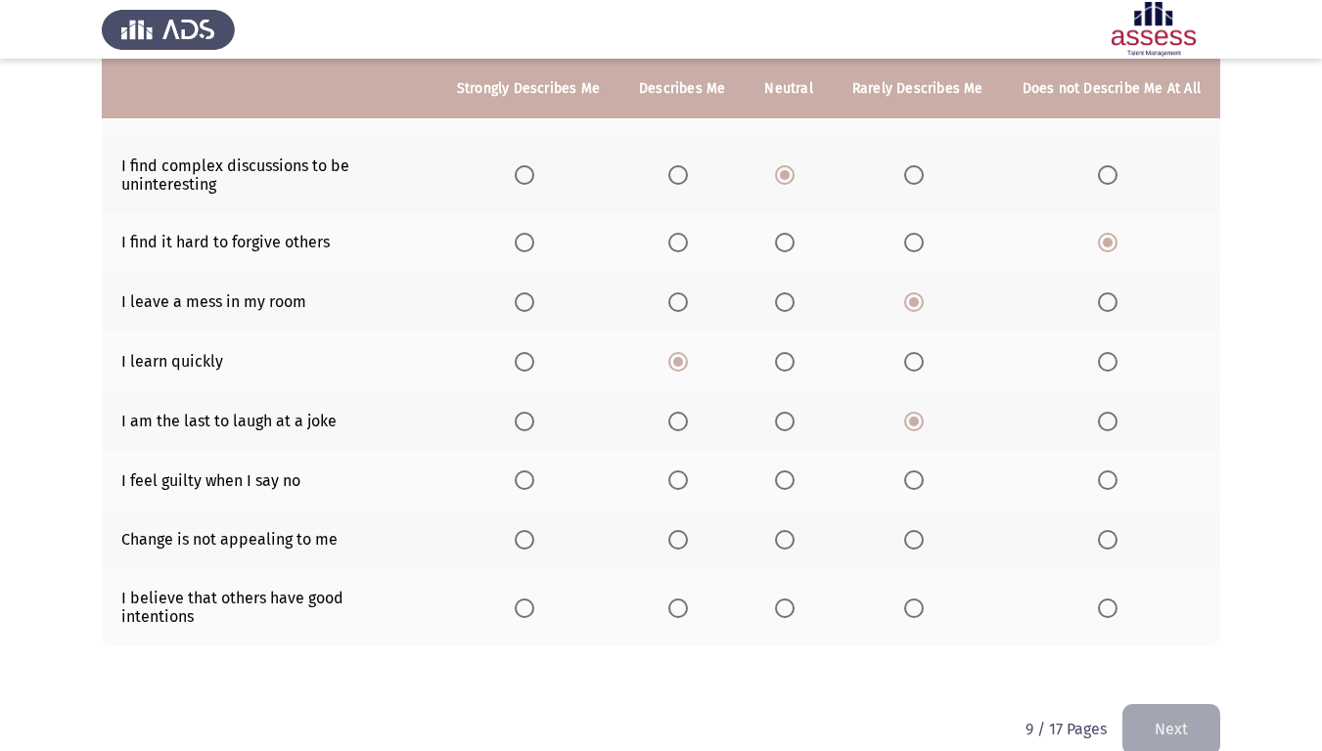
click at [786, 426] on input "Select an option" at bounding box center [785, 422] width 20 height 20
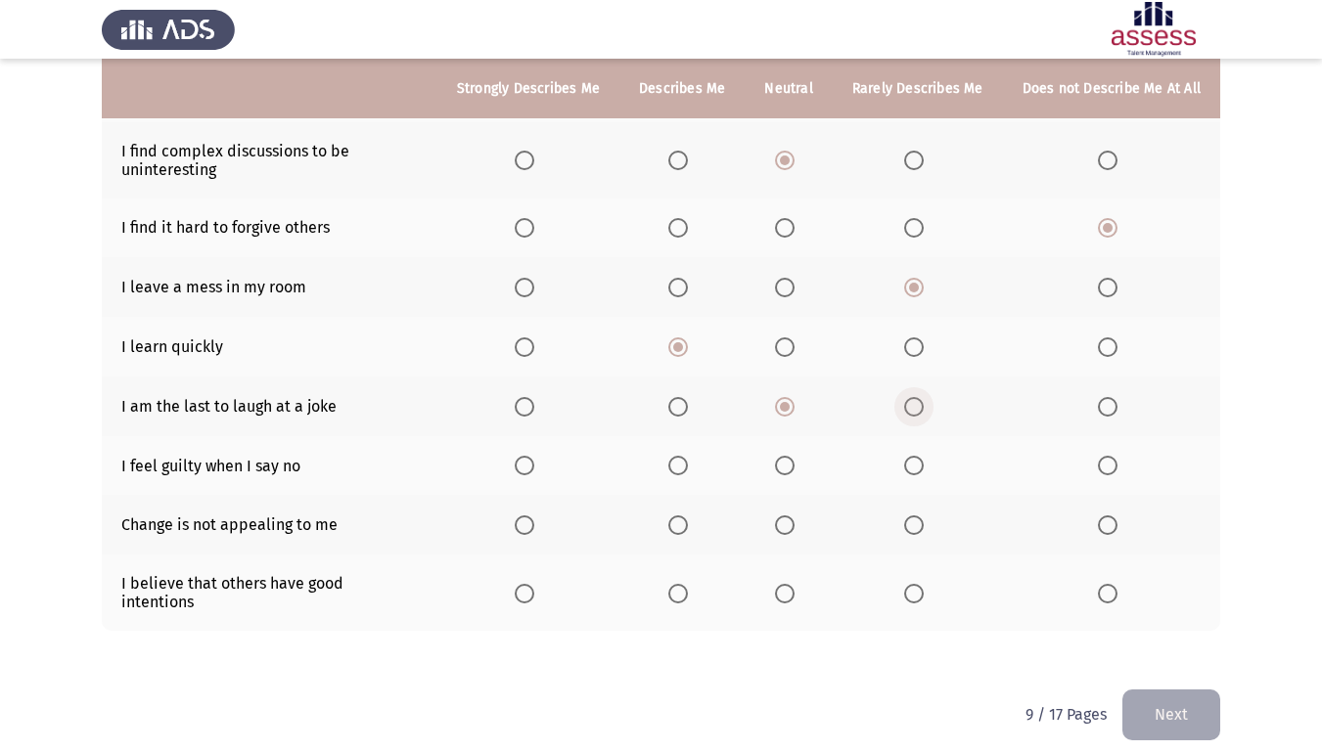
click at [911, 411] on span "Select an option" at bounding box center [914, 407] width 20 height 20
click at [911, 411] on input "Select an option" at bounding box center [914, 407] width 20 height 20
click at [688, 471] on span "Select an option" at bounding box center [678, 466] width 20 height 20
click at [688, 471] on input "Select an option" at bounding box center [678, 466] width 20 height 20
click at [771, 520] on th at bounding box center [788, 525] width 87 height 60
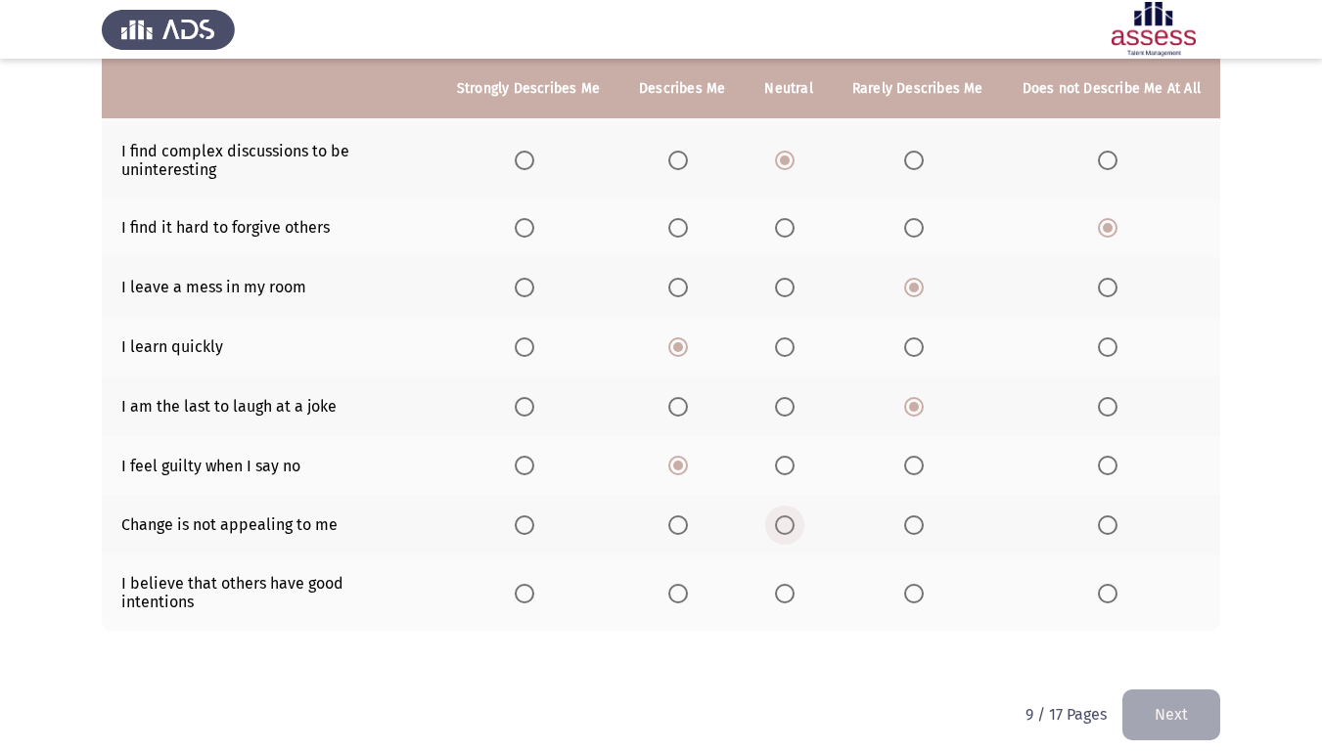
click at [788, 522] on span "Select an option" at bounding box center [785, 526] width 20 height 20
click at [788, 522] on input "Select an option" at bounding box center [785, 526] width 20 height 20
click at [688, 588] on span "Select an option" at bounding box center [678, 594] width 20 height 20
click at [688, 588] on input "Select an option" at bounding box center [678, 594] width 20 height 20
click at [1140, 627] on button "Next" at bounding box center [1171, 715] width 98 height 50
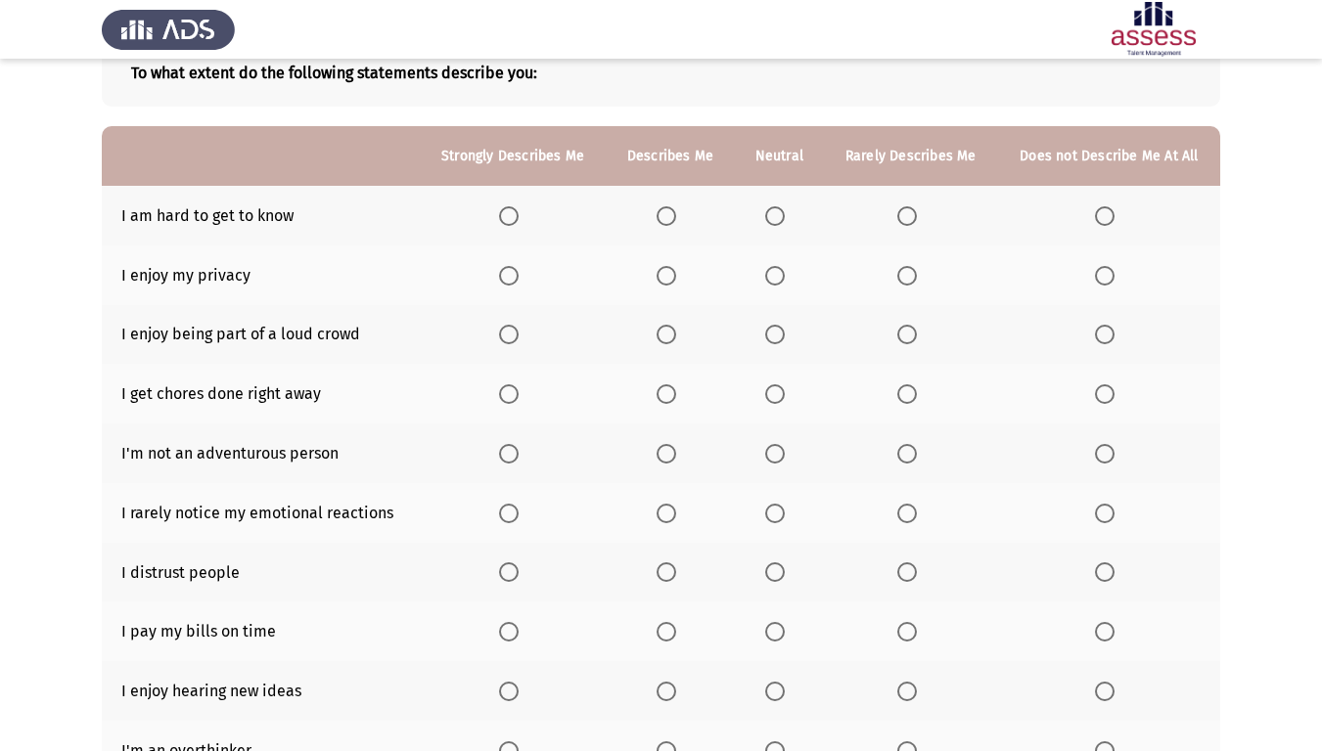
scroll to position [0, 0]
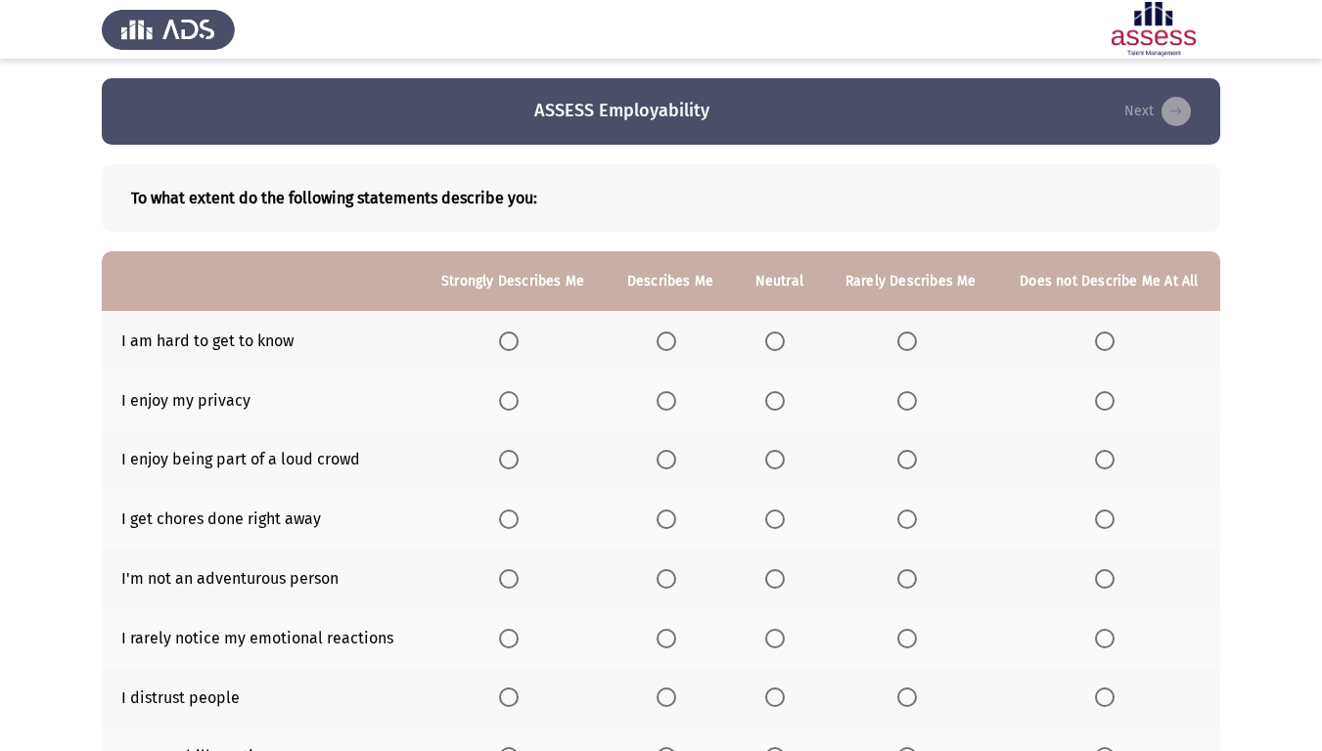
click at [1123, 341] on th at bounding box center [1109, 341] width 222 height 60
click at [1097, 339] on span "Select an option" at bounding box center [1105, 342] width 20 height 20
click at [1097, 339] on input "Select an option" at bounding box center [1105, 342] width 20 height 20
click at [765, 404] on span "Select an option" at bounding box center [775, 401] width 20 height 20
click at [765, 404] on input "Select an option" at bounding box center [775, 401] width 20 height 20
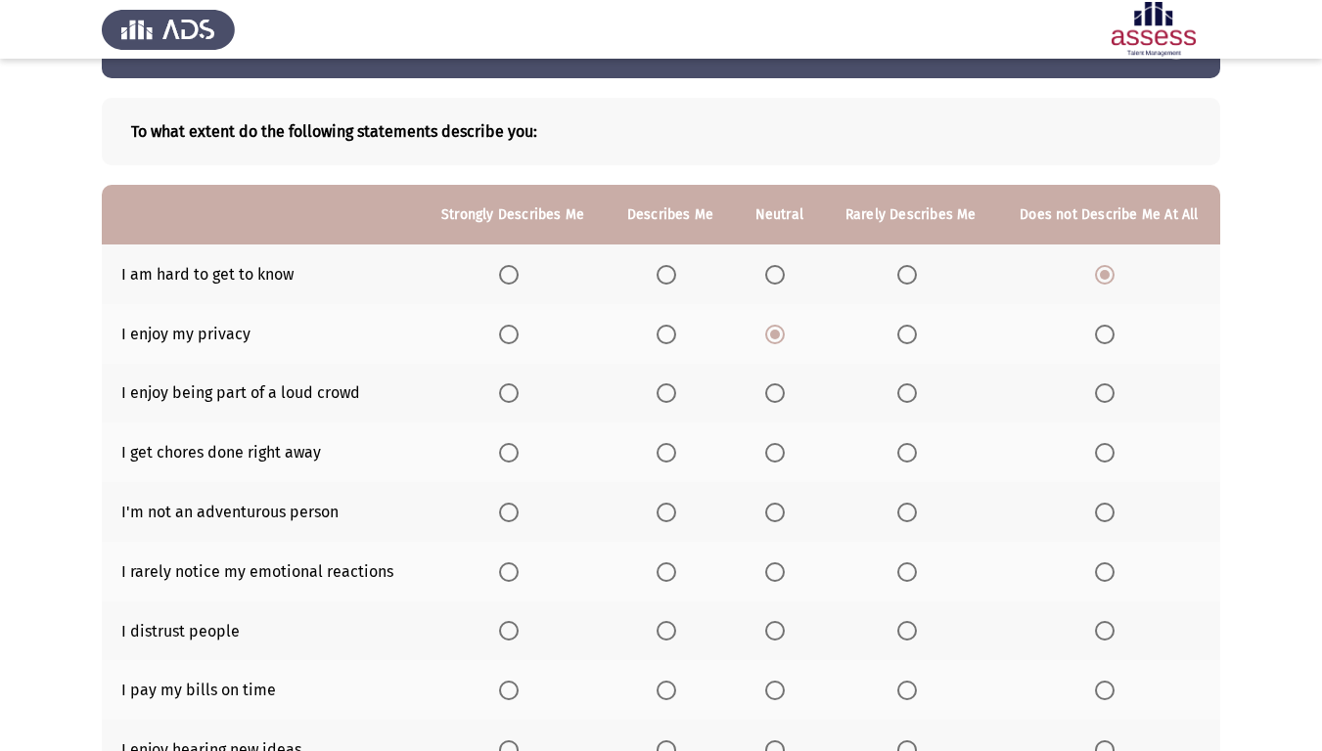
scroll to position [98, 0]
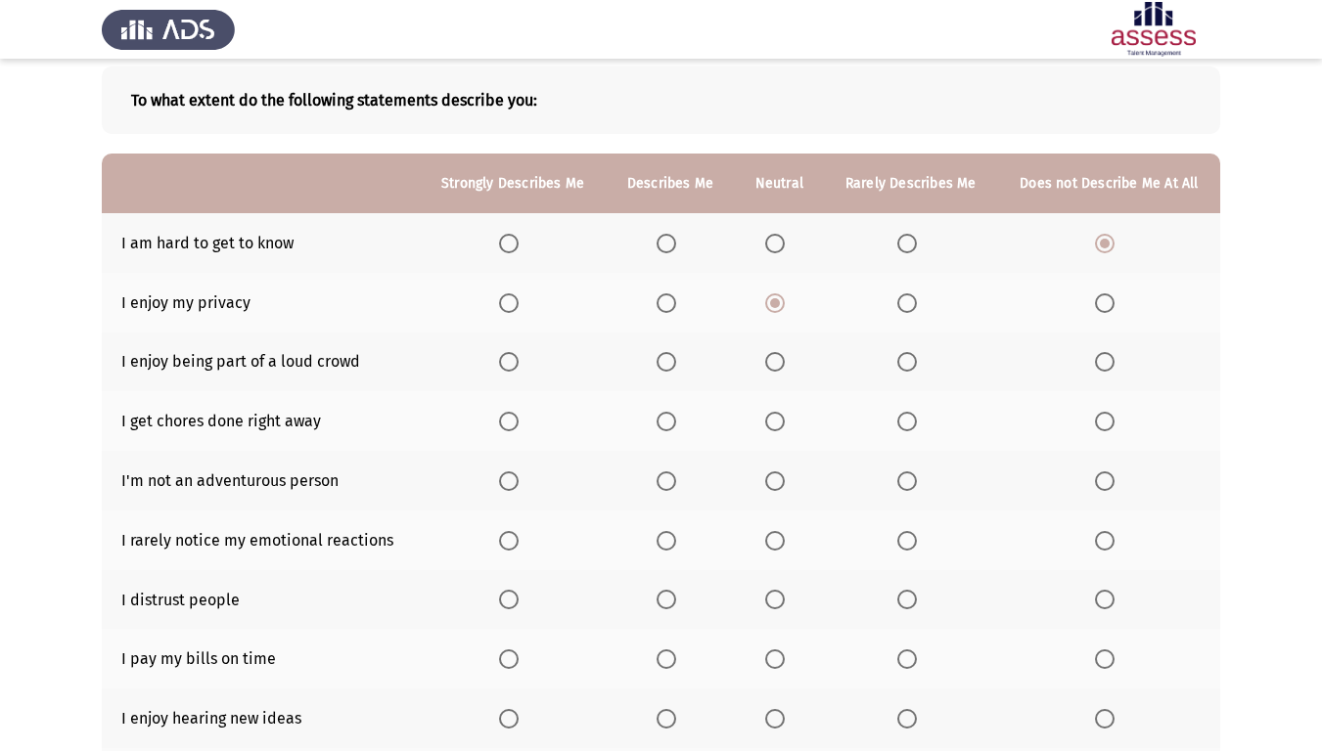
click at [660, 360] on span "Select an option" at bounding box center [666, 362] width 20 height 20
click at [660, 360] on input "Select an option" at bounding box center [666, 362] width 20 height 20
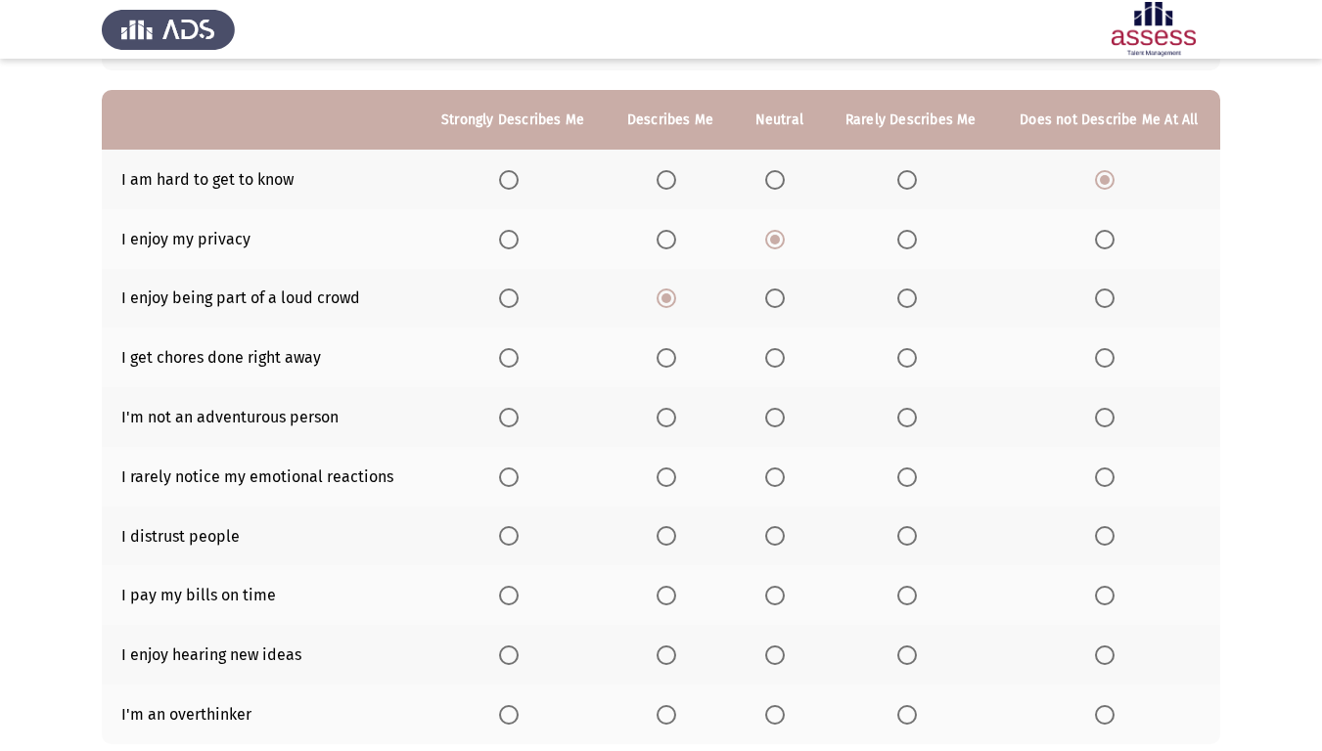
scroll to position [196, 0]
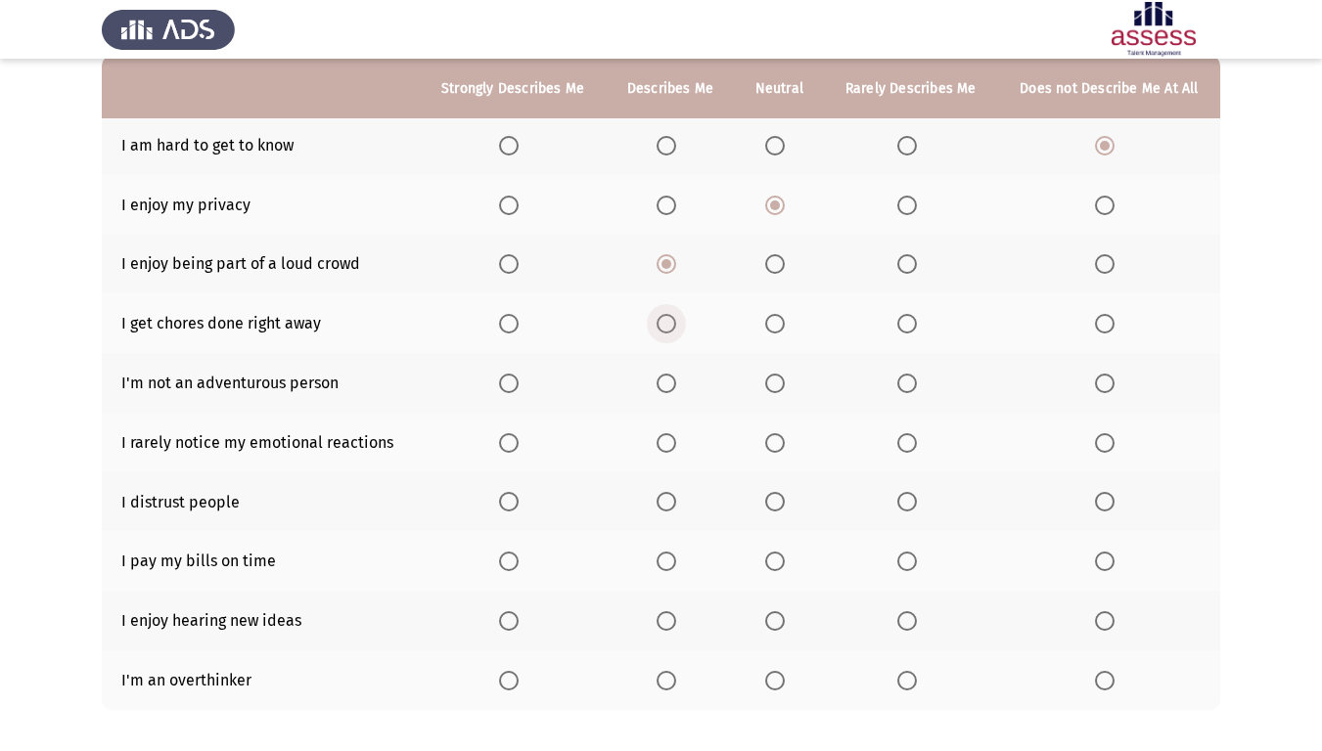
click at [674, 332] on span "Select an option" at bounding box center [666, 324] width 20 height 20
click at [674, 332] on input "Select an option" at bounding box center [666, 324] width 20 height 20
click at [790, 323] on label "Select an option" at bounding box center [778, 324] width 27 height 20
click at [785, 323] on input "Select an option" at bounding box center [775, 324] width 20 height 20
click at [670, 317] on span "Select an option" at bounding box center [666, 324] width 20 height 20
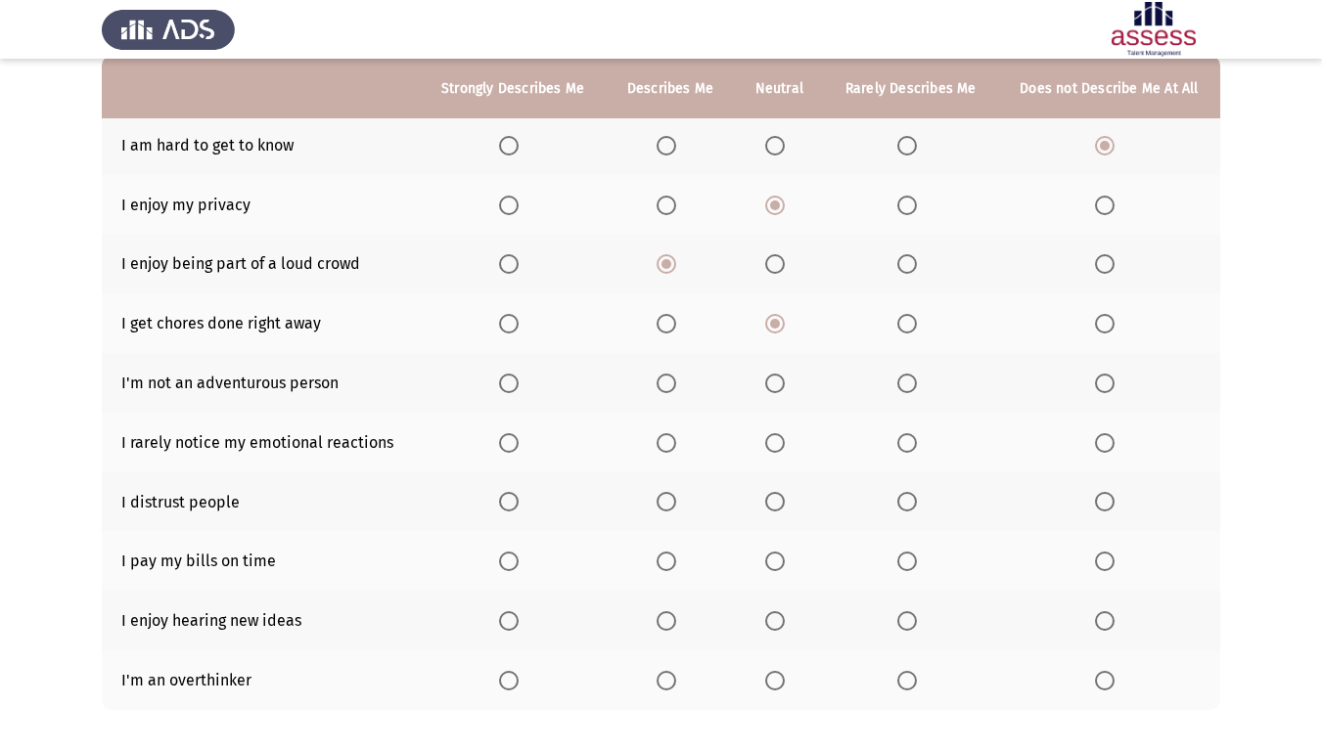
click at [670, 317] on input "Select an option" at bounding box center [666, 324] width 20 height 20
click at [776, 328] on span "Select an option" at bounding box center [775, 324] width 20 height 20
click at [776, 328] on input "Select an option" at bounding box center [775, 324] width 20 height 20
click at [897, 381] on span "Select an option" at bounding box center [907, 384] width 20 height 20
click at [897, 381] on input "Select an option" at bounding box center [907, 384] width 20 height 20
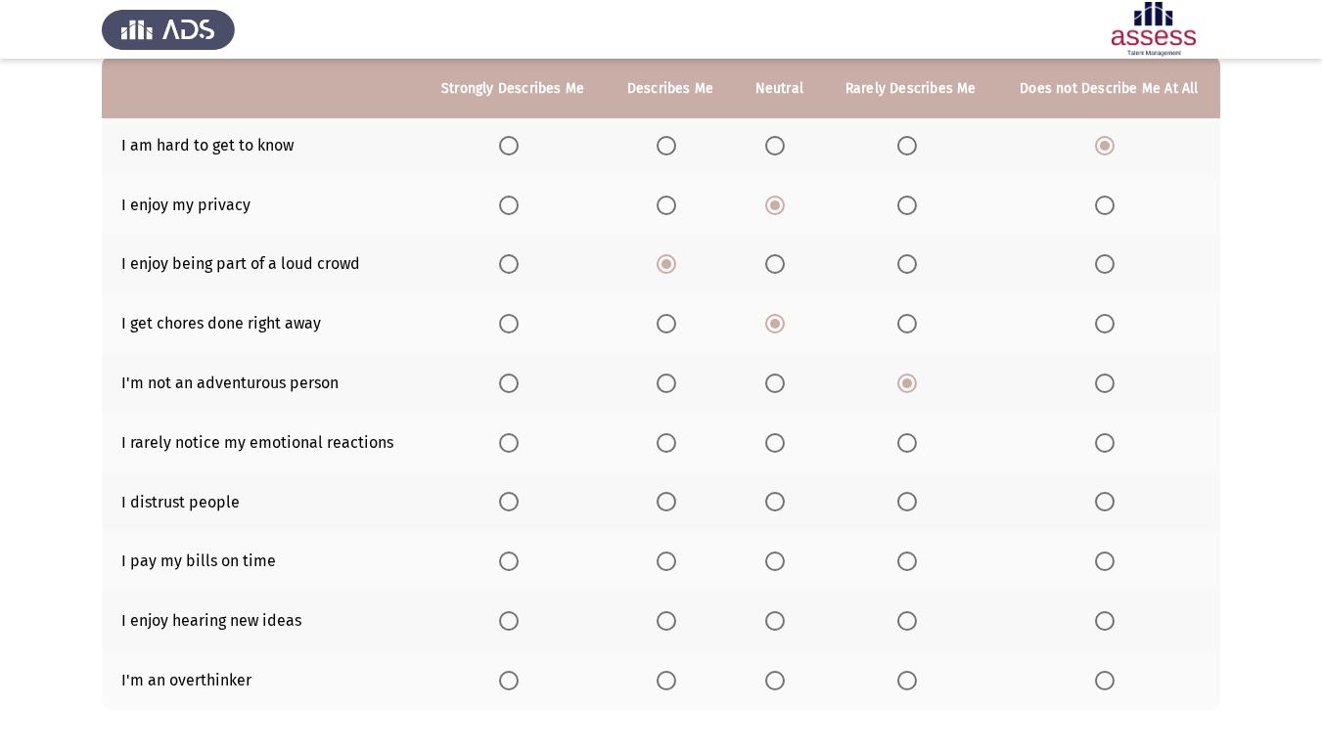
click at [1107, 380] on span "Select an option" at bounding box center [1105, 384] width 20 height 20
click at [1107, 380] on input "Select an option" at bounding box center [1105, 384] width 20 height 20
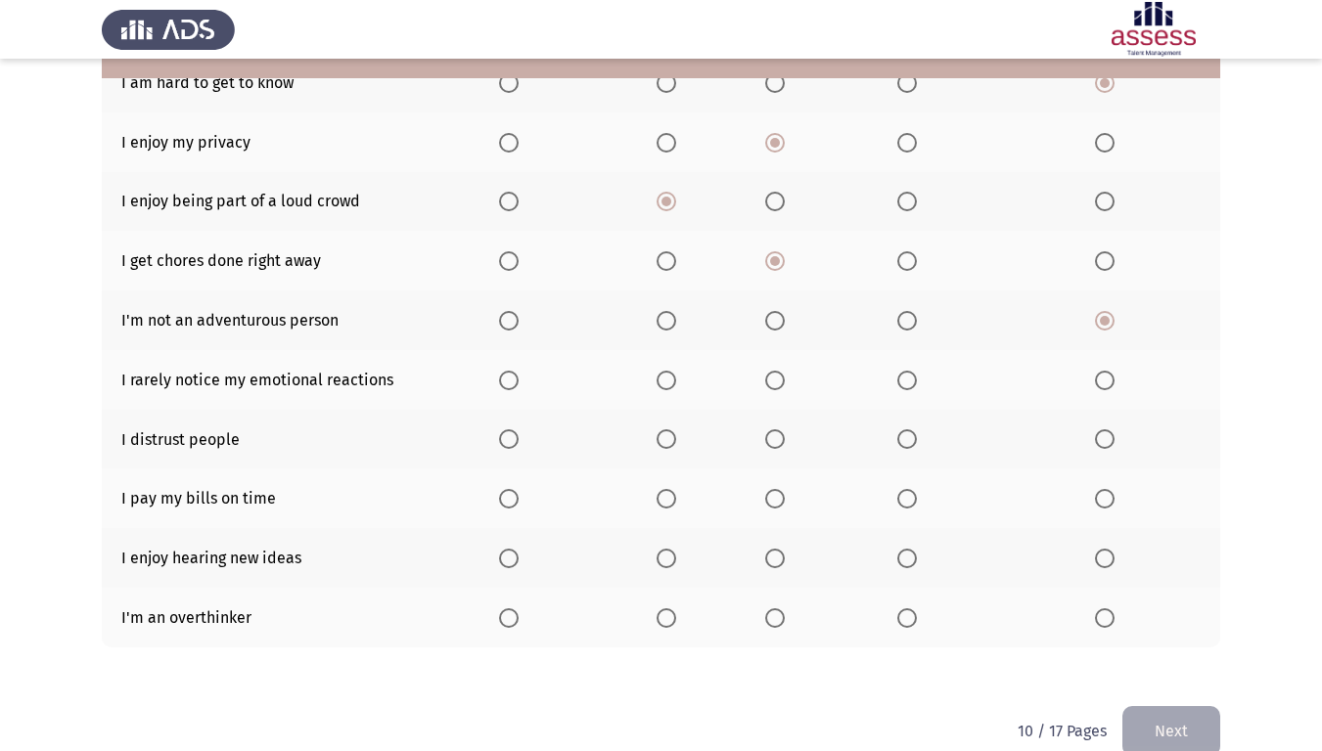
scroll to position [292, 0]
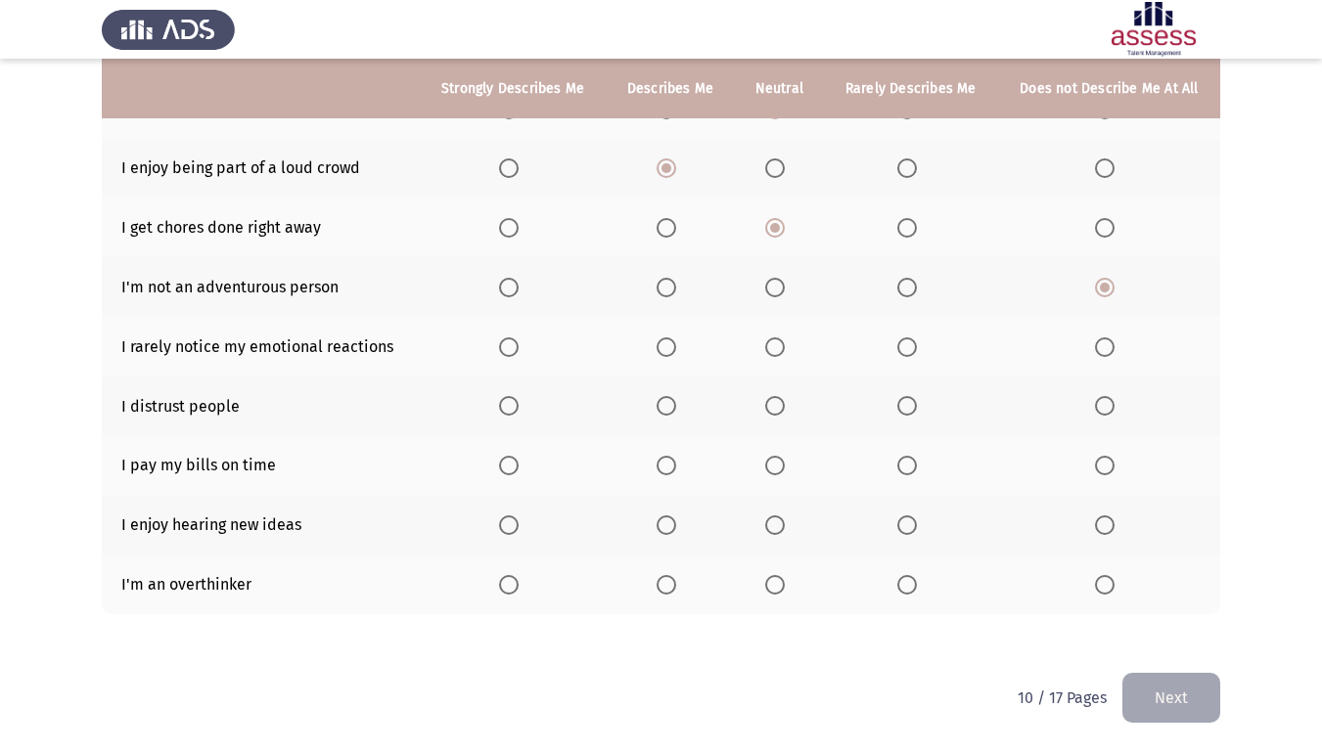
click at [888, 341] on th at bounding box center [911, 347] width 174 height 60
click at [893, 342] on th at bounding box center [911, 347] width 174 height 60
click at [910, 343] on span "Select an option" at bounding box center [907, 348] width 20 height 20
click at [910, 343] on input "Select an option" at bounding box center [907, 348] width 20 height 20
click at [910, 407] on span "Select an option" at bounding box center [907, 406] width 20 height 20
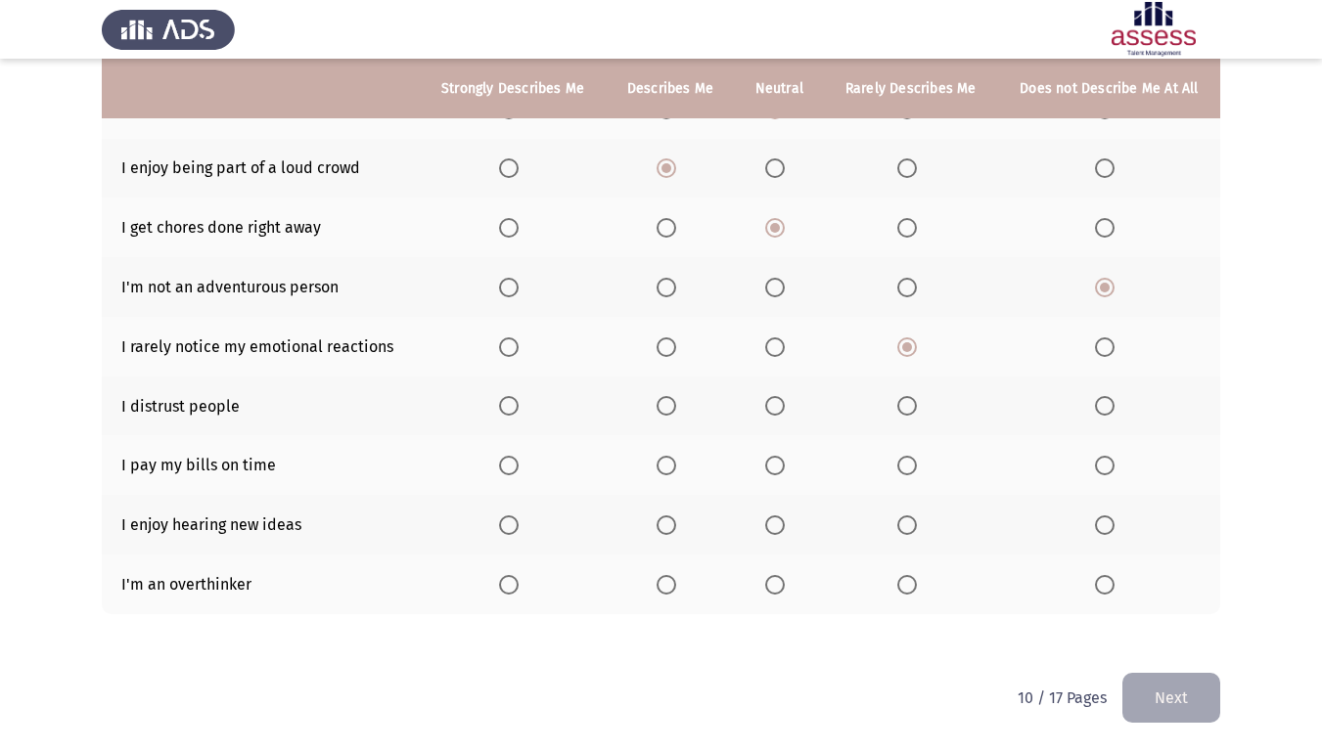
click at [910, 407] on input "Select an option" at bounding box center [907, 406] width 20 height 20
click at [668, 472] on span "Select an option" at bounding box center [666, 466] width 20 height 20
click at [668, 472] on input "Select an option" at bounding box center [666, 466] width 20 height 20
click at [503, 459] on span "Select an option" at bounding box center [509, 466] width 20 height 20
click at [503, 459] on input "Select an option" at bounding box center [509, 466] width 20 height 20
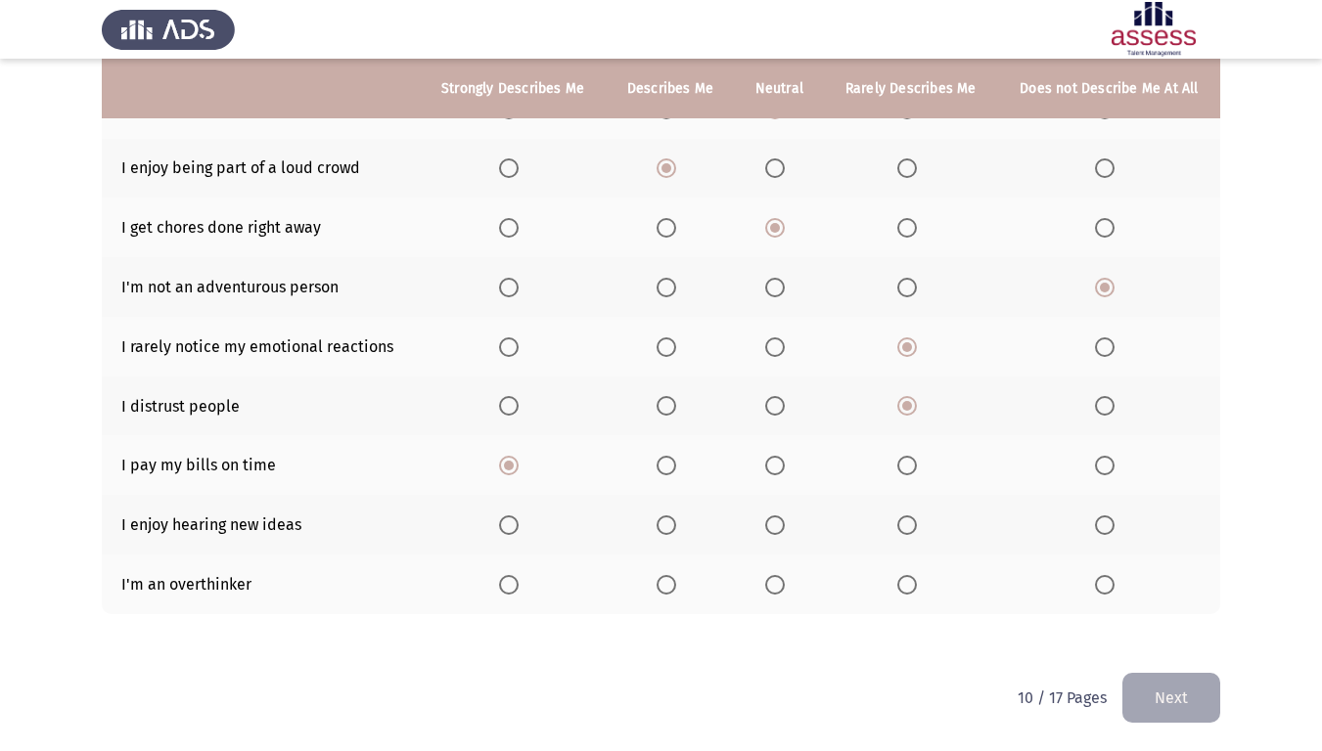
click at [674, 531] on span "Select an option" at bounding box center [666, 526] width 20 height 20
click at [674, 531] on input "Select an option" at bounding box center [666, 526] width 20 height 20
click at [781, 590] on span "Select an option" at bounding box center [775, 585] width 20 height 20
click at [781, 590] on input "Select an option" at bounding box center [775, 585] width 20 height 20
click at [1180, 627] on button "Next" at bounding box center [1171, 698] width 98 height 50
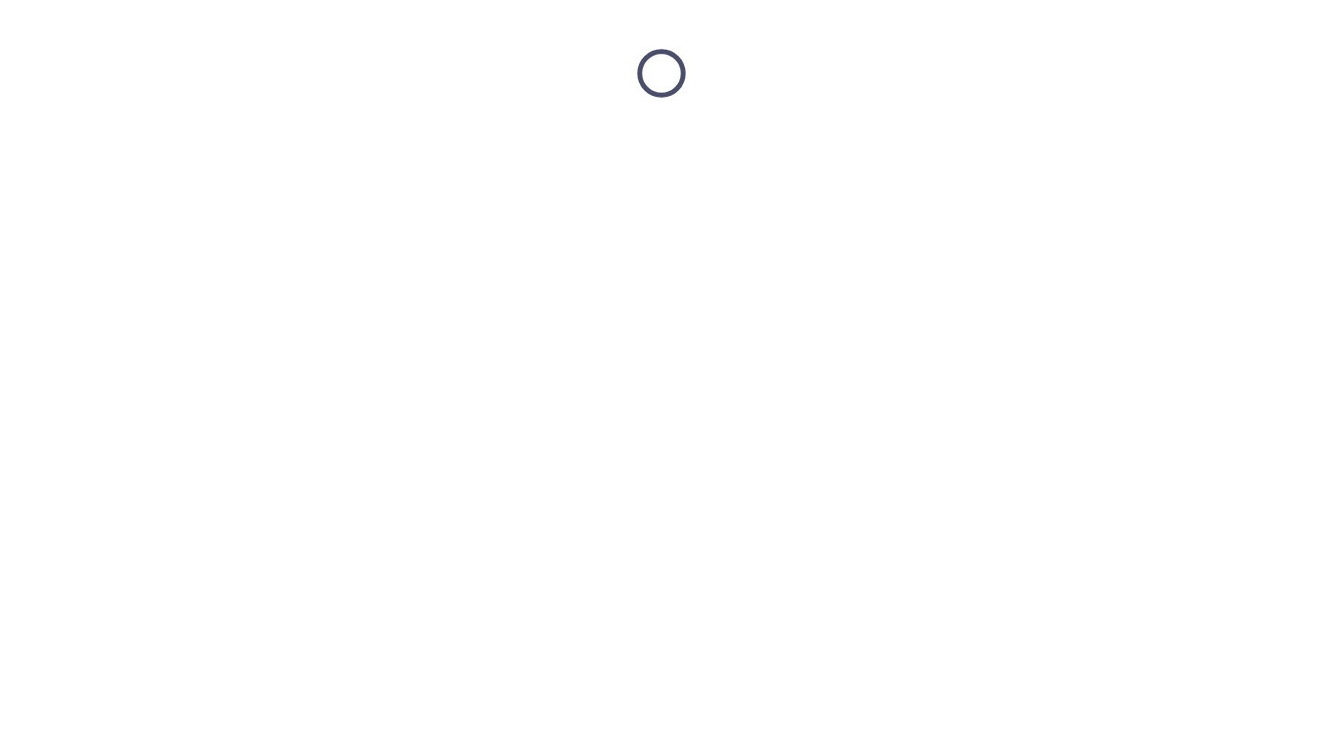
scroll to position [0, 0]
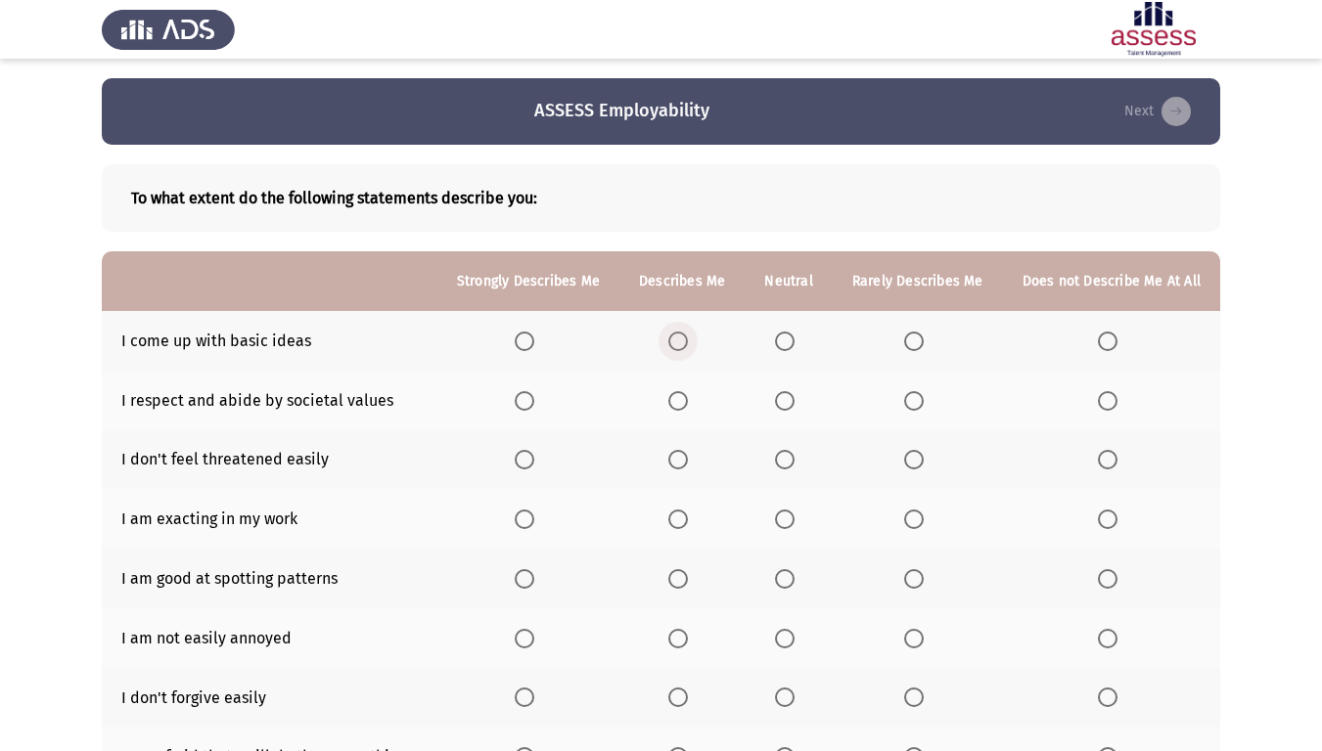
click at [688, 343] on span "Select an option" at bounding box center [678, 342] width 20 height 20
click at [688, 343] on input "Select an option" at bounding box center [678, 342] width 20 height 20
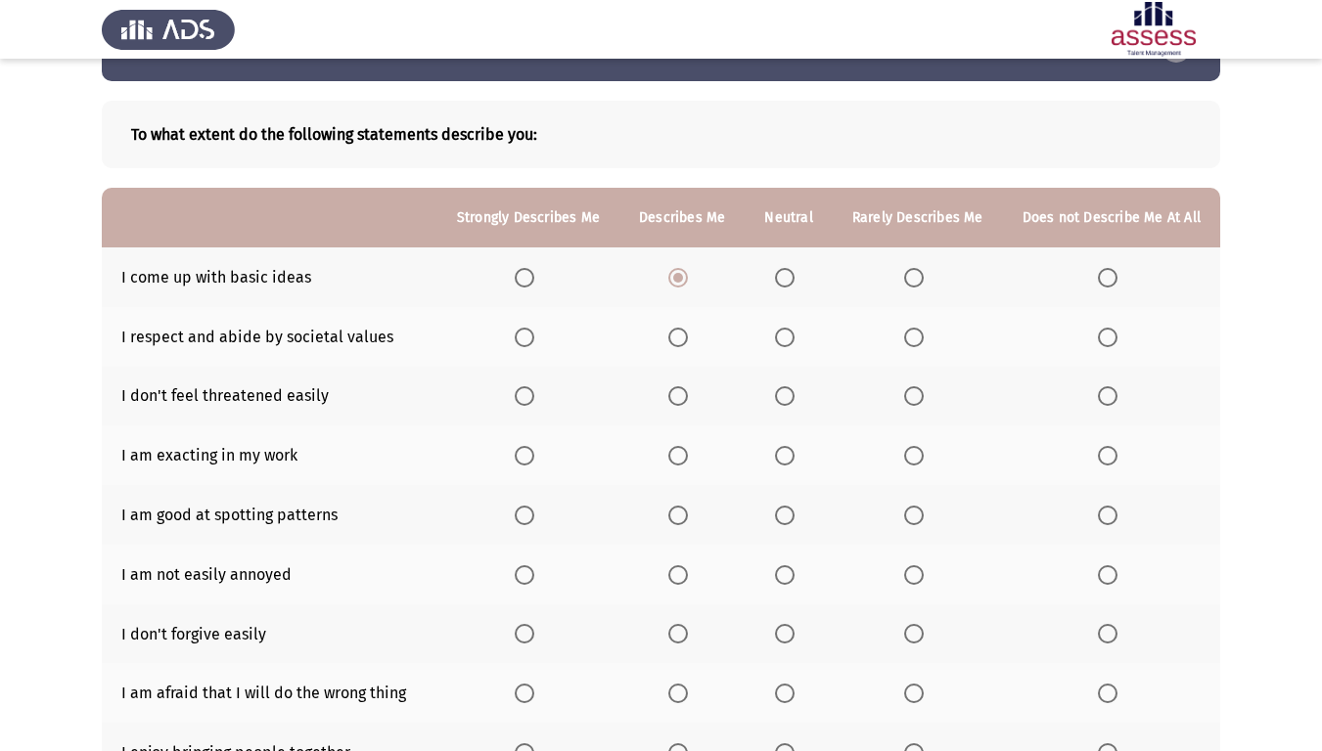
scroll to position [98, 0]
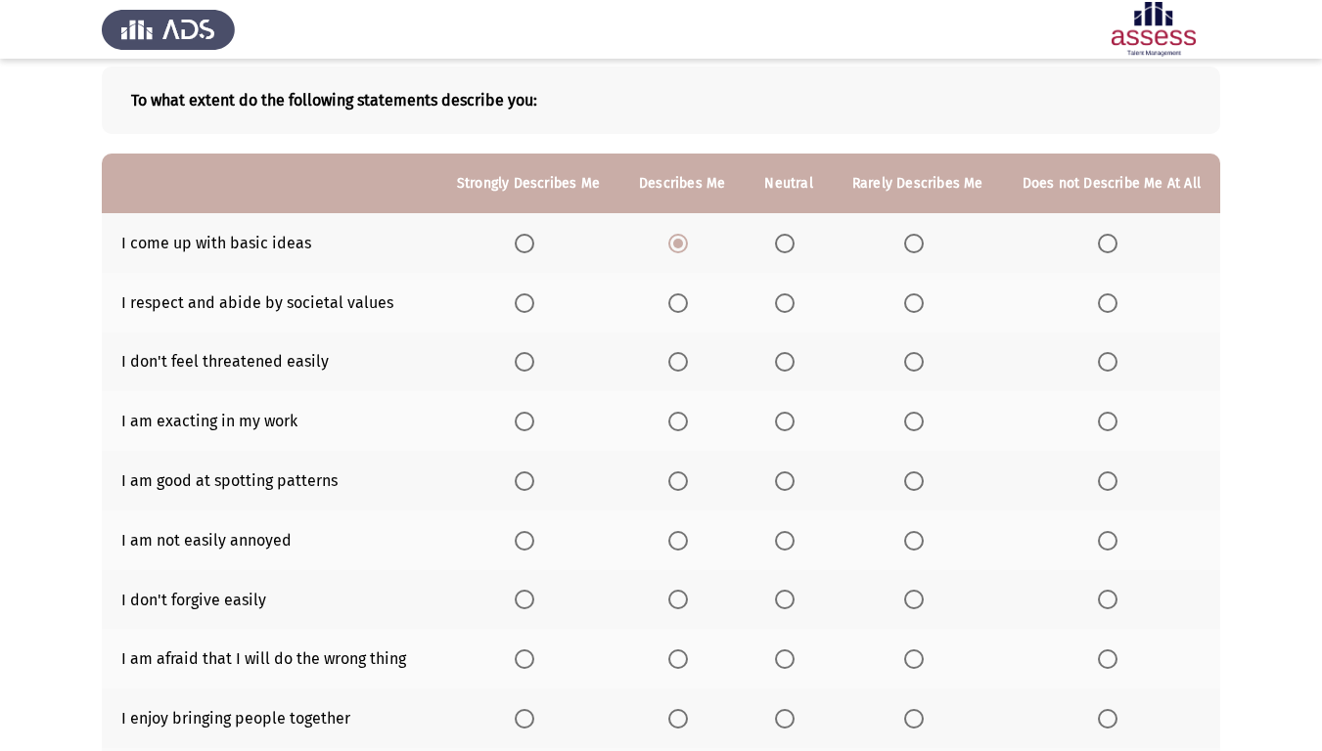
click at [679, 296] on span "Select an option" at bounding box center [678, 304] width 20 height 20
click at [679, 296] on input "Select an option" at bounding box center [678, 304] width 20 height 20
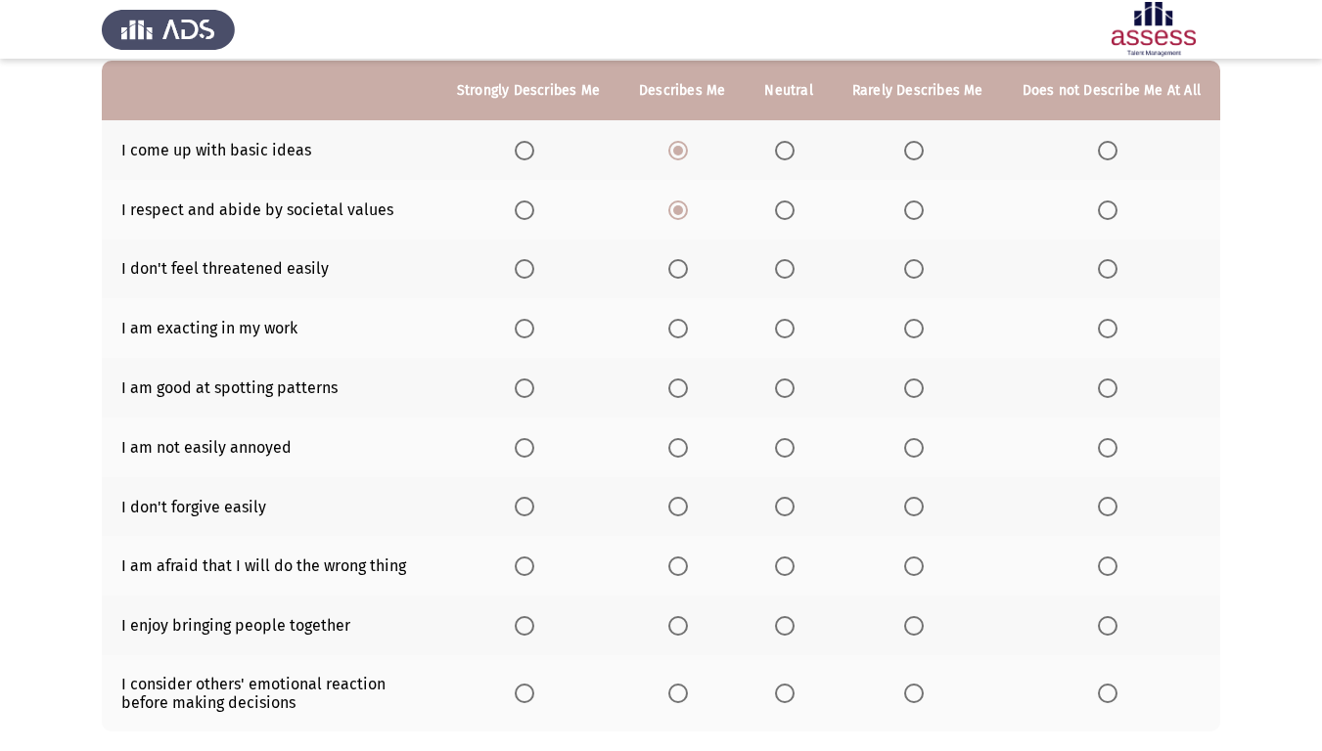
scroll to position [196, 0]
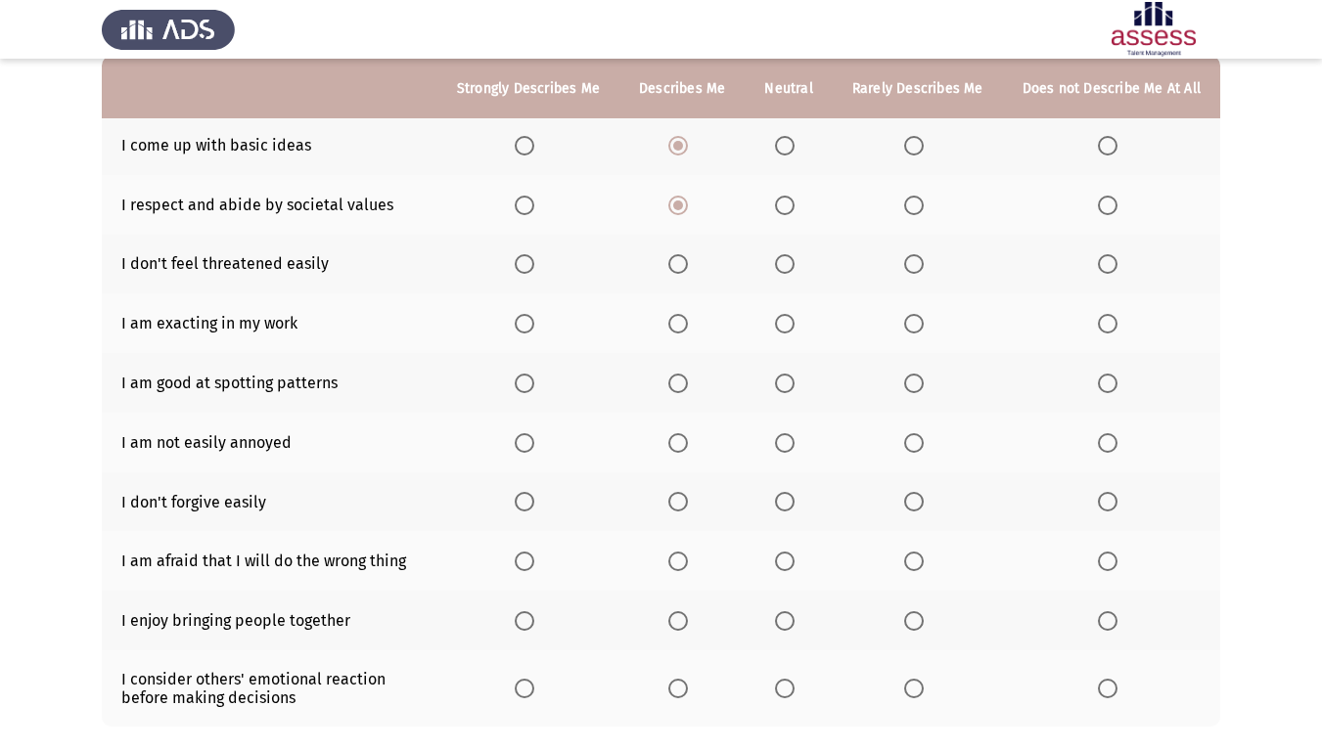
click at [901, 273] on th at bounding box center [918, 265] width 170 height 60
click at [696, 266] on label "Select an option" at bounding box center [681, 264] width 27 height 20
click at [688, 266] on input "Select an option" at bounding box center [678, 264] width 20 height 20
click at [783, 322] on span "Select an option" at bounding box center [785, 324] width 20 height 20
click at [783, 322] on input "Select an option" at bounding box center [785, 324] width 20 height 20
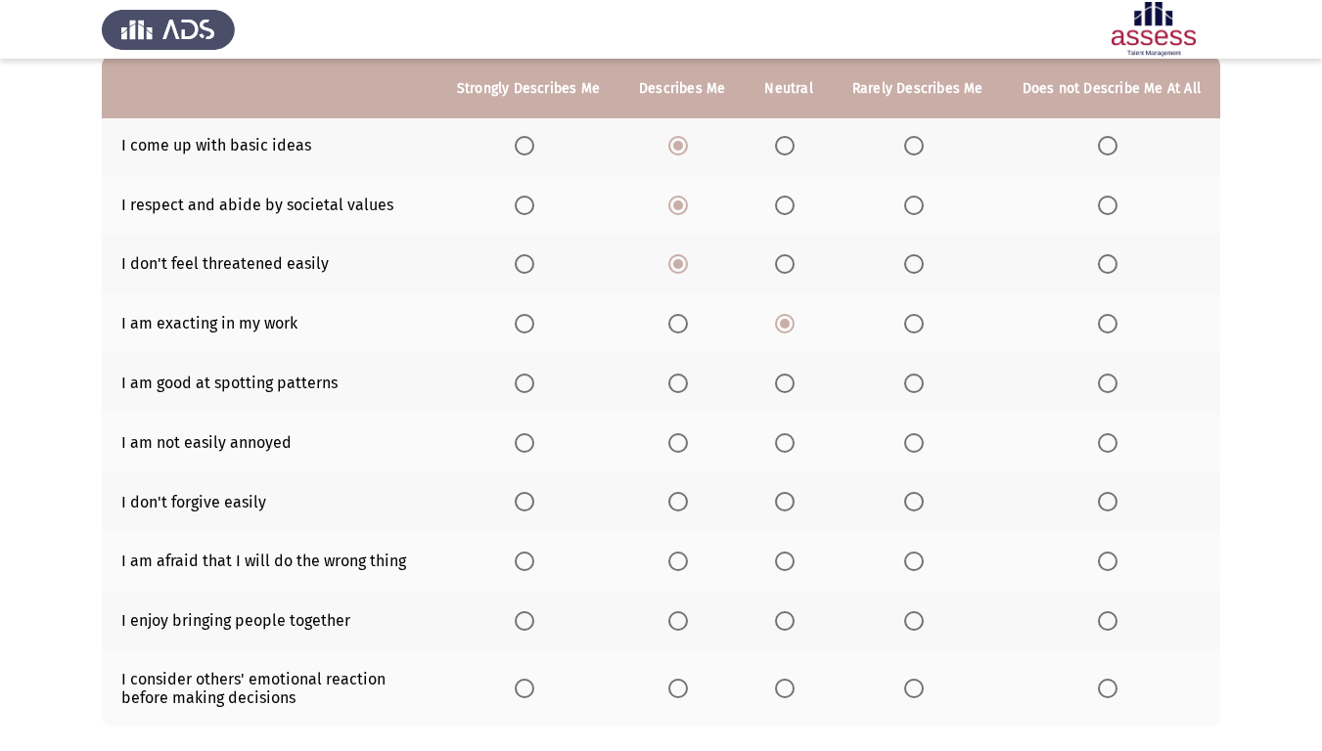
click at [788, 385] on span "Select an option" at bounding box center [785, 384] width 20 height 20
click at [788, 385] on input "Select an option" at bounding box center [785, 384] width 20 height 20
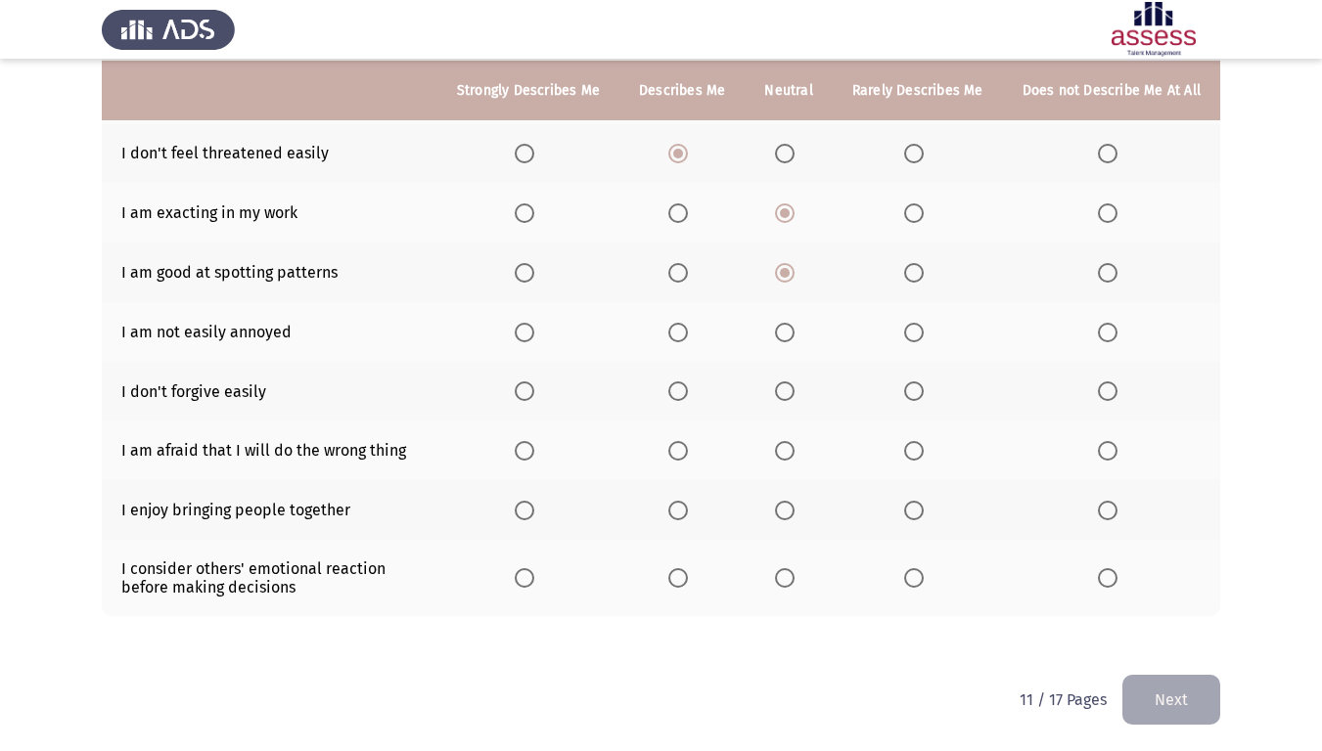
scroll to position [308, 0]
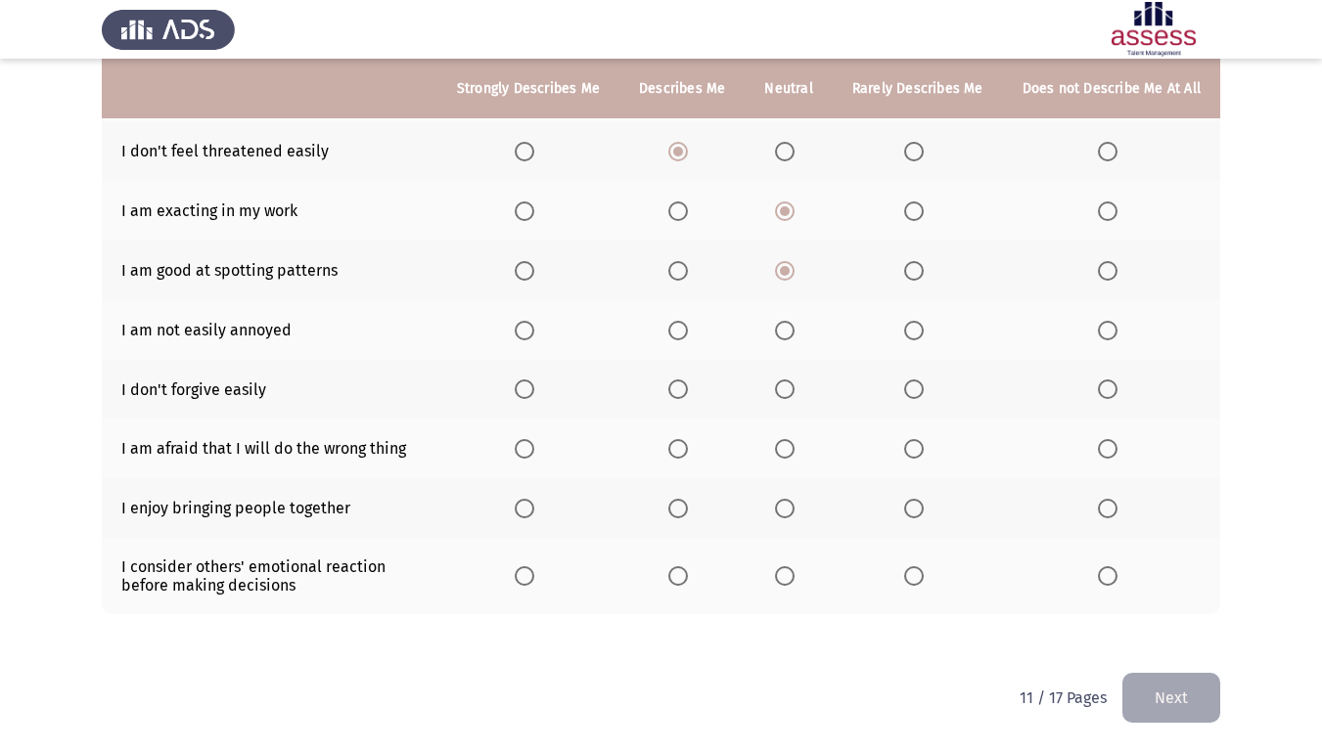
click at [534, 336] on span "Select an option" at bounding box center [525, 331] width 20 height 20
click at [534, 336] on input "Select an option" at bounding box center [525, 331] width 20 height 20
click at [915, 381] on span "Select an option" at bounding box center [914, 390] width 20 height 20
click at [915, 381] on input "Select an option" at bounding box center [914, 390] width 20 height 20
click at [1101, 385] on span "Select an option" at bounding box center [1108, 390] width 20 height 20
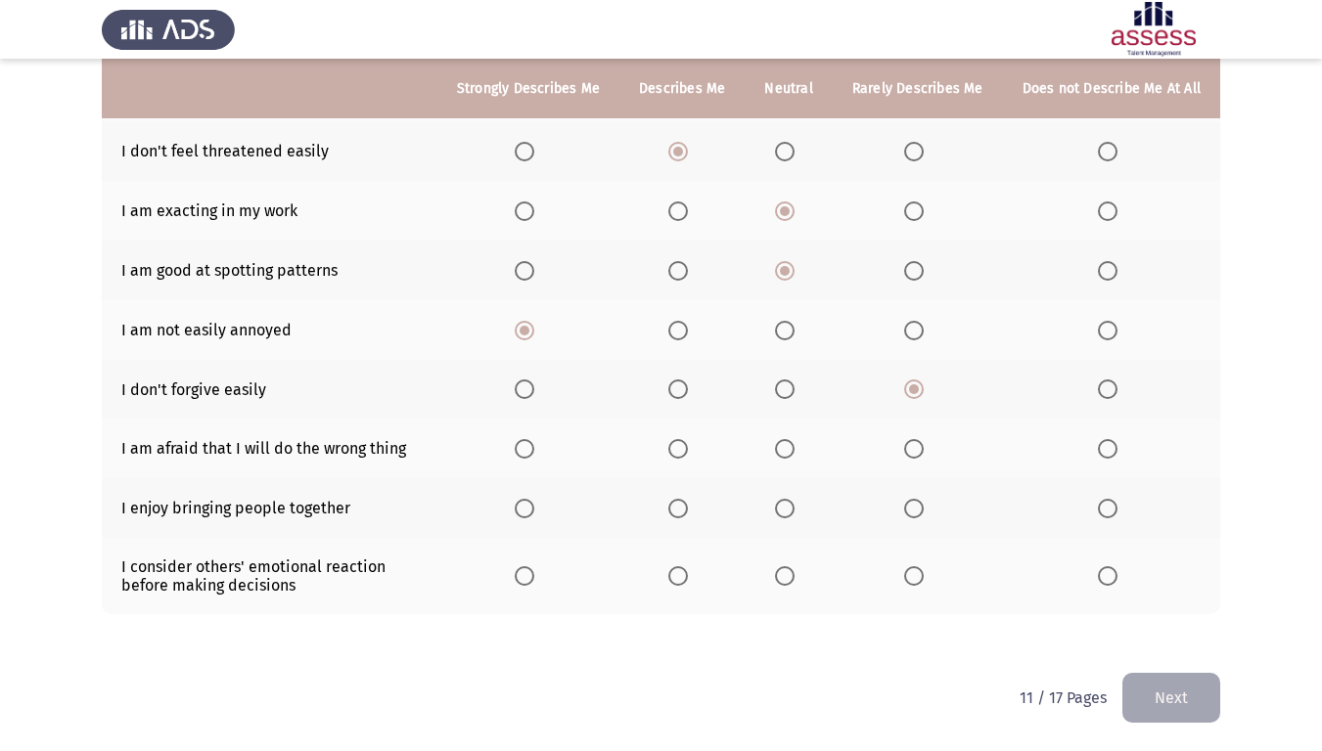
click at [1101, 385] on input "Select an option" at bounding box center [1108, 390] width 20 height 20
click at [688, 452] on span "Select an option" at bounding box center [678, 449] width 20 height 20
click at [688, 452] on input "Select an option" at bounding box center [678, 449] width 20 height 20
click at [783, 443] on span "Select an option" at bounding box center [785, 449] width 20 height 20
click at [783, 443] on input "Select an option" at bounding box center [785, 449] width 20 height 20
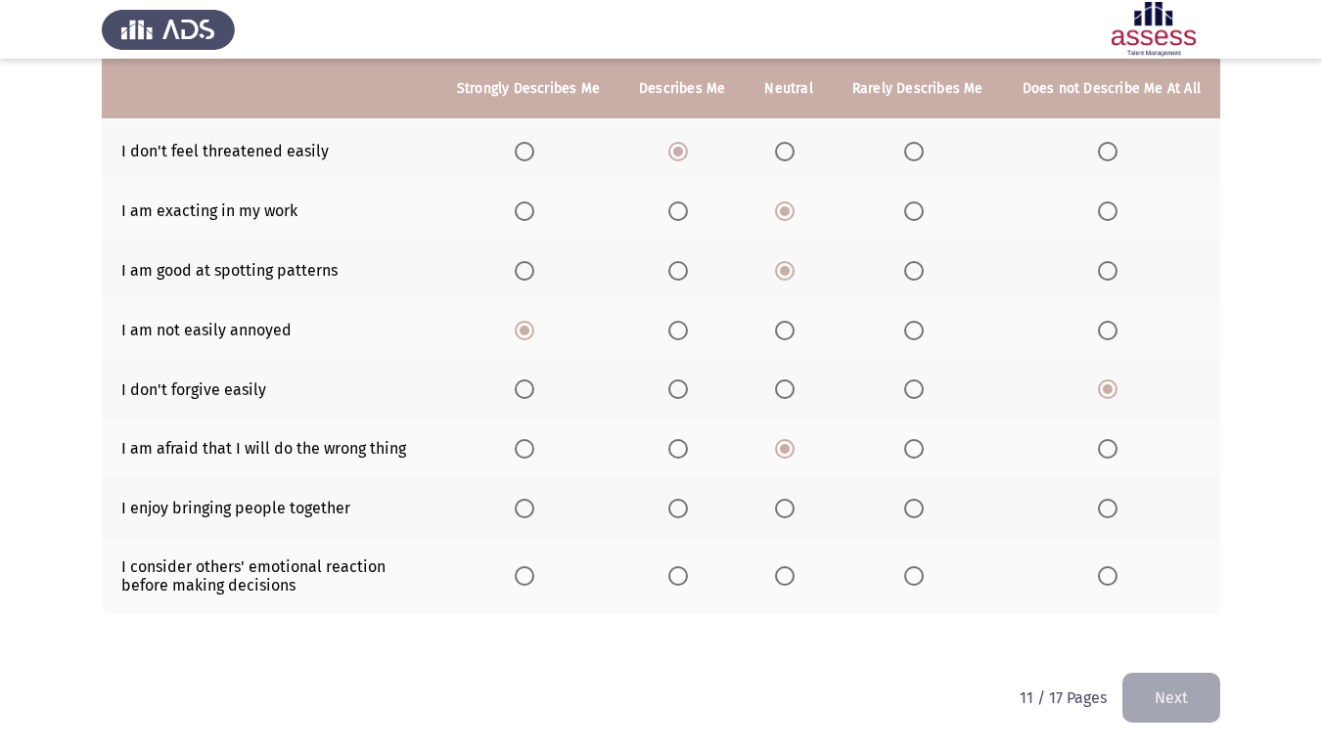
click at [681, 455] on span "Select an option" at bounding box center [678, 449] width 20 height 20
click at [681, 455] on input "Select an option" at bounding box center [678, 449] width 20 height 20
click at [684, 510] on span "Select an option" at bounding box center [678, 509] width 20 height 20
click at [684, 510] on input "Select an option" at bounding box center [678, 509] width 20 height 20
click at [688, 578] on span "Select an option" at bounding box center [678, 576] width 20 height 20
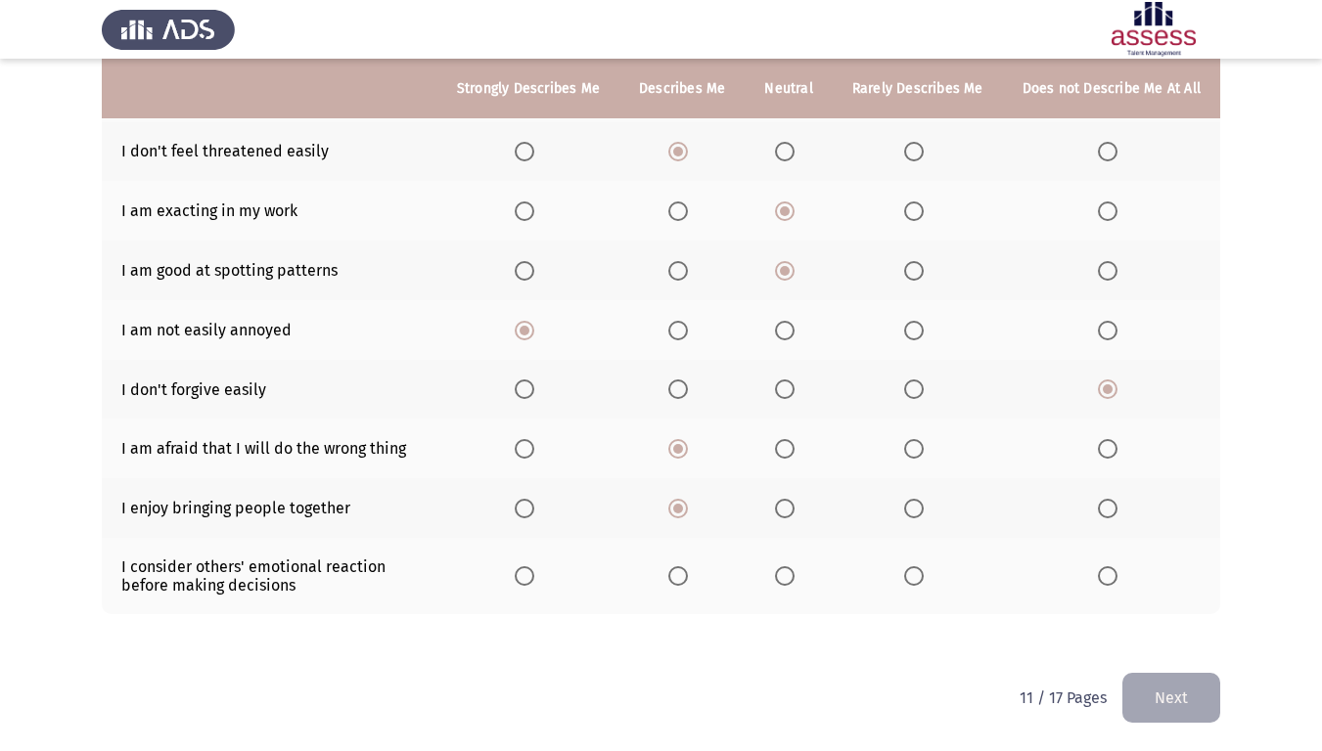
click at [688, 578] on input "Select an option" at bounding box center [678, 576] width 20 height 20
click at [1185, 627] on button "Next" at bounding box center [1171, 698] width 98 height 50
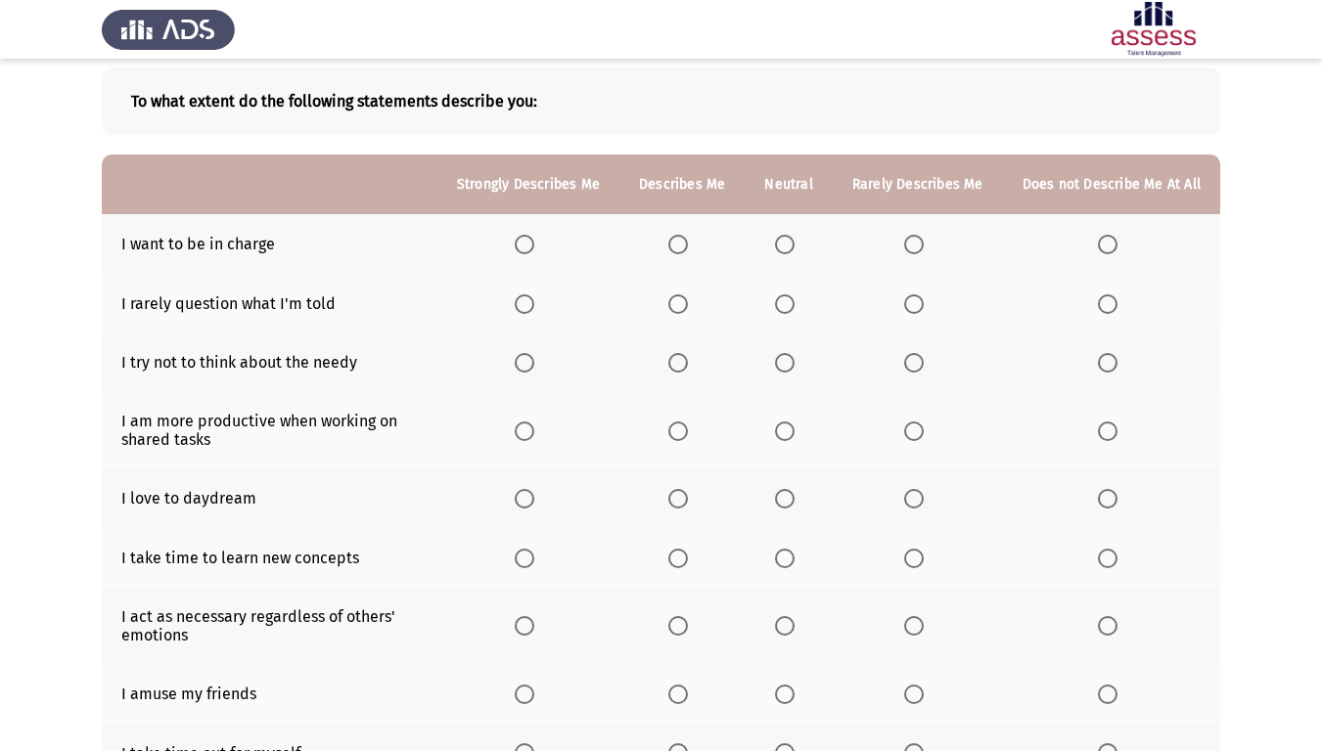
scroll to position [98, 0]
click at [688, 242] on span "Select an option" at bounding box center [678, 244] width 20 height 20
click at [688, 242] on input "Select an option" at bounding box center [678, 244] width 20 height 20
click at [776, 239] on th at bounding box center [788, 243] width 87 height 60
click at [782, 239] on span "Select an option" at bounding box center [785, 244] width 20 height 20
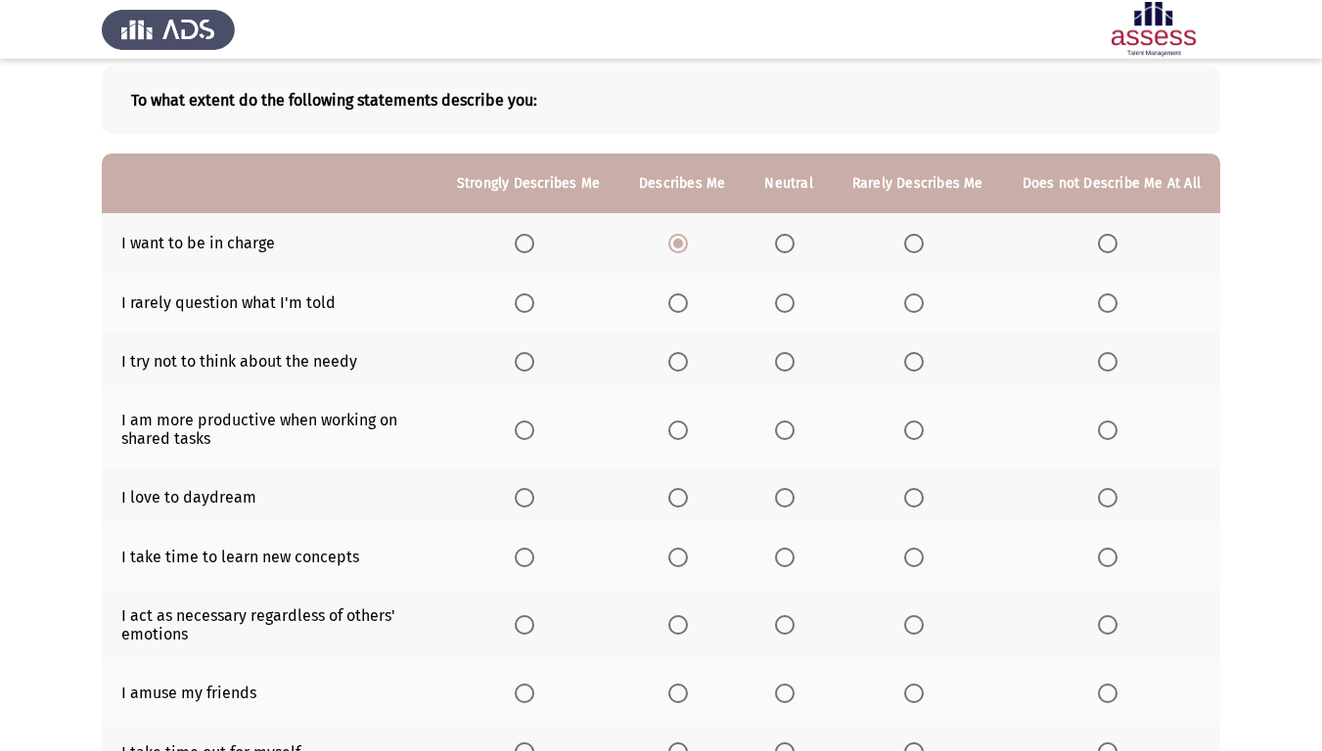
click at [782, 239] on input "Select an option" at bounding box center [785, 244] width 20 height 20
click at [696, 300] on label "Select an option" at bounding box center [681, 304] width 27 height 20
click at [688, 300] on input "Select an option" at bounding box center [678, 304] width 20 height 20
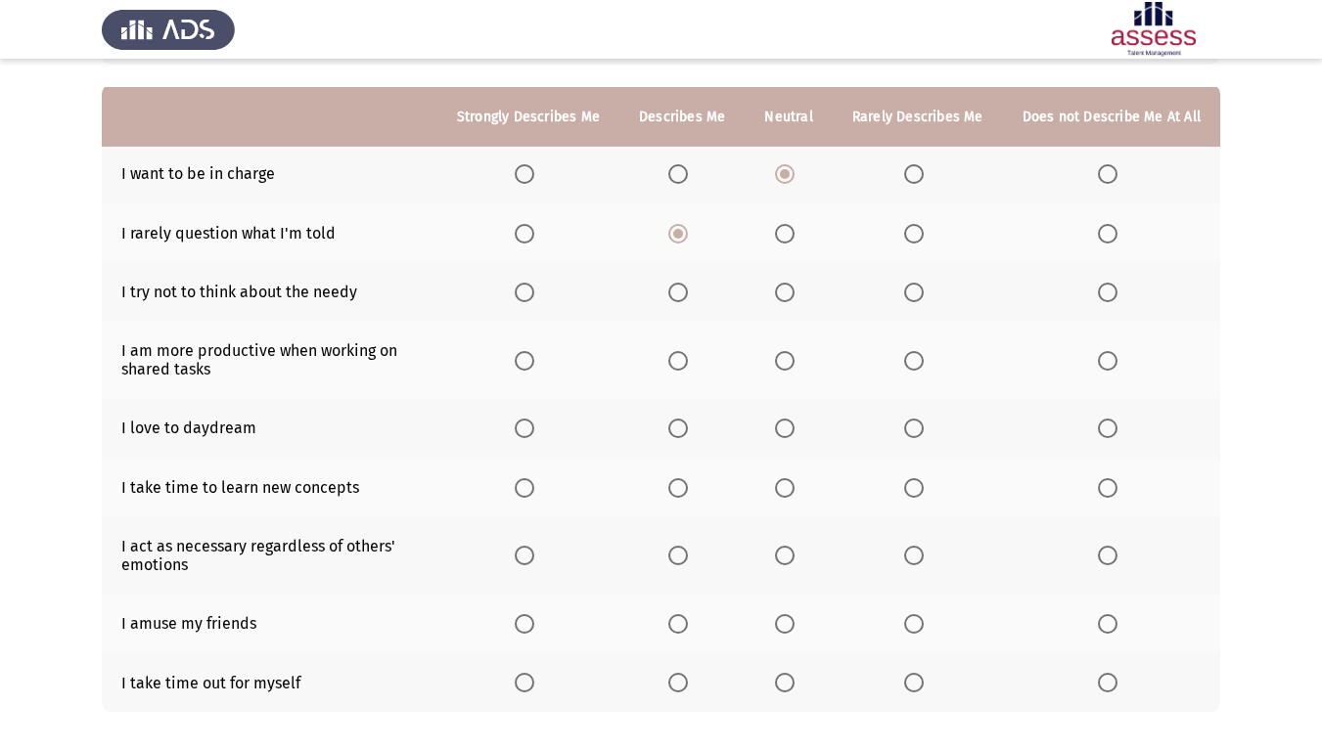
scroll to position [196, 0]
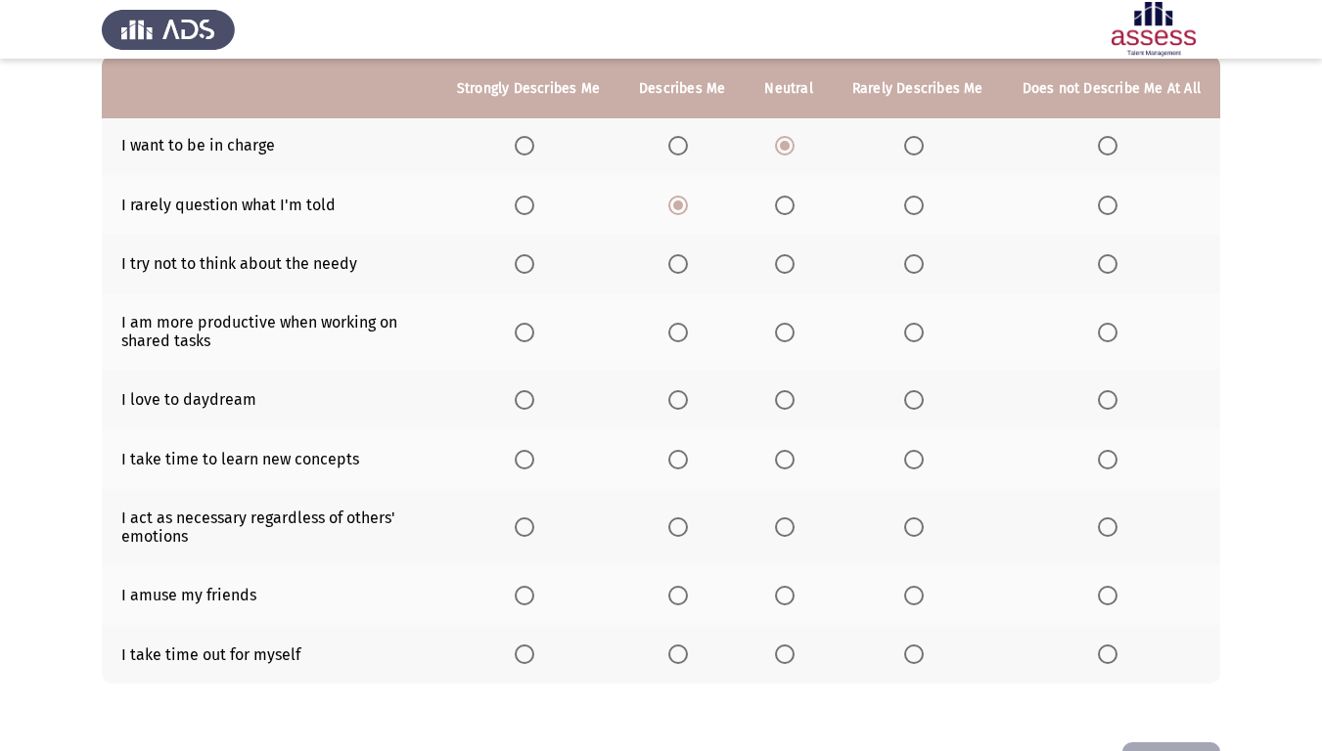
click at [918, 254] on span "Select an option" at bounding box center [914, 264] width 20 height 20
click at [918, 254] on input "Select an option" at bounding box center [914, 264] width 20 height 20
click at [688, 333] on span "Select an option" at bounding box center [678, 333] width 20 height 20
click at [688, 333] on input "Select an option" at bounding box center [678, 333] width 20 height 20
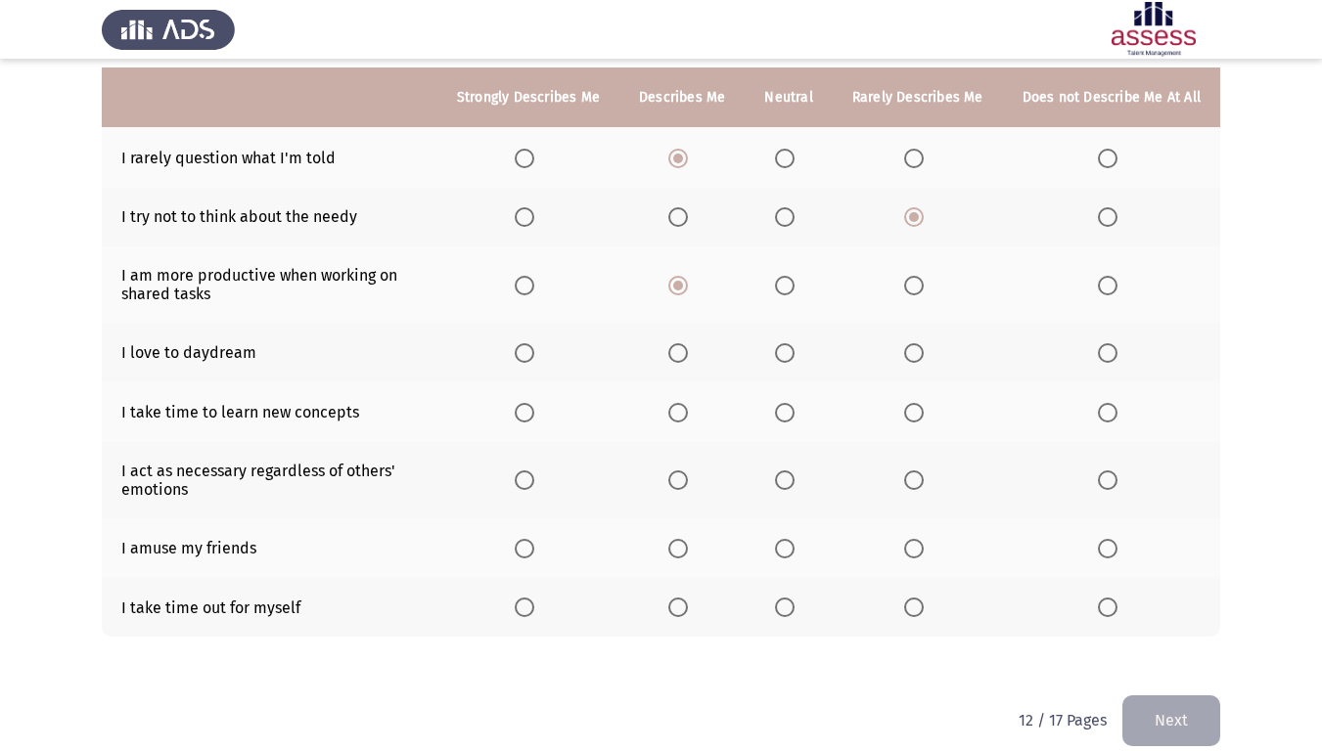
scroll to position [265, 0]
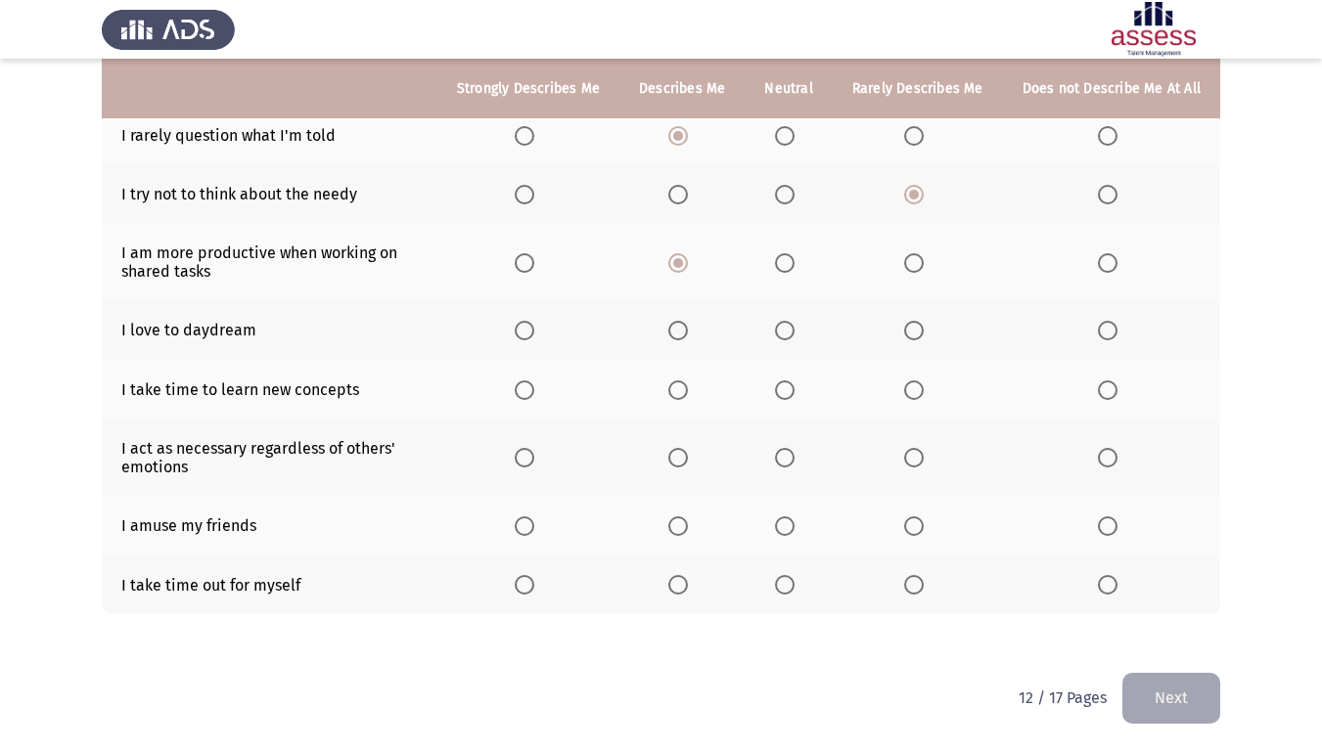
click at [792, 339] on span "Select an option" at bounding box center [785, 331] width 20 height 20
click at [792, 339] on input "Select an option" at bounding box center [785, 331] width 20 height 20
click at [908, 393] on span "Select an option" at bounding box center [914, 391] width 20 height 20
click at [908, 393] on input "Select an option" at bounding box center [914, 391] width 20 height 20
click at [786, 461] on span "Select an option" at bounding box center [785, 458] width 20 height 20
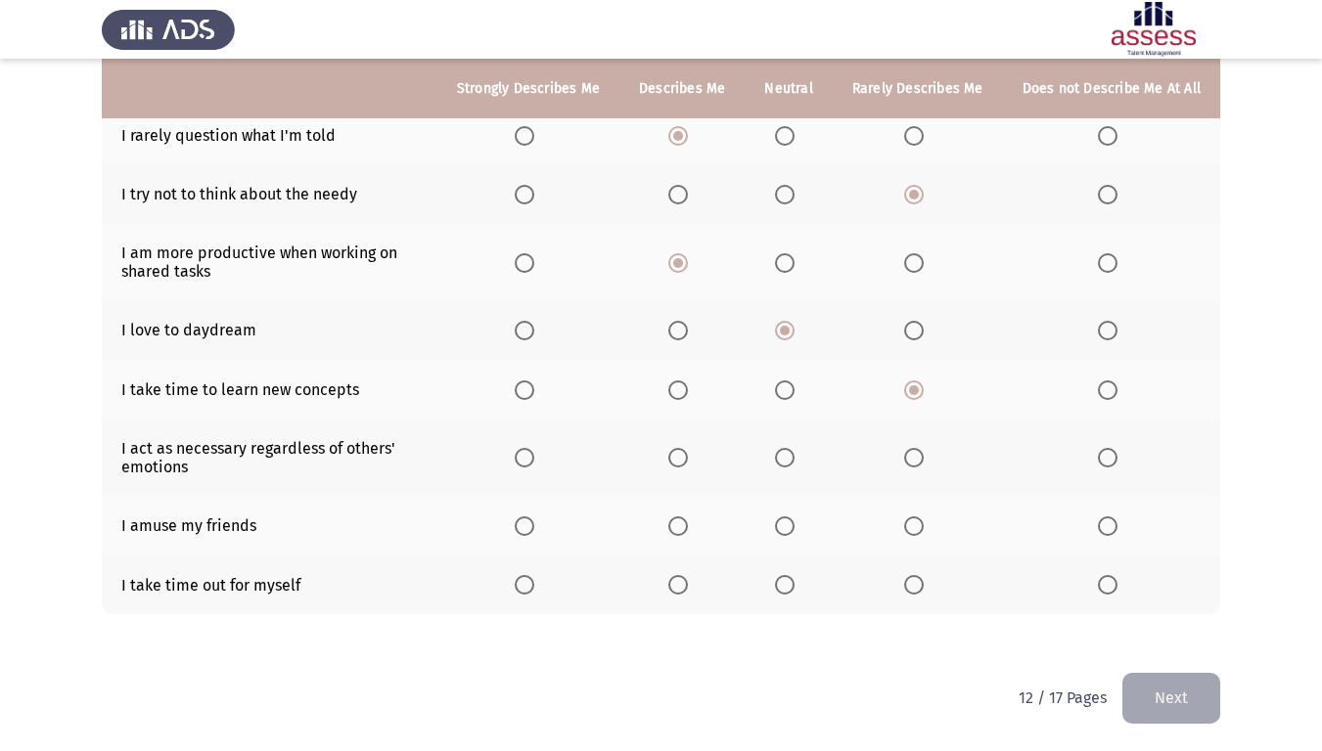
click at [786, 461] on input "Select an option" at bounding box center [785, 458] width 20 height 20
click at [788, 528] on span "Select an option" at bounding box center [785, 527] width 20 height 20
click at [788, 528] on input "Select an option" at bounding box center [785, 527] width 20 height 20
click at [791, 588] on span "Select an option" at bounding box center [785, 585] width 20 height 20
click at [791, 588] on input "Select an option" at bounding box center [785, 585] width 20 height 20
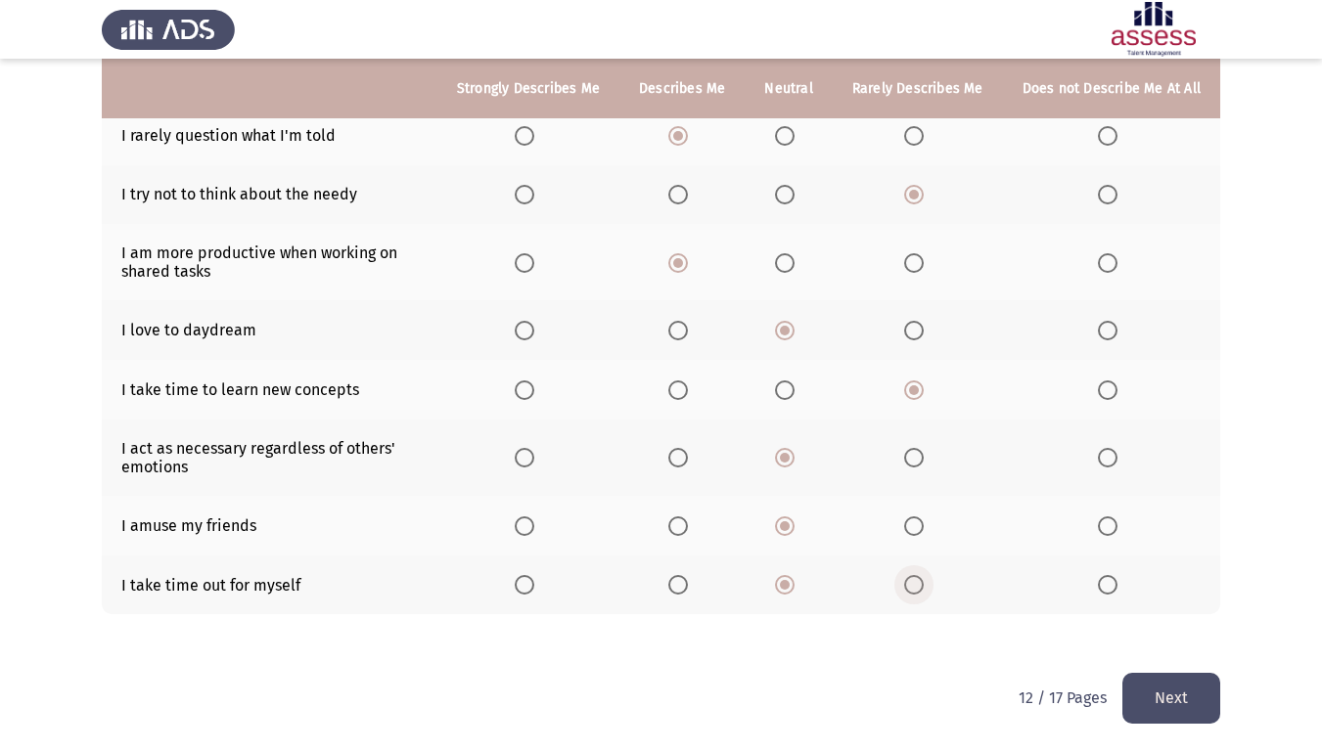
click at [913, 589] on span "Select an option" at bounding box center [914, 585] width 20 height 20
click at [913, 589] on input "Select an option" at bounding box center [914, 585] width 20 height 20
click at [1166, 627] on button "Next" at bounding box center [1171, 698] width 98 height 50
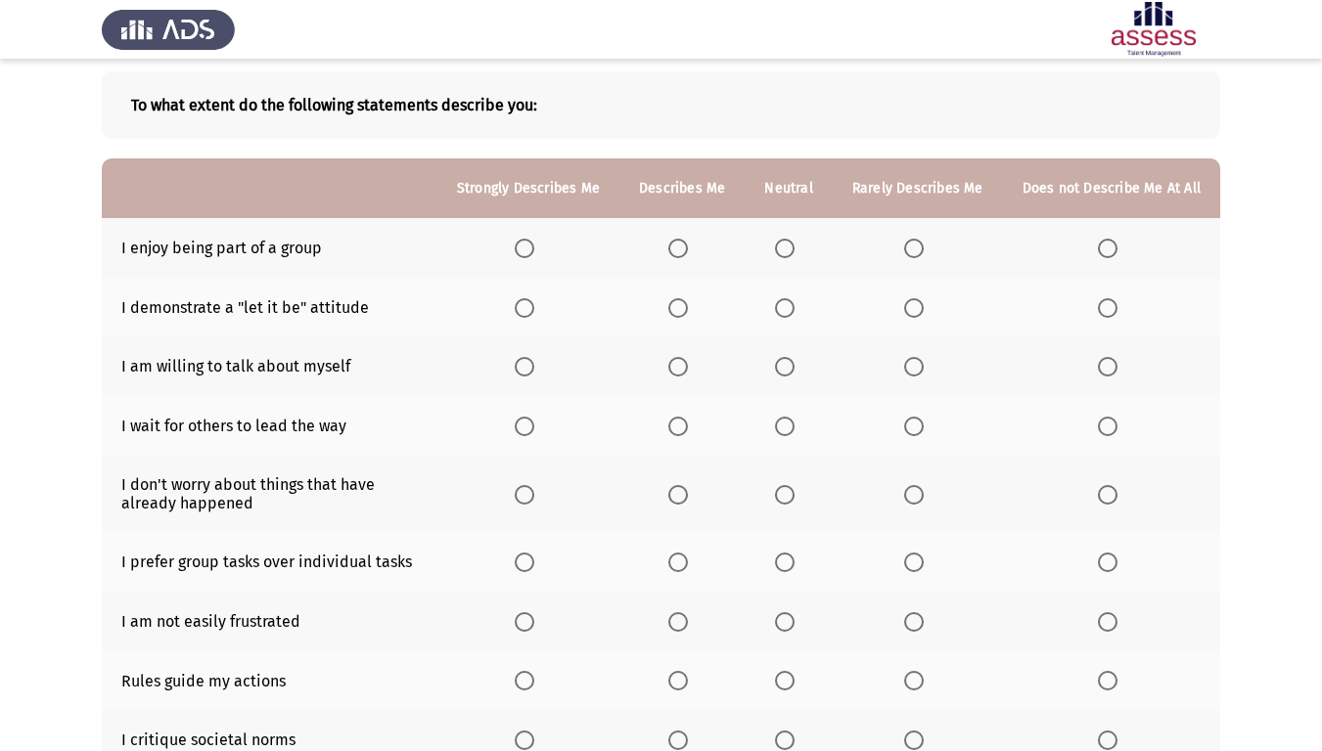
scroll to position [98, 0]
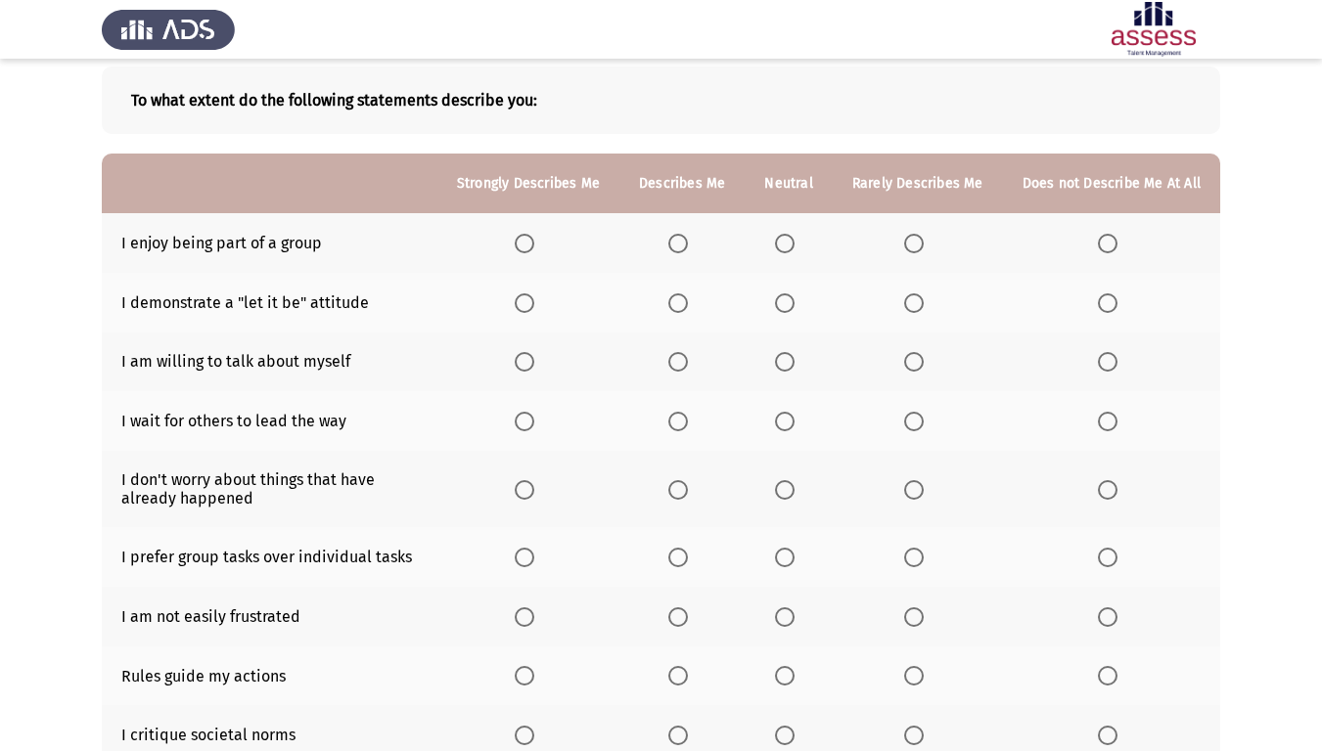
click at [682, 239] on span "Select an option" at bounding box center [678, 244] width 20 height 20
click at [682, 239] on input "Select an option" at bounding box center [678, 244] width 20 height 20
click at [675, 304] on span "Select an option" at bounding box center [678, 304] width 20 height 20
click at [675, 304] on input "Select an option" at bounding box center [678, 304] width 20 height 20
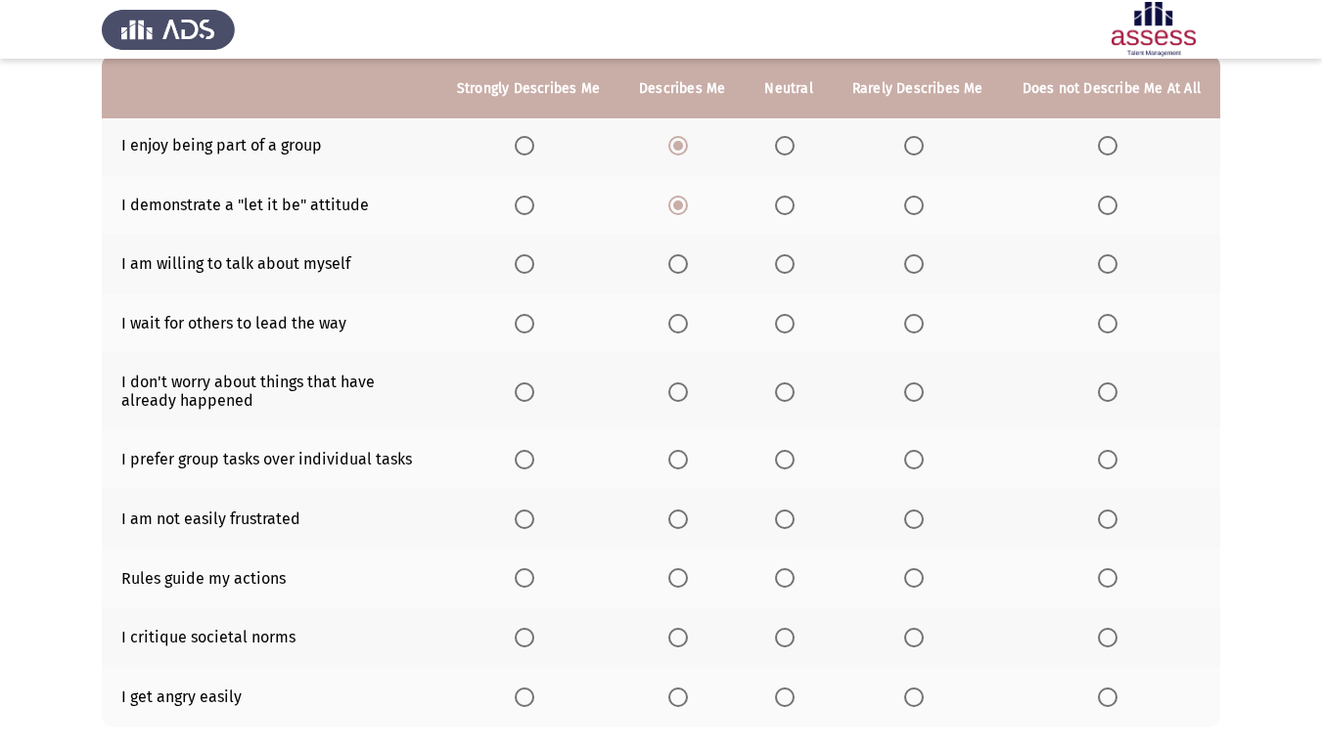
click at [688, 274] on span "Select an option" at bounding box center [678, 264] width 20 height 20
click at [688, 274] on input "Select an option" at bounding box center [678, 264] width 20 height 20
click at [911, 331] on span "Select an option" at bounding box center [914, 324] width 20 height 20
click at [911, 331] on input "Select an option" at bounding box center [914, 324] width 20 height 20
click at [687, 396] on span "Select an option" at bounding box center [678, 393] width 20 height 20
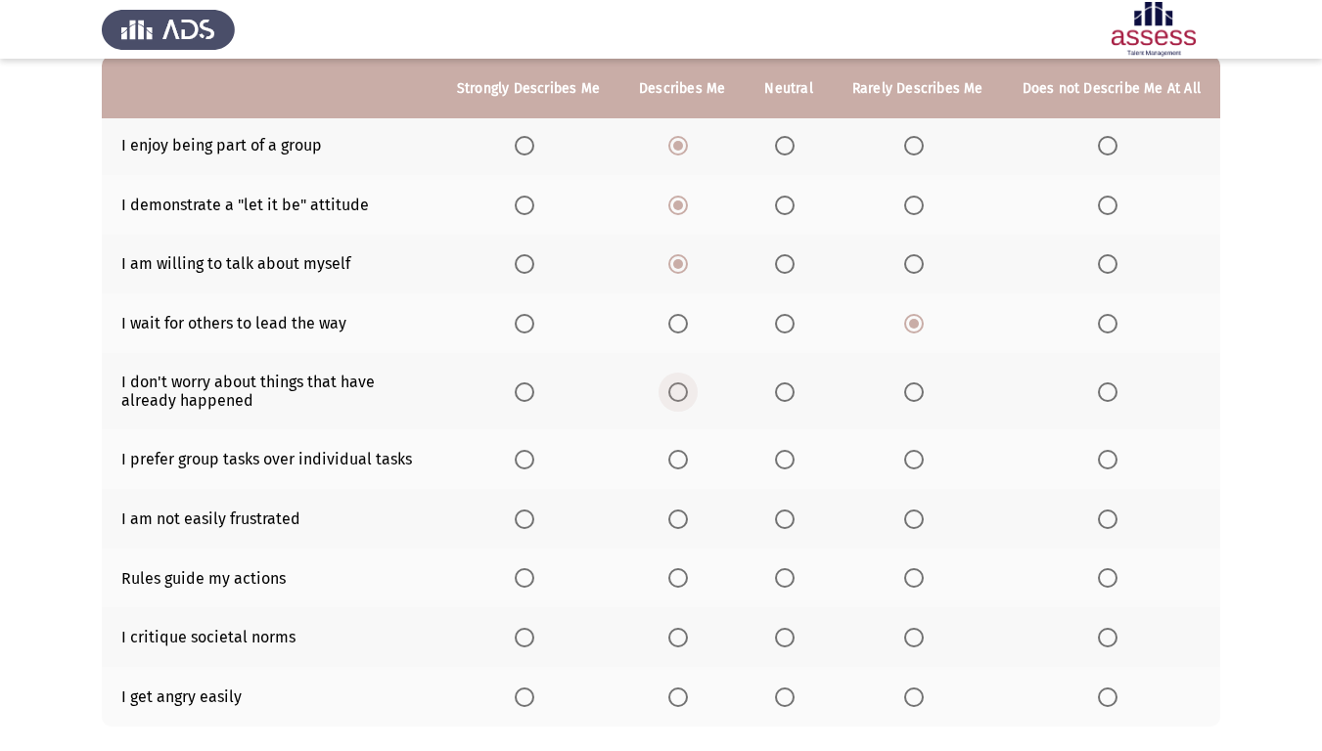
click at [687, 396] on input "Select an option" at bounding box center [678, 393] width 20 height 20
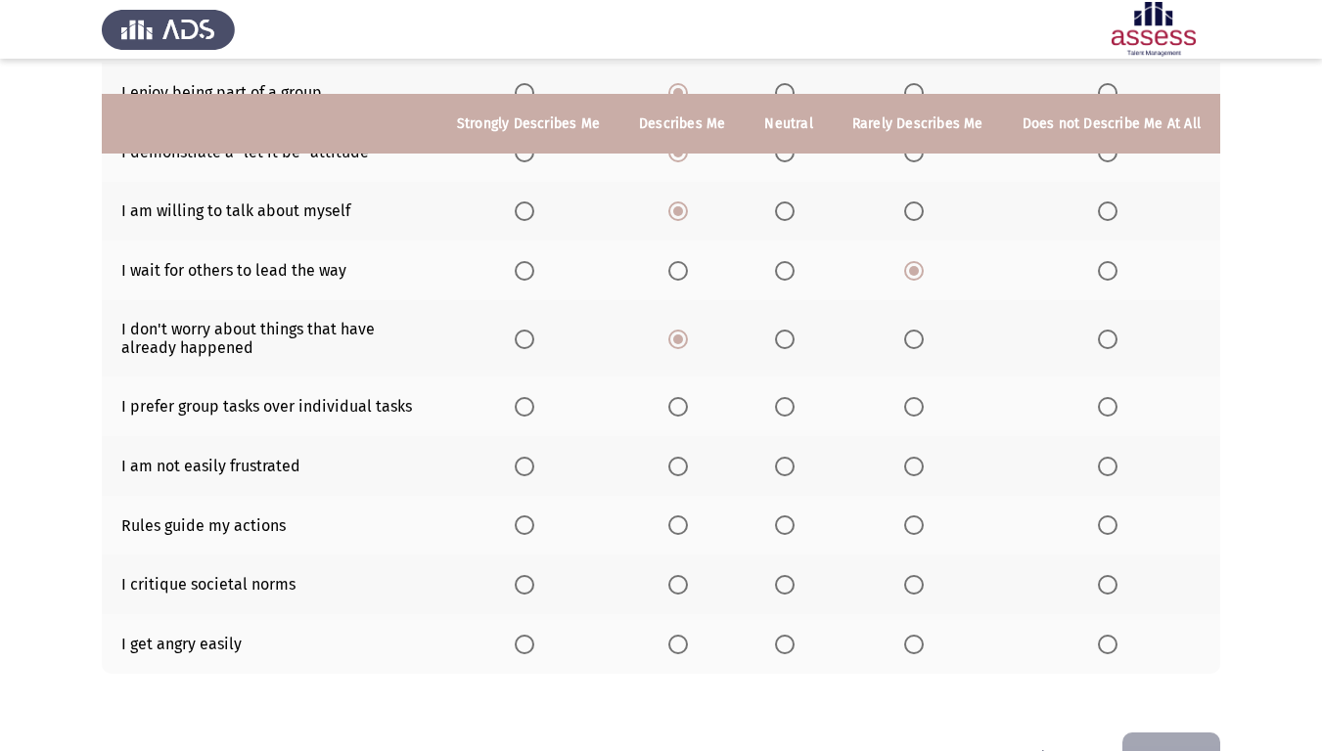
scroll to position [294, 0]
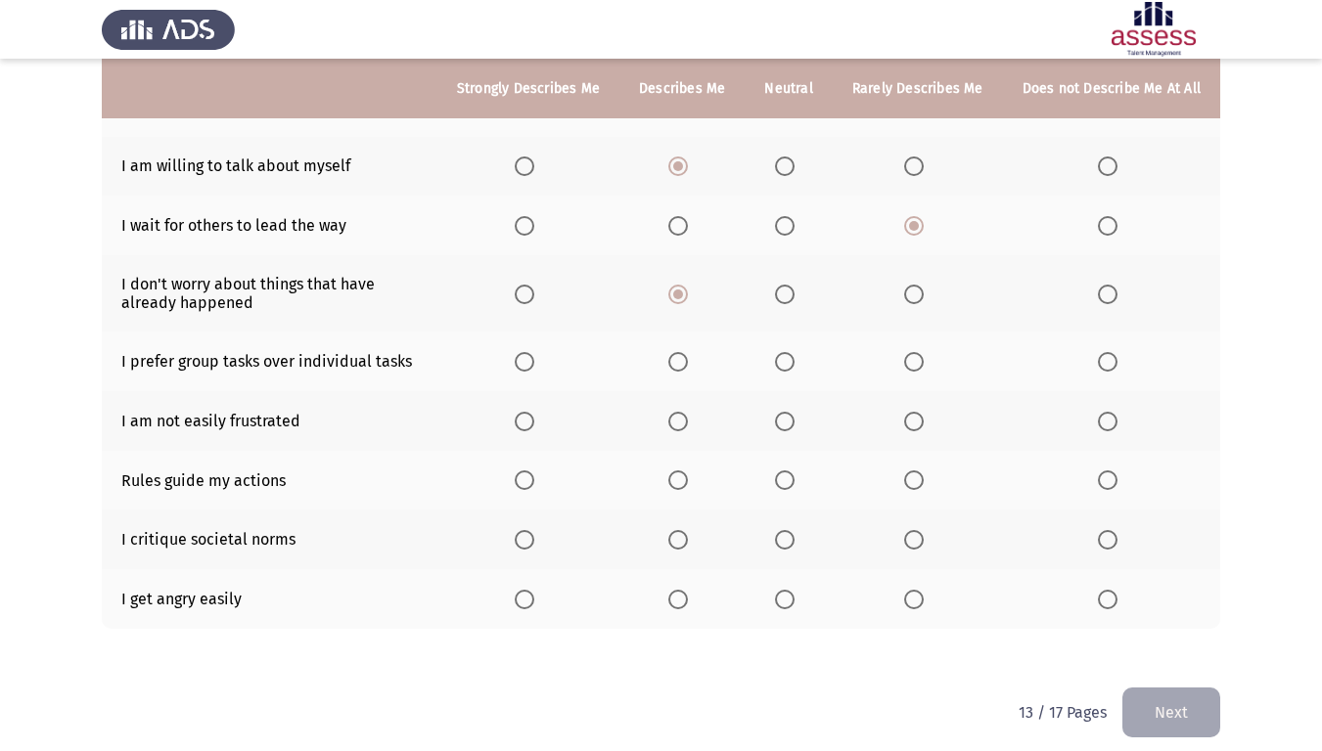
click at [677, 350] on th at bounding box center [681, 362] width 125 height 60
click at [688, 354] on span "Select an option" at bounding box center [678, 362] width 20 height 20
click at [688, 354] on input "Select an option" at bounding box center [678, 362] width 20 height 20
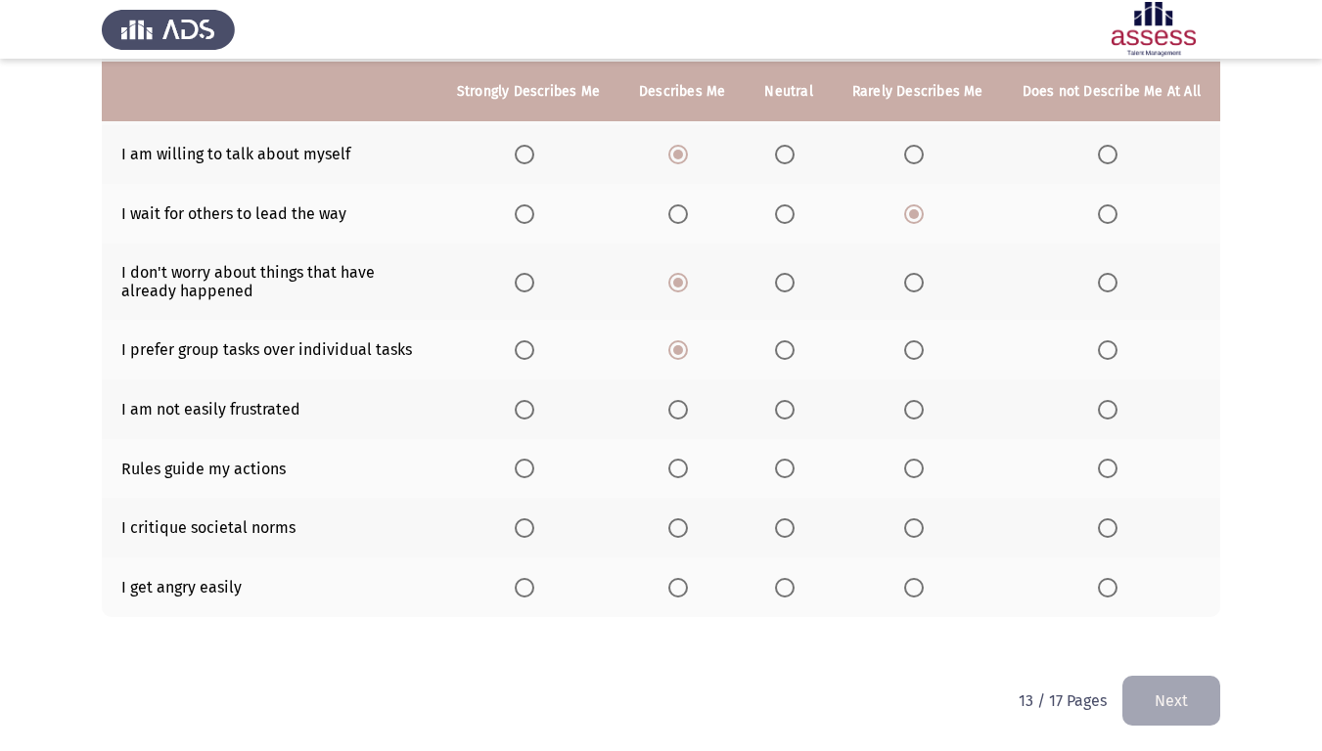
scroll to position [308, 0]
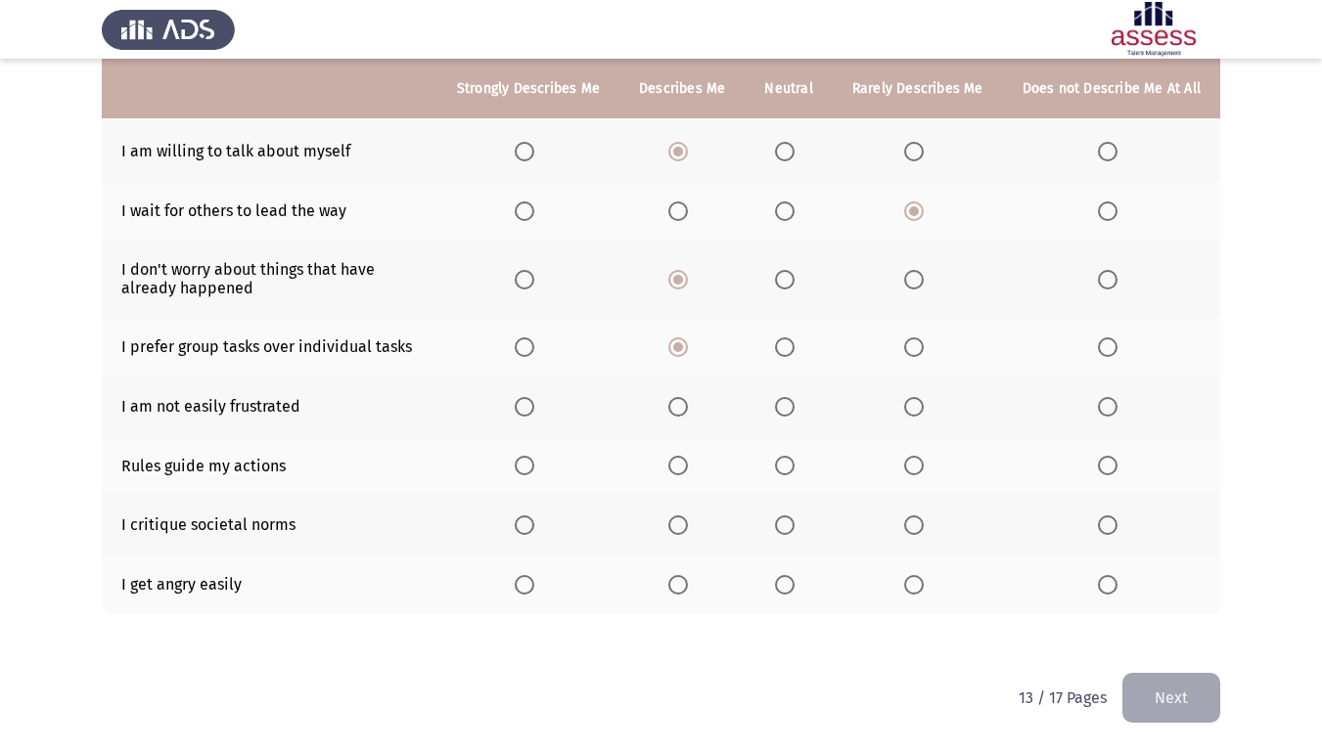
click at [688, 409] on span "Select an option" at bounding box center [678, 407] width 20 height 20
click at [688, 409] on input "Select an option" at bounding box center [678, 407] width 20 height 20
click at [683, 471] on span "Select an option" at bounding box center [678, 466] width 20 height 20
click at [683, 471] on input "Select an option" at bounding box center [678, 466] width 20 height 20
click at [792, 527] on span "Select an option" at bounding box center [785, 526] width 20 height 20
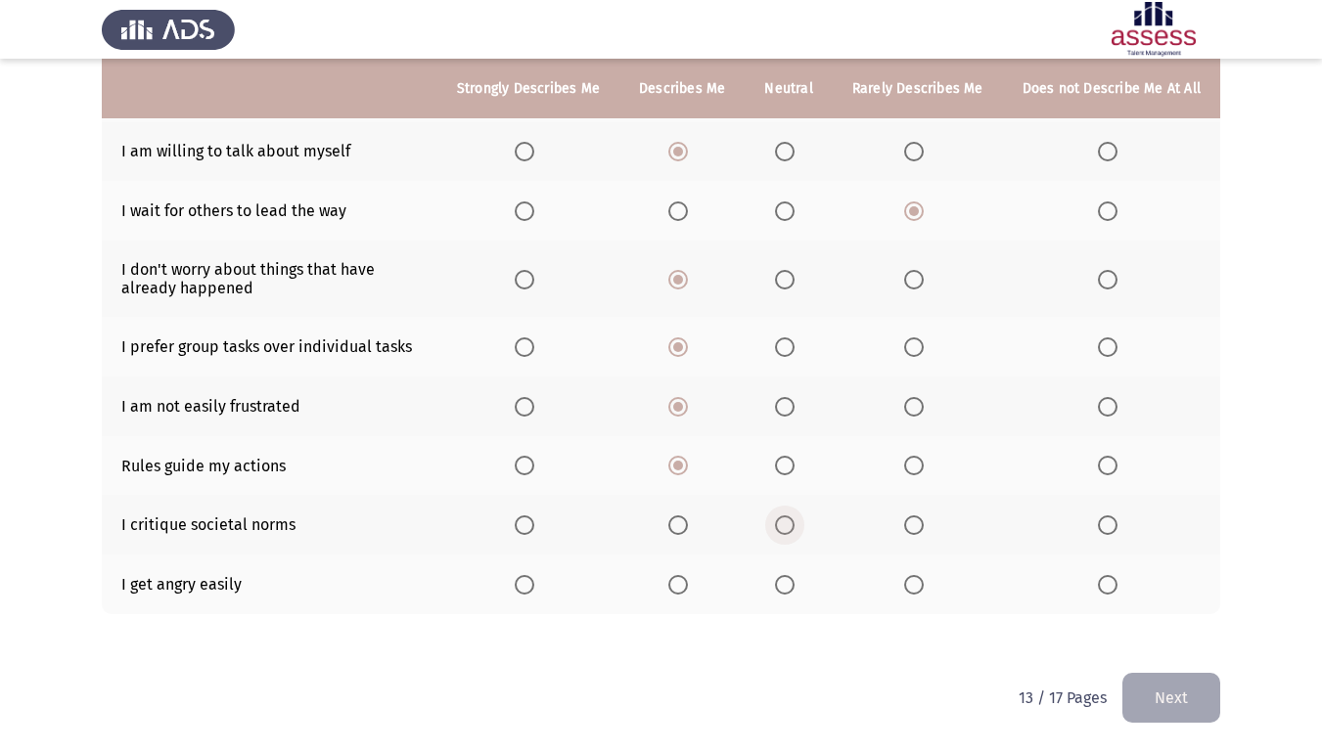
click at [792, 527] on input "Select an option" at bounding box center [785, 526] width 20 height 20
click at [1100, 585] on span "Select an option" at bounding box center [1108, 585] width 20 height 20
click at [1100, 585] on input "Select an option" at bounding box center [1108, 585] width 20 height 20
click at [1183, 627] on button "Next" at bounding box center [1171, 698] width 98 height 50
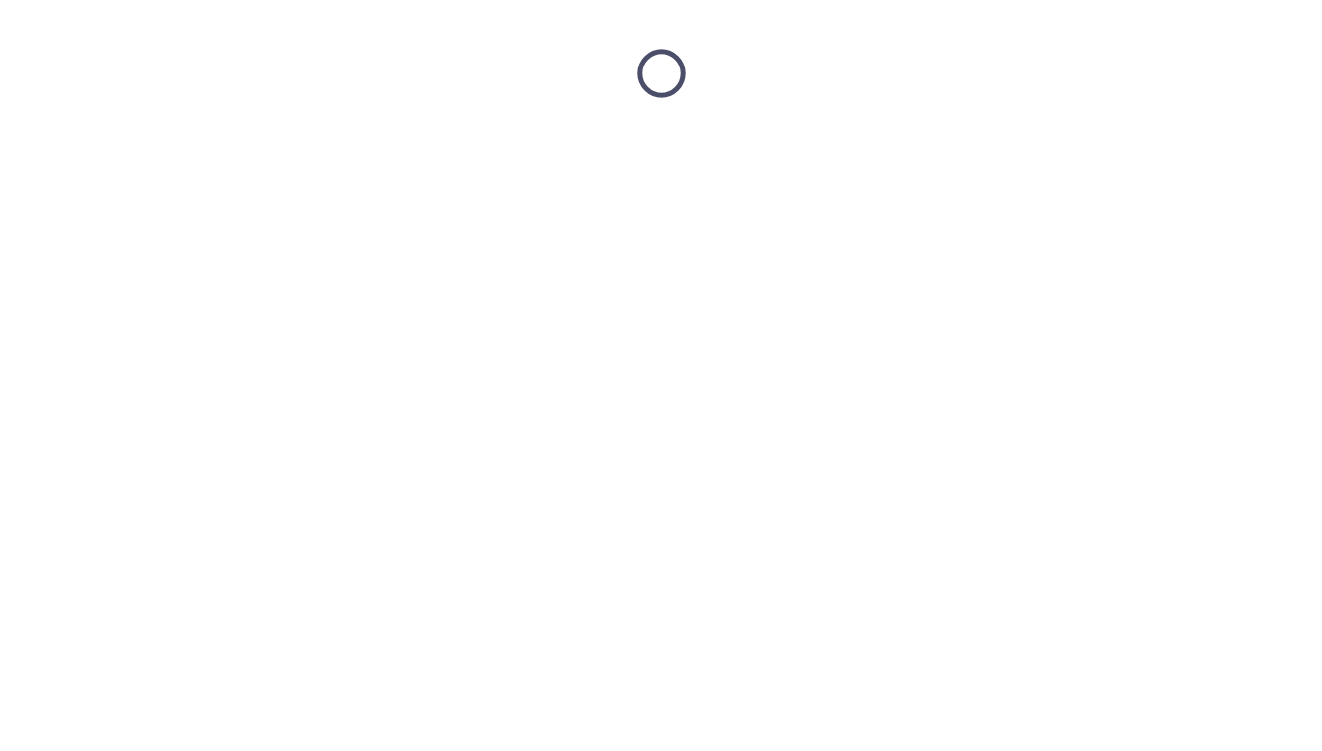
scroll to position [0, 0]
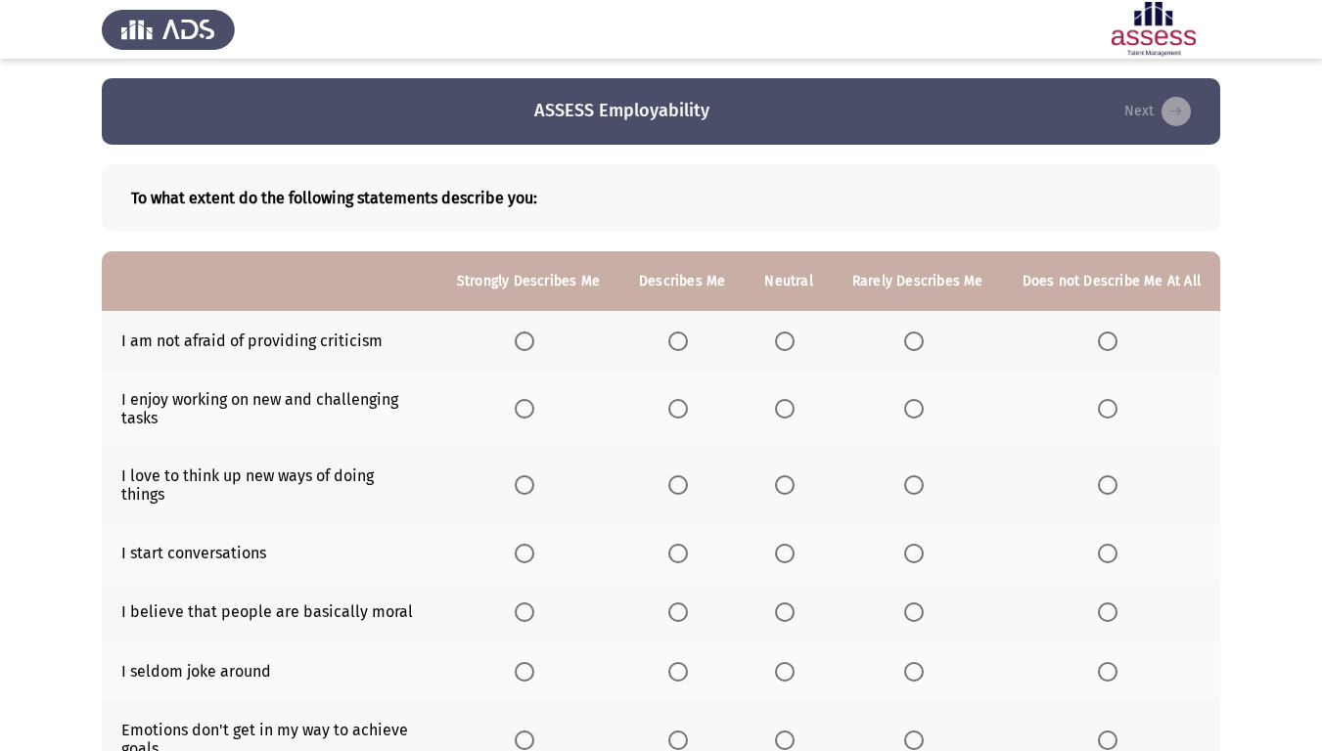
click at [688, 343] on span "Select an option" at bounding box center [678, 342] width 20 height 20
click at [688, 343] on input "Select an option" at bounding box center [678, 342] width 20 height 20
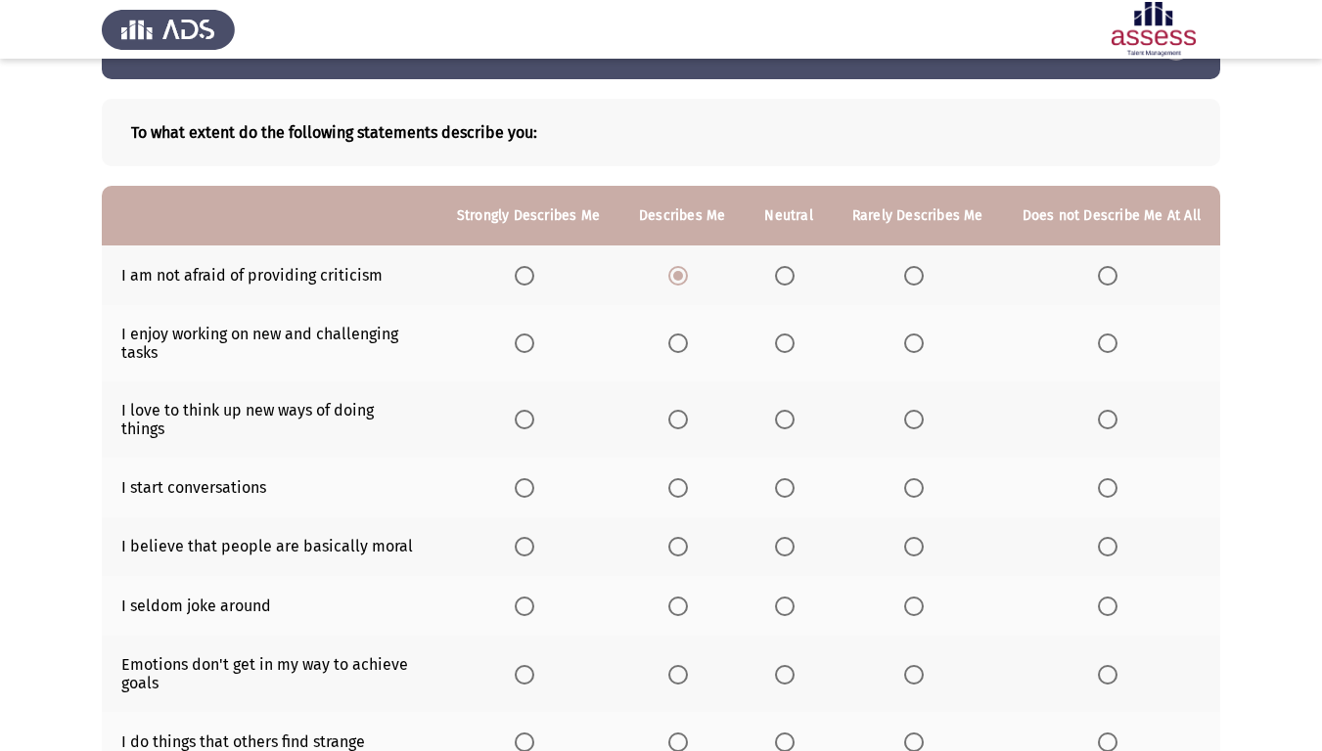
scroll to position [98, 0]
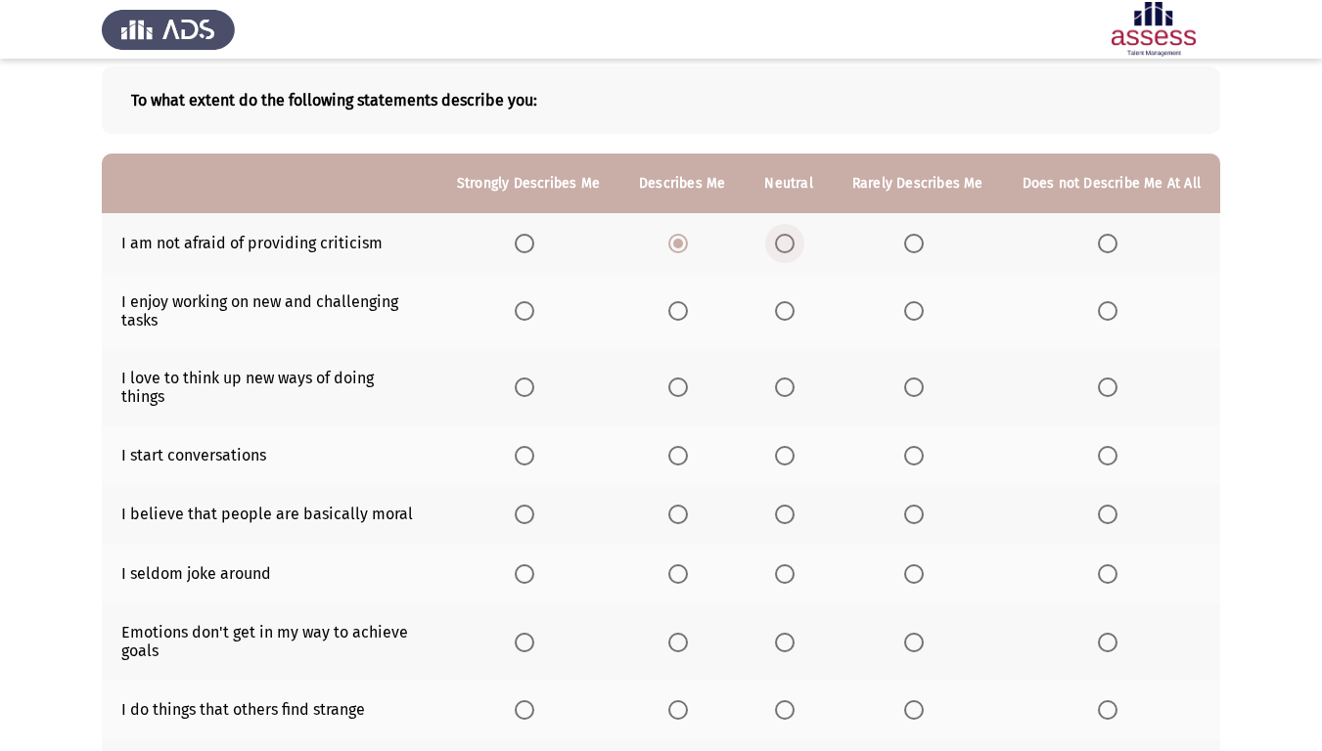
click at [794, 238] on span "Select an option" at bounding box center [785, 244] width 20 height 20
click at [794, 238] on input "Select an option" at bounding box center [785, 244] width 20 height 20
click at [688, 248] on span "Select an option" at bounding box center [678, 244] width 20 height 20
click at [688, 248] on input "Select an option" at bounding box center [678, 244] width 20 height 20
click at [686, 314] on span "Select an option" at bounding box center [678, 311] width 20 height 20
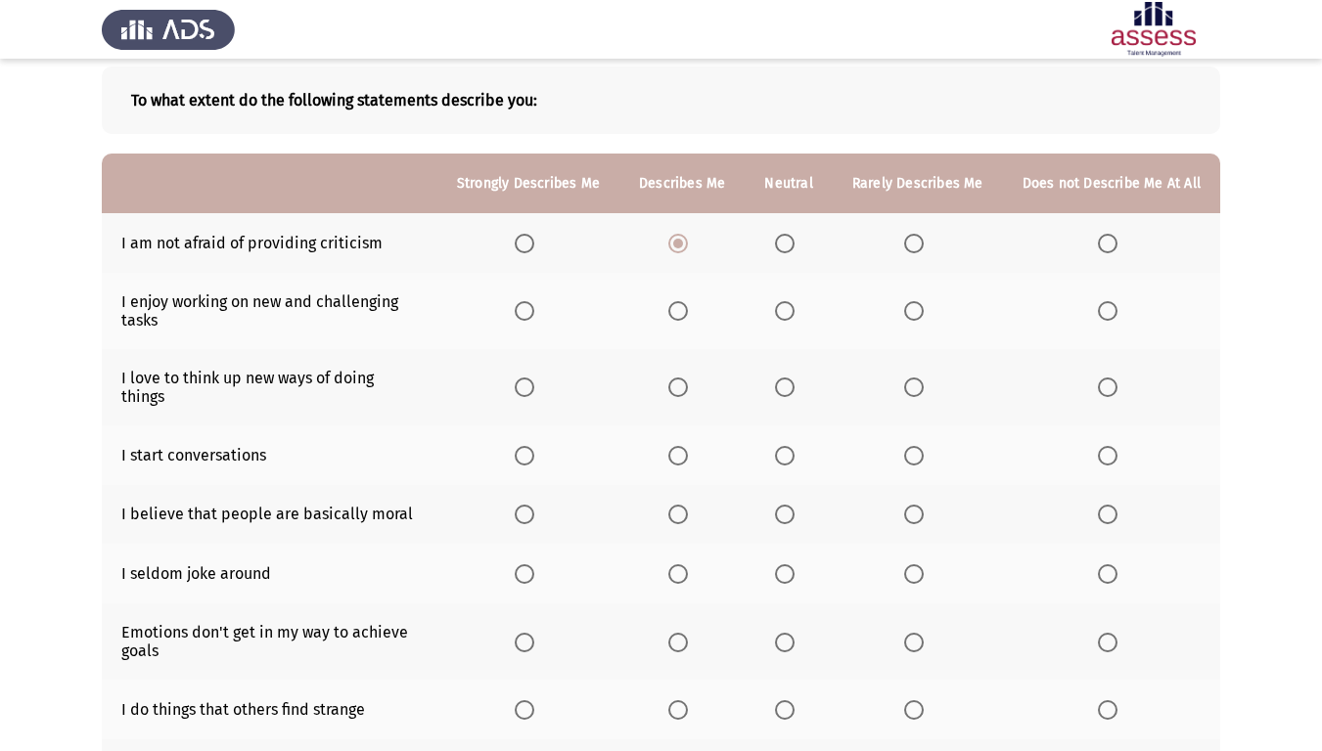
click at [686, 314] on input "Select an option" at bounding box center [678, 311] width 20 height 20
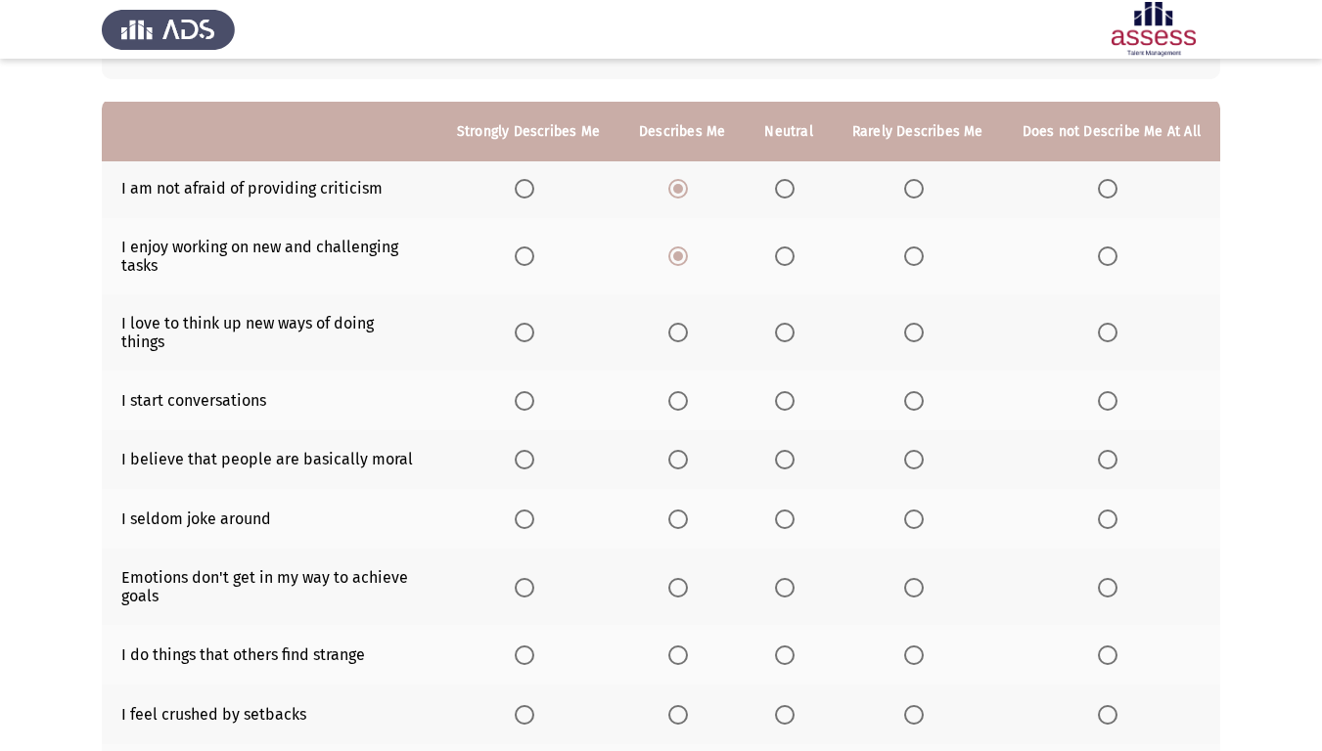
scroll to position [196, 0]
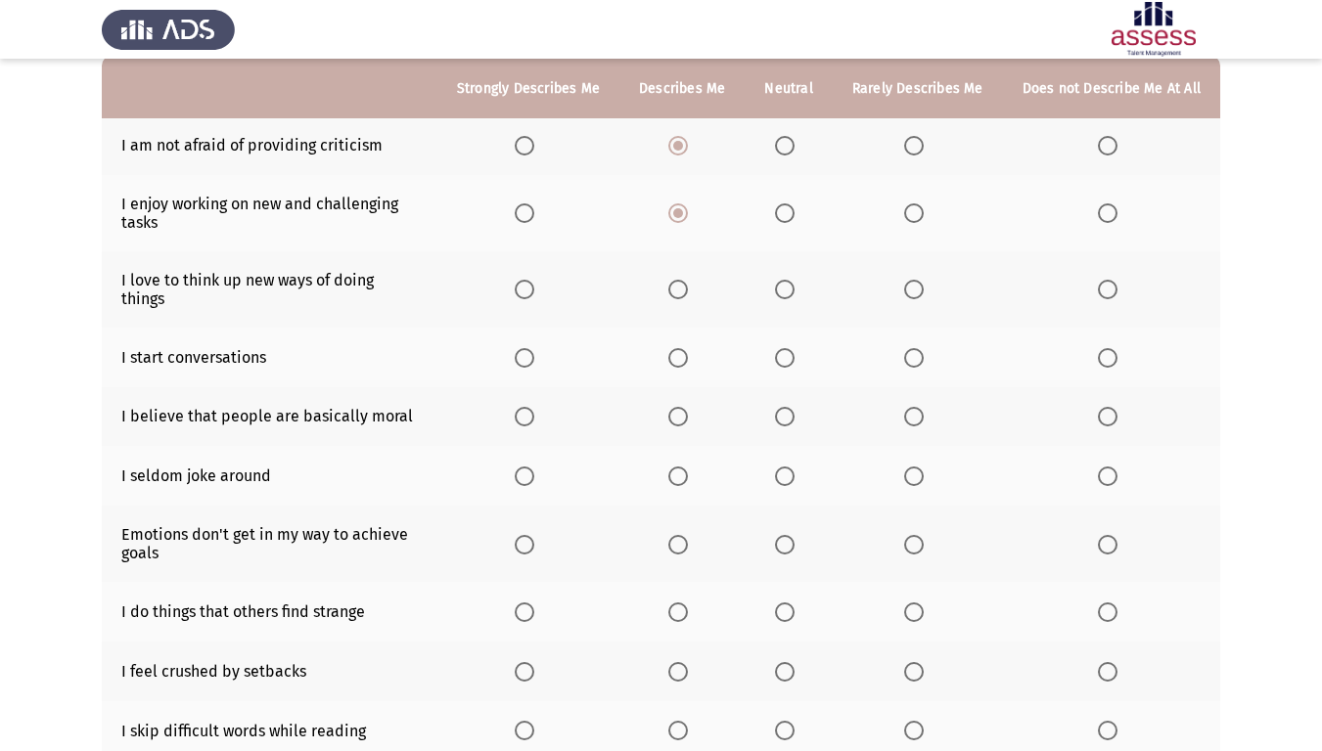
click at [789, 292] on th at bounding box center [788, 289] width 87 height 76
click at [786, 284] on span "Select an option" at bounding box center [785, 290] width 20 height 20
click at [786, 284] on input "Select an option" at bounding box center [785, 290] width 20 height 20
click at [899, 260] on th at bounding box center [918, 289] width 170 height 76
click at [922, 281] on span "Select an option" at bounding box center [914, 290] width 20 height 20
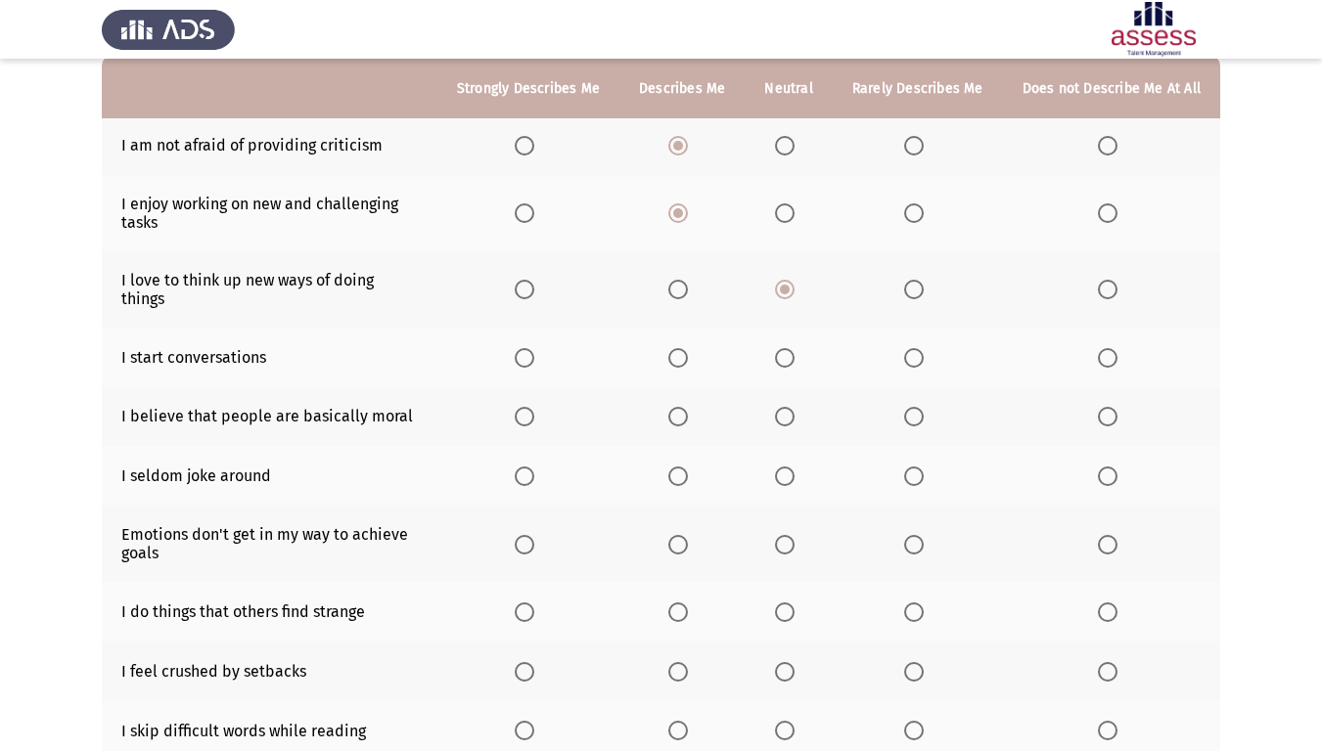
click at [922, 281] on input "Select an option" at bounding box center [914, 290] width 20 height 20
click at [542, 348] on label "Select an option" at bounding box center [528, 358] width 27 height 20
click at [534, 348] on input "Select an option" at bounding box center [525, 358] width 20 height 20
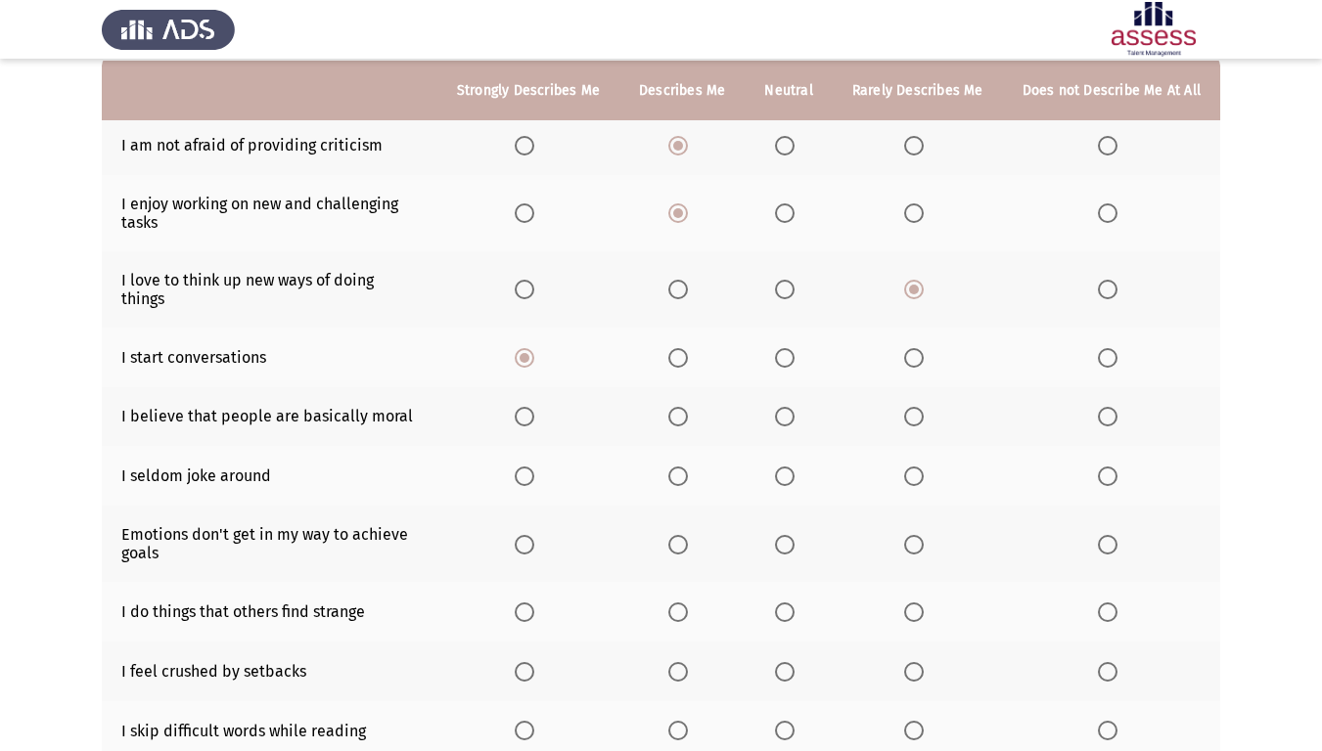
scroll to position [294, 0]
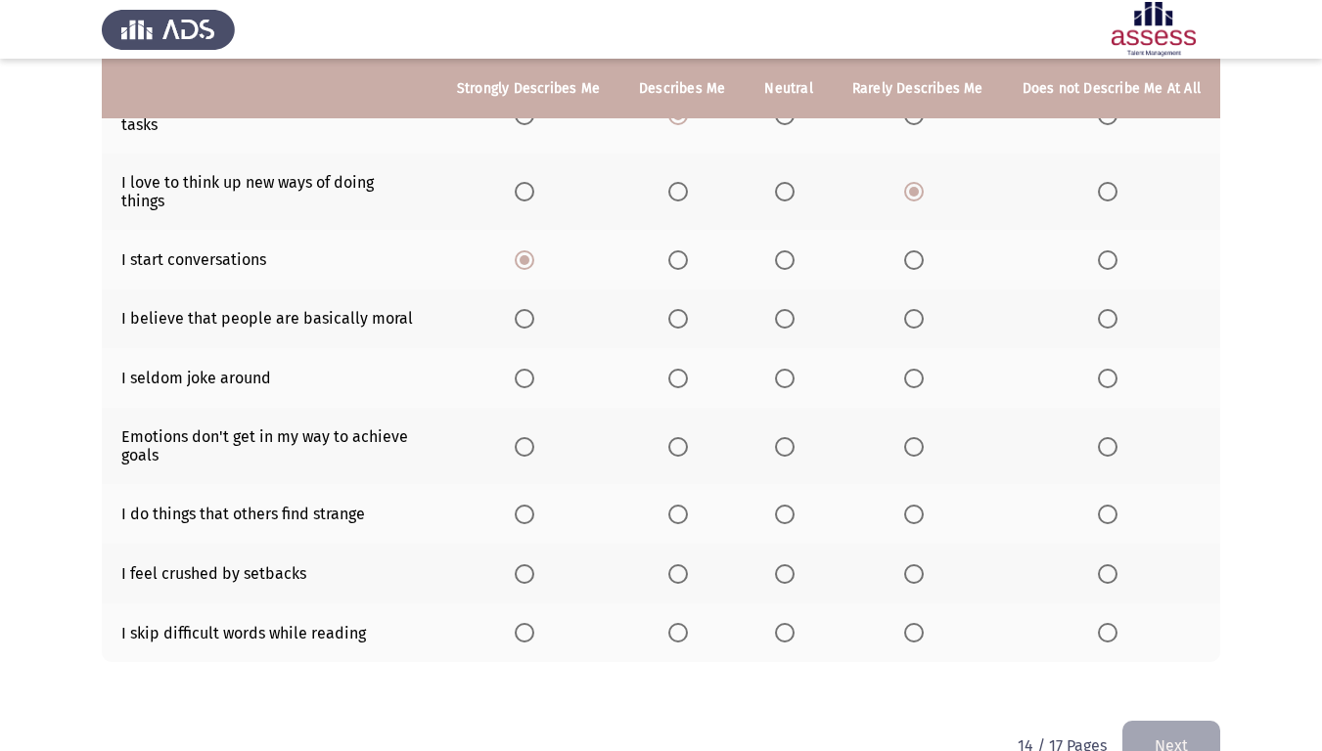
click at [794, 309] on span "Select an option" at bounding box center [785, 319] width 20 height 20
click at [794, 309] on input "Select an option" at bounding box center [785, 319] width 20 height 20
drag, startPoint x: 662, startPoint y: 356, endPoint x: 675, endPoint y: 360, distance: 13.3
click at [666, 356] on th at bounding box center [681, 378] width 125 height 60
click at [685, 369] on span "Select an option" at bounding box center [678, 379] width 20 height 20
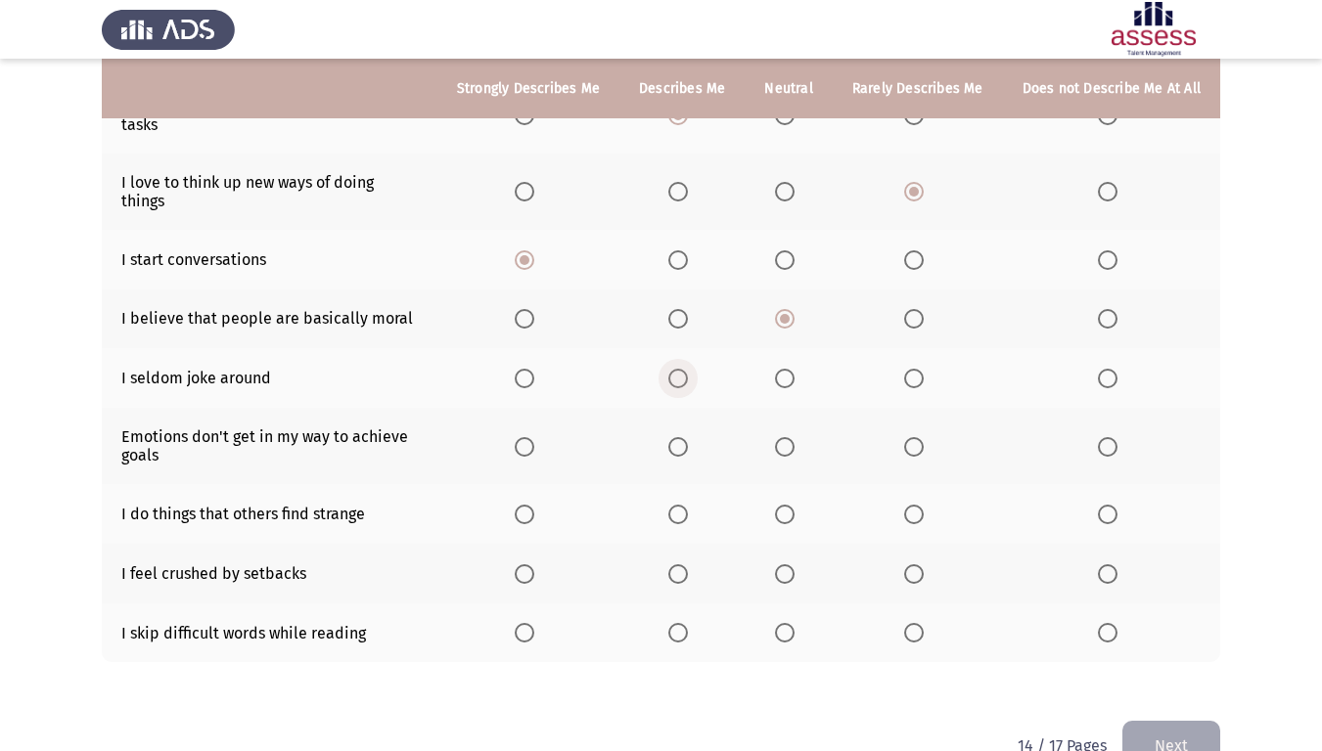
click at [685, 369] on input "Select an option" at bounding box center [678, 379] width 20 height 20
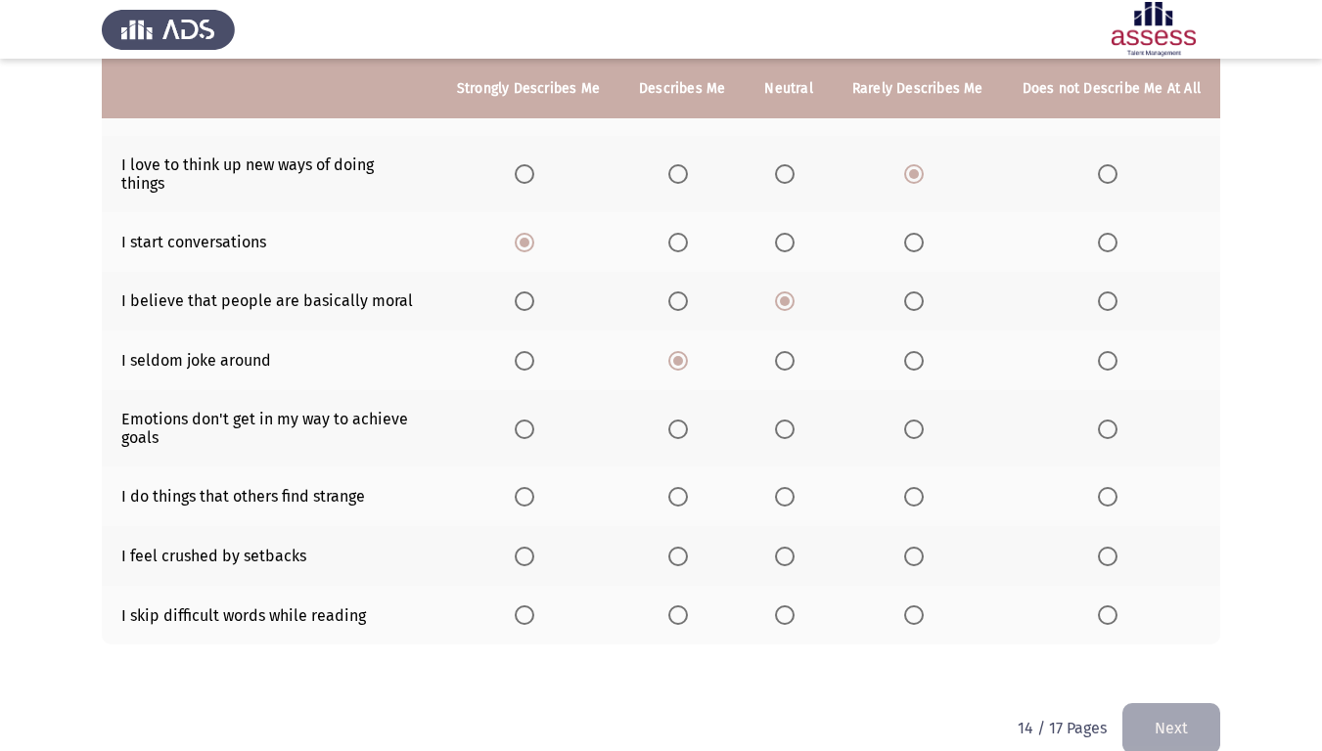
scroll to position [325, 0]
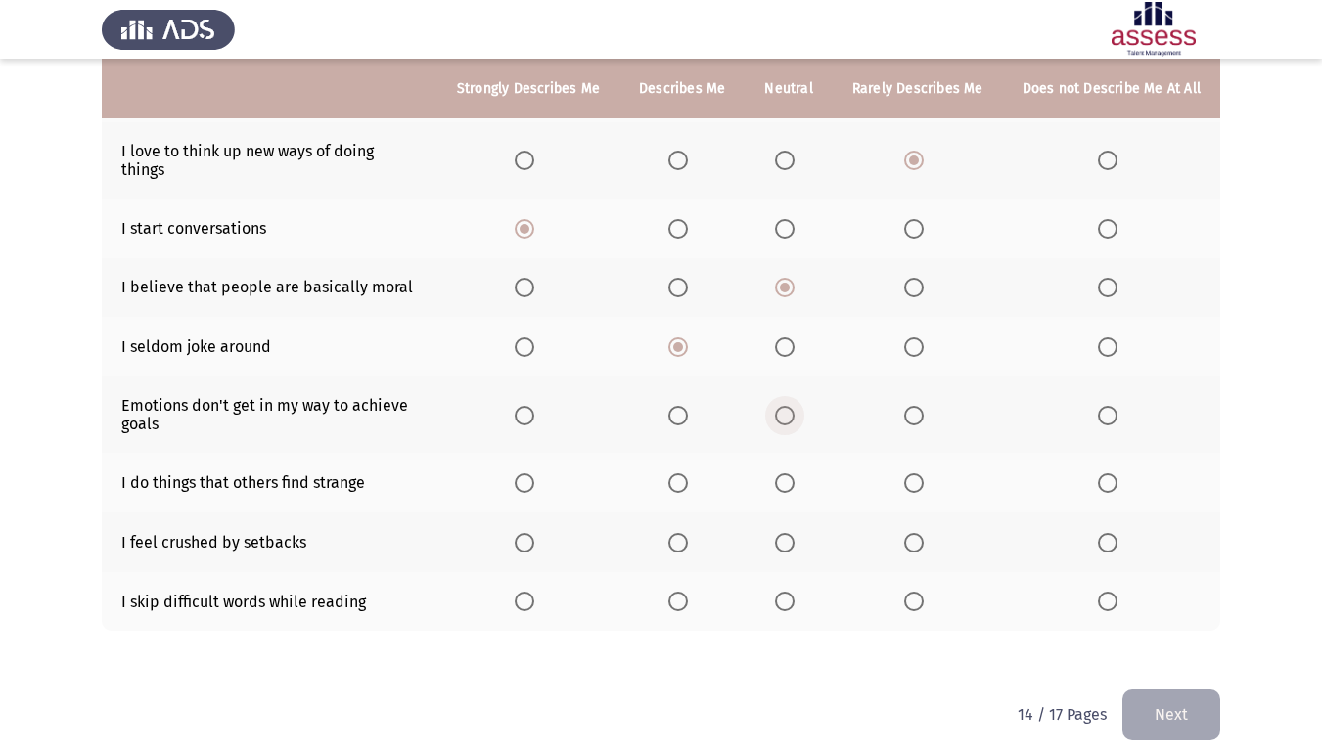
click at [785, 416] on span "Select an option" at bounding box center [785, 416] width 0 height 0
click at [791, 406] on input "Select an option" at bounding box center [785, 416] width 20 height 20
click at [680, 474] on span "Select an option" at bounding box center [678, 484] width 20 height 20
click at [680, 474] on input "Select an option" at bounding box center [678, 484] width 20 height 20
click at [688, 533] on span "Select an option" at bounding box center [678, 543] width 20 height 20
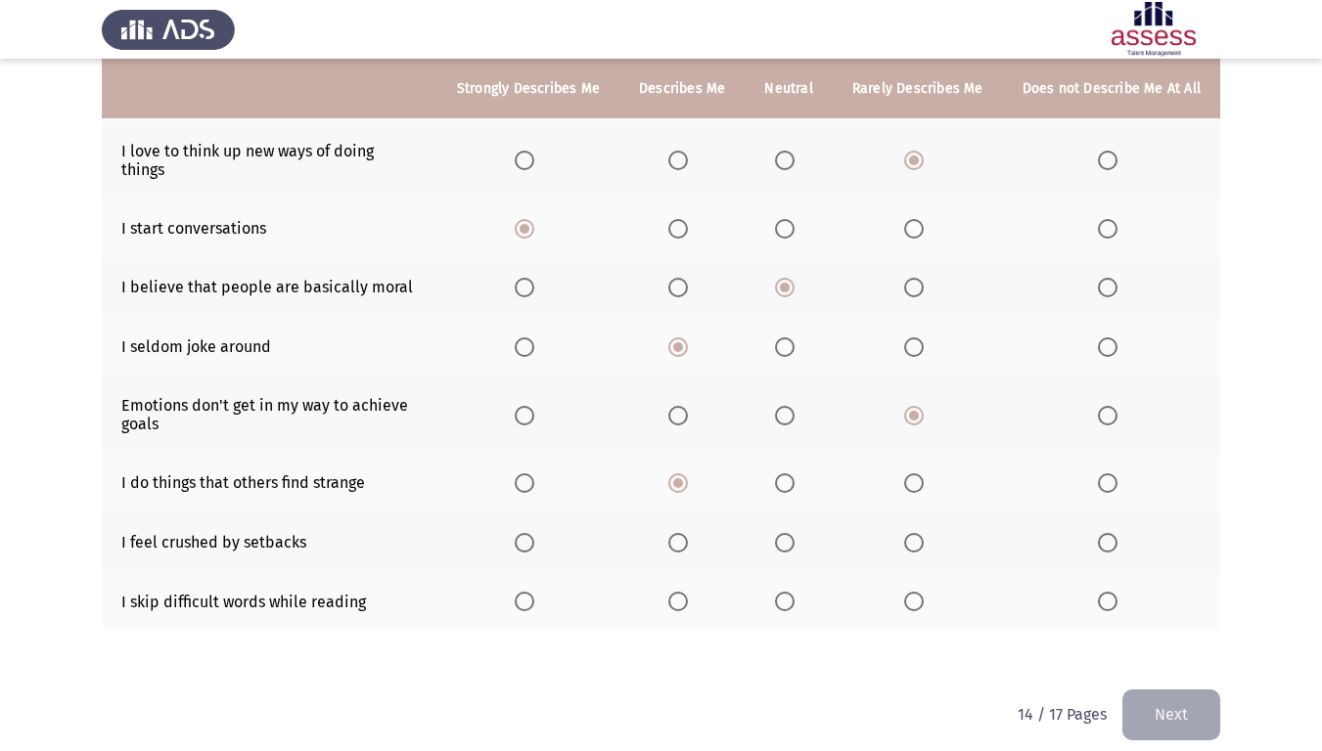
click at [688, 533] on input "Select an option" at bounding box center [678, 543] width 20 height 20
click at [802, 533] on label "Select an option" at bounding box center [788, 543] width 27 height 20
click at [794, 533] on input "Select an option" at bounding box center [785, 543] width 20 height 20
click at [688, 592] on span "Select an option" at bounding box center [678, 602] width 20 height 20
click at [688, 592] on input "Select an option" at bounding box center [678, 602] width 20 height 20
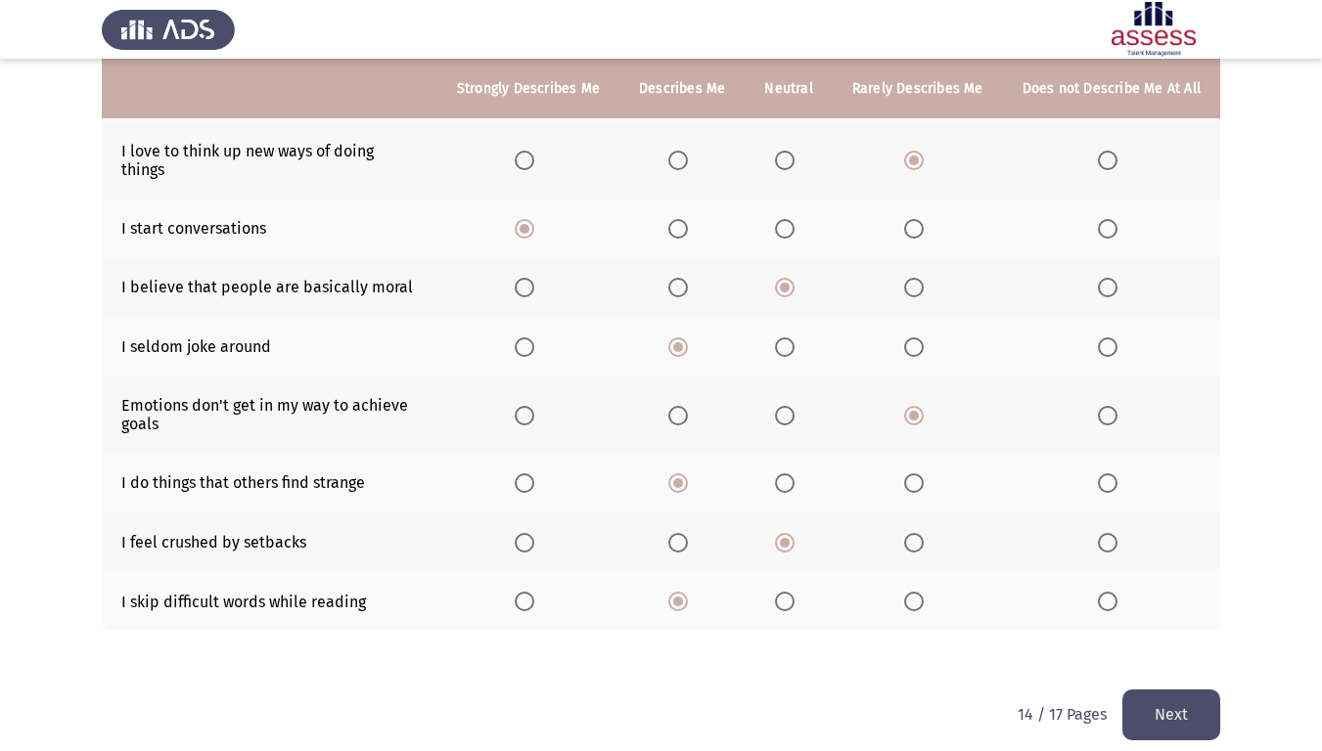
click at [911, 592] on span "Select an option" at bounding box center [914, 602] width 20 height 20
click at [911, 592] on input "Select an option" at bounding box center [914, 602] width 20 height 20
click at [1136, 627] on button "Next" at bounding box center [1171, 715] width 98 height 50
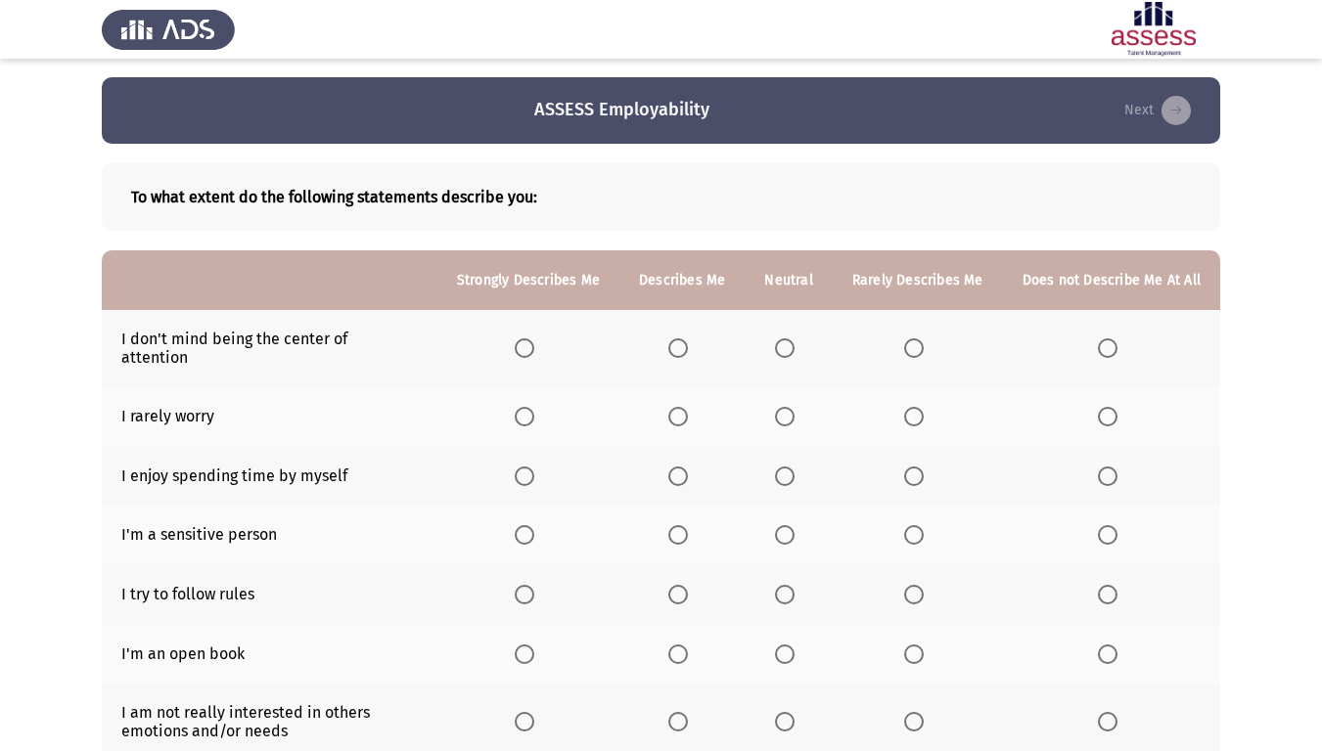
scroll to position [0, 0]
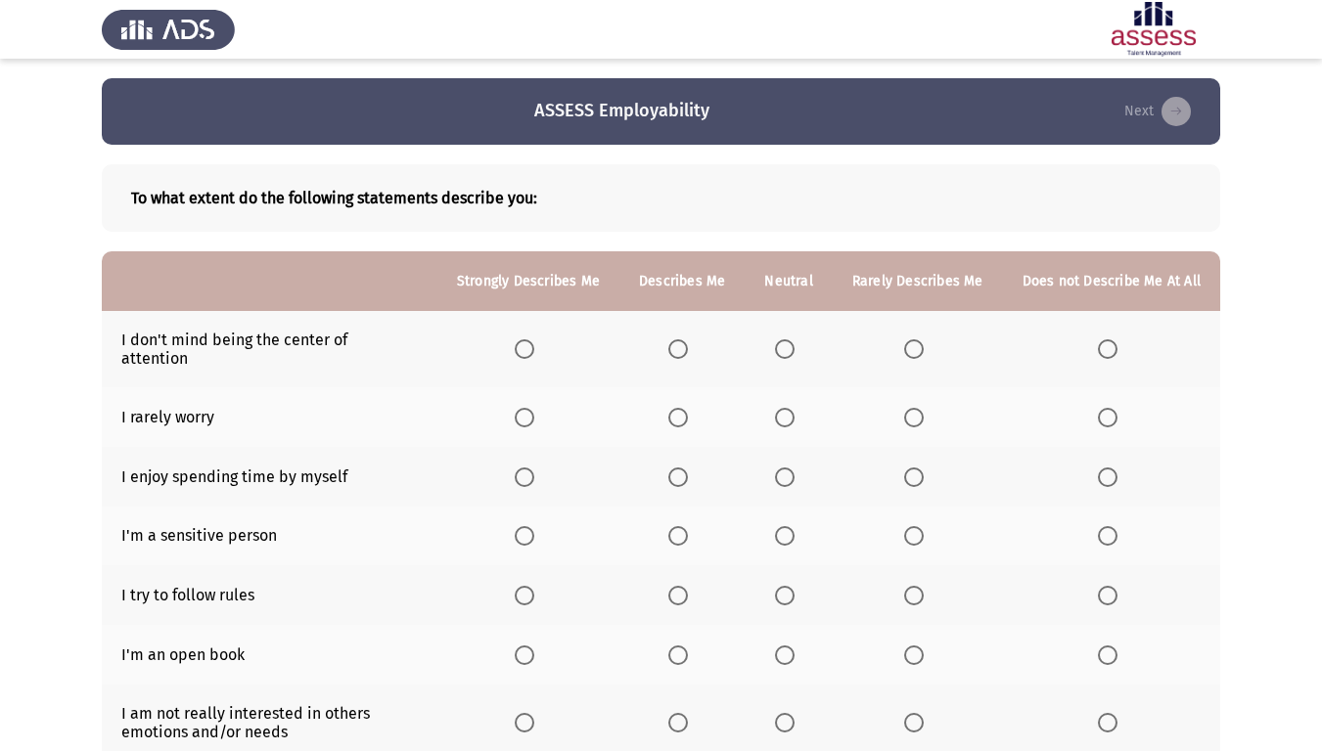
click at [912, 342] on span "Select an option" at bounding box center [914, 349] width 20 height 20
click at [912, 342] on input "Select an option" at bounding box center [914, 349] width 20 height 20
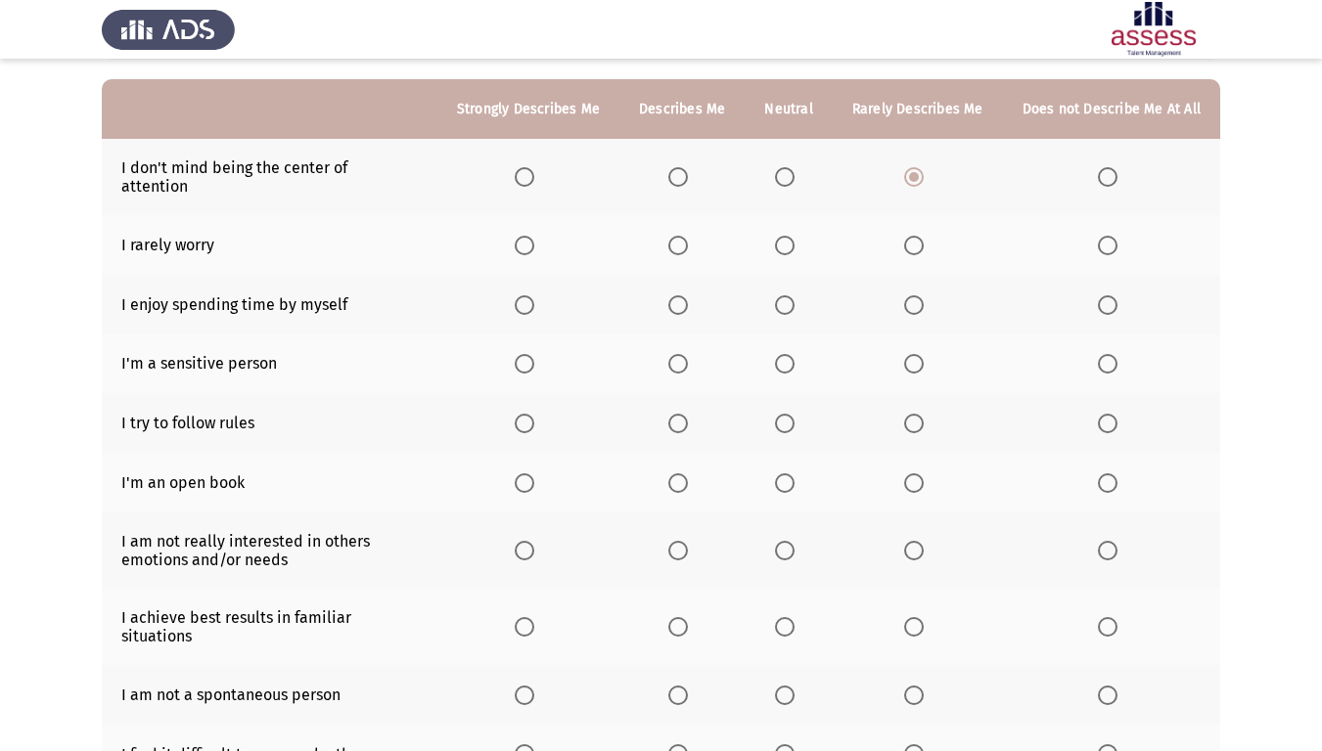
scroll to position [196, 0]
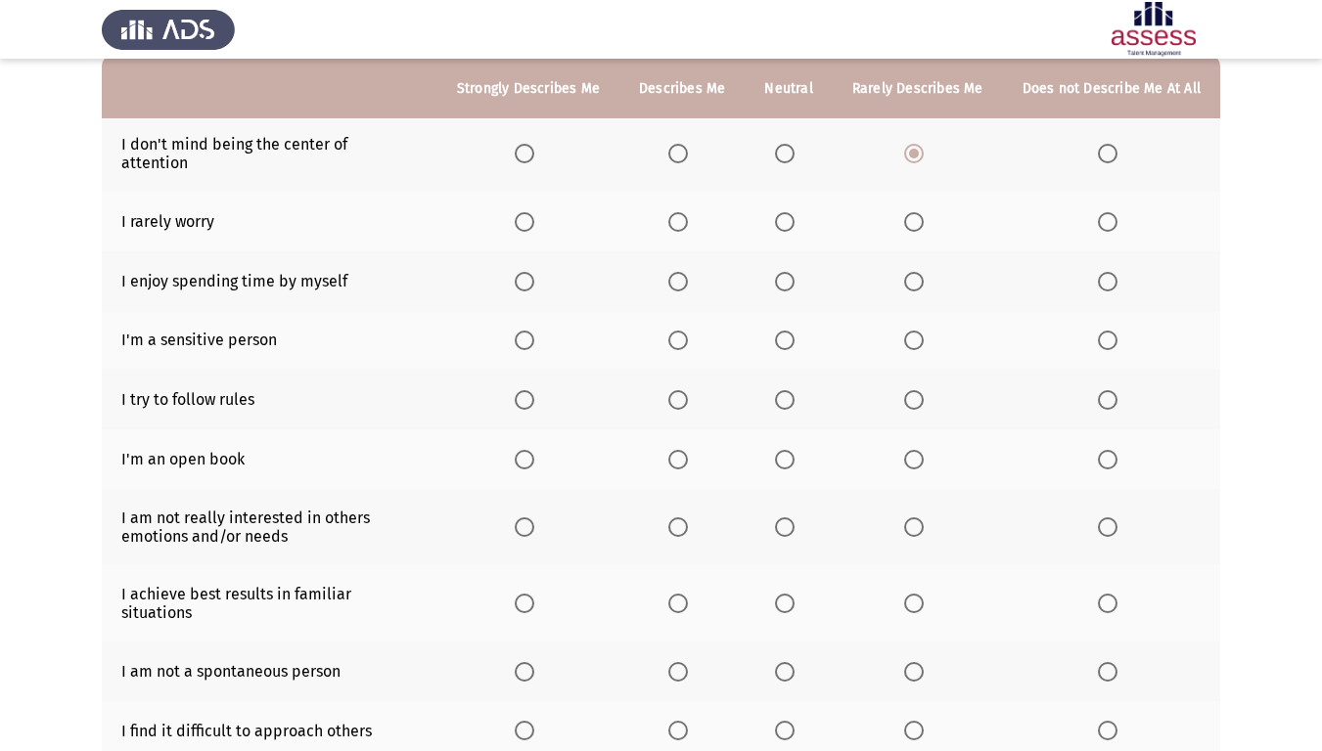
click at [682, 212] on span "Select an option" at bounding box center [678, 222] width 20 height 20
click at [682, 212] on input "Select an option" at bounding box center [678, 222] width 20 height 20
click at [889, 261] on th at bounding box center [918, 281] width 170 height 60
click at [906, 262] on th at bounding box center [918, 281] width 170 height 60
click at [916, 272] on span "Select an option" at bounding box center [914, 282] width 20 height 20
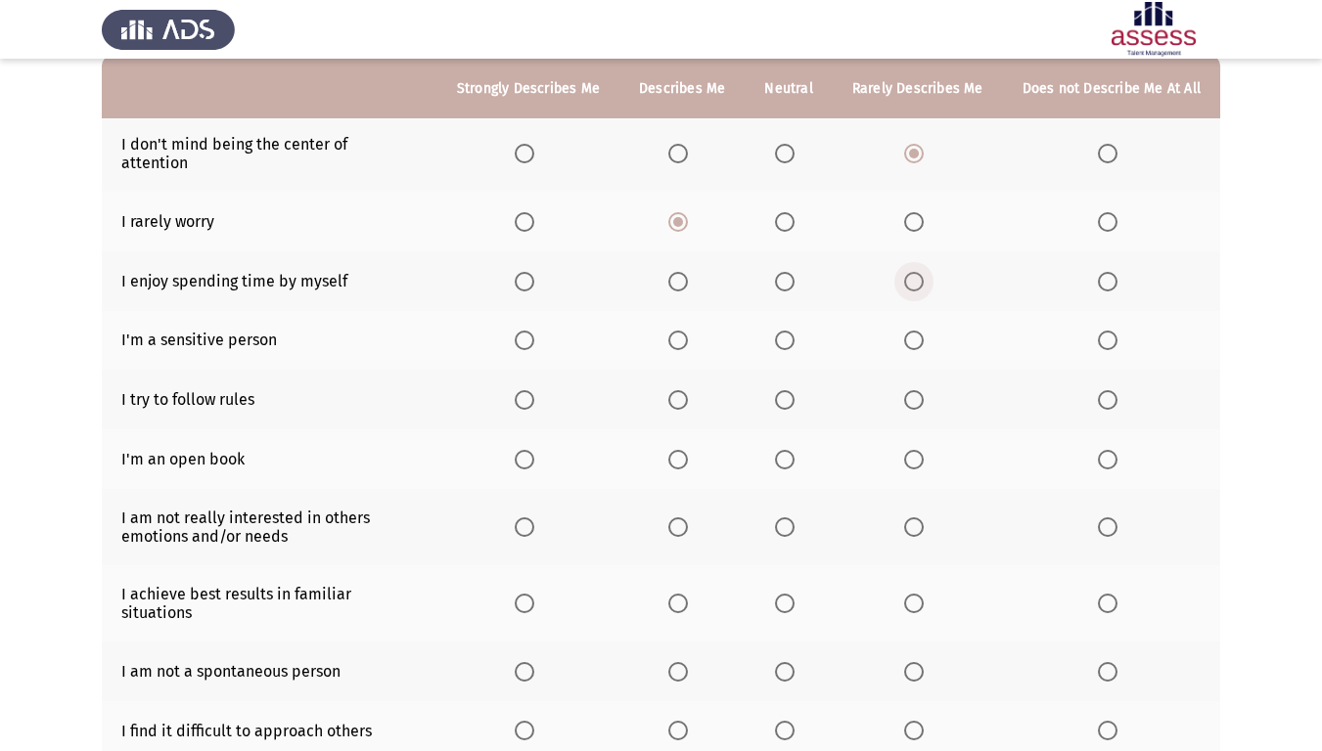
click at [916, 272] on input "Select an option" at bounding box center [914, 282] width 20 height 20
click at [677, 331] on span "Select an option" at bounding box center [678, 341] width 20 height 20
click at [677, 331] on input "Select an option" at bounding box center [678, 341] width 20 height 20
click at [899, 317] on th at bounding box center [918, 341] width 170 height 60
click at [915, 331] on span "Select an option" at bounding box center [914, 341] width 20 height 20
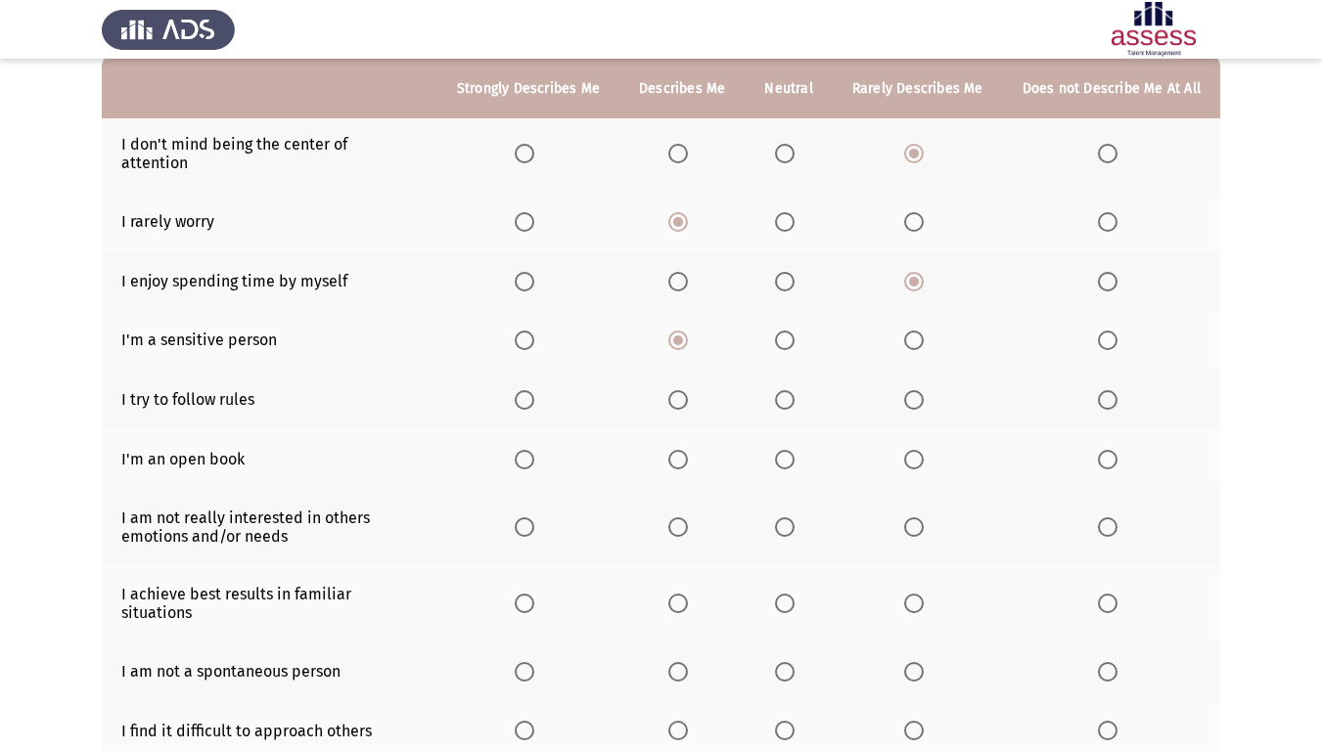
click at [915, 331] on input "Select an option" at bounding box center [914, 341] width 20 height 20
click at [688, 331] on span "Select an option" at bounding box center [678, 341] width 20 height 20
click at [688, 331] on input "Select an option" at bounding box center [678, 341] width 20 height 20
click at [688, 390] on span "Select an option" at bounding box center [678, 400] width 20 height 20
click at [688, 390] on input "Select an option" at bounding box center [678, 400] width 20 height 20
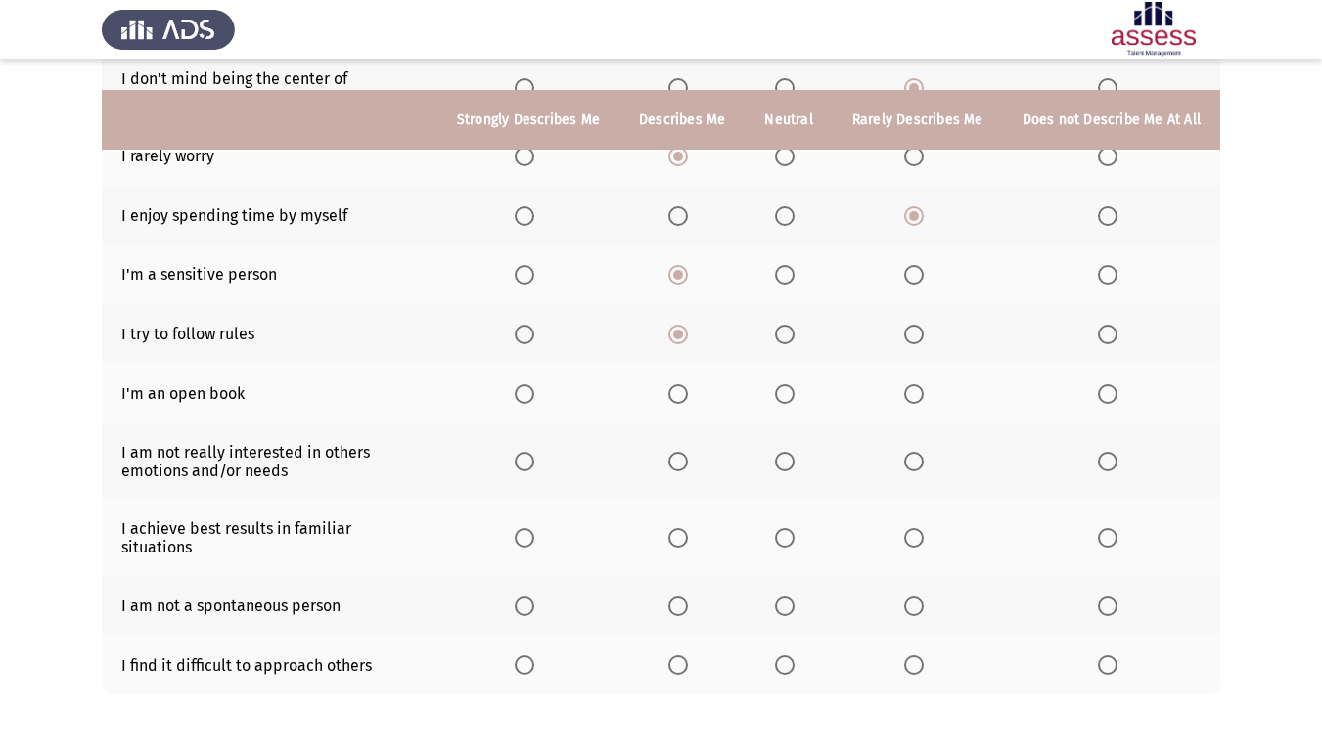
scroll to position [294, 0]
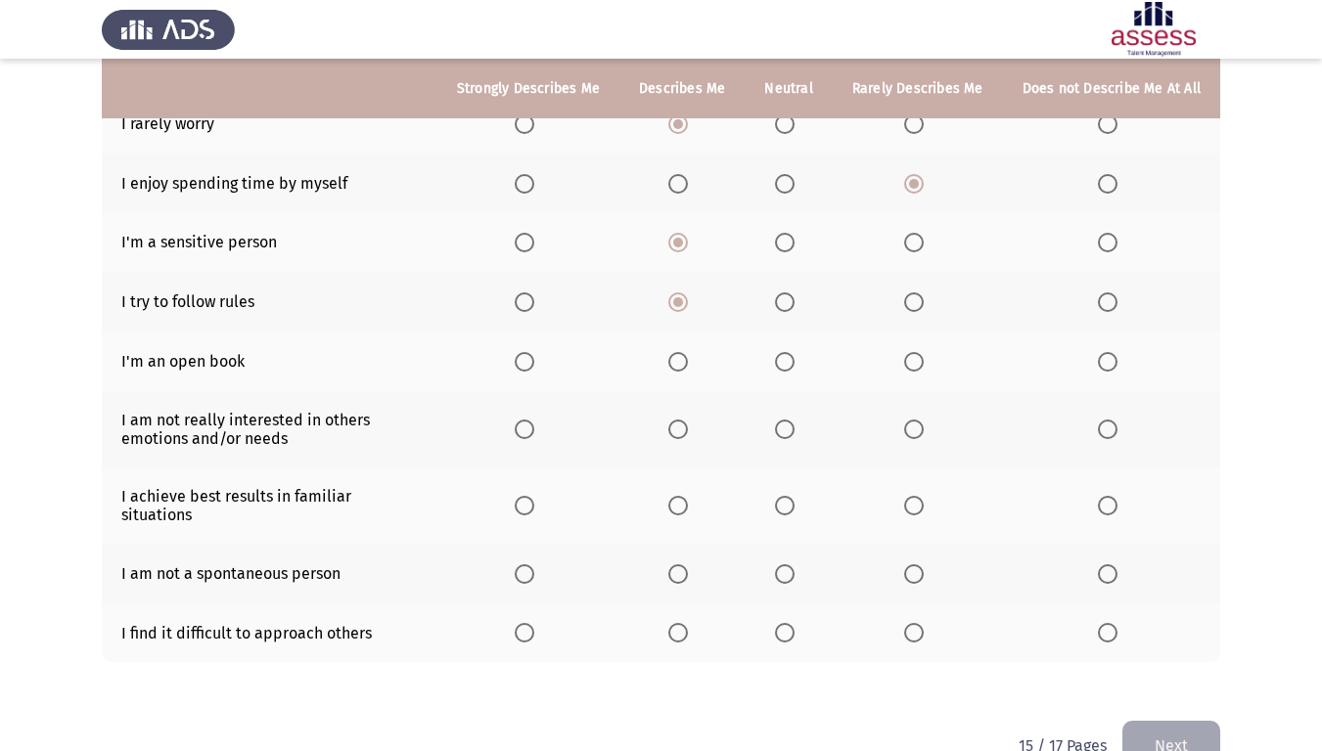
click at [779, 346] on th at bounding box center [788, 362] width 87 height 60
click at [785, 352] on span "Select an option" at bounding box center [785, 362] width 20 height 20
click at [785, 352] on input "Select an option" at bounding box center [785, 362] width 20 height 20
click at [922, 421] on span "Select an option" at bounding box center [914, 430] width 20 height 20
click at [922, 421] on input "Select an option" at bounding box center [914, 430] width 20 height 20
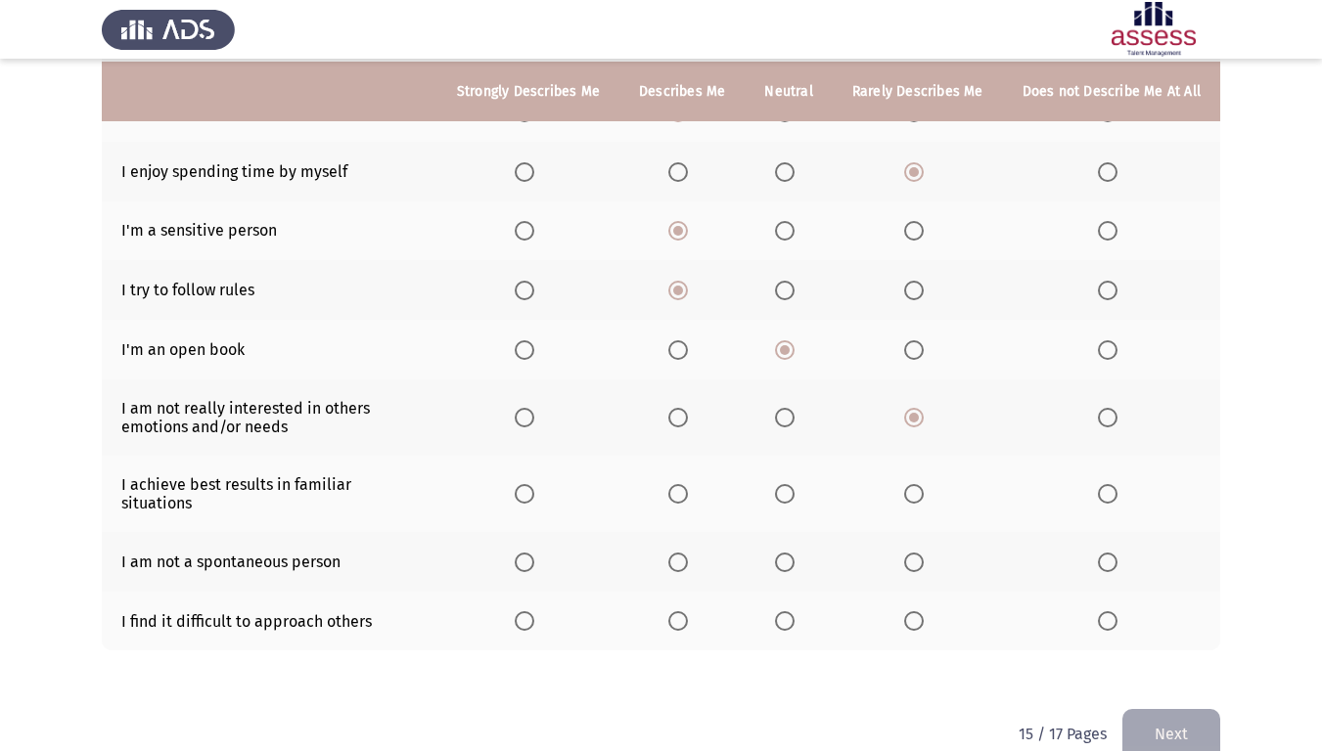
scroll to position [308, 0]
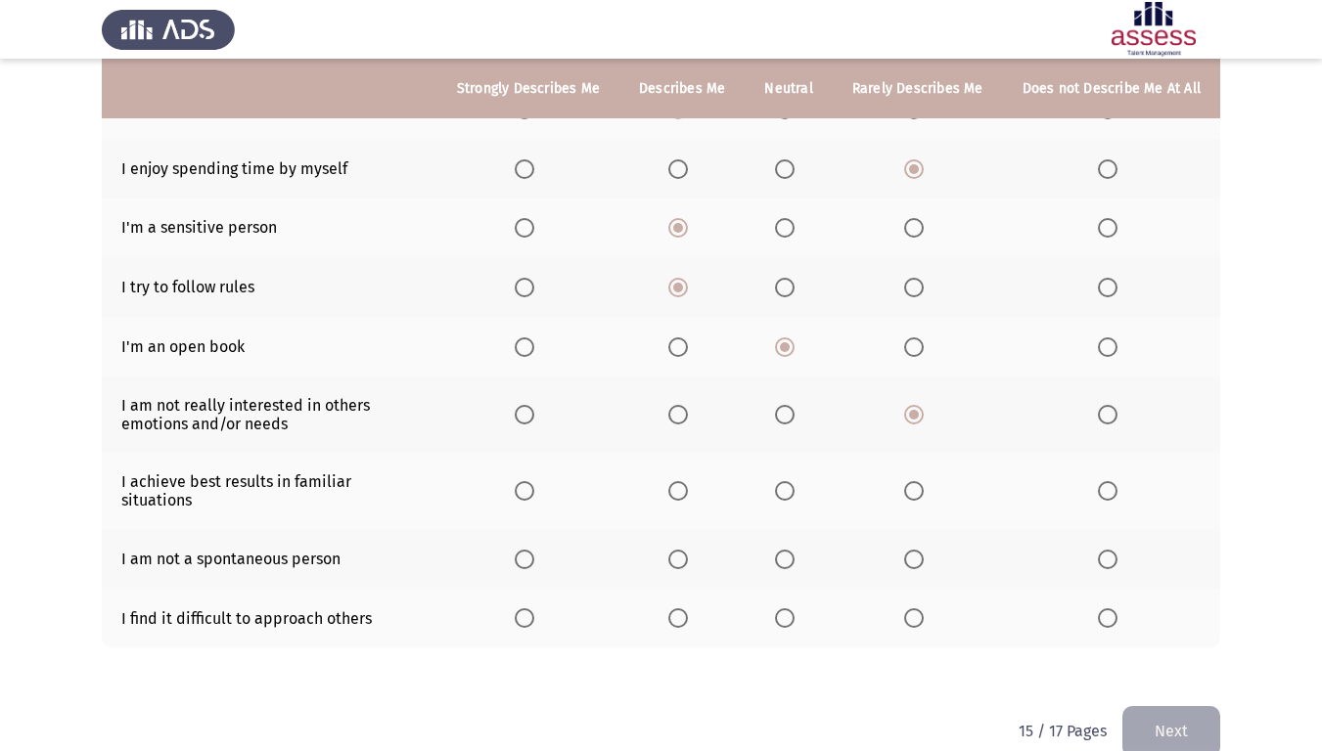
click at [714, 463] on th at bounding box center [681, 491] width 125 height 76
click at [696, 481] on label "Select an option" at bounding box center [681, 491] width 27 height 20
click at [688, 481] on input "Select an option" at bounding box center [678, 491] width 20 height 20
click at [904, 529] on th at bounding box center [918, 559] width 170 height 60
click at [792, 550] on span "Select an option" at bounding box center [785, 560] width 20 height 20
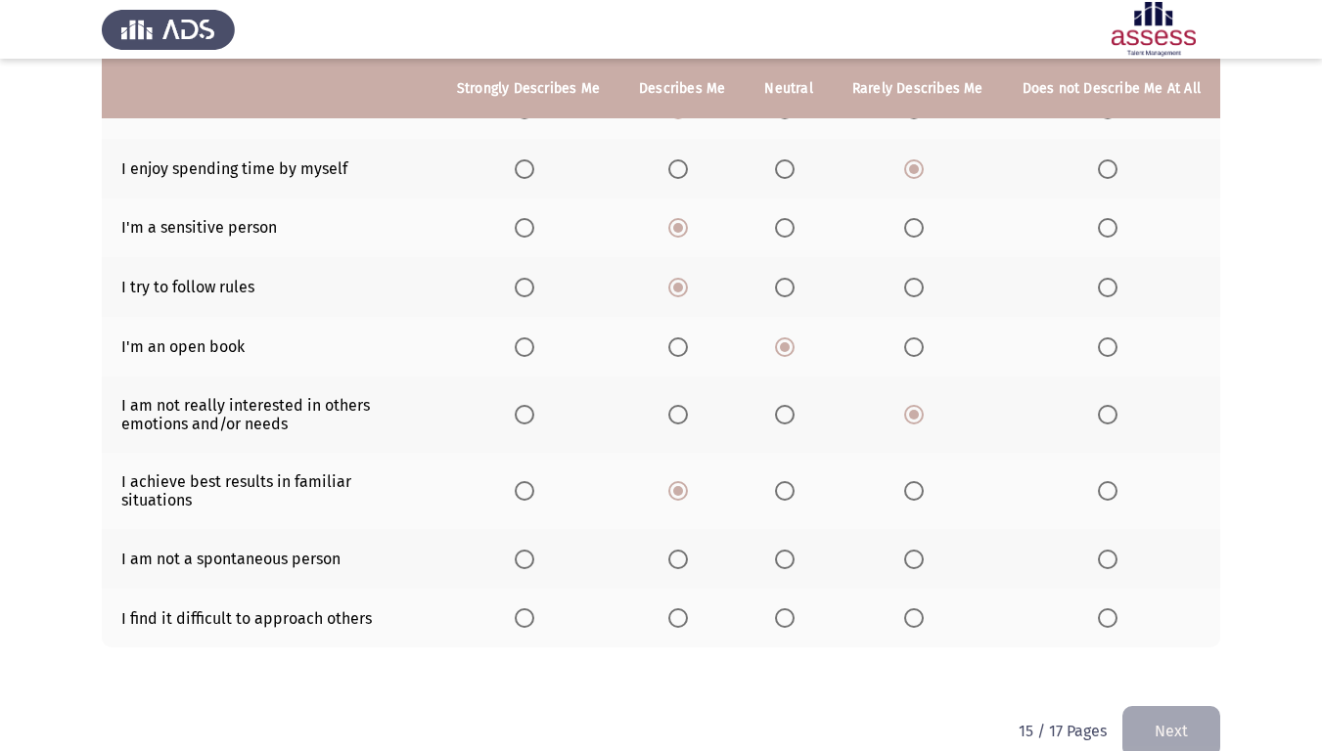
click at [792, 550] on input "Select an option" at bounding box center [785, 560] width 20 height 20
click at [1110, 609] on span "Select an option" at bounding box center [1108, 619] width 20 height 20
click at [1110, 609] on input "Select an option" at bounding box center [1108, 619] width 20 height 20
click at [1166, 627] on button "Next" at bounding box center [1171, 731] width 98 height 50
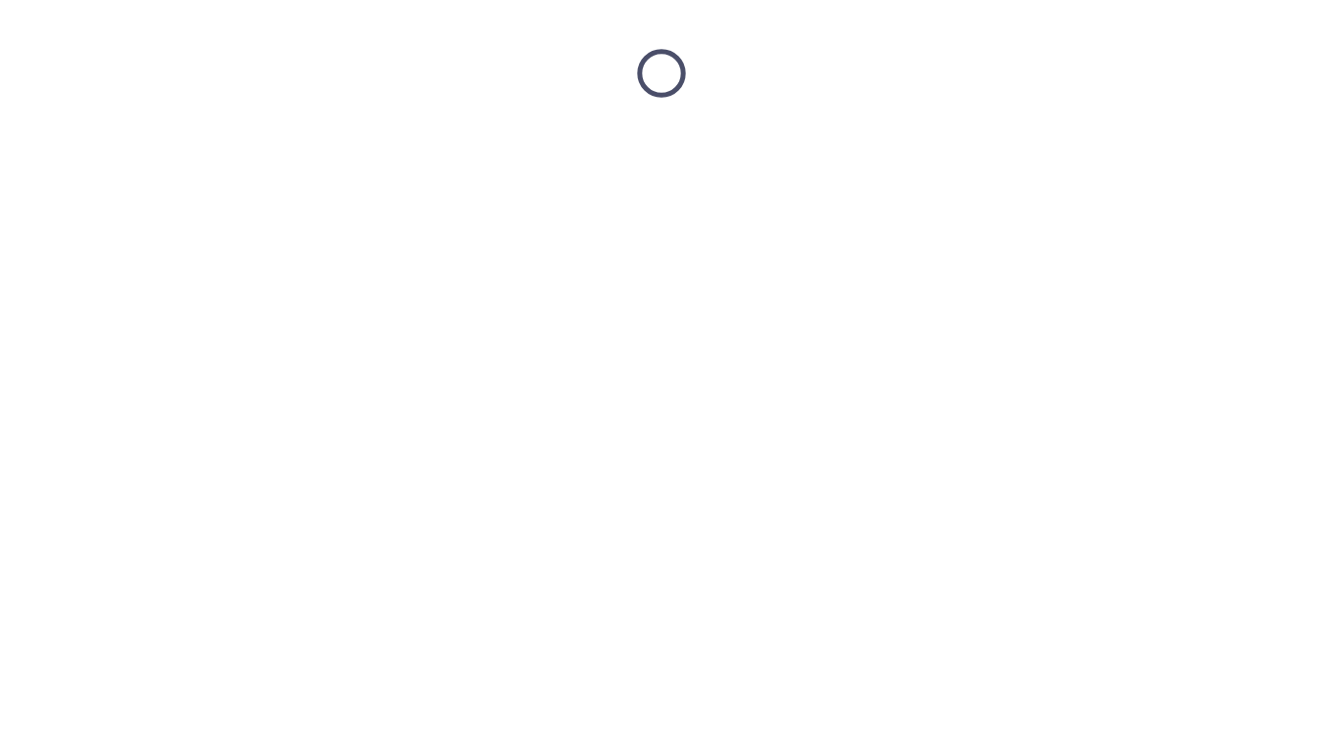
scroll to position [0, 0]
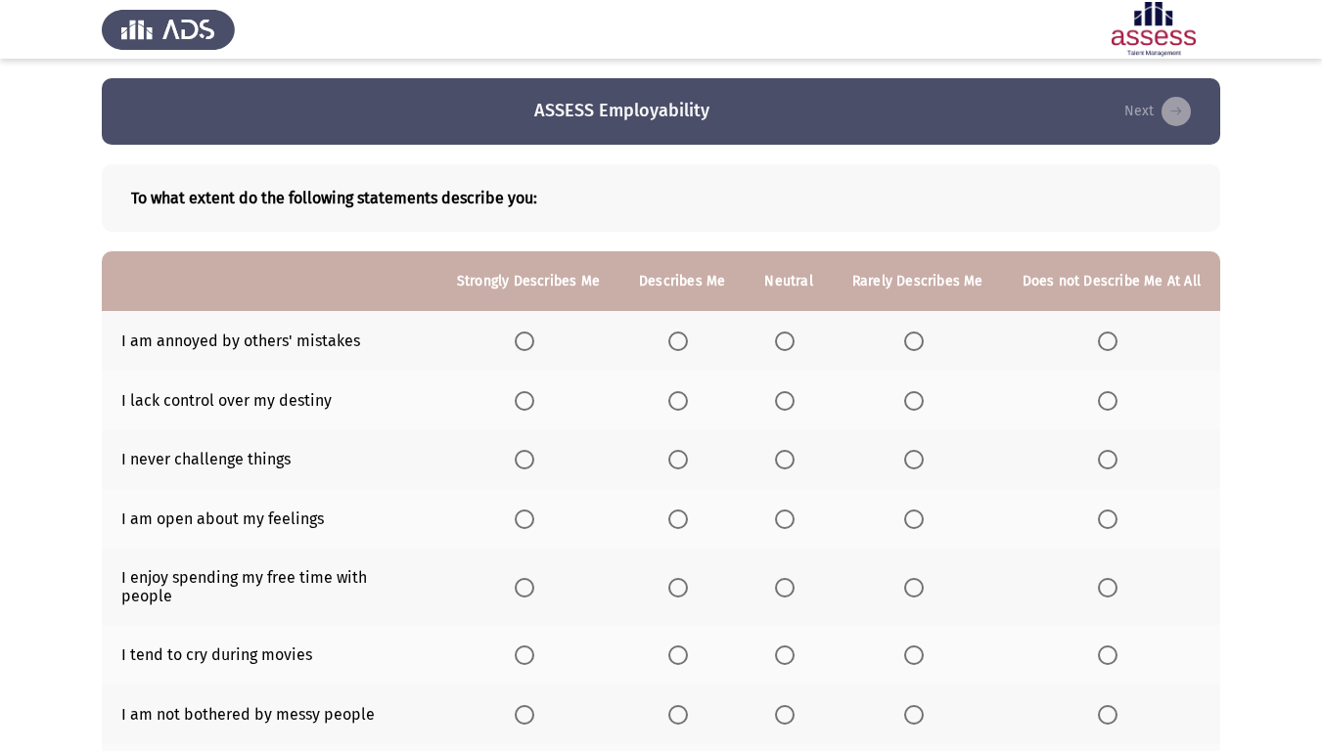
click at [689, 352] on th at bounding box center [681, 341] width 125 height 60
click at [686, 349] on span "Select an option" at bounding box center [678, 342] width 20 height 20
click at [686, 349] on input "Select an option" at bounding box center [678, 342] width 20 height 20
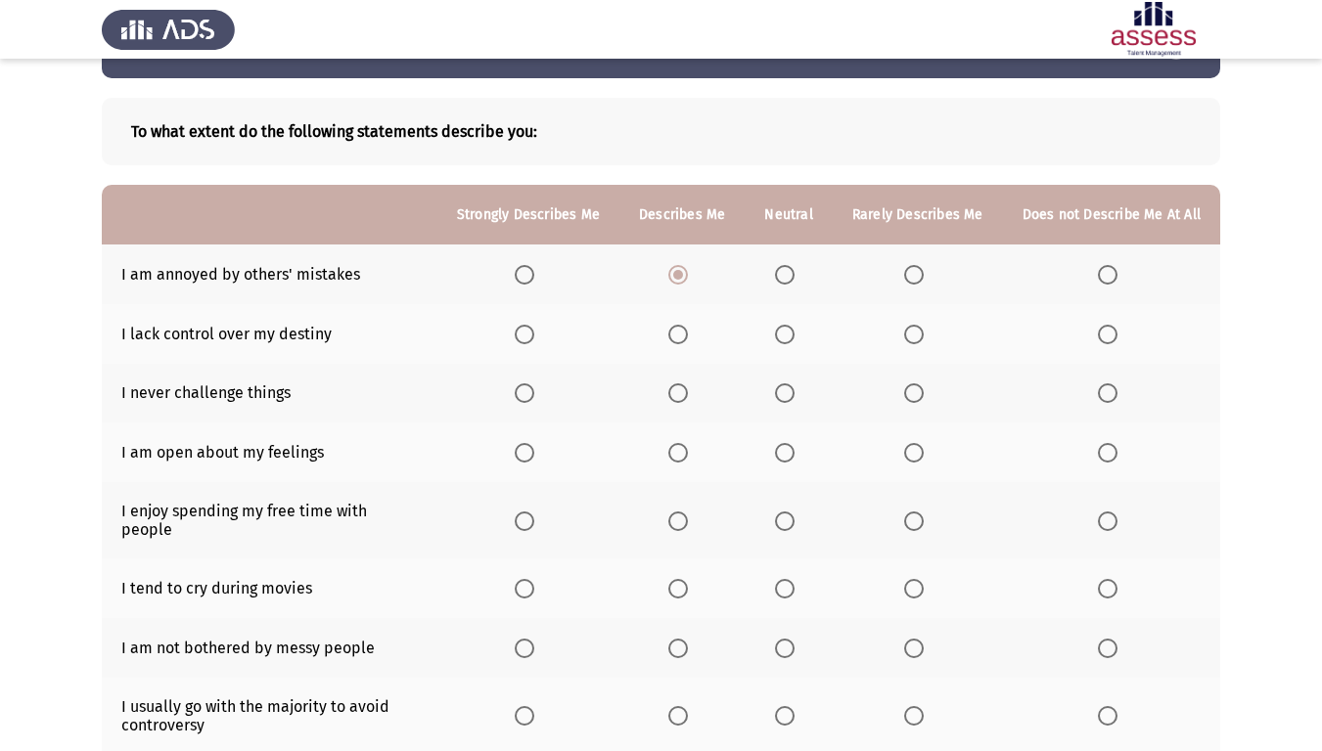
scroll to position [98, 0]
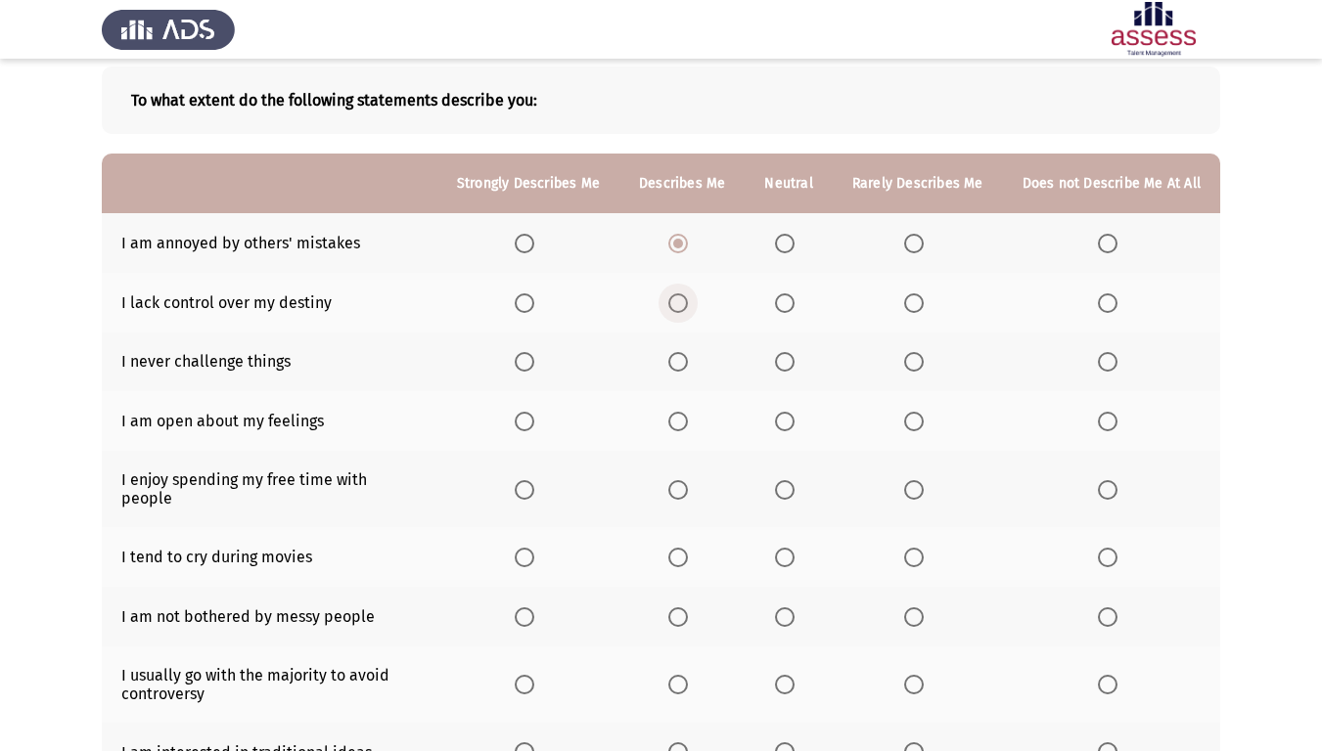
click at [688, 301] on span "Select an option" at bounding box center [678, 304] width 20 height 20
click at [688, 301] on input "Select an option" at bounding box center [678, 304] width 20 height 20
click at [907, 355] on span "Select an option" at bounding box center [914, 362] width 20 height 20
click at [907, 355] on input "Select an option" at bounding box center [914, 362] width 20 height 20
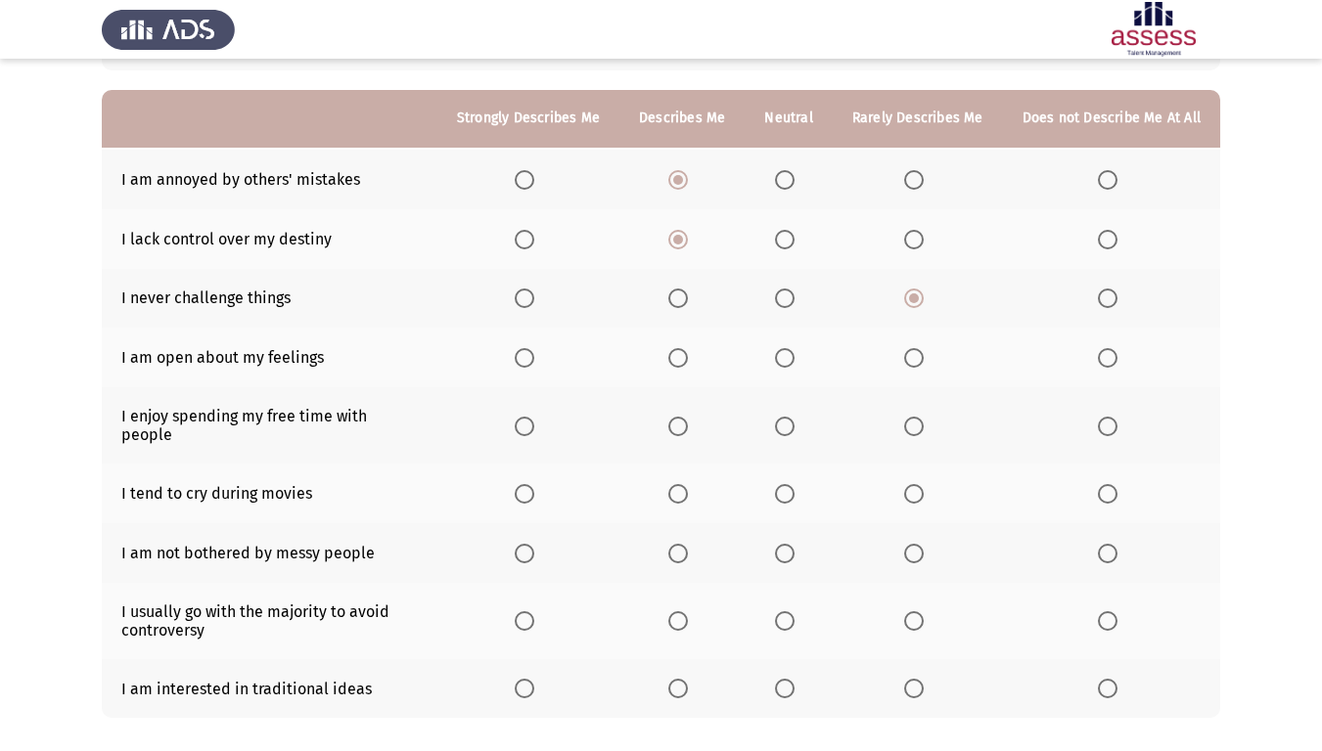
scroll to position [196, 0]
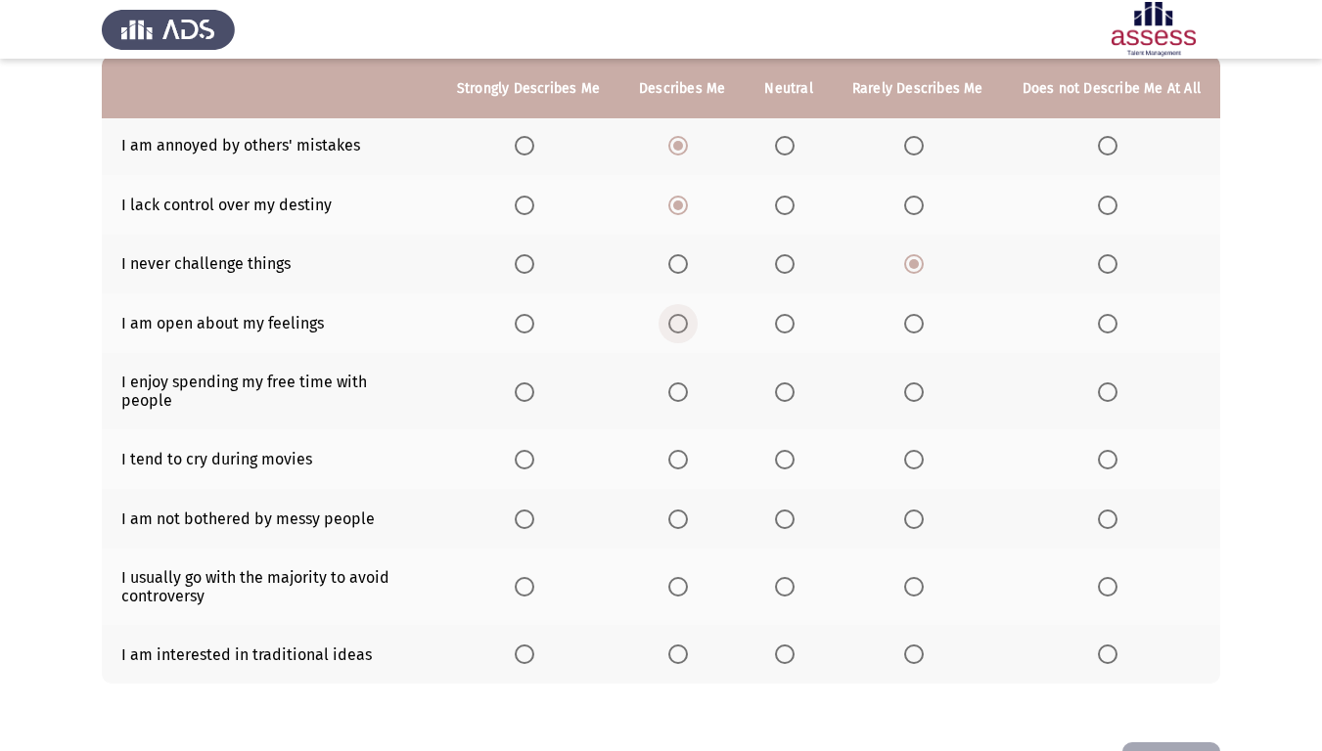
click at [688, 330] on span "Select an option" at bounding box center [678, 324] width 20 height 20
click at [688, 330] on input "Select an option" at bounding box center [678, 324] width 20 height 20
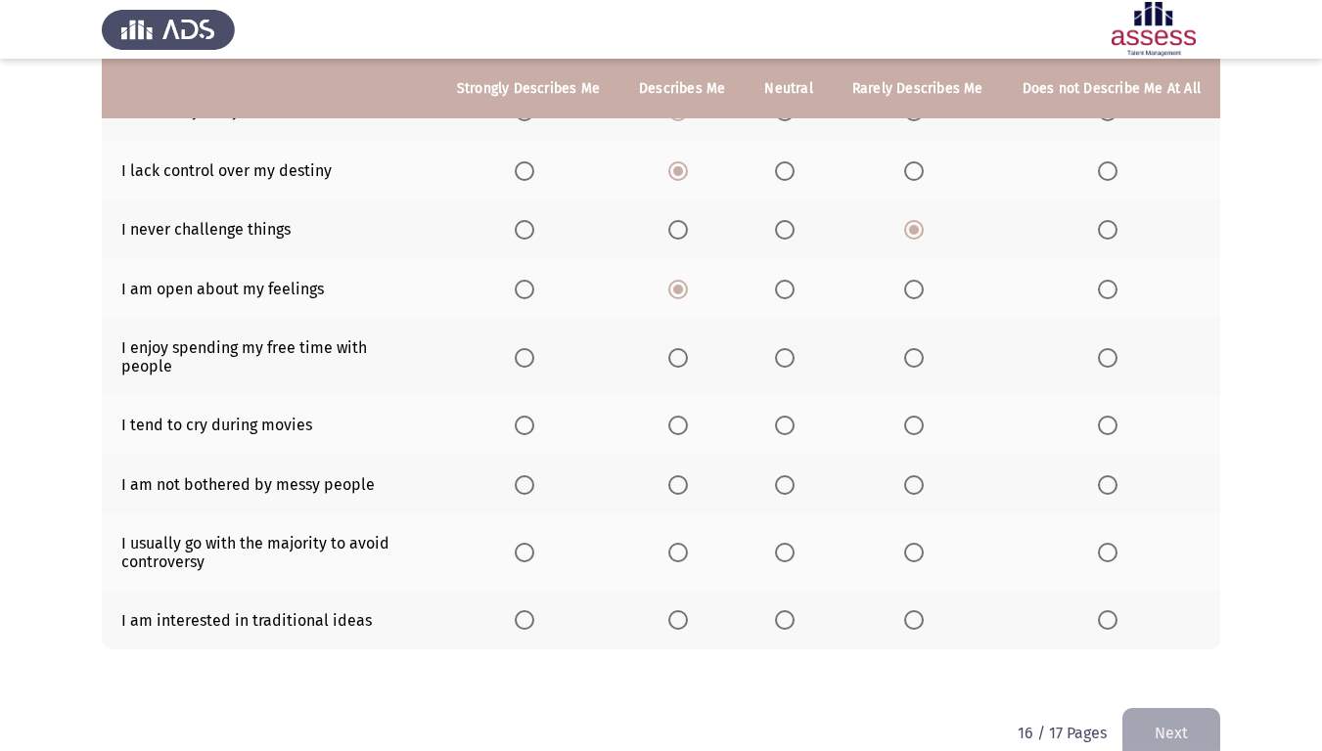
scroll to position [249, 0]
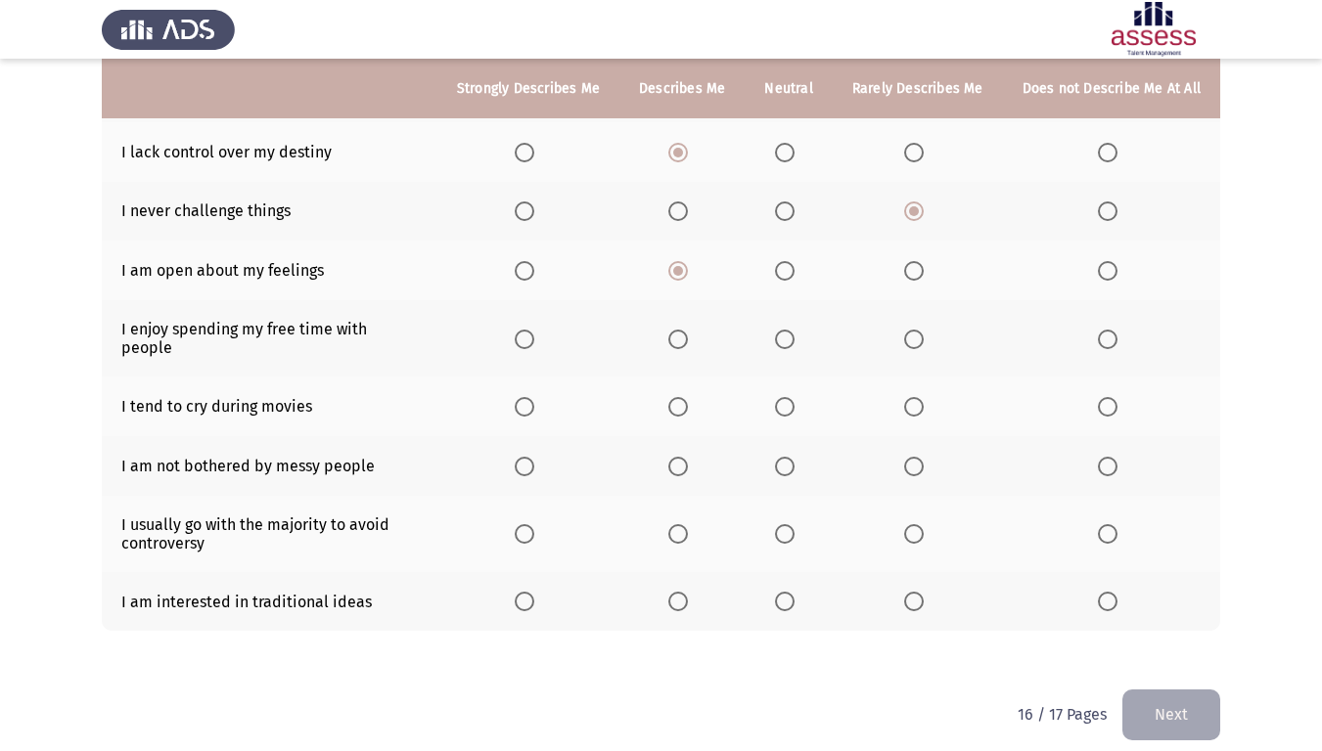
click at [713, 323] on th at bounding box center [681, 338] width 125 height 76
click at [696, 330] on label "Select an option" at bounding box center [681, 340] width 27 height 20
click at [688, 330] on input "Select an option" at bounding box center [678, 340] width 20 height 20
click at [534, 331] on span "Select an option" at bounding box center [525, 340] width 20 height 20
click at [534, 331] on input "Select an option" at bounding box center [525, 340] width 20 height 20
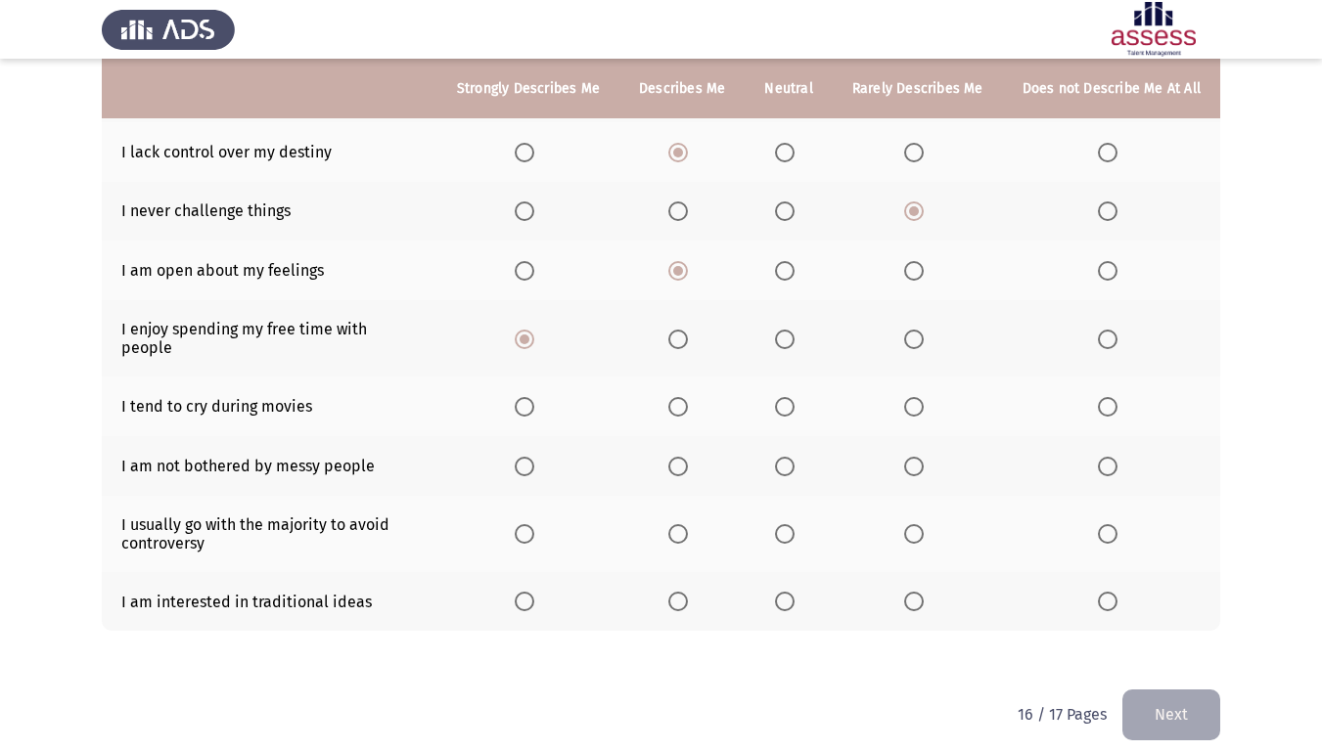
click at [681, 378] on th at bounding box center [681, 407] width 125 height 60
click at [681, 397] on span "Select an option" at bounding box center [678, 407] width 20 height 20
click at [681, 397] on input "Select an option" at bounding box center [678, 407] width 20 height 20
click at [688, 457] on span "Select an option" at bounding box center [678, 467] width 20 height 20
click at [688, 457] on input "Select an option" at bounding box center [678, 467] width 20 height 20
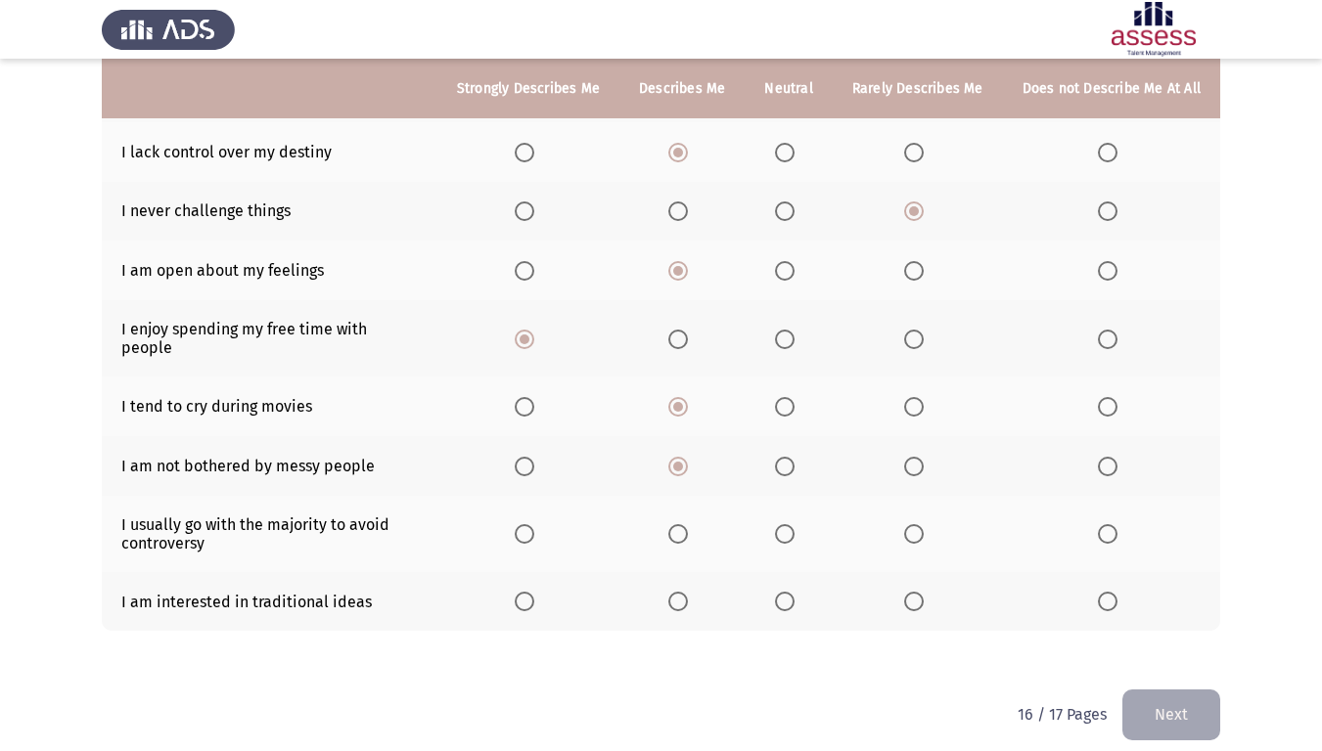
click at [924, 457] on span "Select an option" at bounding box center [914, 467] width 20 height 20
click at [924, 457] on input "Select an option" at bounding box center [914, 467] width 20 height 20
click at [912, 524] on span "Select an option" at bounding box center [914, 534] width 20 height 20
click at [912, 524] on input "Select an option" at bounding box center [914, 534] width 20 height 20
click at [695, 596] on th at bounding box center [681, 602] width 125 height 60
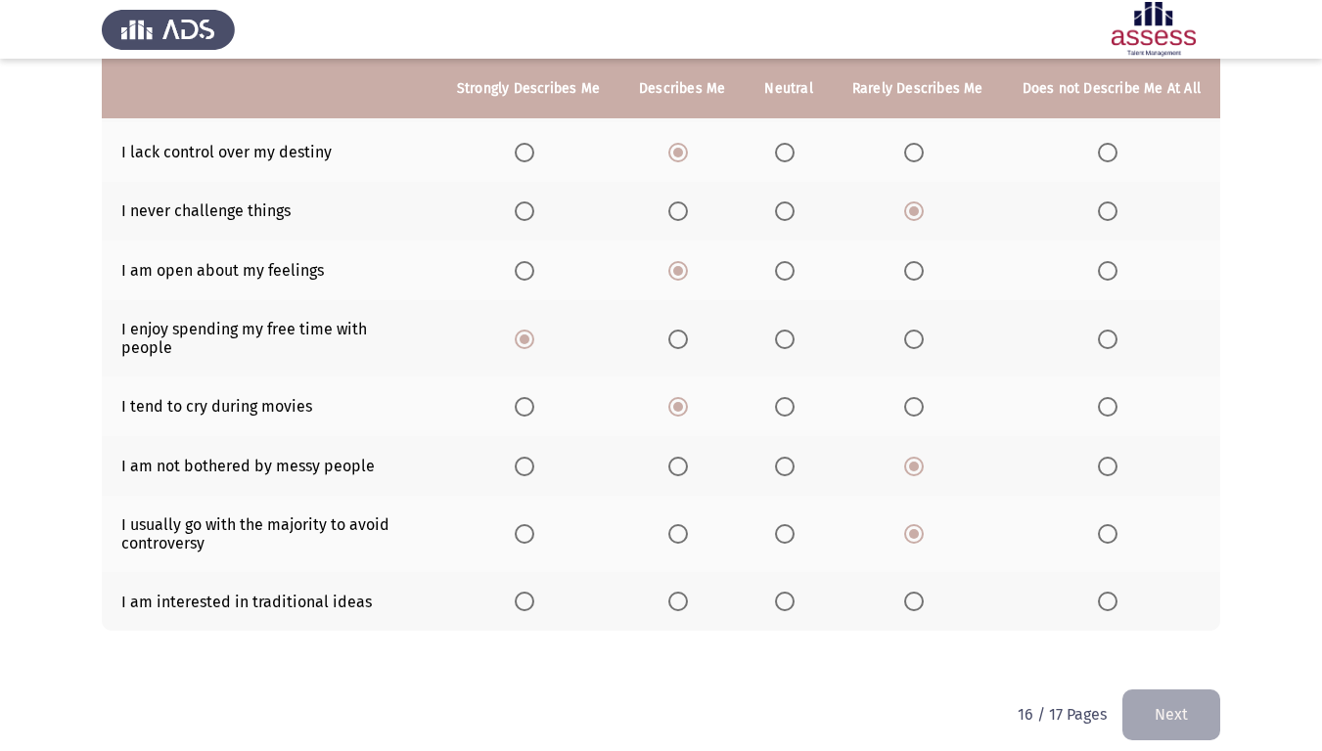
click at [692, 609] on th at bounding box center [681, 602] width 125 height 60
click at [688, 592] on span "Select an option" at bounding box center [678, 602] width 20 height 20
click at [688, 592] on input "Select an option" at bounding box center [678, 602] width 20 height 20
click at [1144, 627] on button "Next" at bounding box center [1171, 715] width 98 height 50
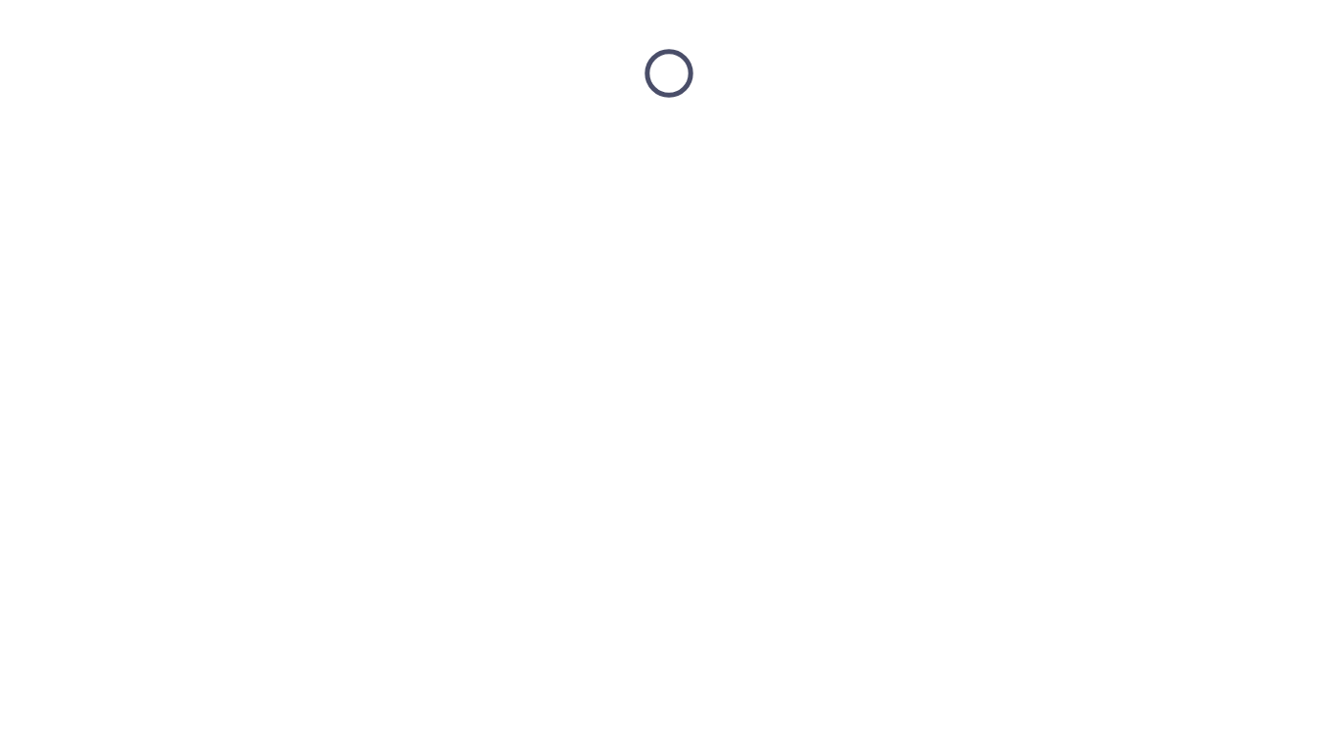
scroll to position [0, 0]
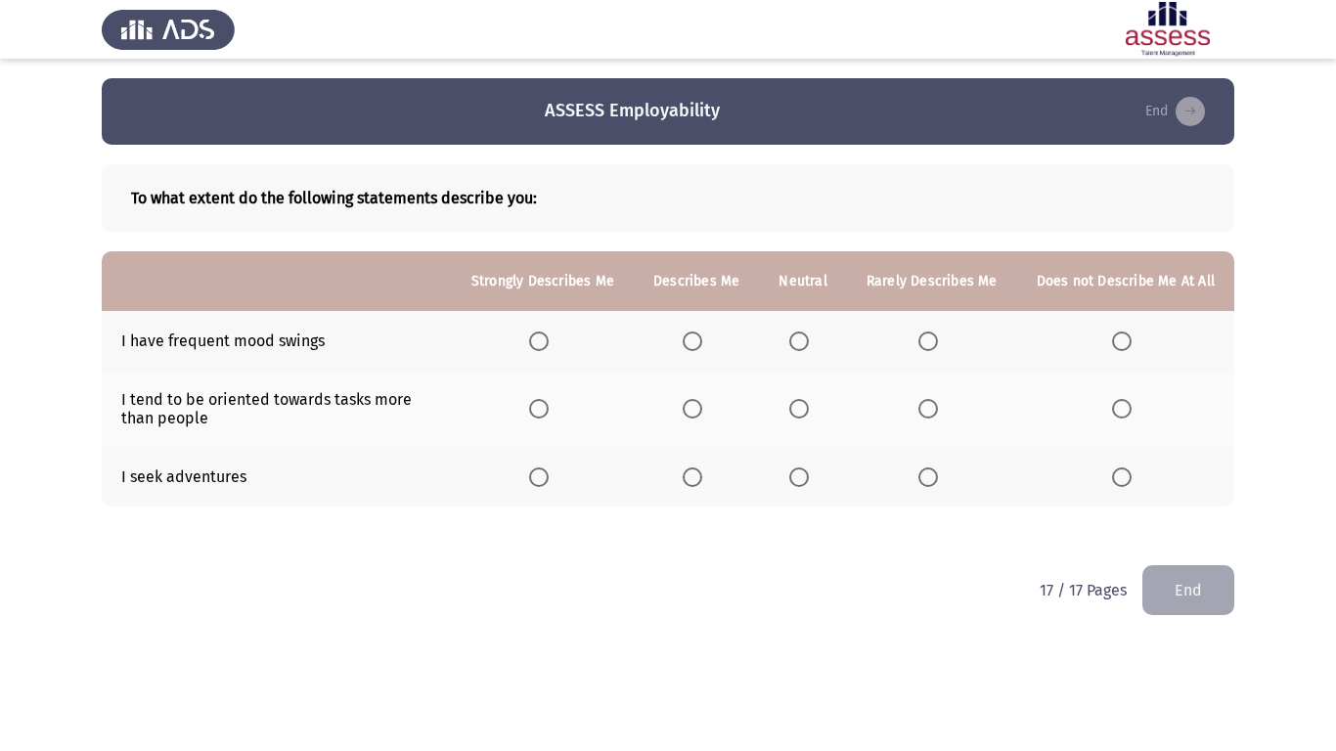
click at [953, 340] on th at bounding box center [932, 341] width 170 height 60
click at [934, 340] on span "Select an option" at bounding box center [929, 342] width 20 height 20
click at [934, 340] on input "Select an option" at bounding box center [929, 342] width 20 height 20
click at [934, 405] on span "Select an option" at bounding box center [929, 409] width 20 height 20
click at [934, 405] on input "Select an option" at bounding box center [929, 409] width 20 height 20
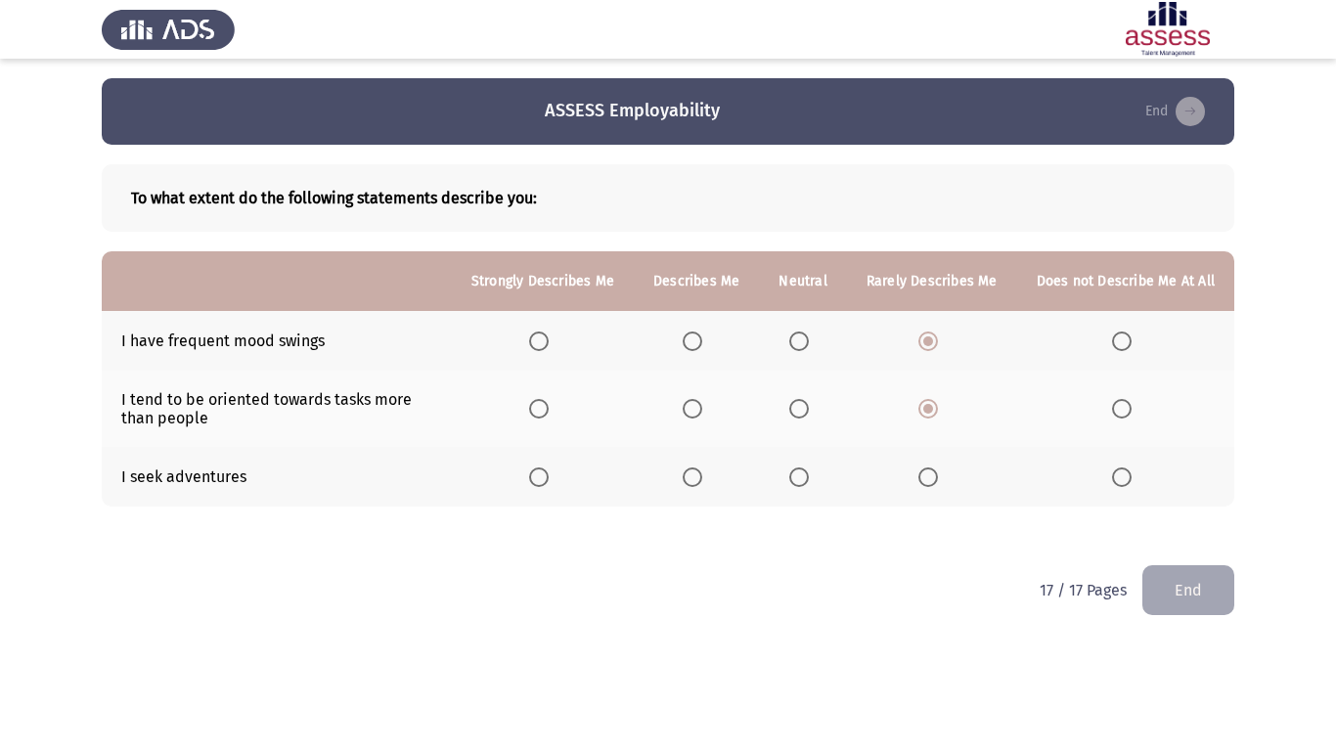
click at [699, 409] on span "Select an option" at bounding box center [693, 409] width 20 height 20
click at [699, 409] on input "Select an option" at bounding box center [693, 409] width 20 height 20
drag, startPoint x: 661, startPoint y: 480, endPoint x: 702, endPoint y: 480, distance: 41.1
click at [667, 480] on th at bounding box center [696, 477] width 125 height 60
click at [702, 480] on span "Select an option" at bounding box center [693, 478] width 20 height 20
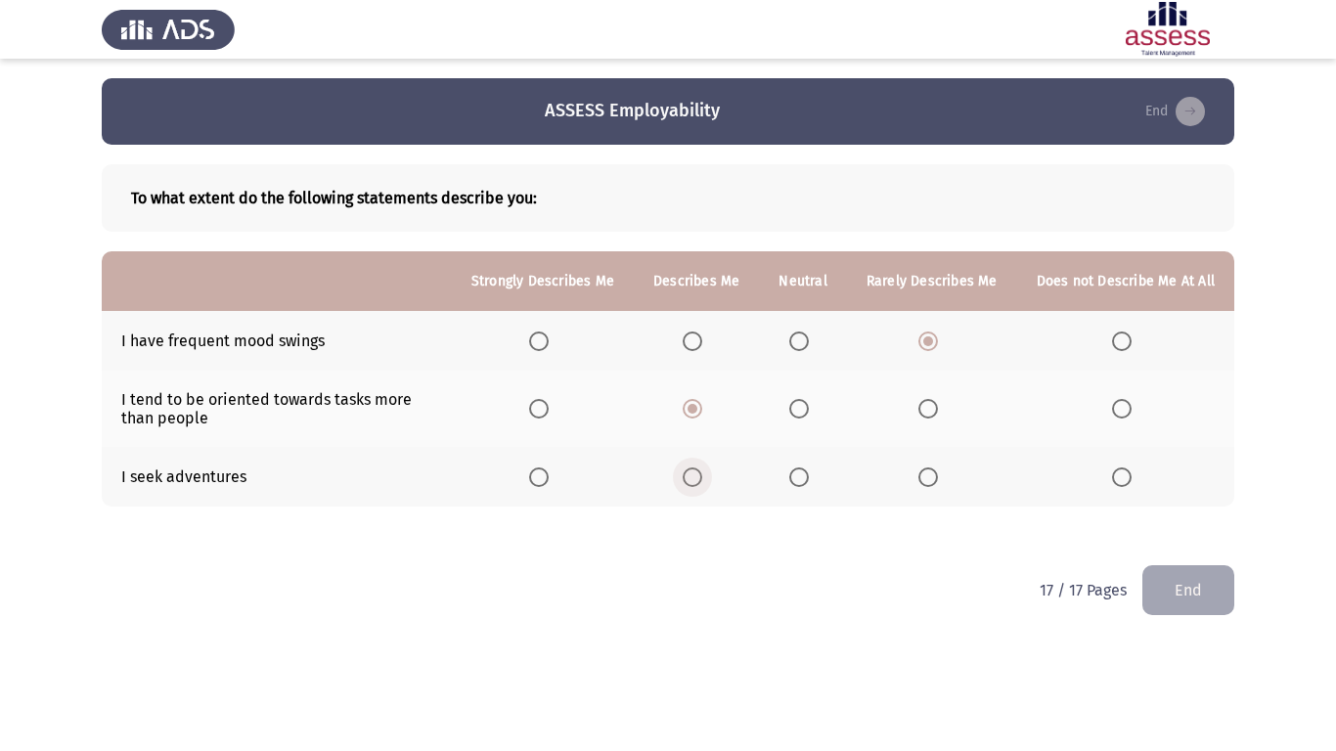
click at [702, 480] on input "Select an option" at bounding box center [693, 478] width 20 height 20
click at [1198, 594] on button "End" at bounding box center [1189, 591] width 92 height 50
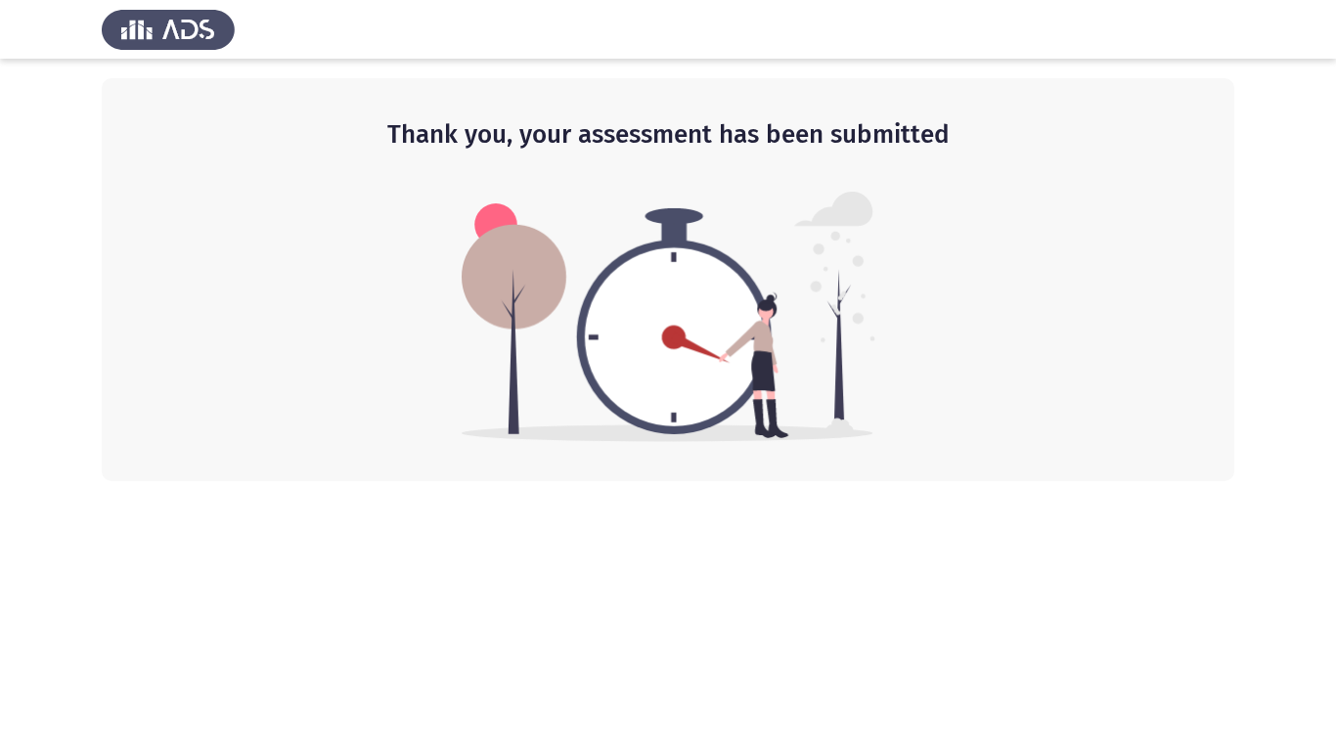
click at [1328, 0] on div at bounding box center [668, 29] width 1336 height 59
